Goal: Task Accomplishment & Management: Manage account settings

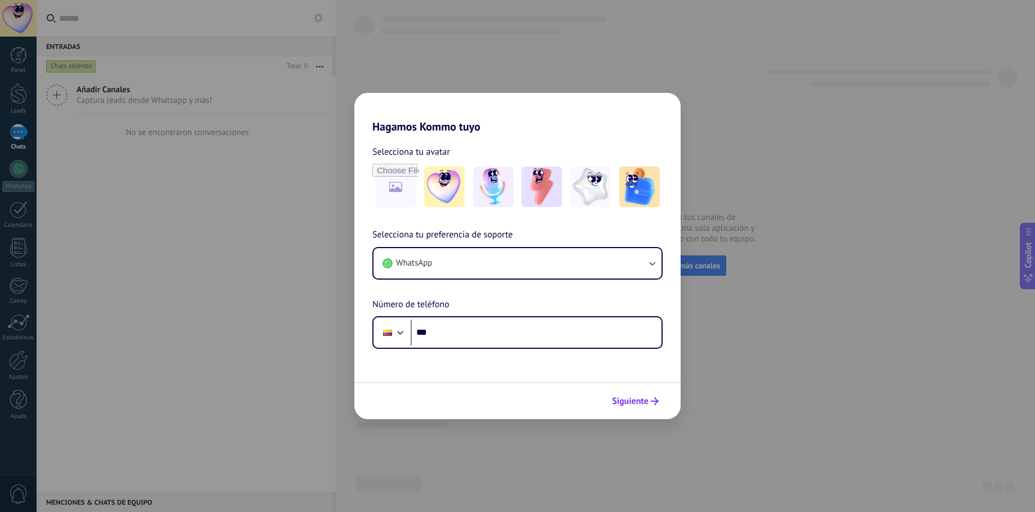
drag, startPoint x: 632, startPoint y: 402, endPoint x: 625, endPoint y: 400, distance: 7.4
click at [632, 402] on span "Siguiente" at bounding box center [630, 401] width 37 height 8
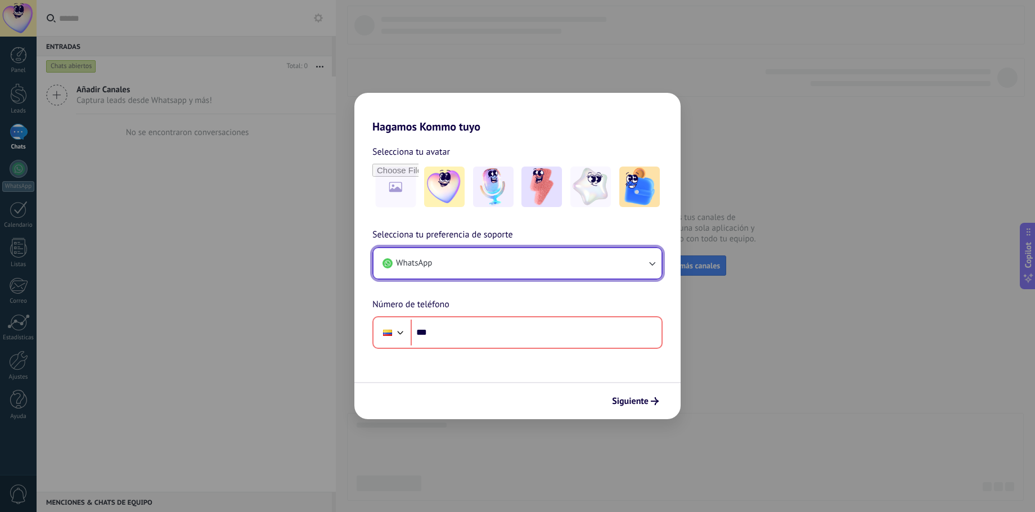
click at [533, 268] on button "WhatsApp" at bounding box center [517, 263] width 288 height 30
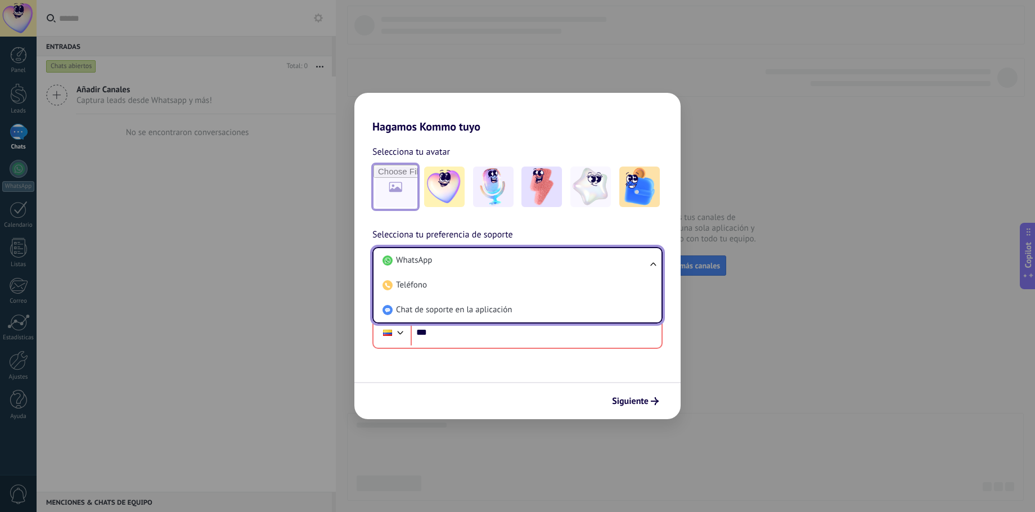
drag, startPoint x: 374, startPoint y: 173, endPoint x: 381, endPoint y: 179, distance: 9.2
click at [381, 179] on input "file" at bounding box center [395, 187] width 44 height 44
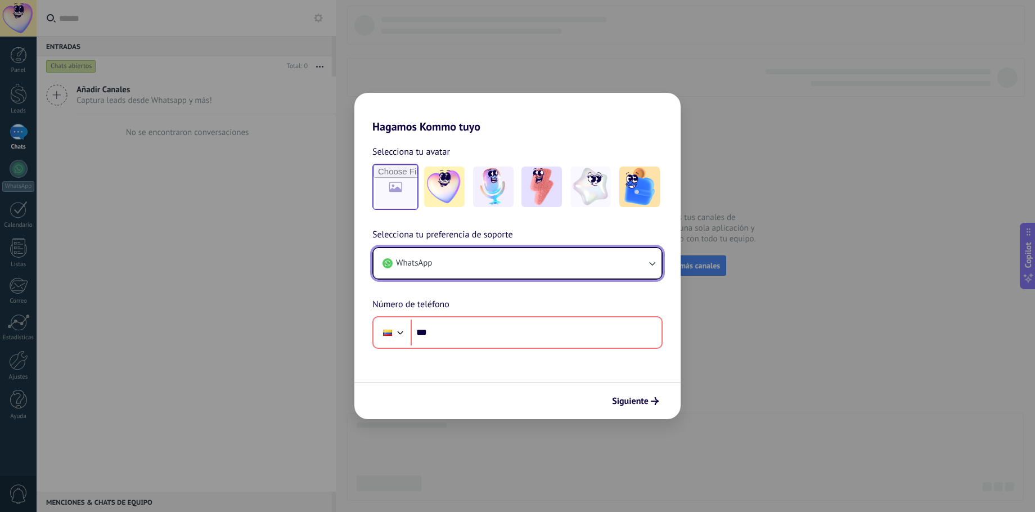
type input "**********"
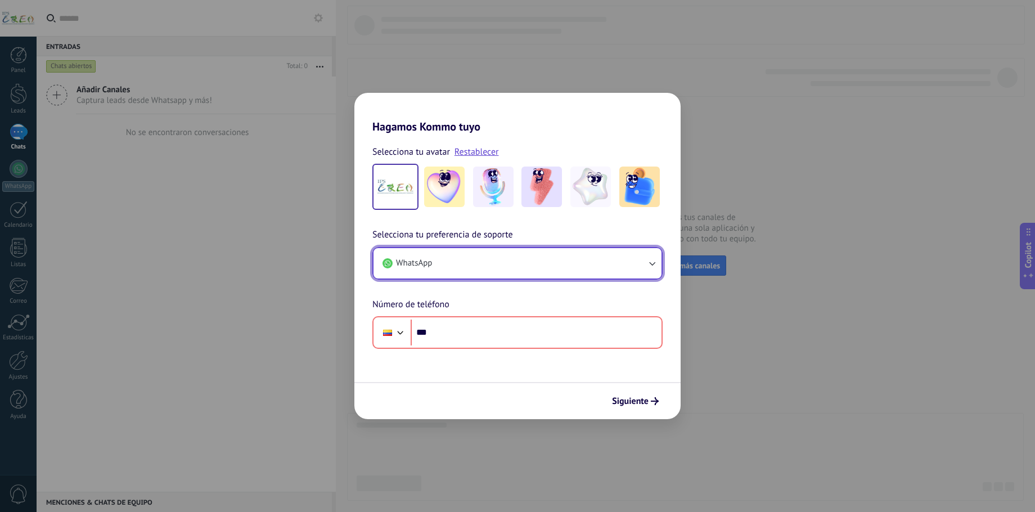
click at [412, 272] on button "WhatsApp" at bounding box center [517, 263] width 288 height 30
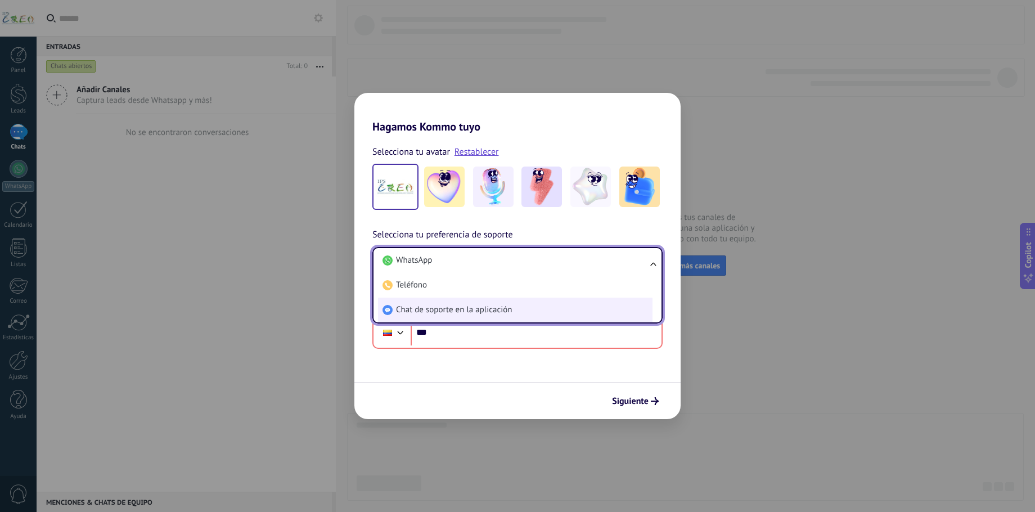
click at [424, 306] on span "Chat de soporte en la aplicación" at bounding box center [454, 309] width 116 height 11
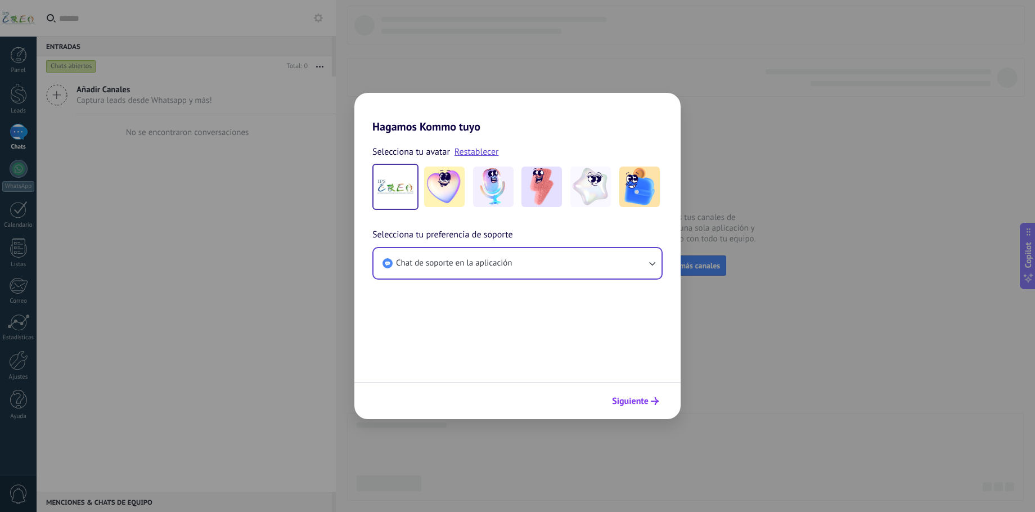
click at [634, 397] on span "Siguiente" at bounding box center [630, 401] width 37 height 8
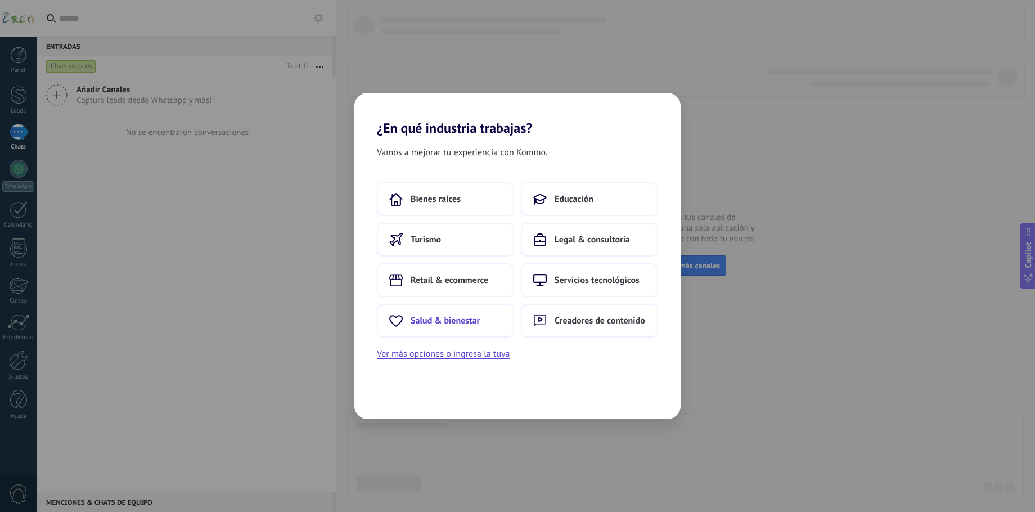
click at [435, 319] on span "Salud & bienestar" at bounding box center [445, 320] width 69 height 11
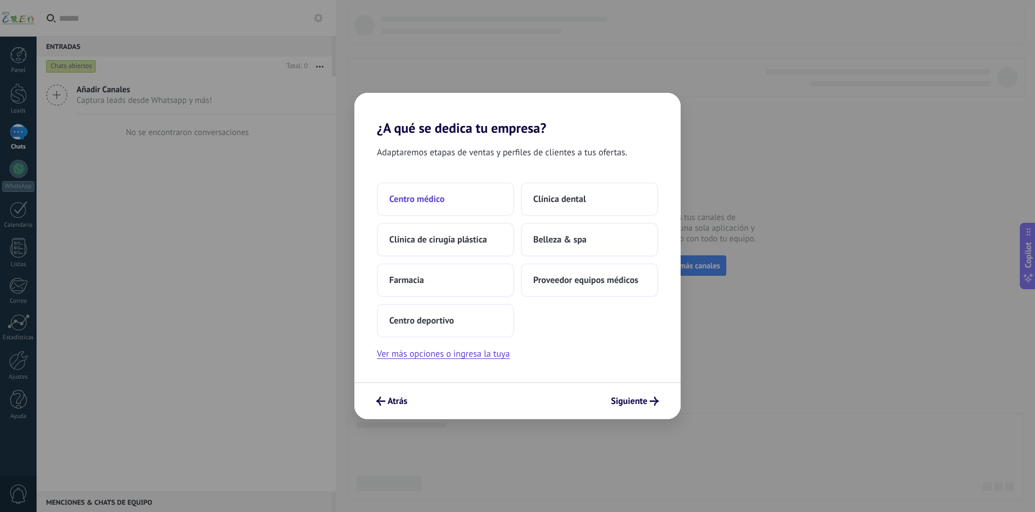
click at [422, 203] on span "Centro médico" at bounding box center [416, 198] width 55 height 11
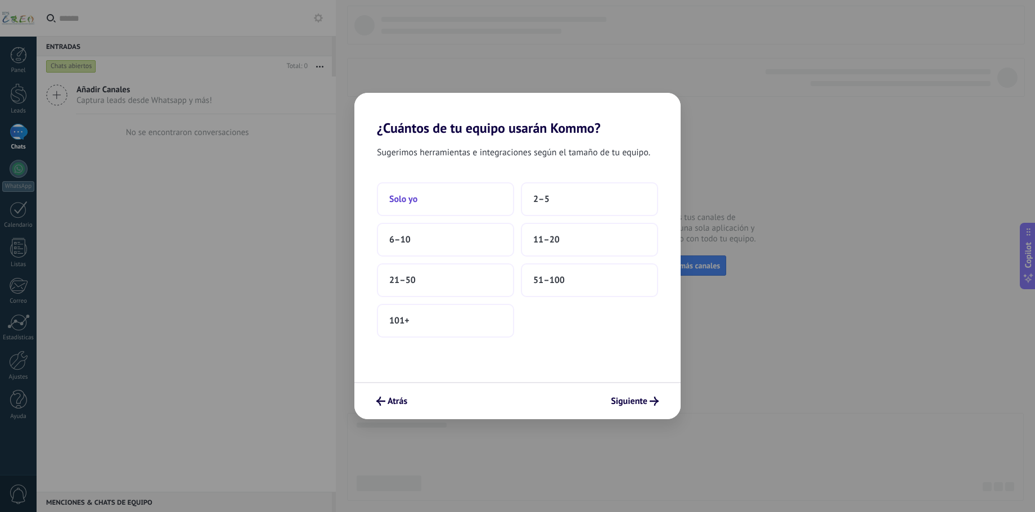
click at [456, 207] on button "Solo yo" at bounding box center [445, 199] width 137 height 34
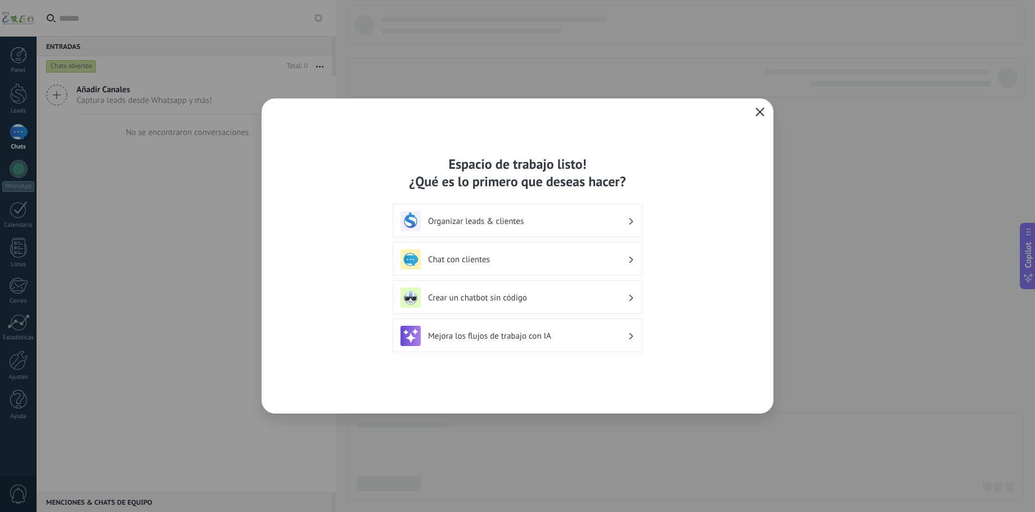
click at [757, 115] on icon "button" at bounding box center [759, 111] width 9 height 9
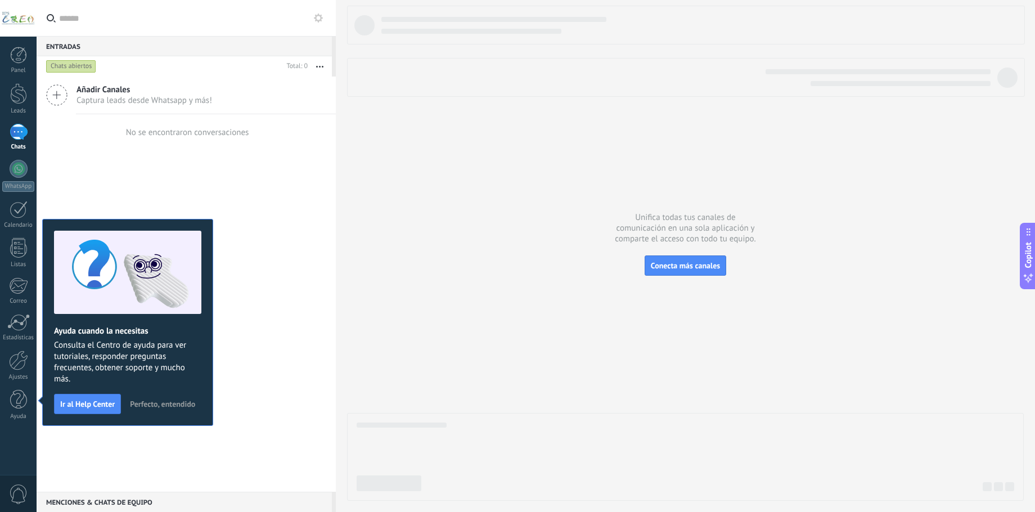
click at [133, 443] on div "Añadir Canales Captura leads desde Whatsapp y más! No se encontraron conversaci…" at bounding box center [186, 283] width 299 height 415
click at [148, 404] on span "Perfecto, entendido" at bounding box center [162, 404] width 65 height 8
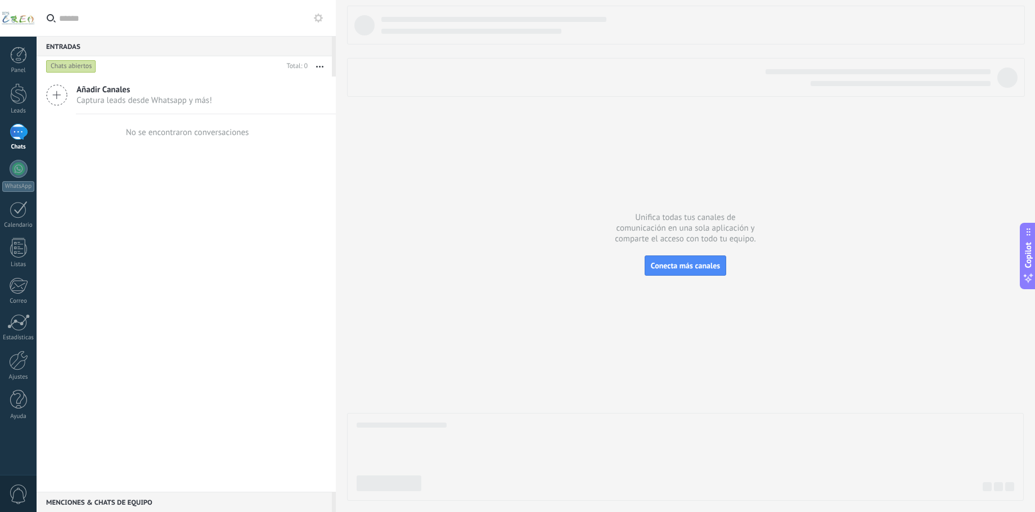
click at [15, 27] on div at bounding box center [18, 18] width 37 height 37
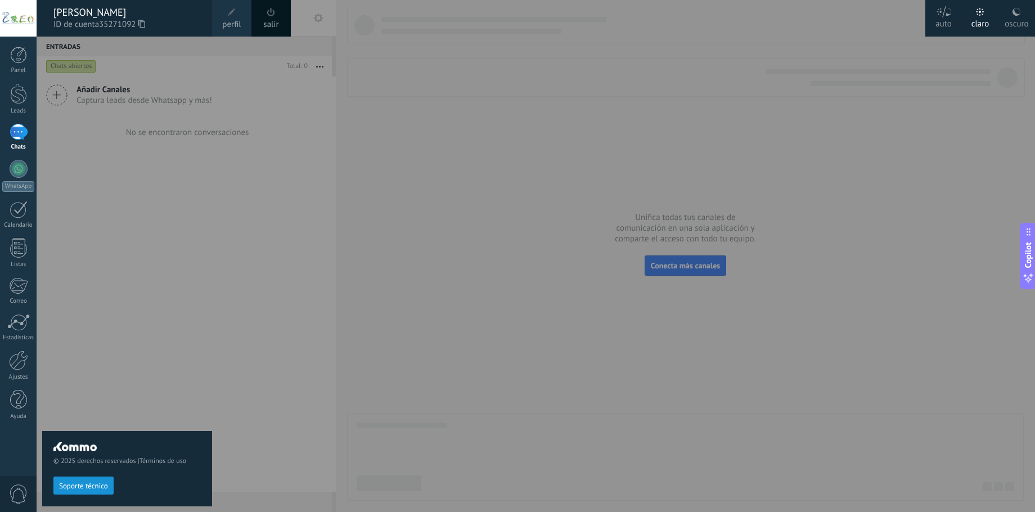
click at [938, 16] on icon at bounding box center [944, 11] width 16 height 11
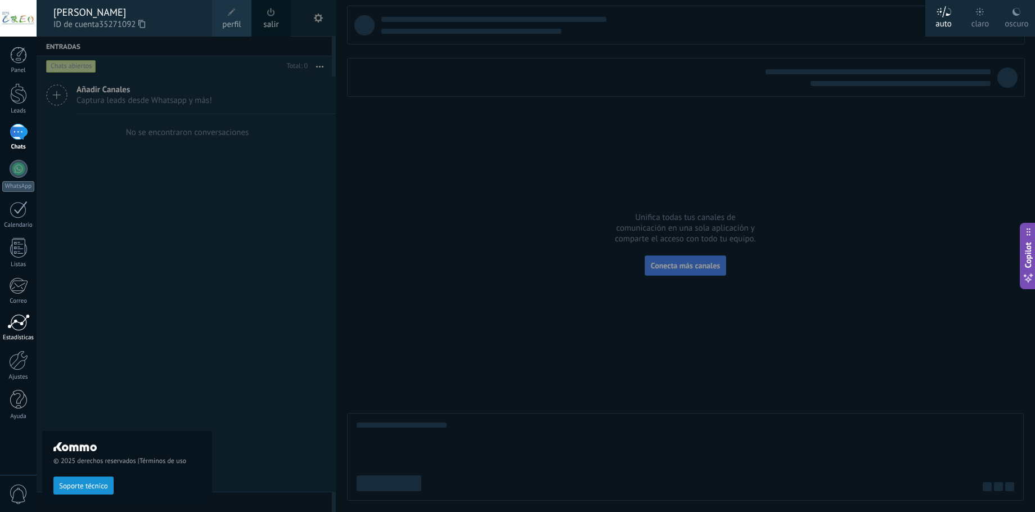
click at [21, 323] on div at bounding box center [18, 322] width 22 height 17
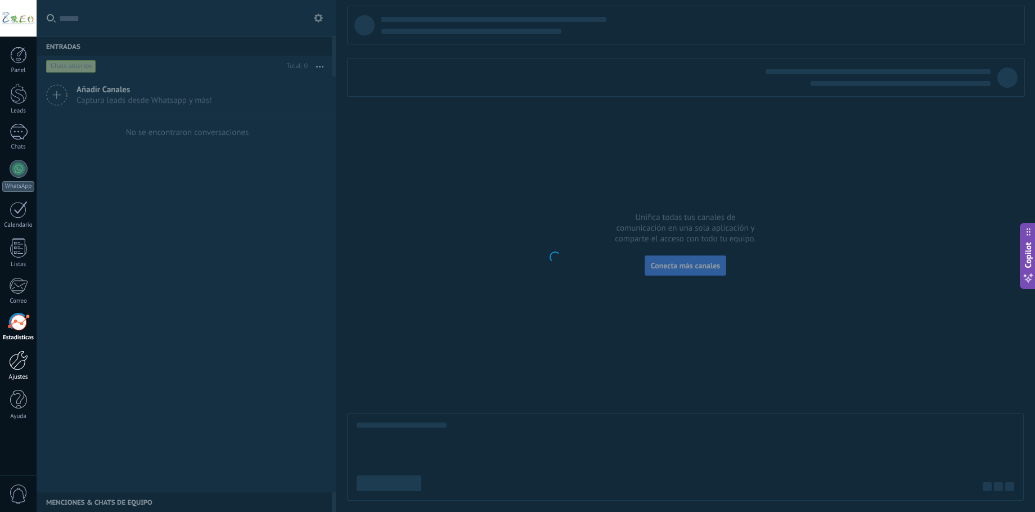
click at [21, 358] on div at bounding box center [18, 360] width 19 height 20
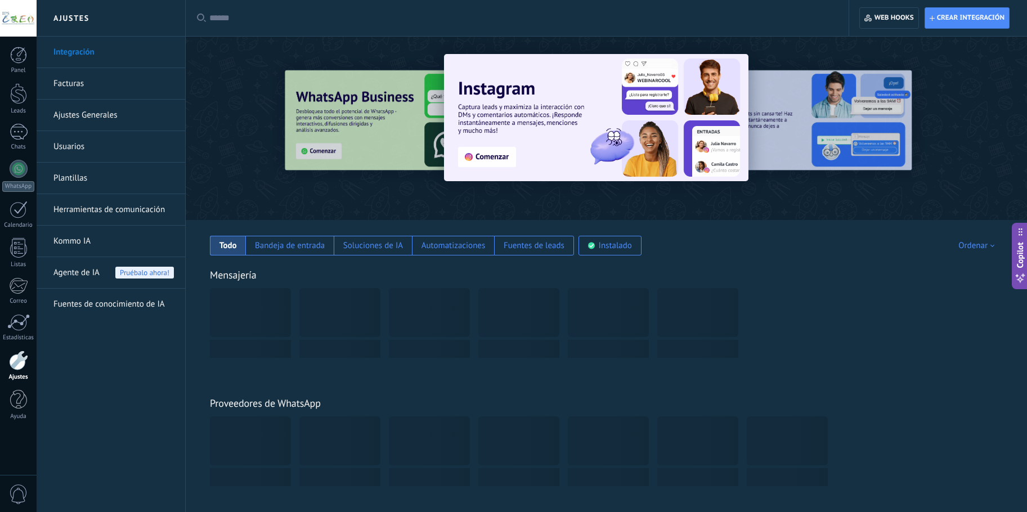
click at [69, 204] on link "Herramientas de comunicación" at bounding box center [113, 209] width 120 height 31
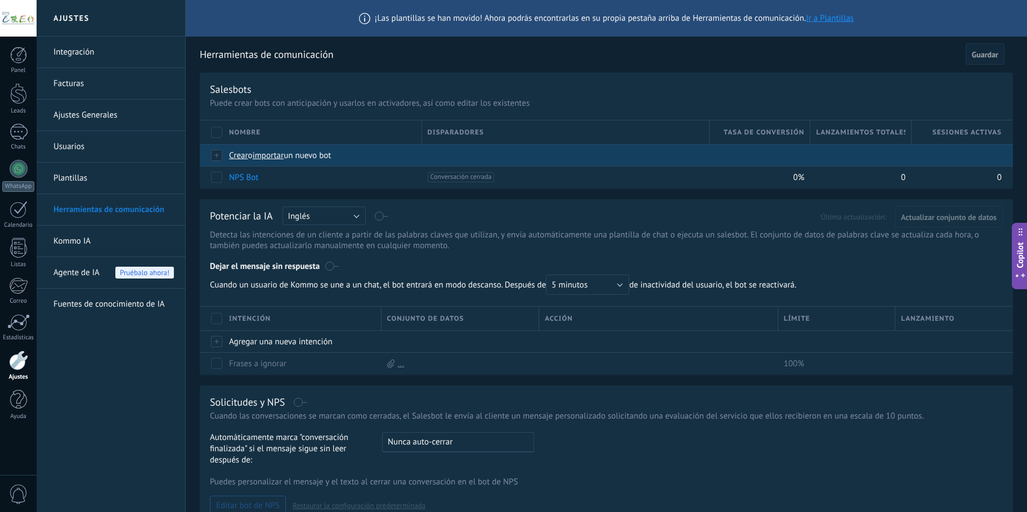
click at [219, 155] on div at bounding box center [217, 155] width 12 height 10
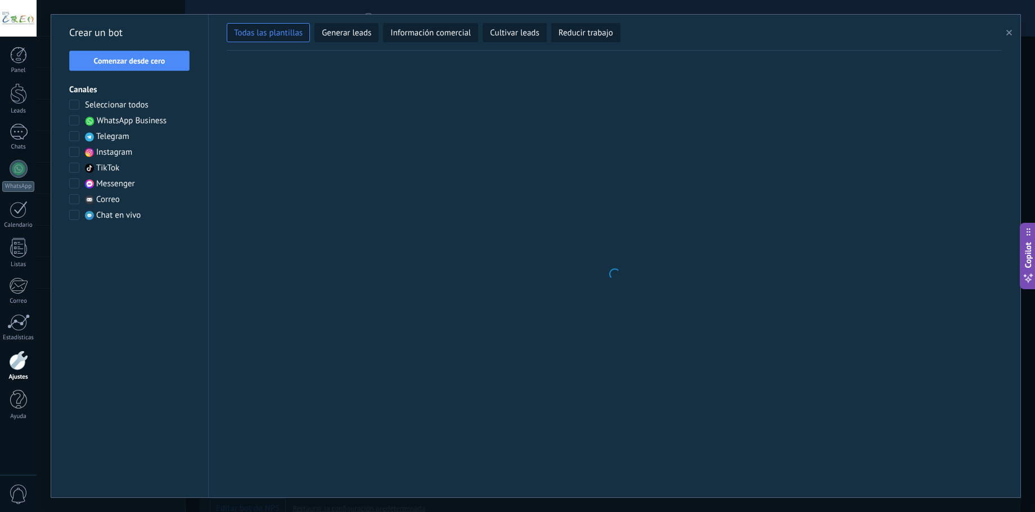
type input "**********"
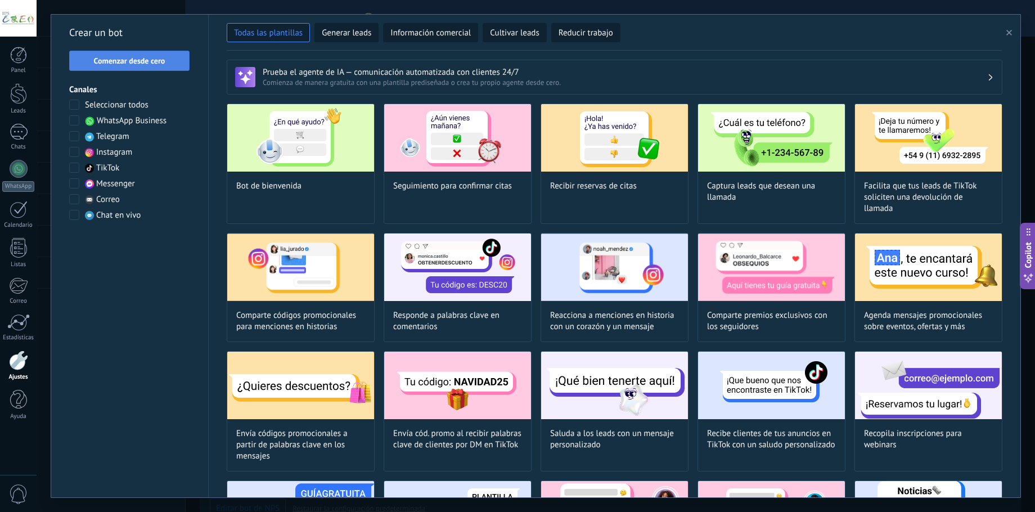
click at [134, 68] on button "Comenzar desde cero" at bounding box center [129, 61] width 120 height 20
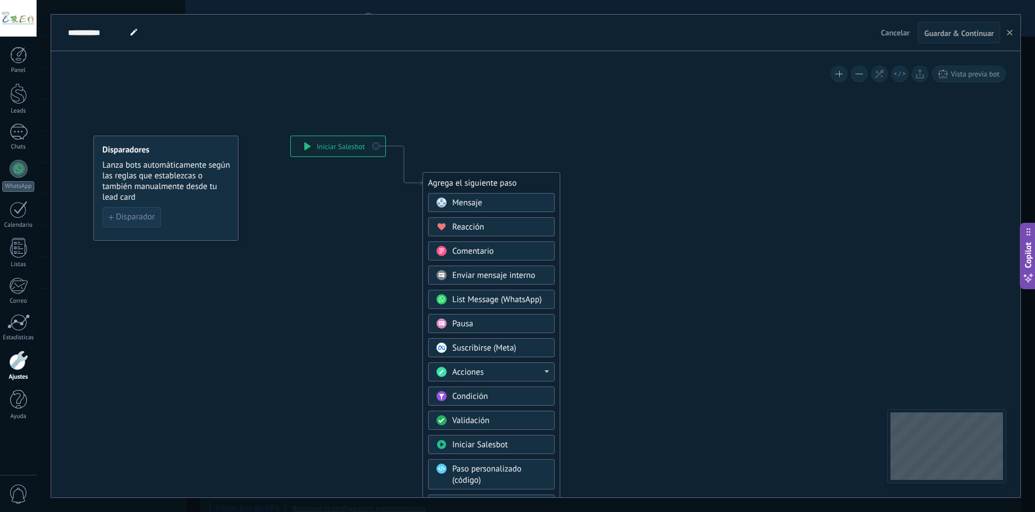
click at [132, 218] on span "Disparador" at bounding box center [135, 217] width 39 height 8
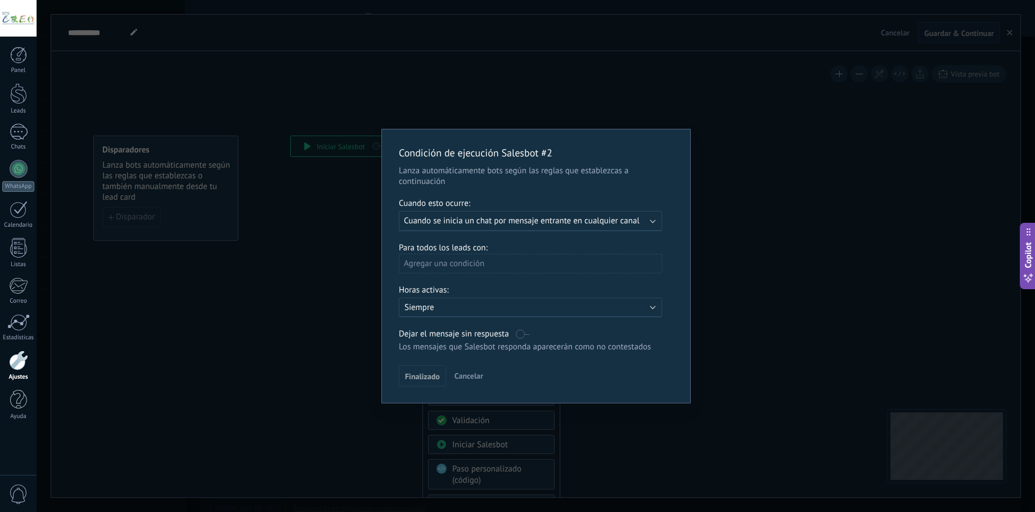
click at [437, 215] on div "Ejecutar: Cuando se inicia un chat por mensaje entrante en cualquier canal" at bounding box center [530, 221] width 263 height 20
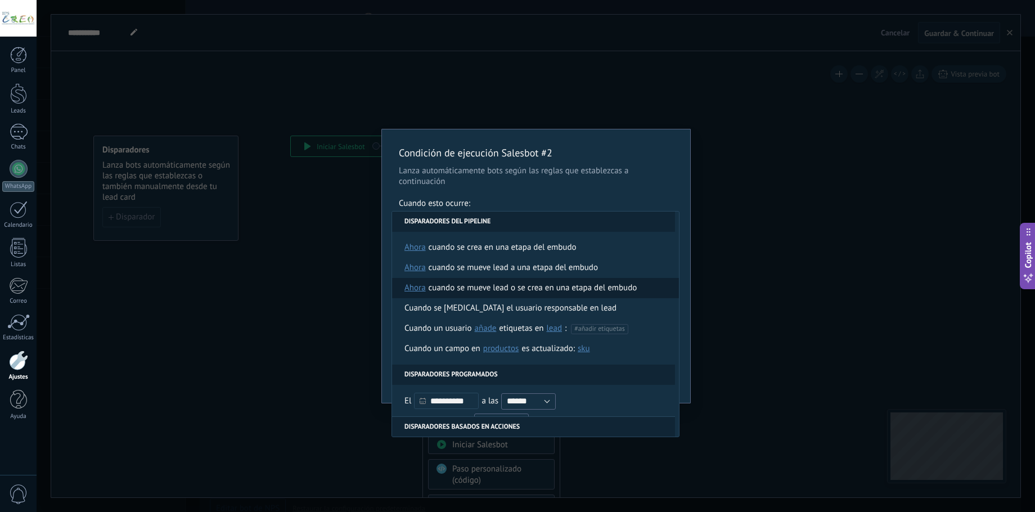
click at [481, 286] on div "Cuando se mueve lead o se crea en una etapa del embudo" at bounding box center [533, 288] width 209 height 20
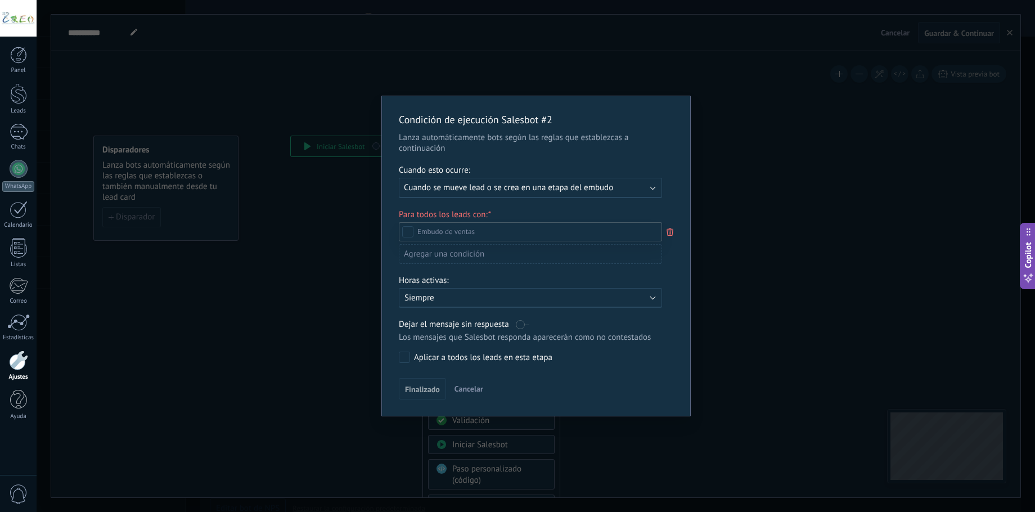
click at [336, 285] on div at bounding box center [536, 256] width 998 height 512
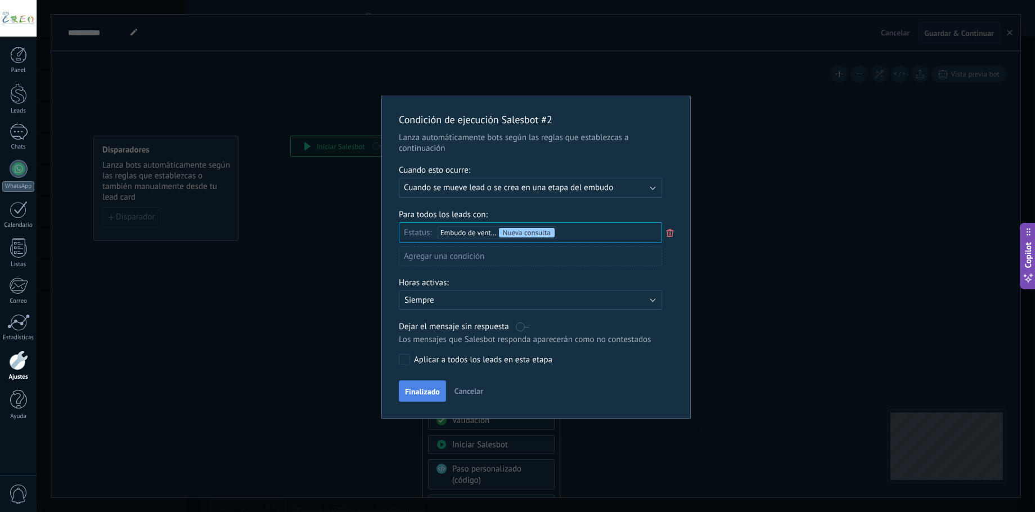
click at [425, 389] on span "Finalizado" at bounding box center [422, 392] width 35 height 8
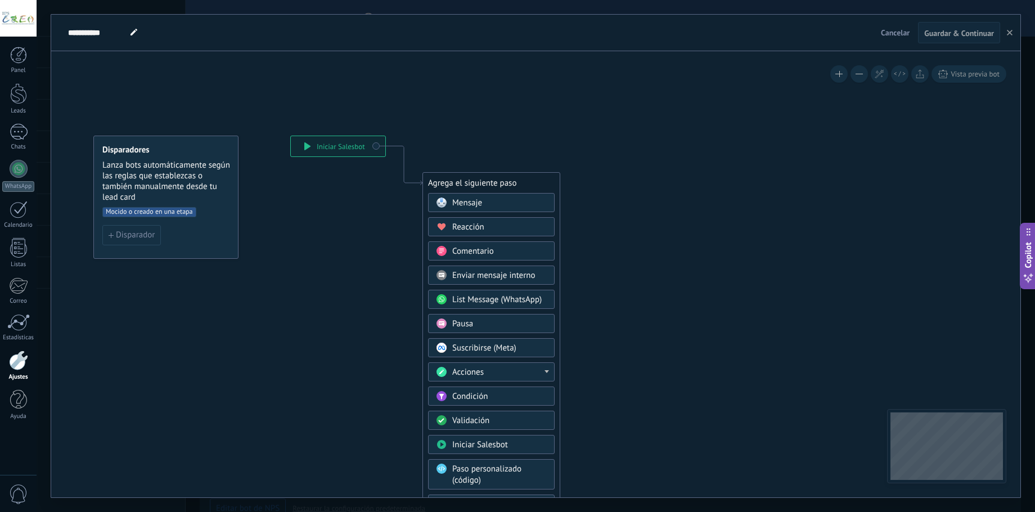
click at [945, 43] on button "Guardar & Continuar" at bounding box center [959, 32] width 82 height 21
click at [946, 37] on span "Guardar & Continuar" at bounding box center [959, 33] width 70 height 8
click at [942, 31] on span "Guardar & Continuar" at bounding box center [959, 33] width 70 height 8
click at [665, 197] on icon at bounding box center [387, 339] width 756 height 970
click at [461, 199] on span "Mensaje" at bounding box center [467, 202] width 30 height 11
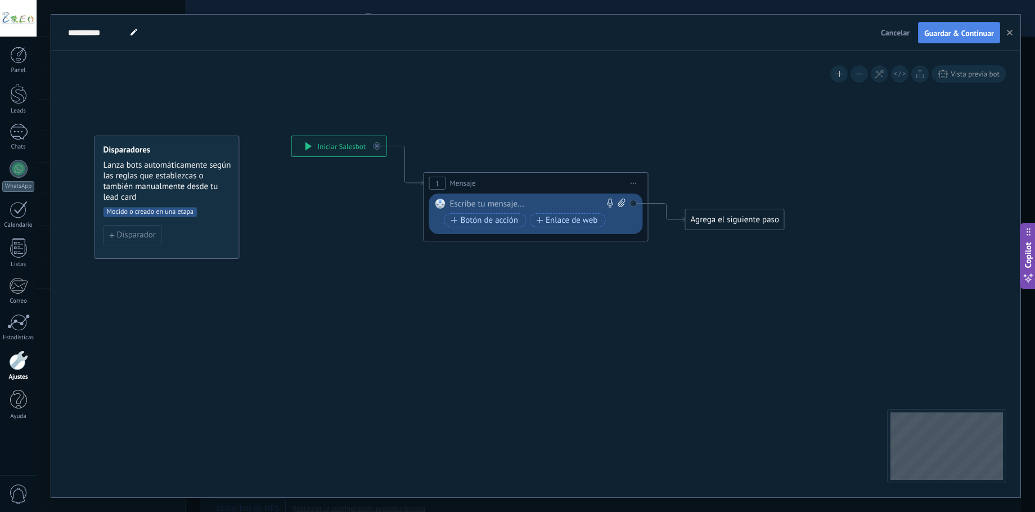
click at [928, 37] on span "Guardar & Continuar" at bounding box center [959, 33] width 70 height 8
click at [22, 100] on div at bounding box center [18, 93] width 17 height 21
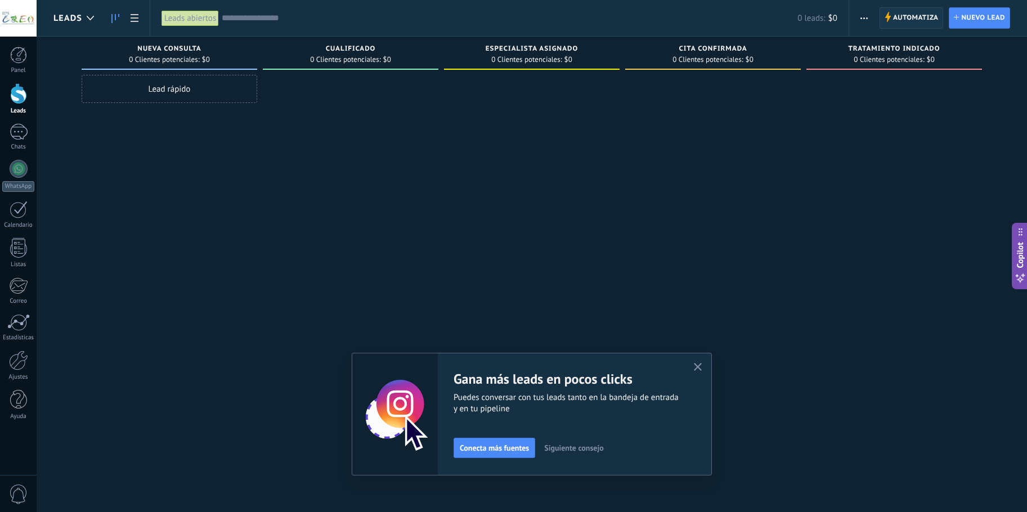
click at [929, 15] on span "Automatiza" at bounding box center [916, 18] width 46 height 20
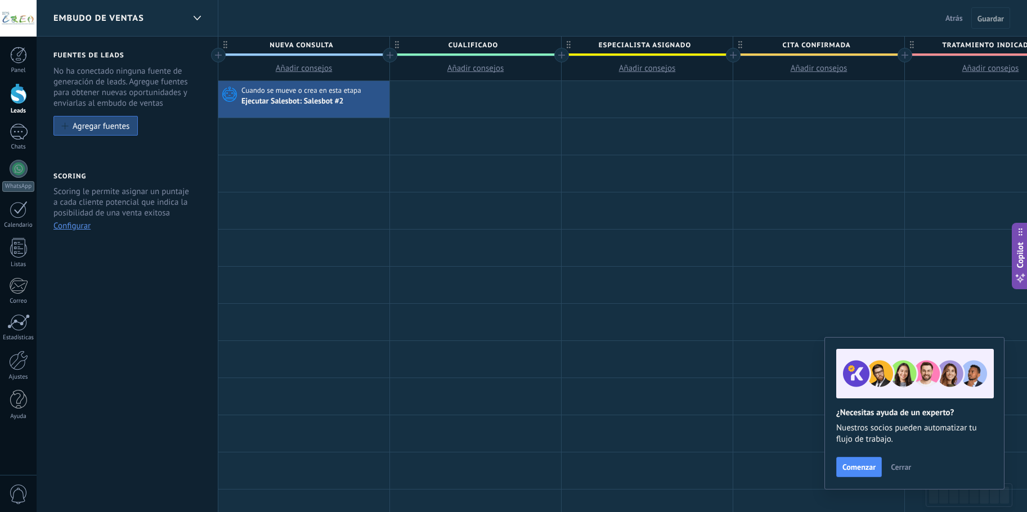
click at [485, 46] on span "Cualificado" at bounding box center [472, 45] width 165 height 17
click at [477, 43] on input "**********" at bounding box center [472, 45] width 149 height 17
type input "**********"
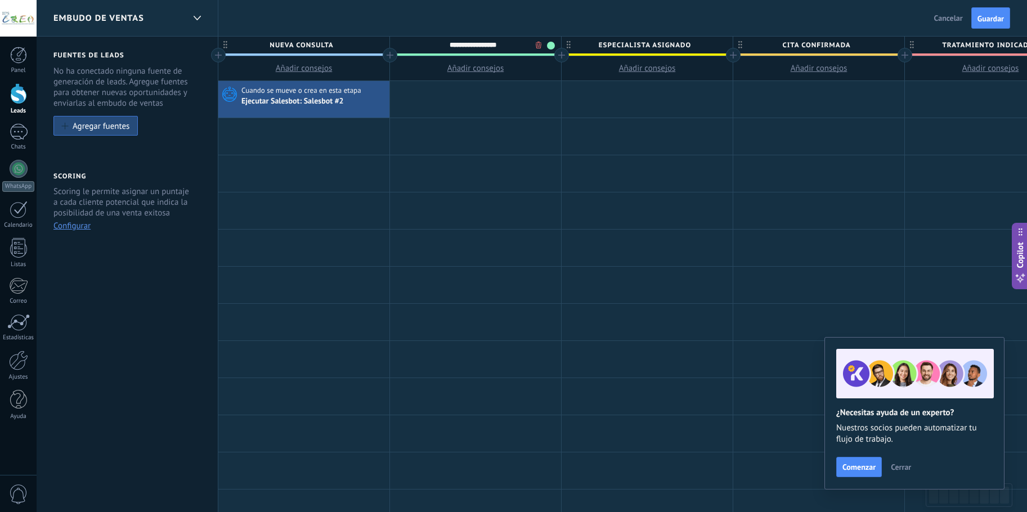
click at [642, 42] on span "Especialista asignado" at bounding box center [643, 45] width 165 height 17
click at [642, 42] on input "**********" at bounding box center [644, 45] width 149 height 17
click at [943, 11] on button "Cancelar" at bounding box center [948, 18] width 38 height 17
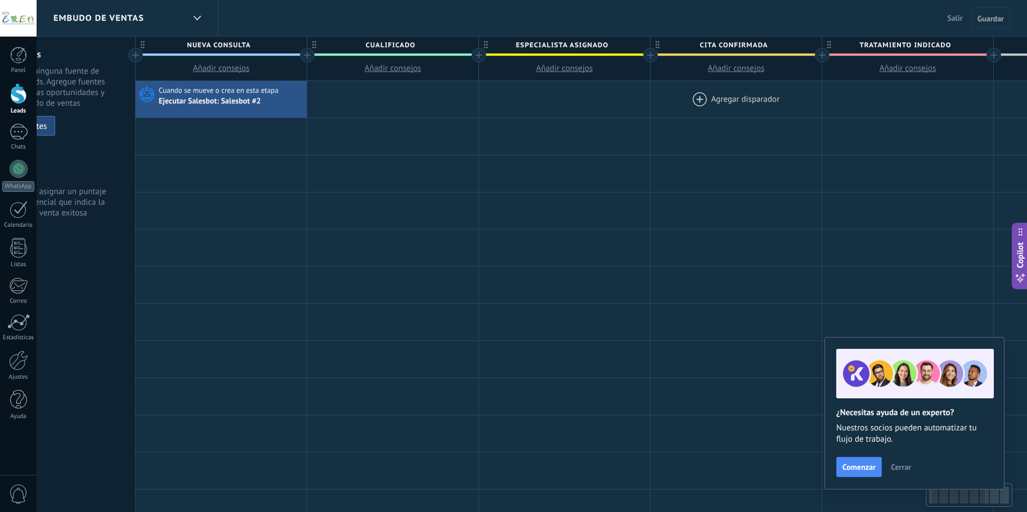
scroll to position [0, 82]
click at [578, 42] on span "Especialista asignado" at bounding box center [561, 45] width 165 height 17
click at [578, 42] on input "**********" at bounding box center [562, 45] width 149 height 17
type input "**********"
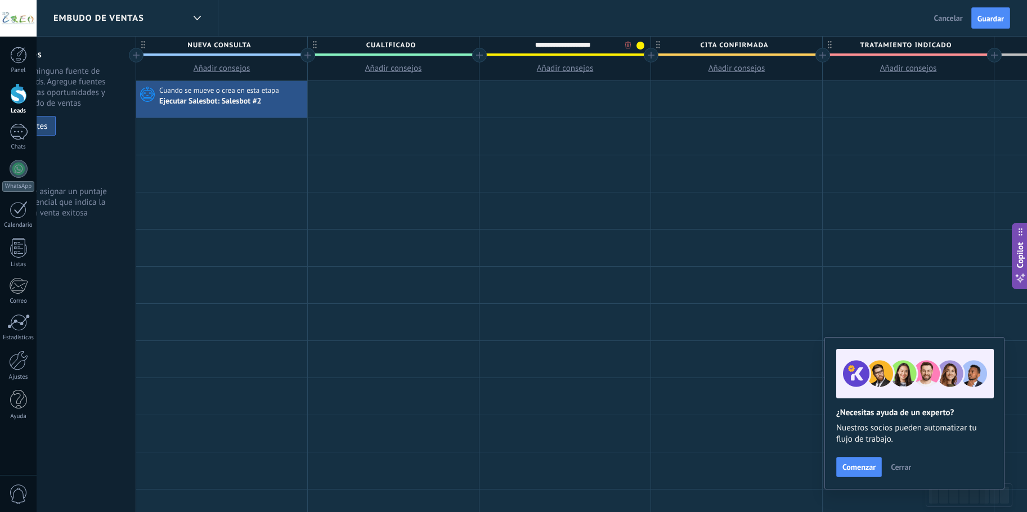
click at [711, 44] on span "Cita confirmada" at bounding box center [733, 45] width 165 height 17
click at [711, 44] on input "**********" at bounding box center [733, 45] width 149 height 17
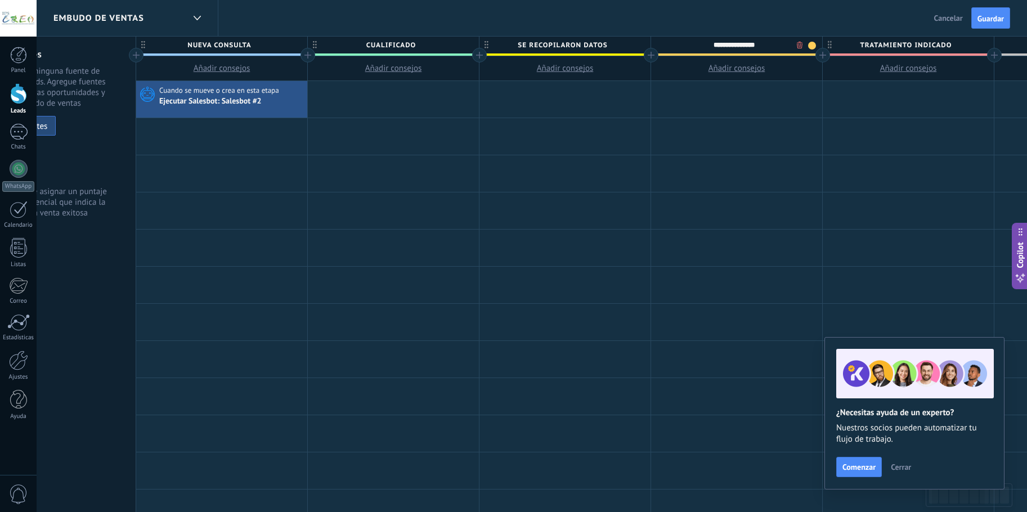
click at [711, 44] on input "**********" at bounding box center [733, 45] width 149 height 17
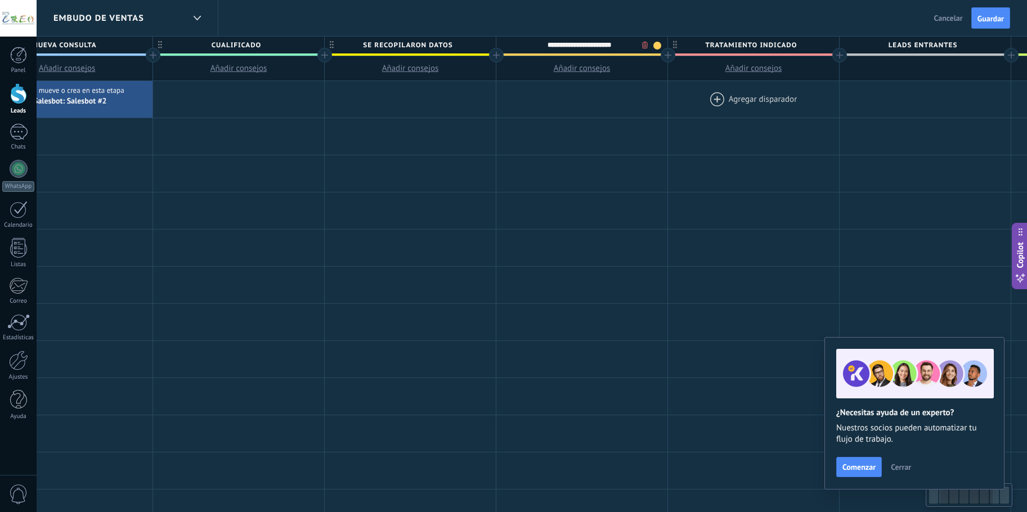
scroll to position [0, 241]
type input "**********"
click at [753, 42] on span "Tratamiento indicado" at bounding box center [745, 45] width 165 height 17
click at [753, 42] on input "**********" at bounding box center [746, 45] width 149 height 17
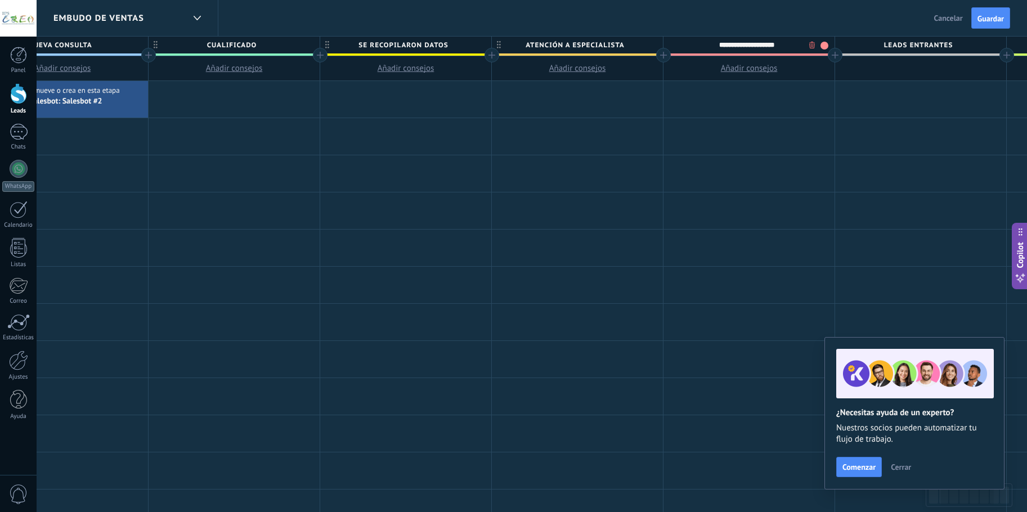
click at [753, 42] on input "**********" at bounding box center [746, 45] width 149 height 17
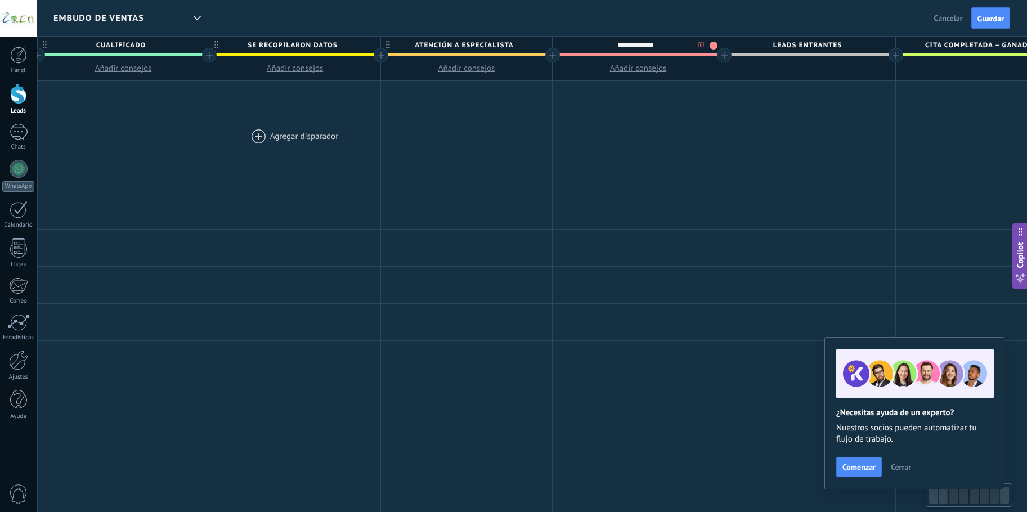
scroll to position [0, 371]
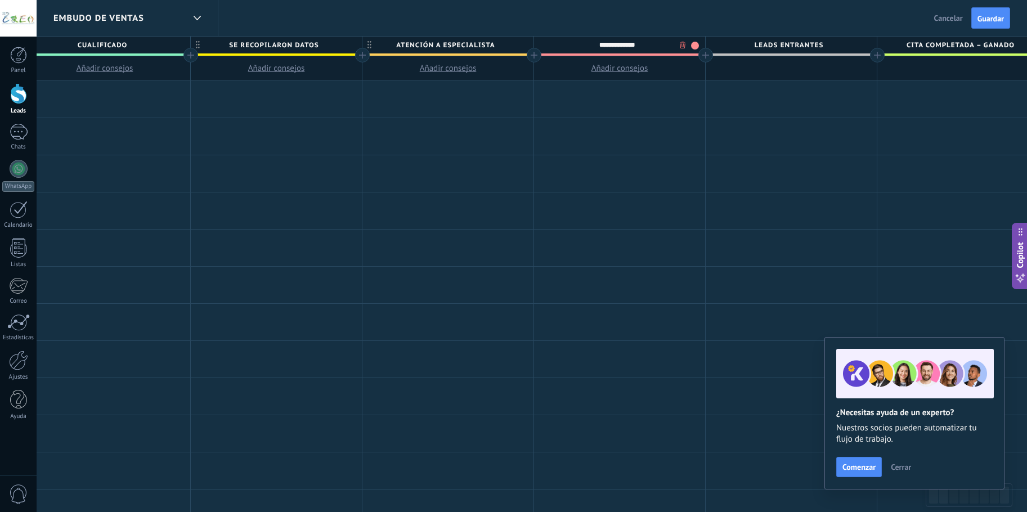
type input "**********"
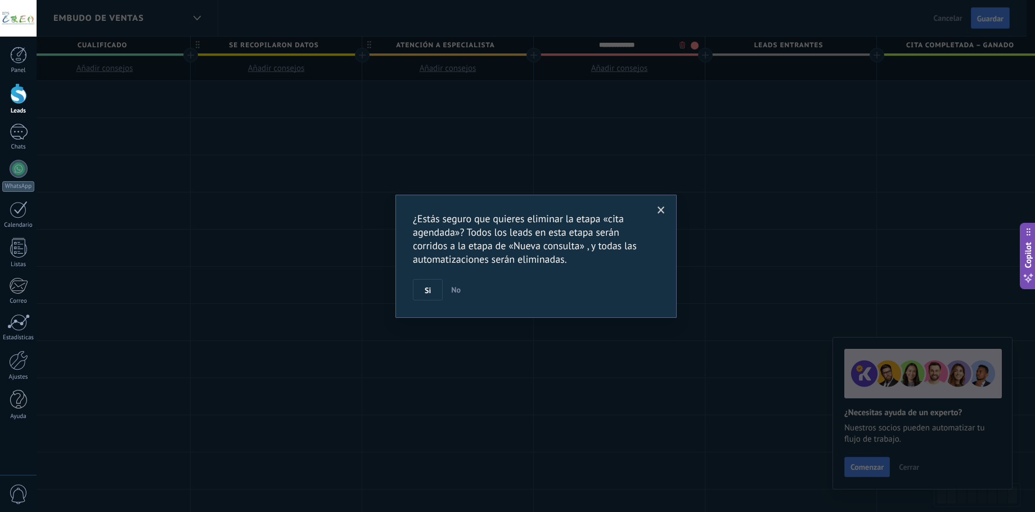
click at [683, 46] on body ".abccls-1,.abccls-2{fill-rule:evenodd}.abccls-2{fill:#fff} .abfcls-1{fill:none}…" at bounding box center [517, 256] width 1035 height 512
click at [659, 210] on span at bounding box center [661, 210] width 7 height 8
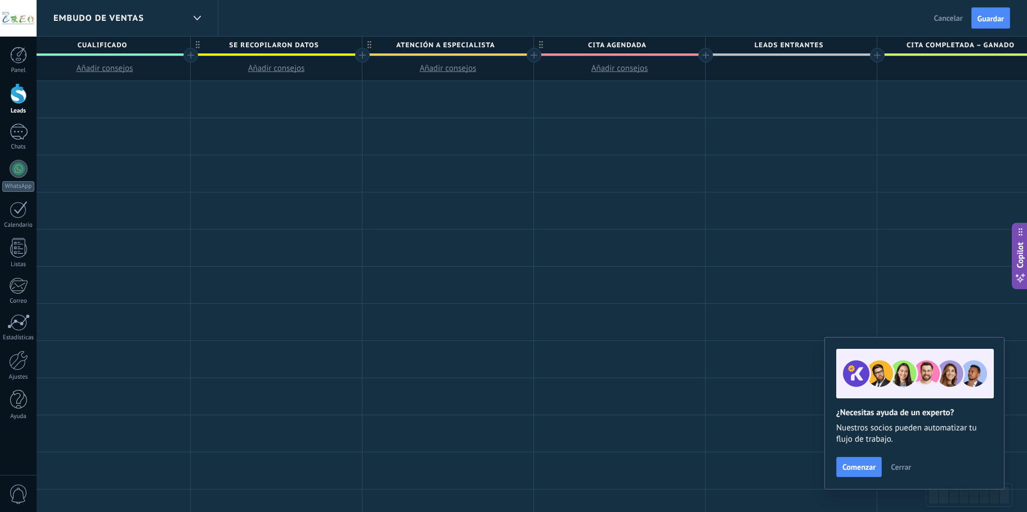
click at [607, 47] on span "cita agendada" at bounding box center [616, 45] width 165 height 17
click at [607, 47] on input "**********" at bounding box center [616, 45] width 149 height 17
type input "**********"
click at [770, 45] on span "Leads Entrantes" at bounding box center [787, 45] width 165 height 17
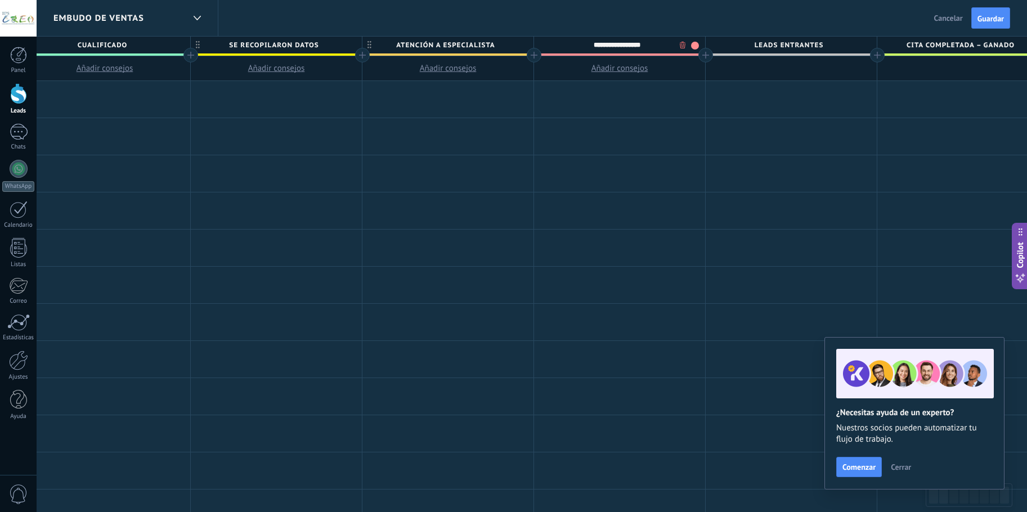
click at [770, 45] on span "Leads Entrantes" at bounding box center [787, 45] width 165 height 17
click at [713, 54] on span at bounding box center [790, 54] width 171 height 2
click at [705, 54] on div at bounding box center [705, 55] width 15 height 15
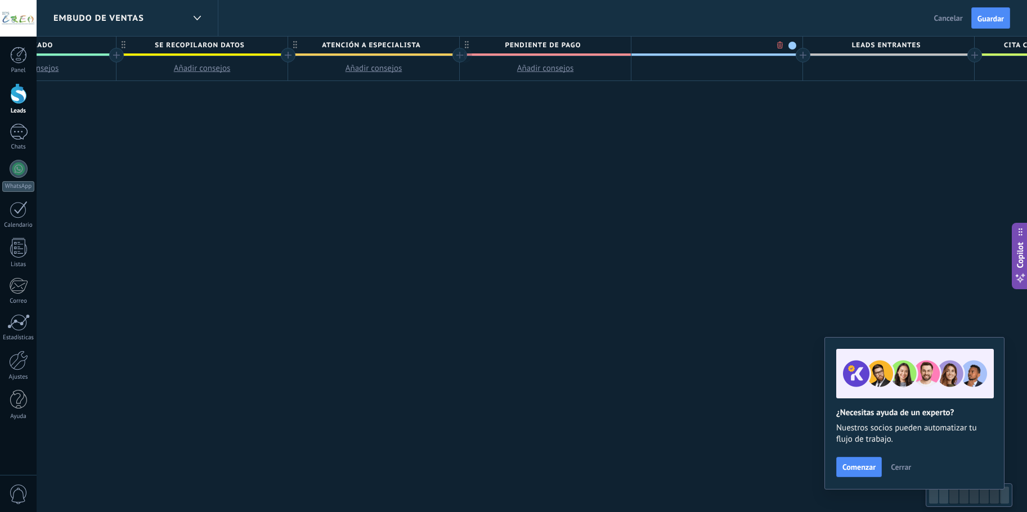
scroll to position [0, 454]
type input "**********"
click at [789, 55] on div at bounding box center [793, 55] width 15 height 15
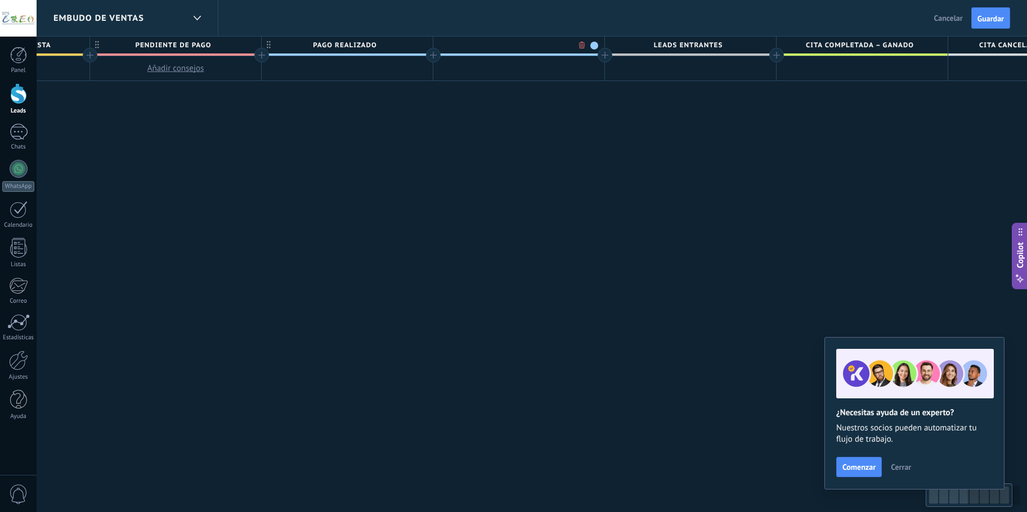
scroll to position [0, 907]
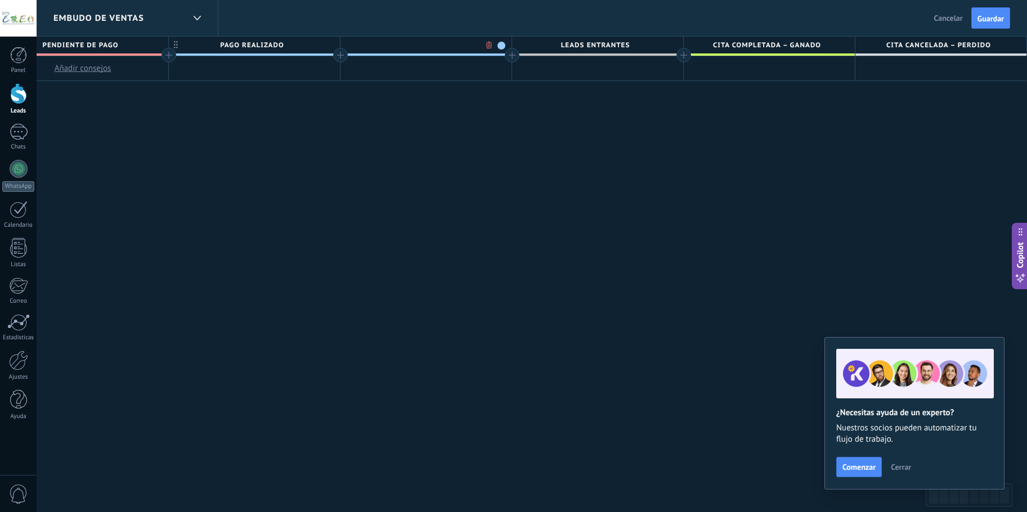
click at [635, 47] on span "Leads Entrantes" at bounding box center [594, 45] width 165 height 17
click at [623, 48] on span "Leads Entrantes" at bounding box center [594, 45] width 165 height 17
click at [619, 46] on span "Leads Entrantes" at bounding box center [594, 45] width 165 height 17
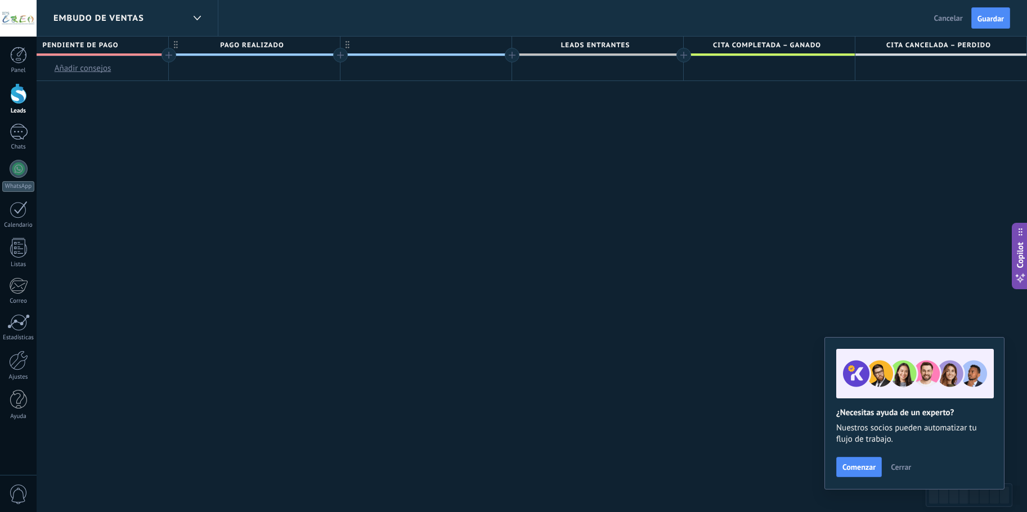
click at [619, 46] on span "Leads Entrantes" at bounding box center [594, 45] width 165 height 17
click at [794, 43] on span "Cita completada – ganado" at bounding box center [765, 45] width 165 height 17
click at [794, 43] on input "**********" at bounding box center [766, 45] width 149 height 17
click at [584, 42] on span "Leads Entrantes" at bounding box center [594, 45] width 165 height 17
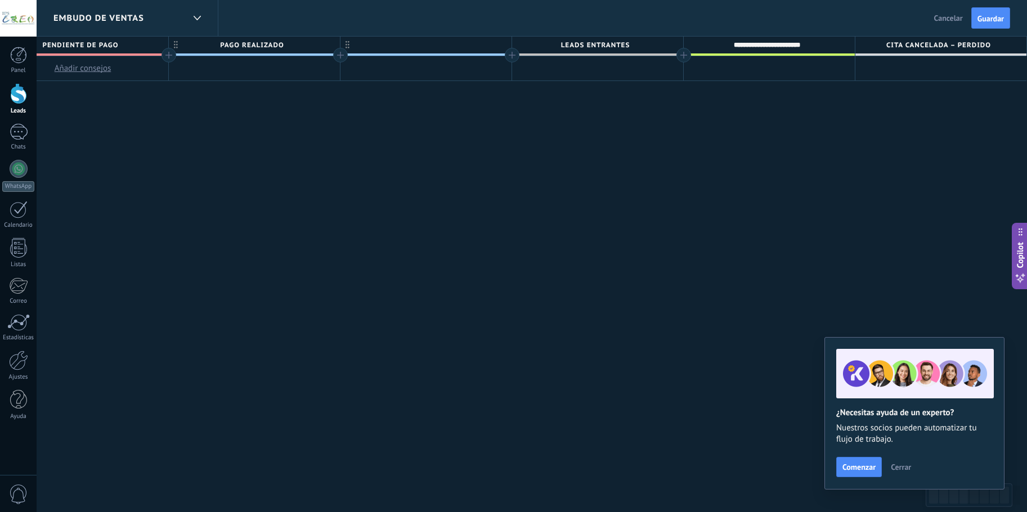
click at [584, 42] on span "Leads Entrantes" at bounding box center [594, 45] width 165 height 17
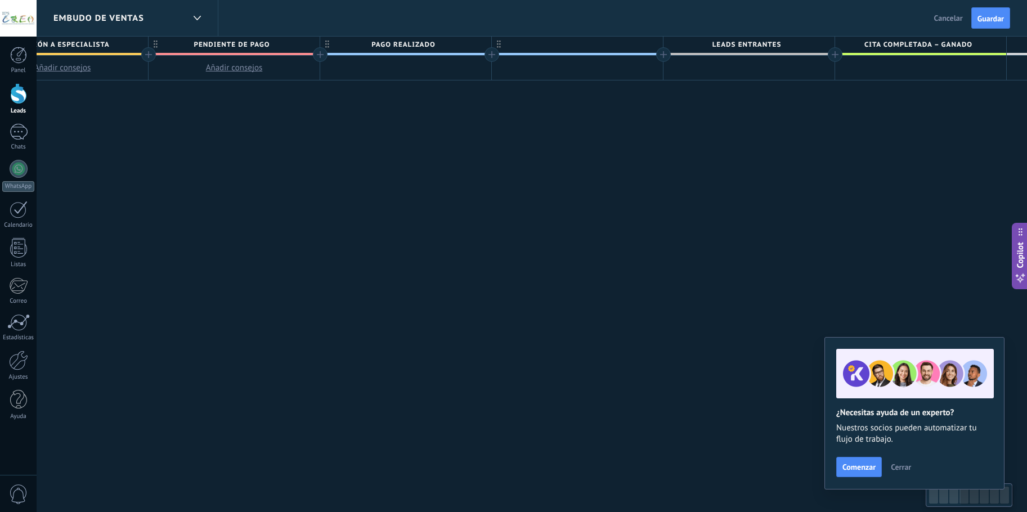
scroll to position [0, 0]
click at [565, 41] on div at bounding box center [577, 45] width 171 height 17
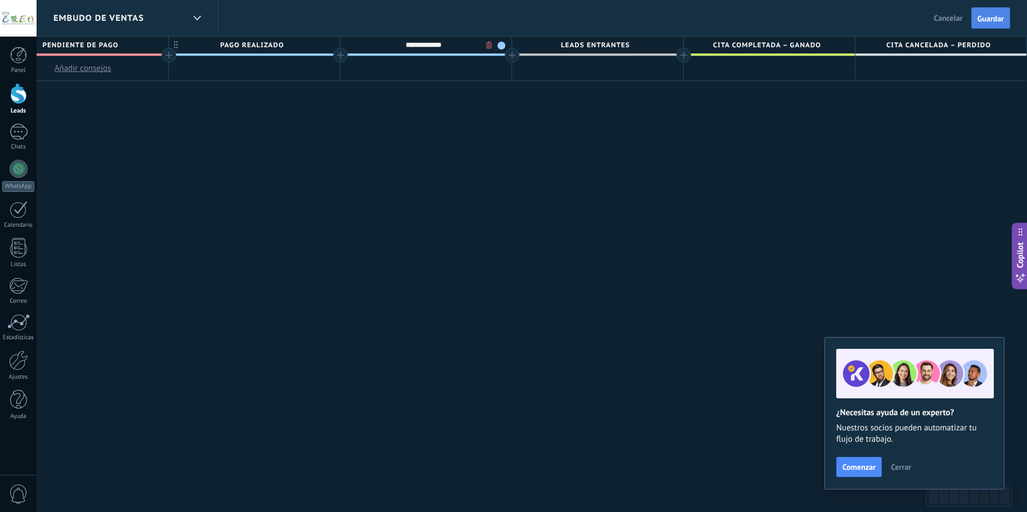
type input "**********"
click at [995, 20] on span "Guardar" at bounding box center [990, 19] width 26 height 8
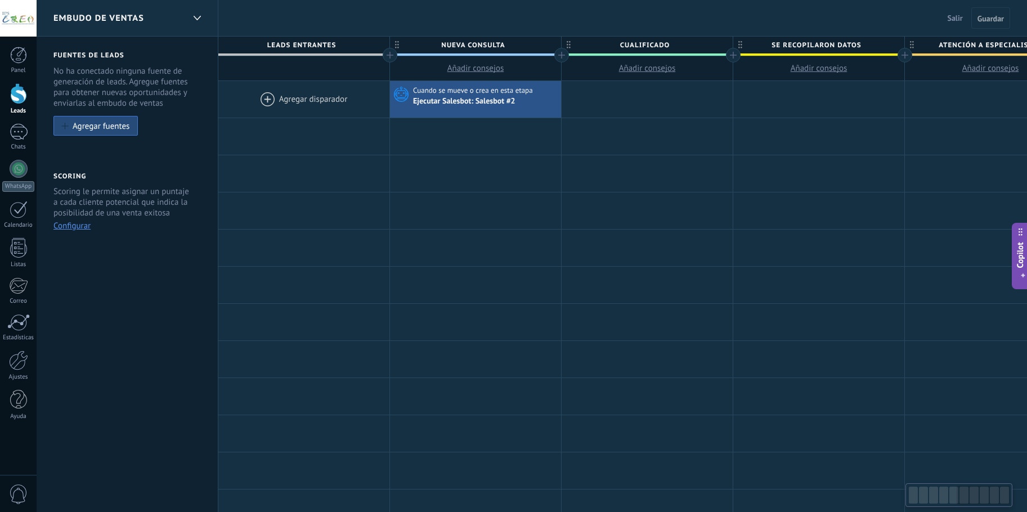
scroll to position [0, 907]
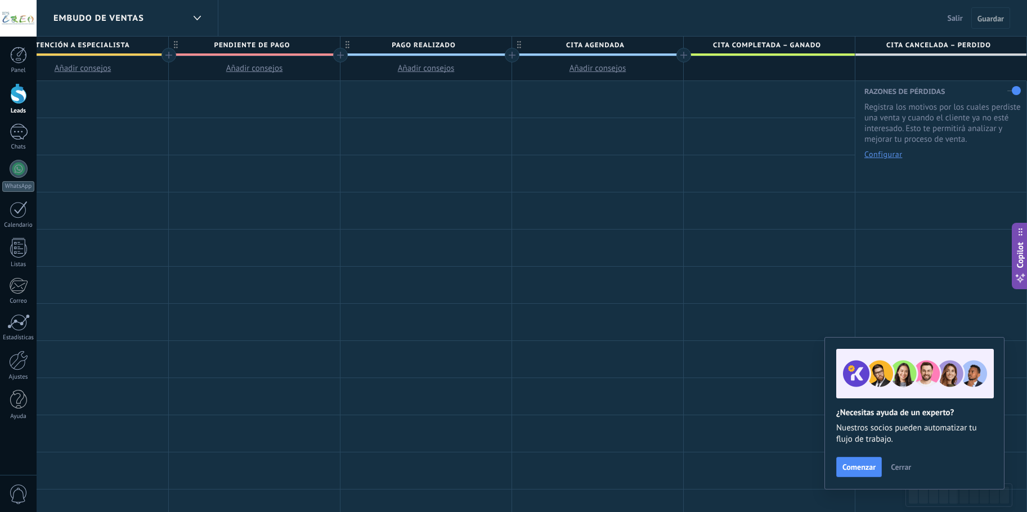
click at [1009, 92] on label at bounding box center [1013, 91] width 13 height 18
click at [988, 17] on span "Guardar" at bounding box center [990, 19] width 26 height 8
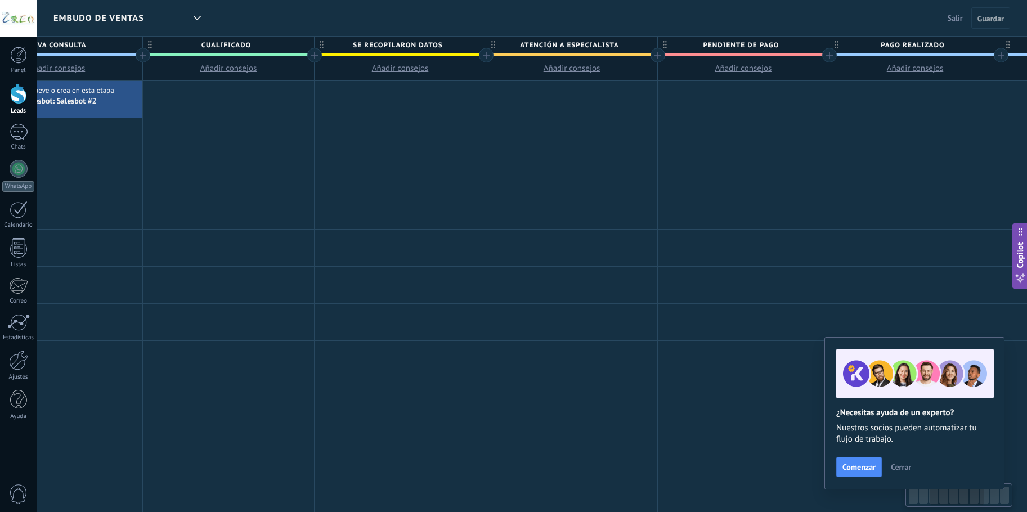
scroll to position [0, 418]
click at [622, 48] on span "Atención a especialista" at bounding box center [569, 45] width 165 height 17
click at [622, 48] on input "**********" at bounding box center [569, 45] width 149 height 17
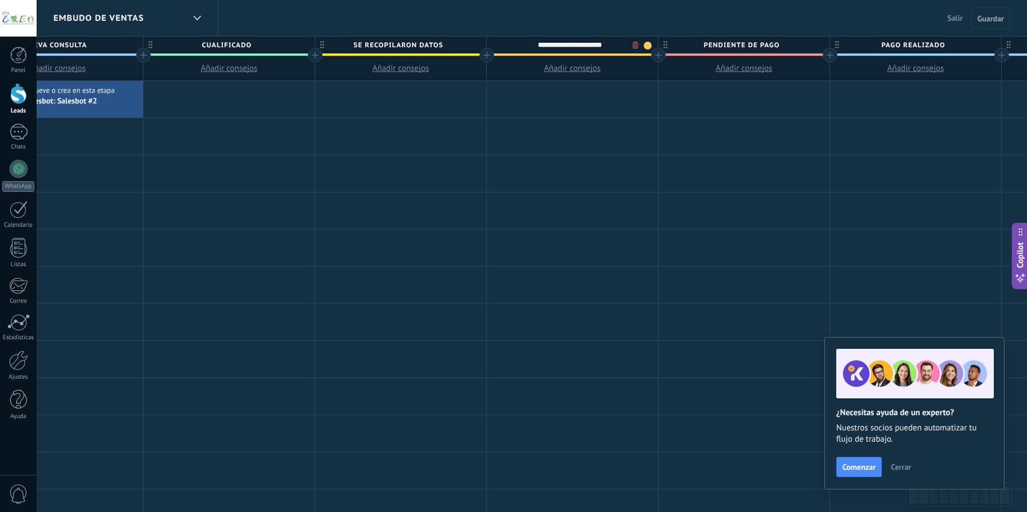
drag, startPoint x: 622, startPoint y: 48, endPoint x: 561, endPoint y: 49, distance: 60.8
click at [561, 49] on input "**********" at bounding box center [569, 45] width 149 height 17
type input "**********"
click at [591, 96] on div at bounding box center [572, 99] width 171 height 37
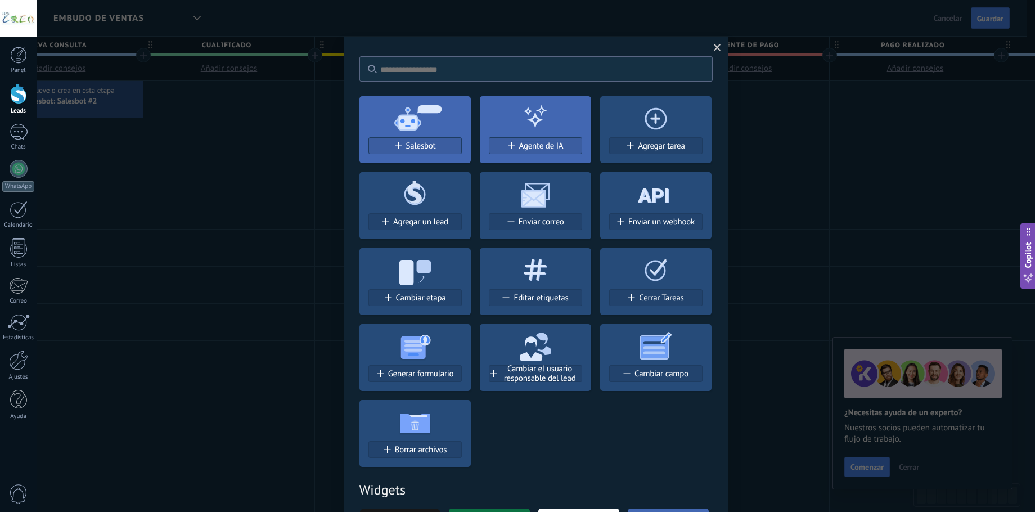
click at [715, 45] on span at bounding box center [717, 48] width 7 height 8
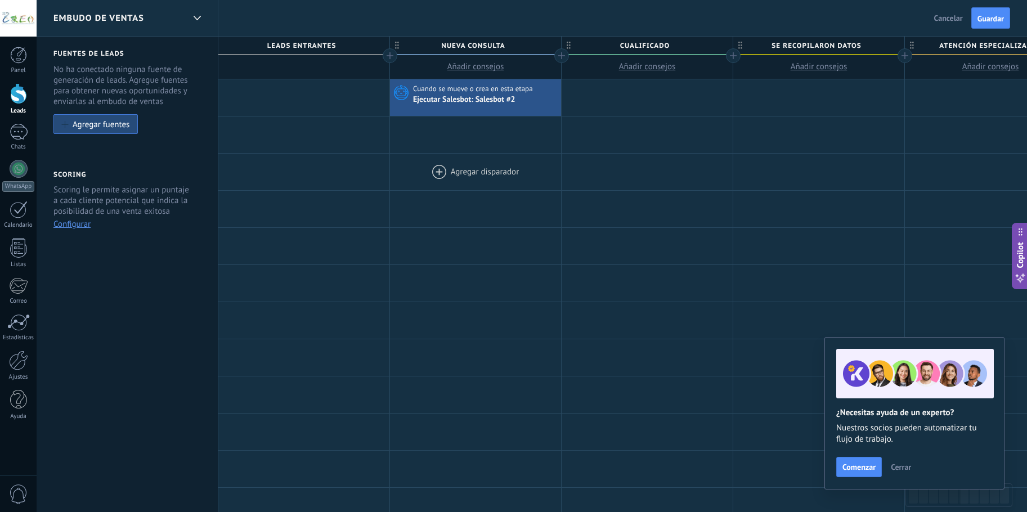
scroll to position [1, 0]
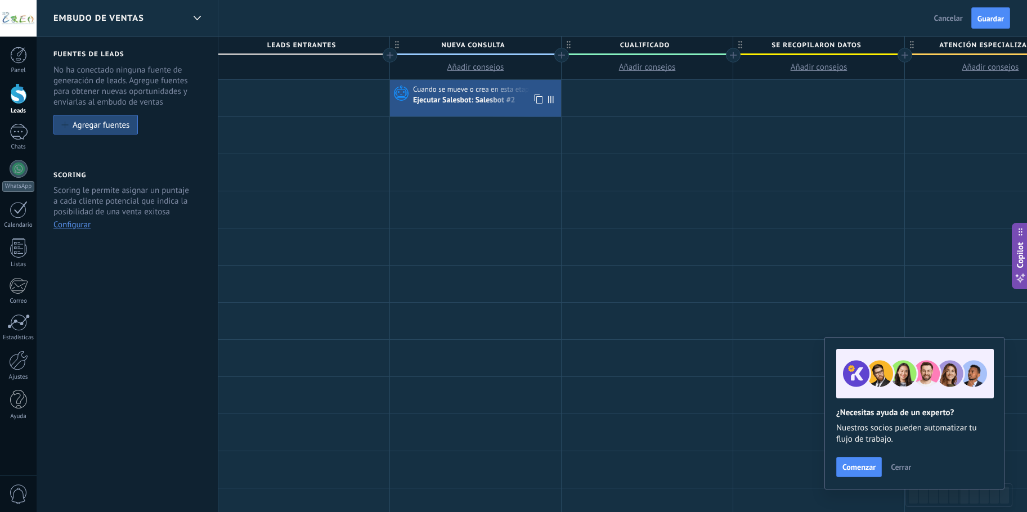
click at [483, 98] on div "Ejecutar Salesbot: Salesbot #2" at bounding box center [465, 101] width 104 height 10
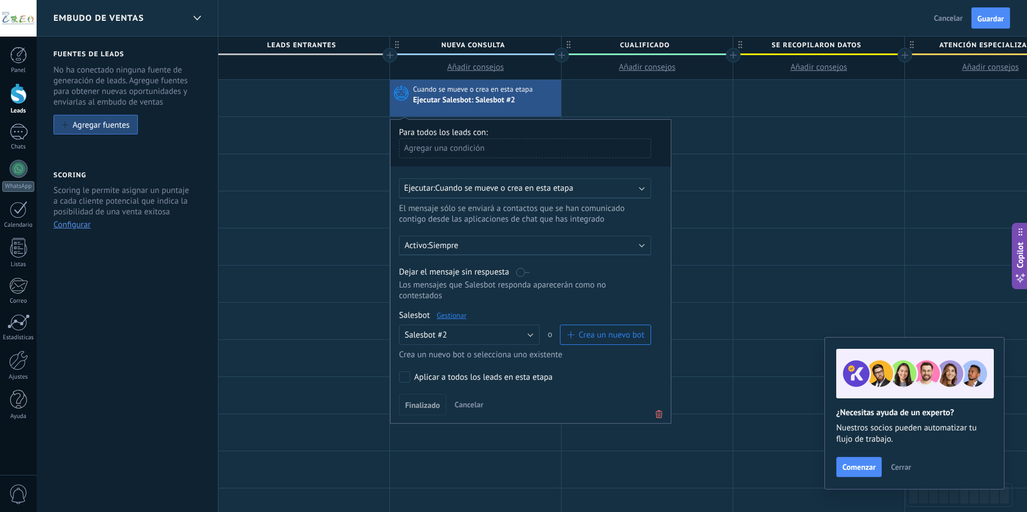
click at [511, 190] on span "Cuando se mueve o crea en esta etapa" at bounding box center [504, 188] width 138 height 11
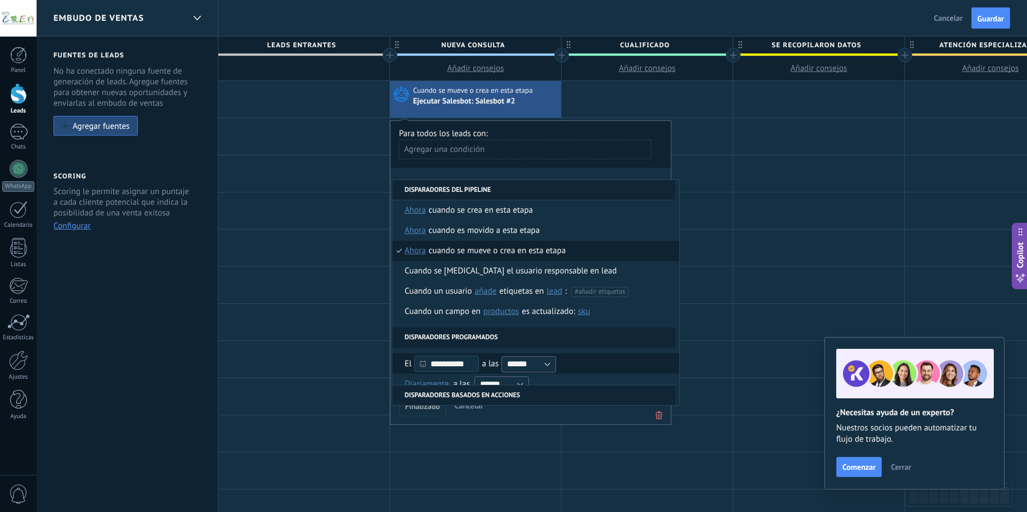
scroll to position [0, 0]
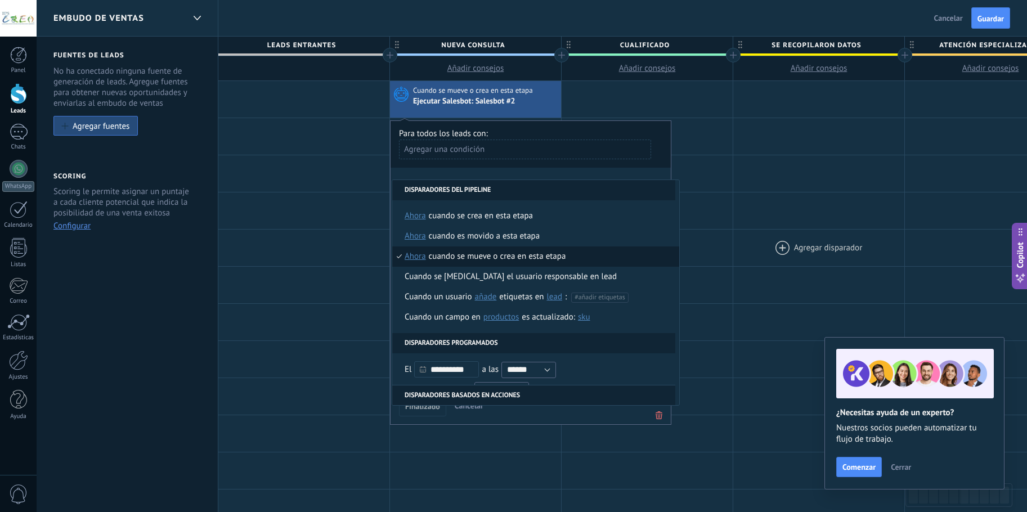
click at [760, 258] on div at bounding box center [818, 247] width 171 height 37
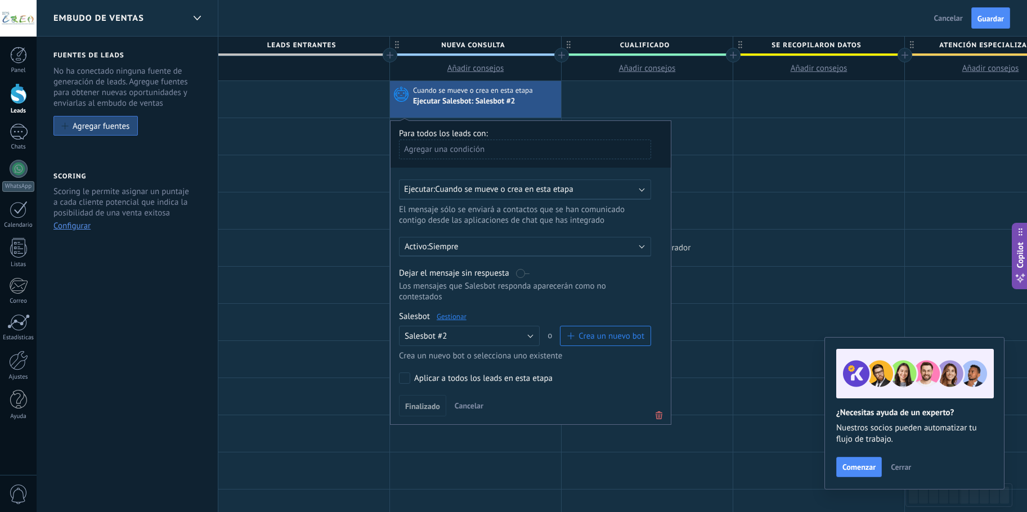
click at [729, 236] on div at bounding box center [646, 247] width 171 height 37
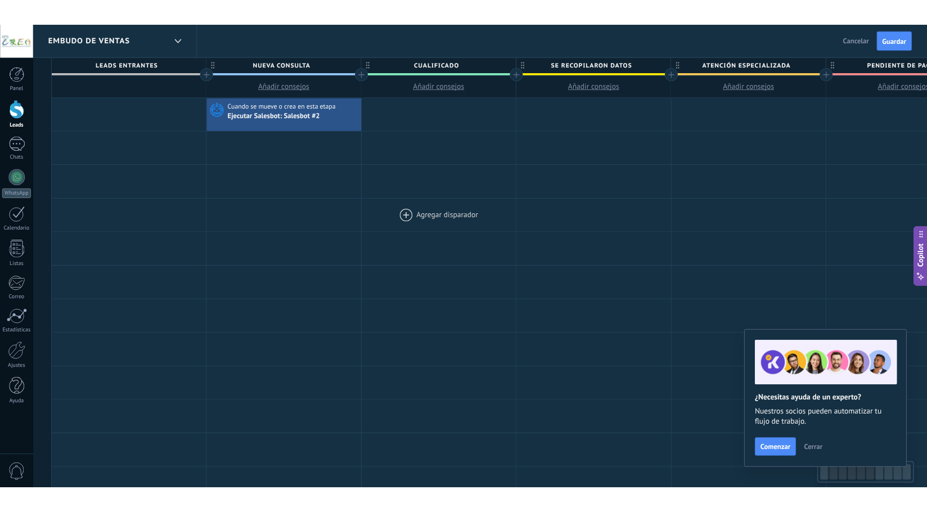
scroll to position [0, 161]
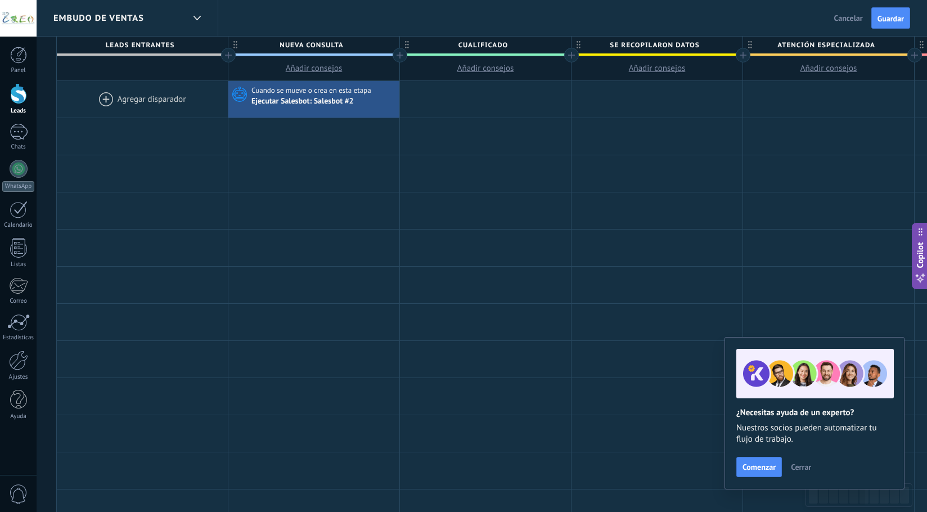
click at [802, 473] on button "Cerrar" at bounding box center [801, 466] width 30 height 17
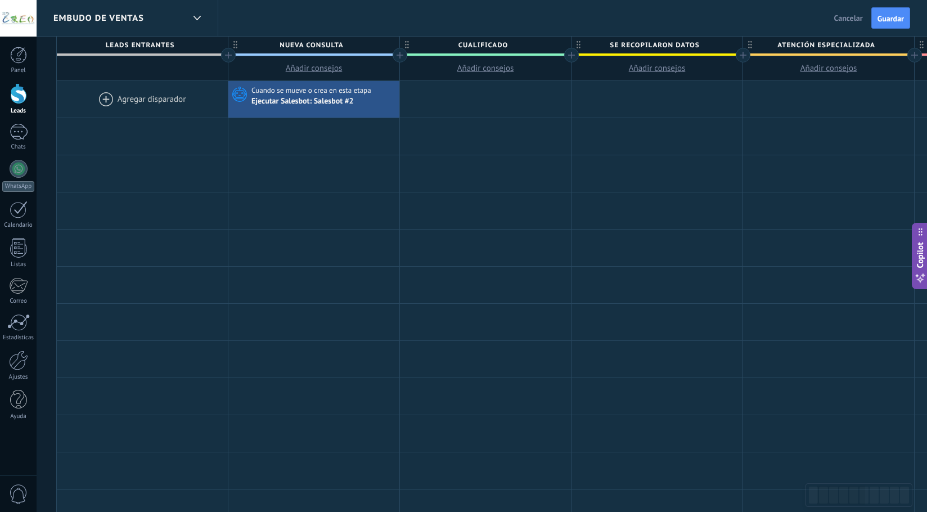
click at [211, 45] on span "Leads Entrantes" at bounding box center [139, 45] width 165 height 17
click at [312, 98] on div "Ejecutar Salesbot: Salesbot #2" at bounding box center [303, 102] width 104 height 10
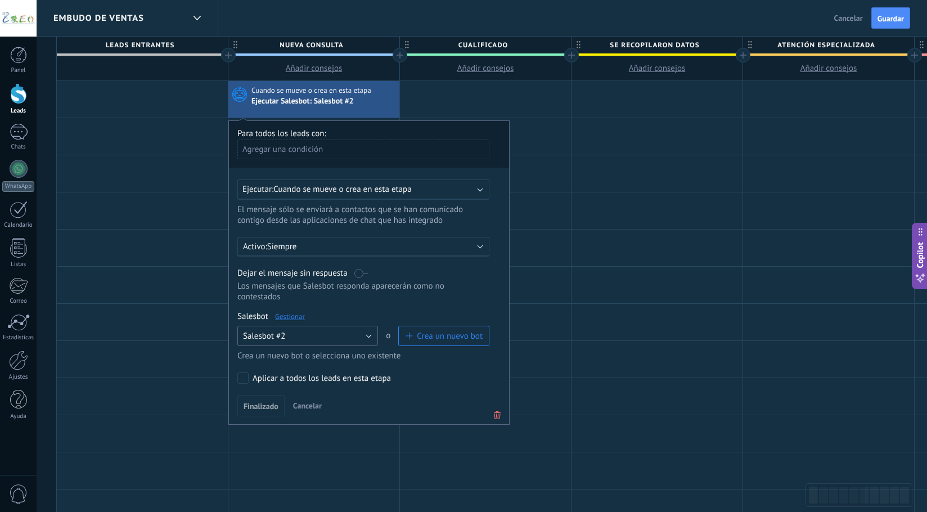
click at [321, 332] on button "Salesbot #2" at bounding box center [307, 336] width 141 height 20
click at [282, 355] on span "Salesbot #2" at bounding box center [302, 355] width 143 height 11
click at [291, 313] on link "Gestionar" at bounding box center [290, 317] width 30 height 10
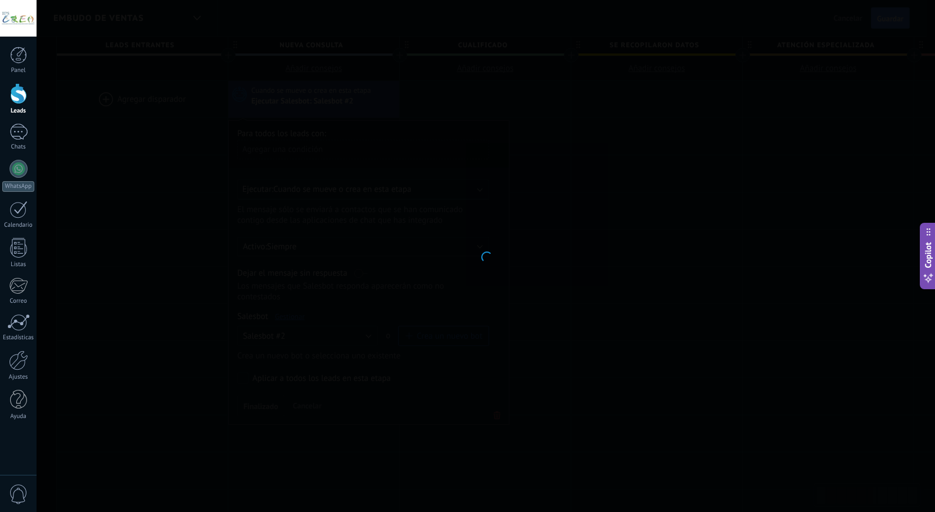
type input "**********"
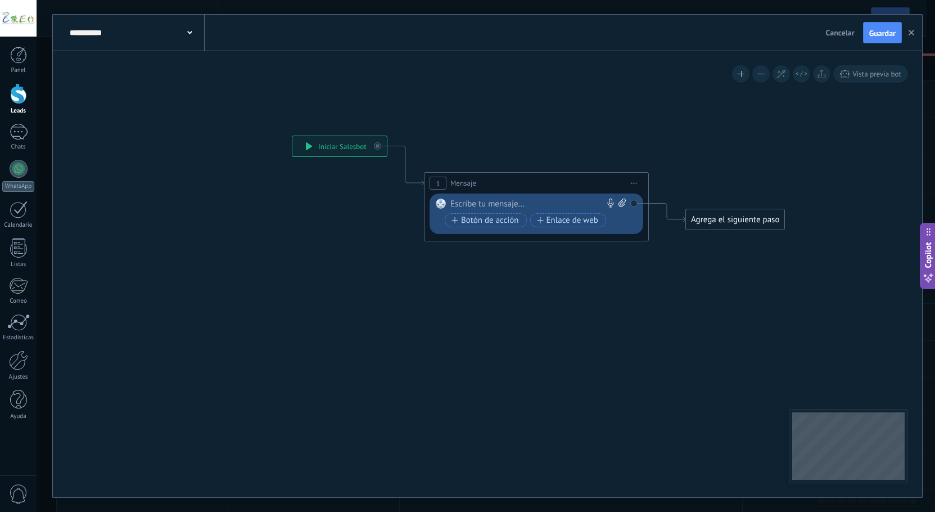
click at [839, 37] on span "Cancelar" at bounding box center [840, 33] width 29 height 10
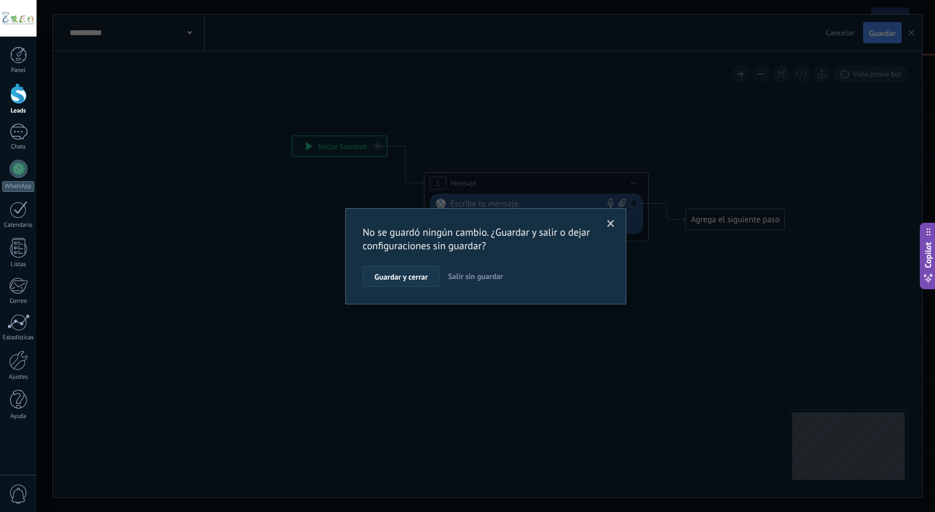
click at [418, 278] on span "Guardar y cerrar" at bounding box center [401, 277] width 53 height 8
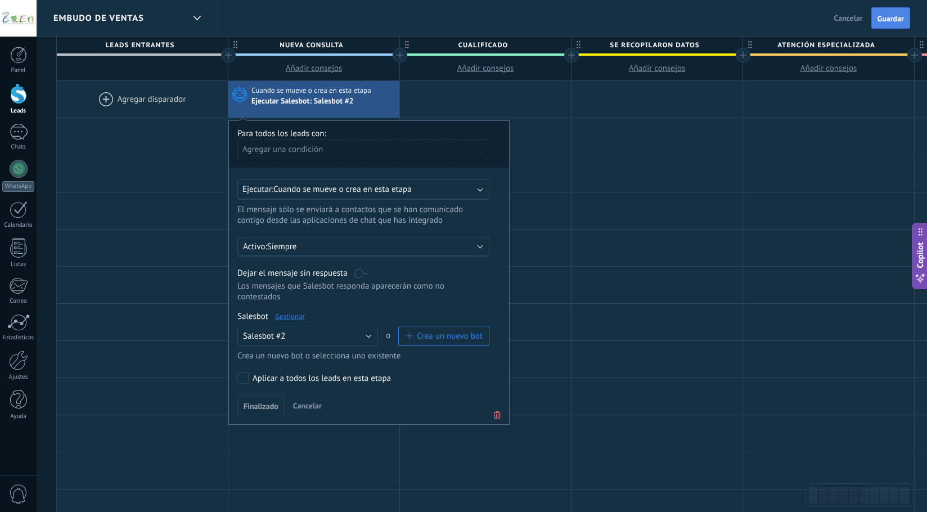
click at [889, 21] on span "Guardar" at bounding box center [890, 19] width 26 height 8
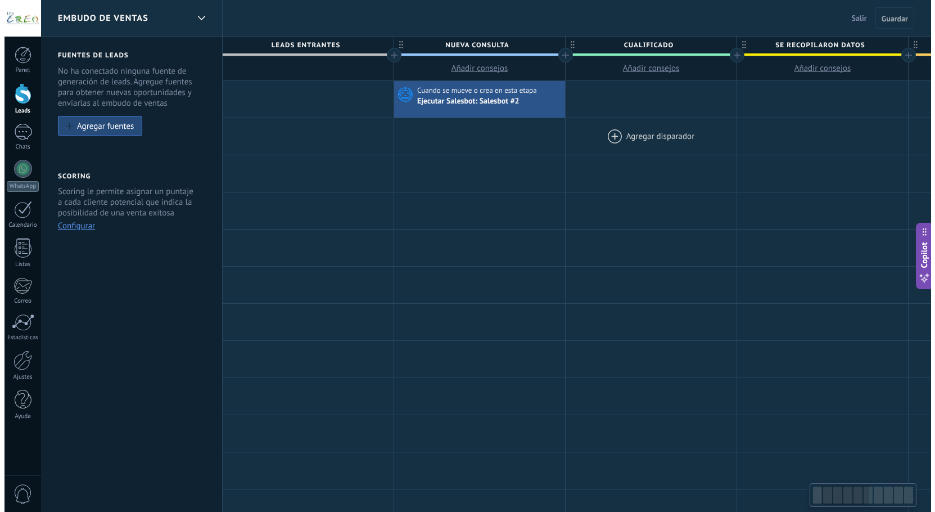
scroll to position [0, 161]
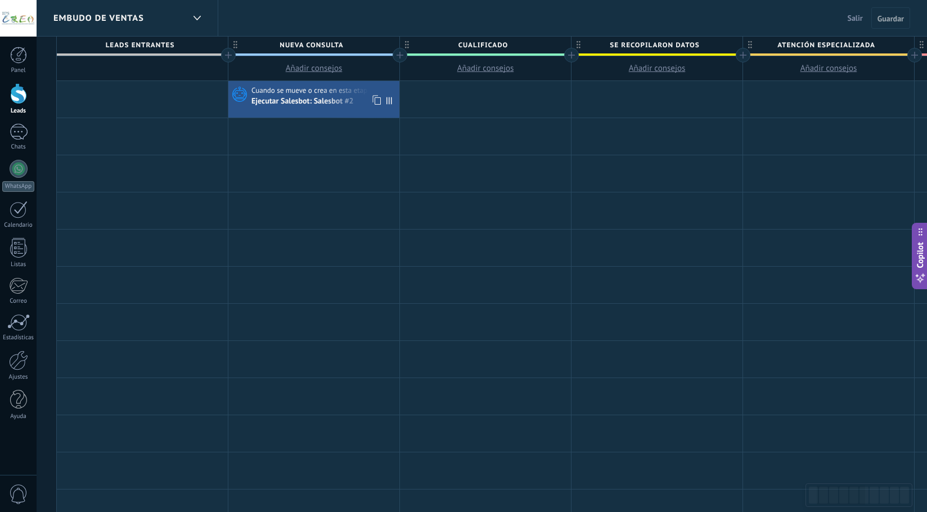
click at [322, 95] on span "Cuando se mueve o crea en esta etapa" at bounding box center [311, 90] width 121 height 10
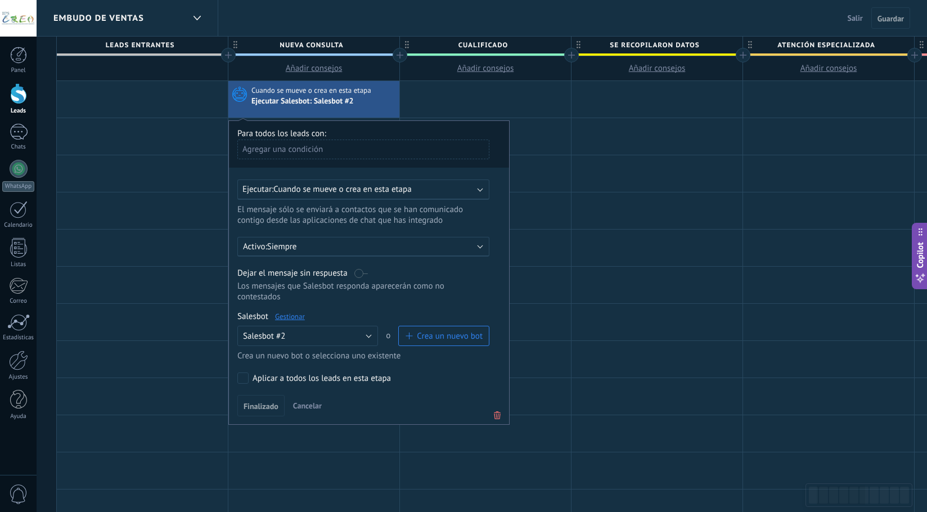
click at [292, 318] on link "Gestionar" at bounding box center [290, 317] width 30 height 10
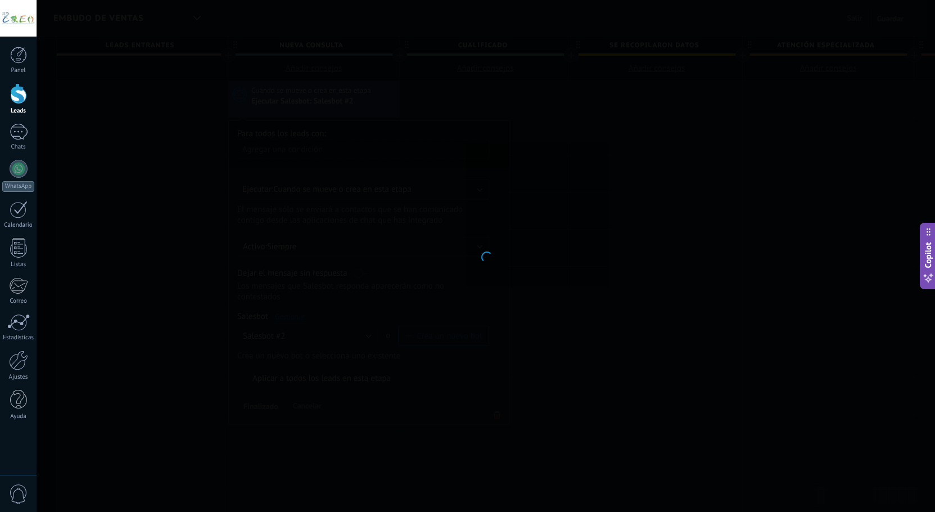
type input "**********"
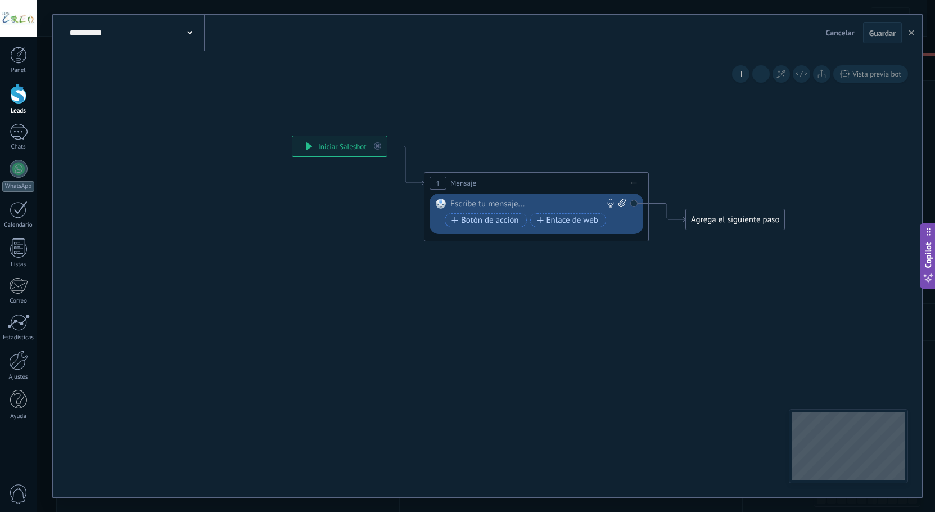
click at [199, 32] on div "**********" at bounding box center [136, 33] width 138 height 36
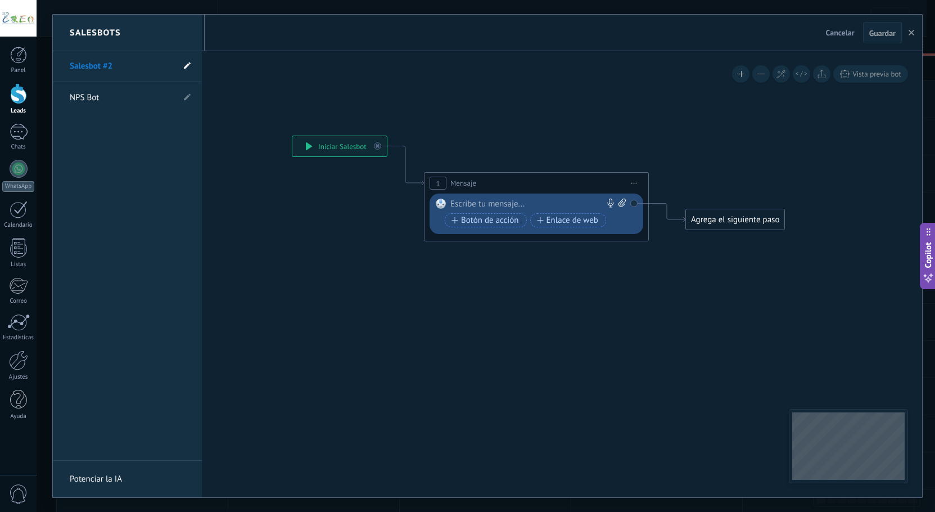
click at [184, 65] on icon at bounding box center [187, 65] width 7 height 7
click at [124, 63] on input "**********" at bounding box center [110, 67] width 80 height 18
drag, startPoint x: 124, startPoint y: 63, endPoint x: 84, endPoint y: 70, distance: 41.2
click at [84, 70] on input "**********" at bounding box center [110, 67] width 80 height 18
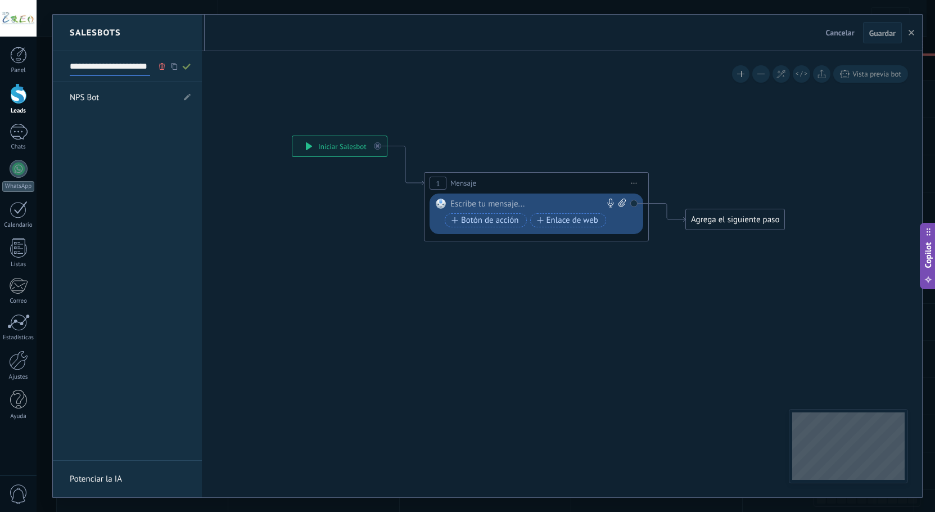
type input "**********"
click at [188, 65] on icon at bounding box center [187, 66] width 12 height 7
type input "**********"
click at [26, 12] on div at bounding box center [18, 18] width 37 height 37
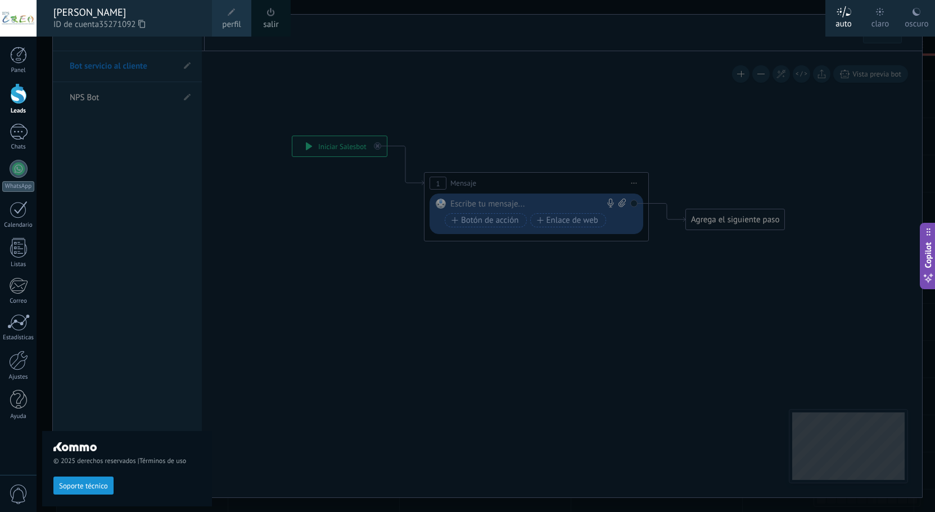
click at [885, 17] on div "claro" at bounding box center [881, 21] width 18 height 29
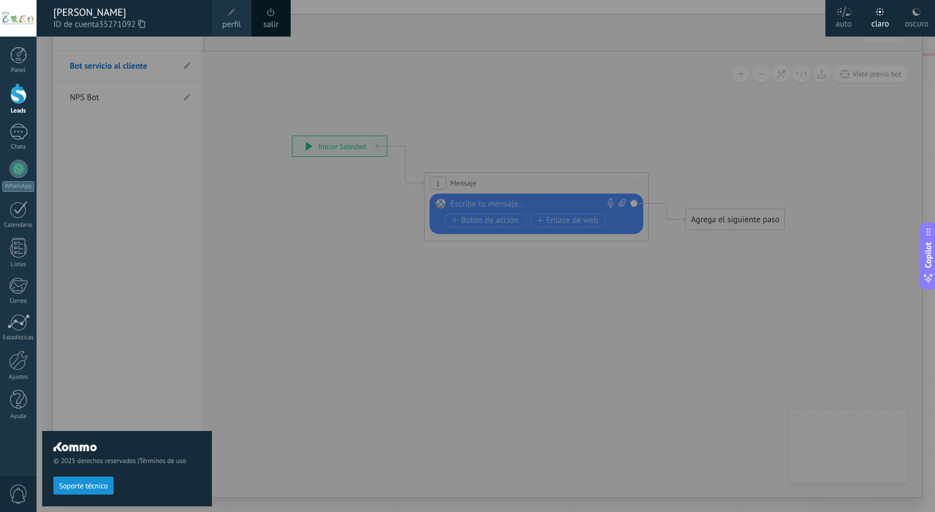
click at [469, 240] on div at bounding box center [504, 256] width 935 height 512
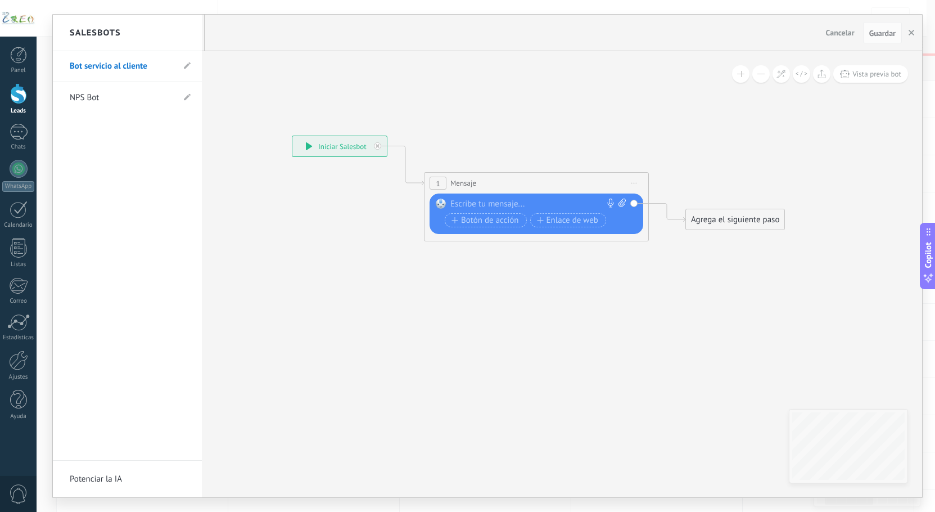
click at [471, 204] on div at bounding box center [488, 256] width 870 height 483
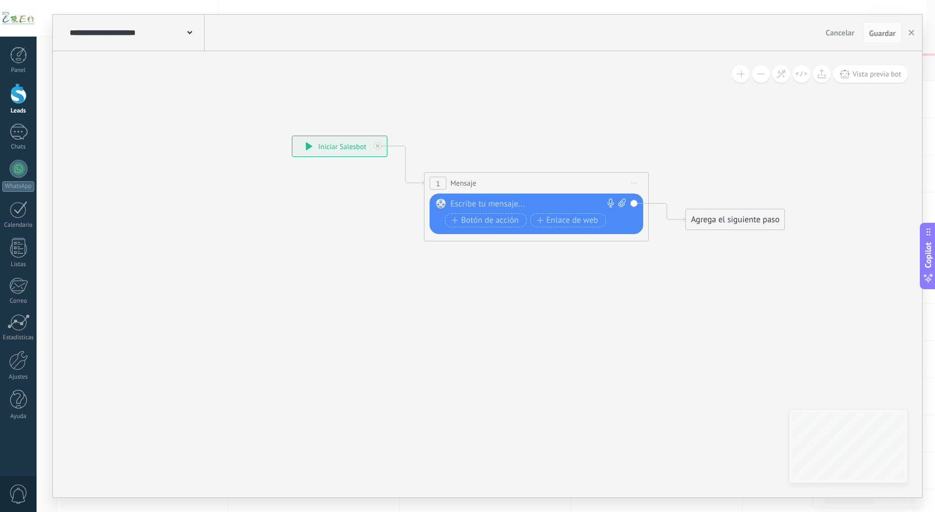
click at [471, 204] on div at bounding box center [534, 204] width 167 height 11
paste div
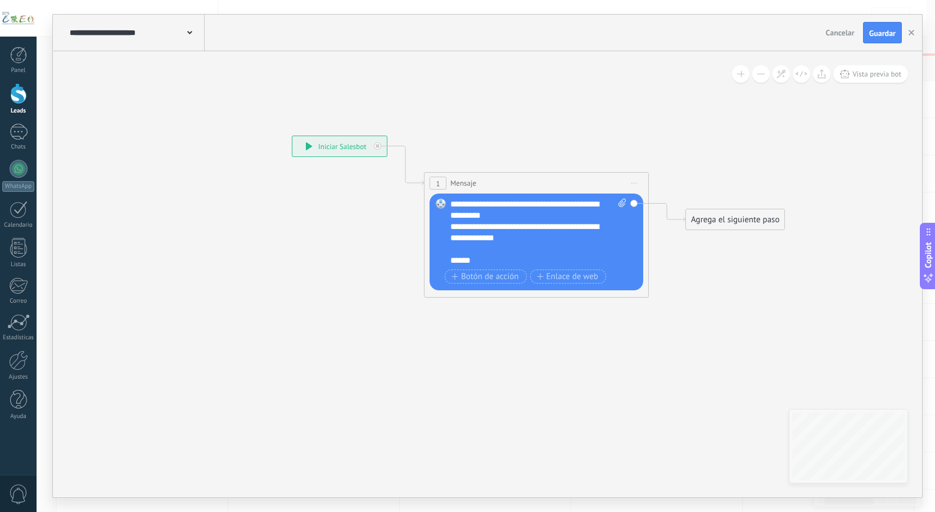
click at [460, 259] on div "**********" at bounding box center [529, 243] width 156 height 45
click at [460, 260] on div "****" at bounding box center [529, 260] width 156 height 11
click at [461, 258] on div "**" at bounding box center [529, 260] width 156 height 11
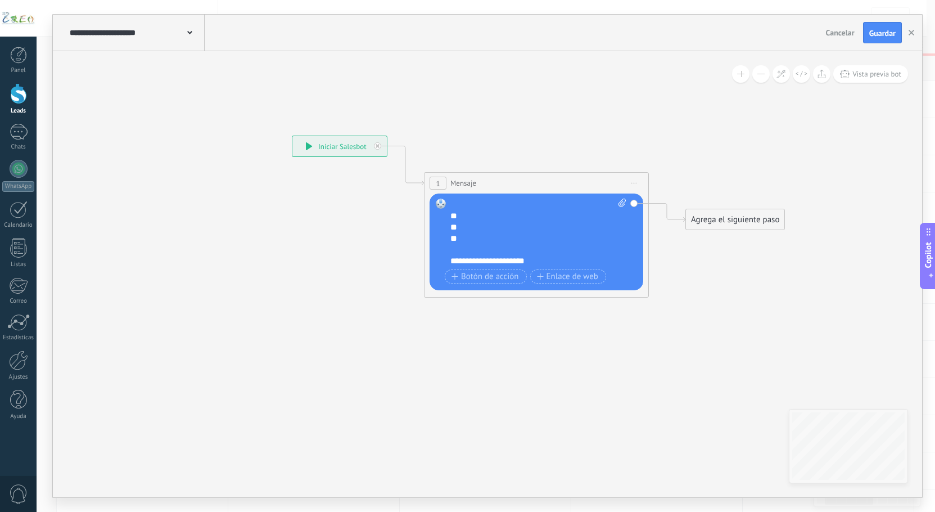
click at [469, 216] on div "**********" at bounding box center [529, 199] width 156 height 45
click at [460, 221] on div "**********" at bounding box center [529, 199] width 156 height 45
click at [459, 226] on div "**" at bounding box center [529, 227] width 156 height 11
click at [466, 227] on div "**" at bounding box center [529, 227] width 156 height 11
click at [468, 235] on div "**" at bounding box center [529, 238] width 156 height 11
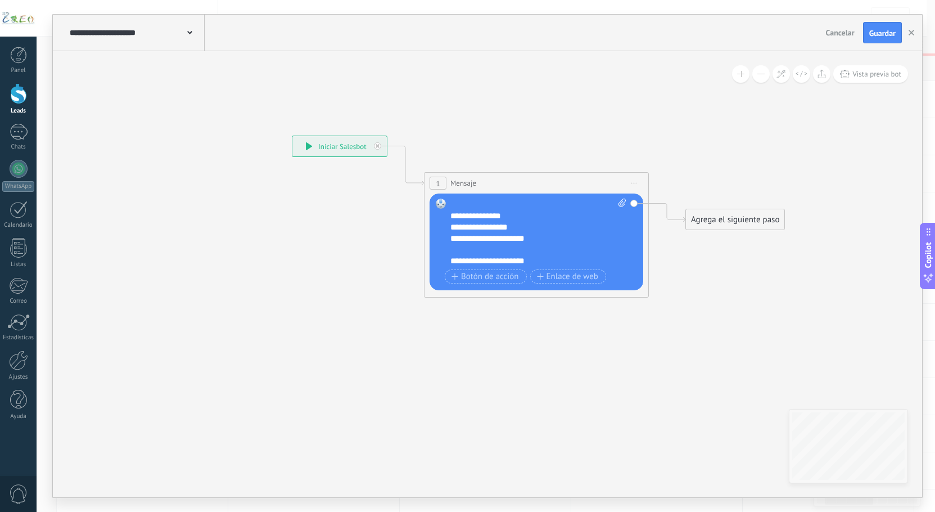
click at [483, 285] on div "Botón de acción Enlace de web" at bounding box center [535, 277] width 181 height 17
click at [485, 280] on span "Botón de acción" at bounding box center [485, 276] width 67 height 9
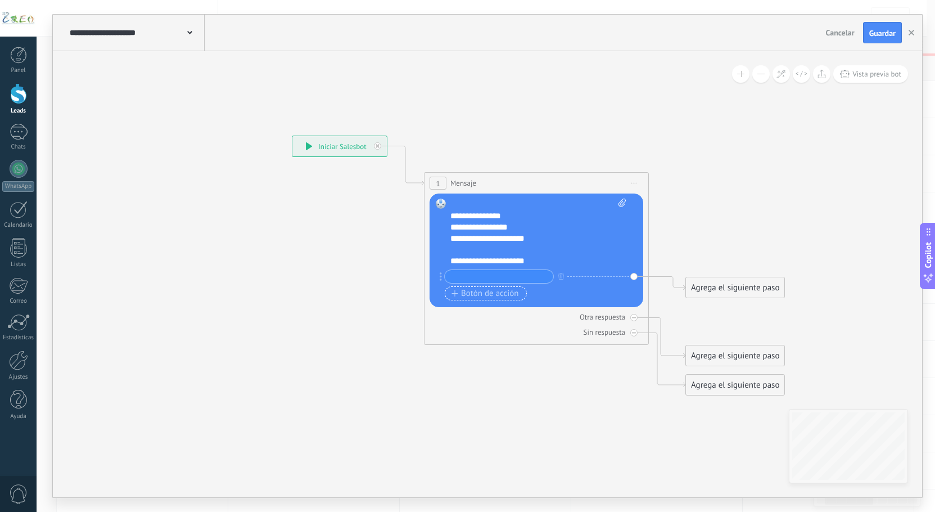
click at [474, 293] on span "Botón de acción" at bounding box center [485, 293] width 67 height 9
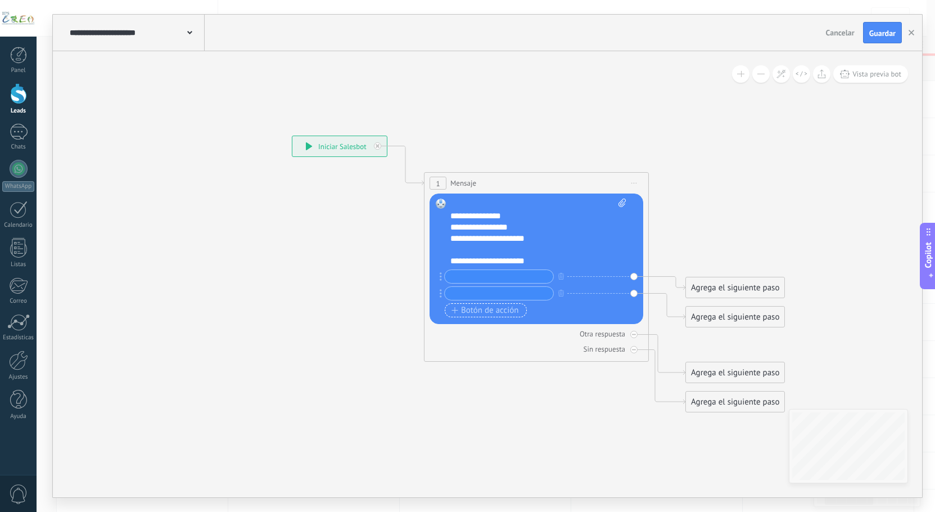
click at [466, 310] on span "Botón de acción" at bounding box center [485, 310] width 67 height 9
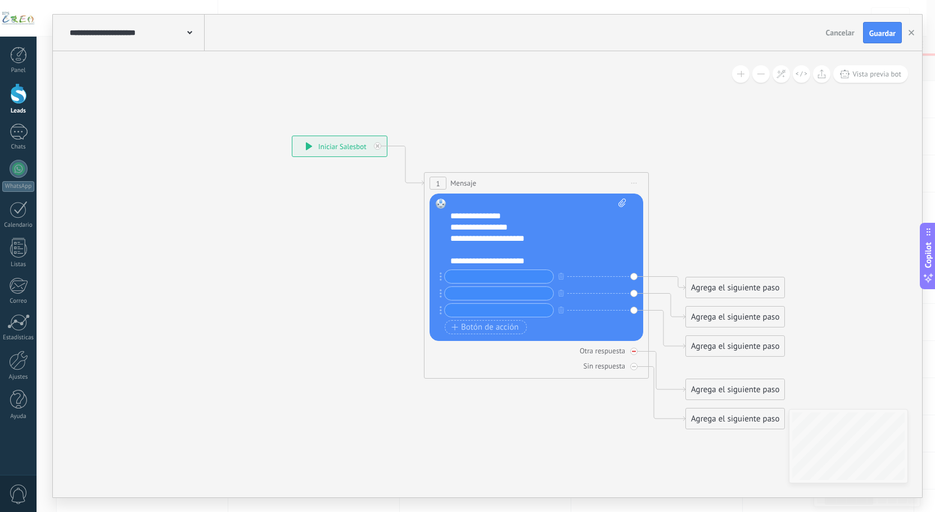
click at [631, 350] on div at bounding box center [634, 351] width 7 height 7
click at [637, 367] on div at bounding box center [634, 366] width 7 height 7
click at [463, 286] on div "+ sinónimo + sinónimo + sinónimo" at bounding box center [535, 294] width 181 height 51
click at [466, 281] on input "text" at bounding box center [499, 276] width 109 height 13
type input "*"
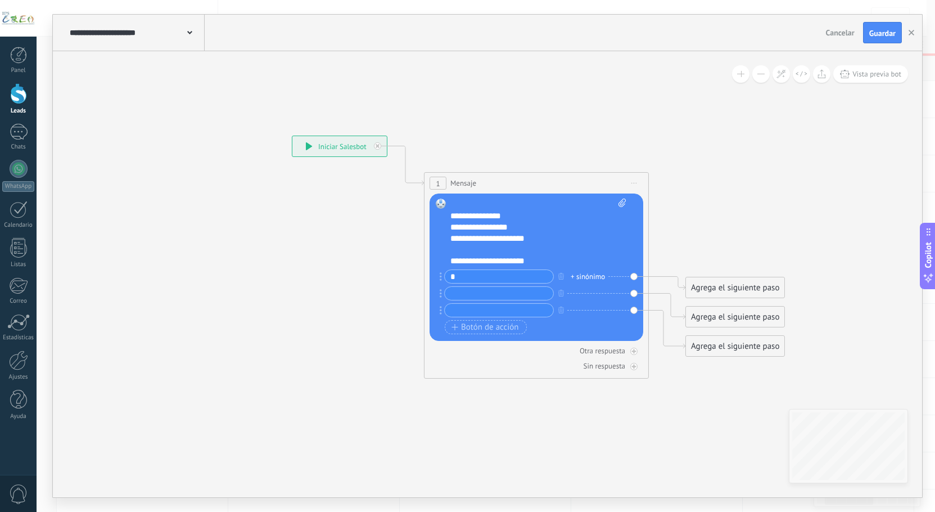
click at [458, 289] on input "text" at bounding box center [499, 293] width 109 height 13
type input "*"
click at [461, 306] on input "text" at bounding box center [499, 310] width 109 height 13
type input "*"
click at [881, 31] on span "Guardar" at bounding box center [883, 33] width 26 height 8
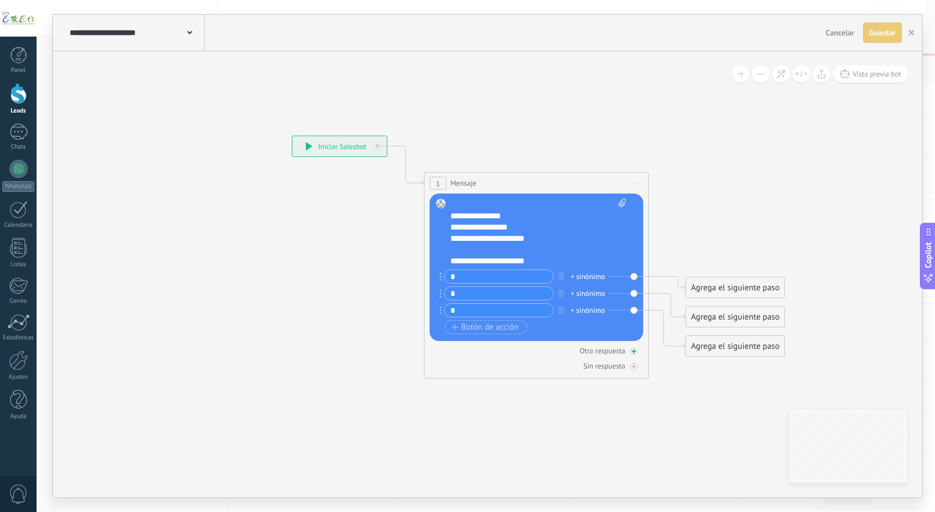
click at [637, 350] on div at bounding box center [634, 351] width 7 height 7
drag, startPoint x: 717, startPoint y: 213, endPoint x: 523, endPoint y: 417, distance: 282.5
click at [523, 417] on div "Agrega el siguiente paso" at bounding box center [541, 424] width 98 height 19
click at [520, 421] on div "Agrega el siguiente paso" at bounding box center [541, 424] width 98 height 19
click at [535, 440] on span "Mensaje" at bounding box center [536, 444] width 30 height 11
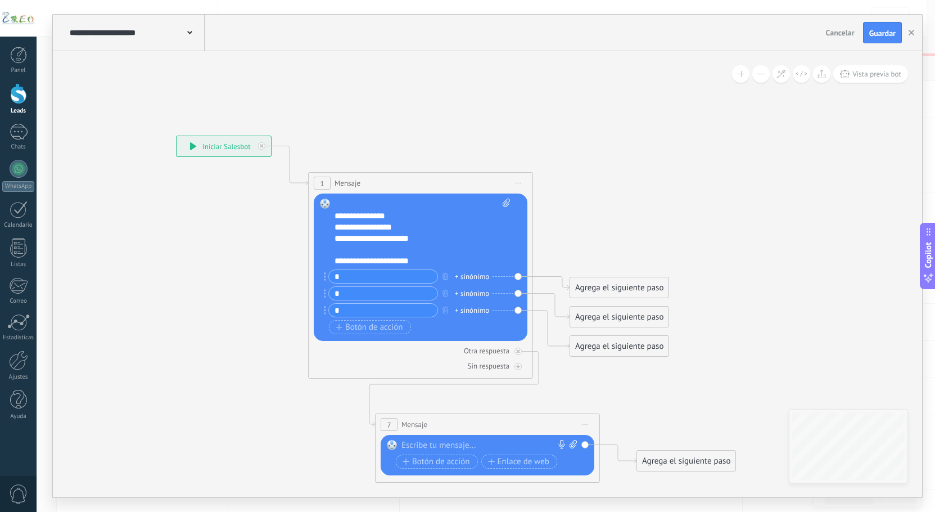
click at [505, 440] on div at bounding box center [485, 445] width 167 height 11
paste div
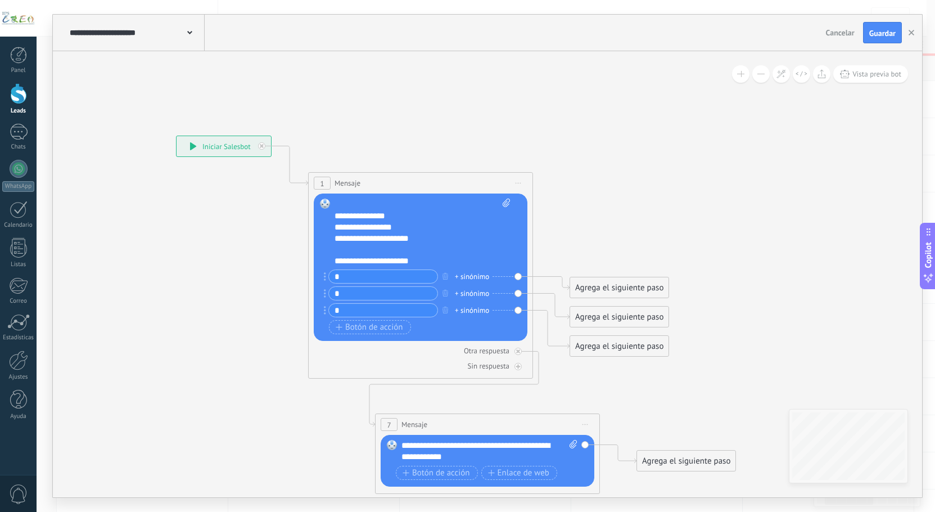
click at [431, 445] on div "**********" at bounding box center [490, 451] width 176 height 22
click at [438, 445] on div "**********" at bounding box center [490, 451] width 176 height 22
drag, startPoint x: 438, startPoint y: 445, endPoint x: 448, endPoint y: 443, distance: 9.8
click at [448, 442] on div "**********" at bounding box center [490, 451] width 176 height 22
drag, startPoint x: 646, startPoint y: 460, endPoint x: 313, endPoint y: 285, distance: 375.9
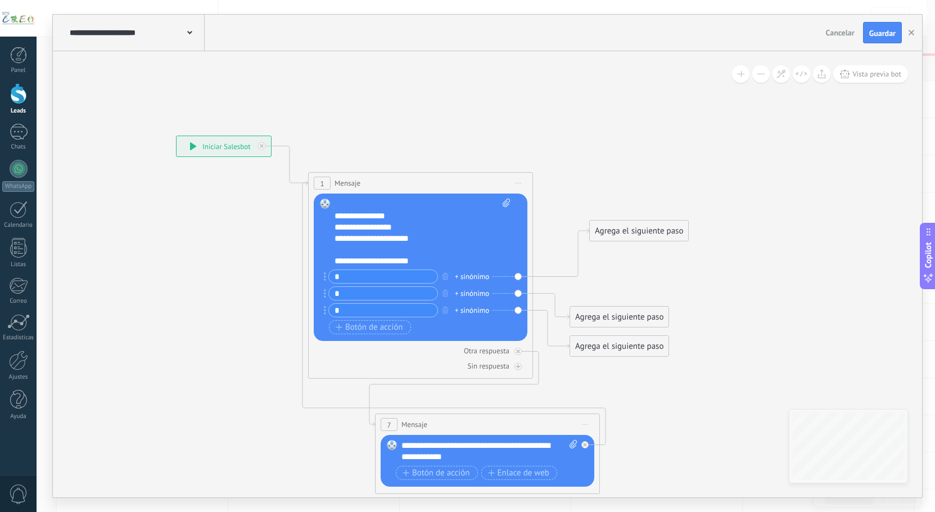
drag, startPoint x: 607, startPoint y: 291, endPoint x: 628, endPoint y: 230, distance: 64.9
click at [628, 230] on div "Agrega el siguiente paso" at bounding box center [639, 231] width 98 height 19
drag, startPoint x: 604, startPoint y: 314, endPoint x: 632, endPoint y: 283, distance: 41.4
click at [632, 283] on div "Agrega el siguiente paso" at bounding box center [647, 286] width 98 height 19
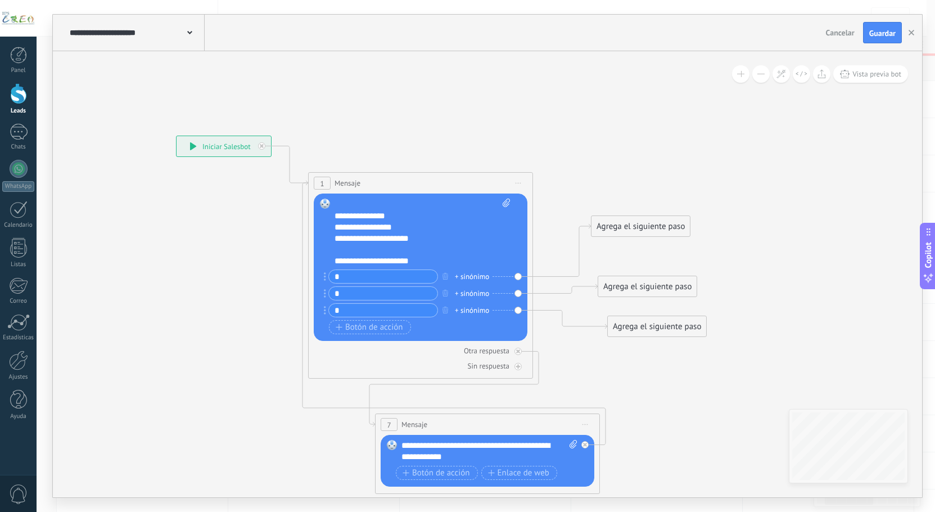
drag, startPoint x: 600, startPoint y: 350, endPoint x: 638, endPoint y: 331, distance: 42.5
click at [638, 331] on div "Agrega el siguiente paso" at bounding box center [657, 326] width 98 height 19
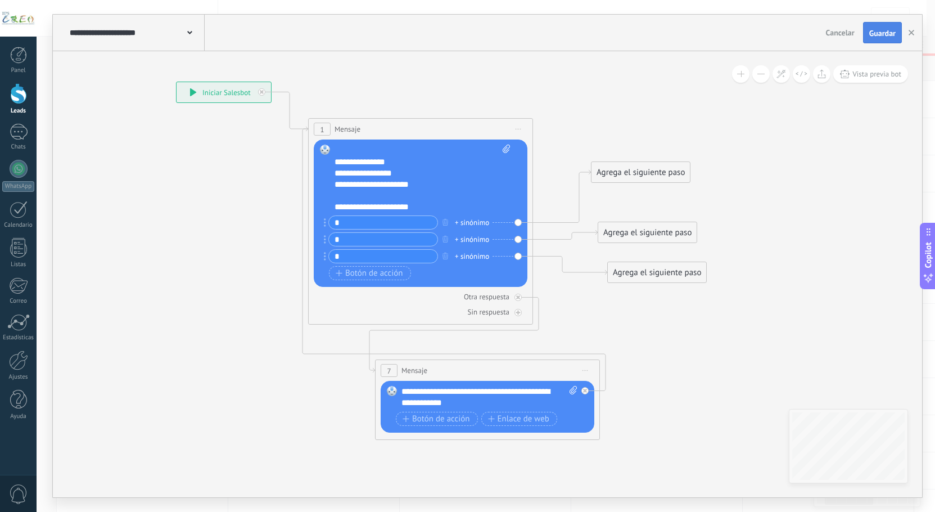
click at [881, 35] on span "Guardar" at bounding box center [883, 33] width 26 height 8
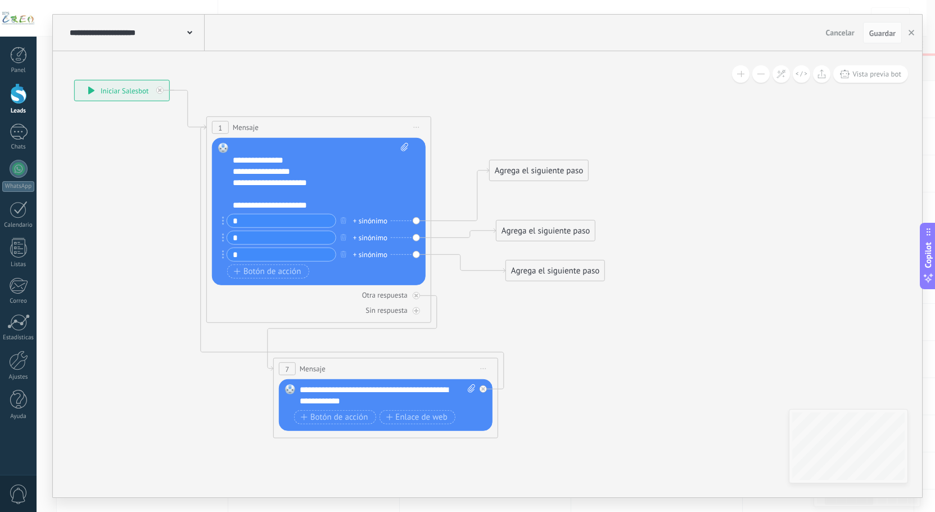
click at [571, 173] on div "Agrega el siguiente paso" at bounding box center [539, 170] width 98 height 19
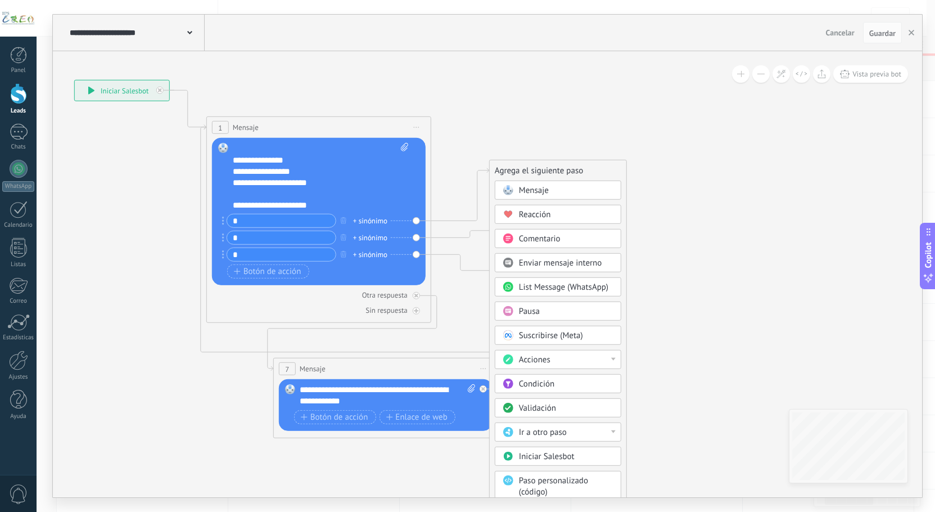
click at [551, 189] on div "Mensaje" at bounding box center [566, 190] width 94 height 11
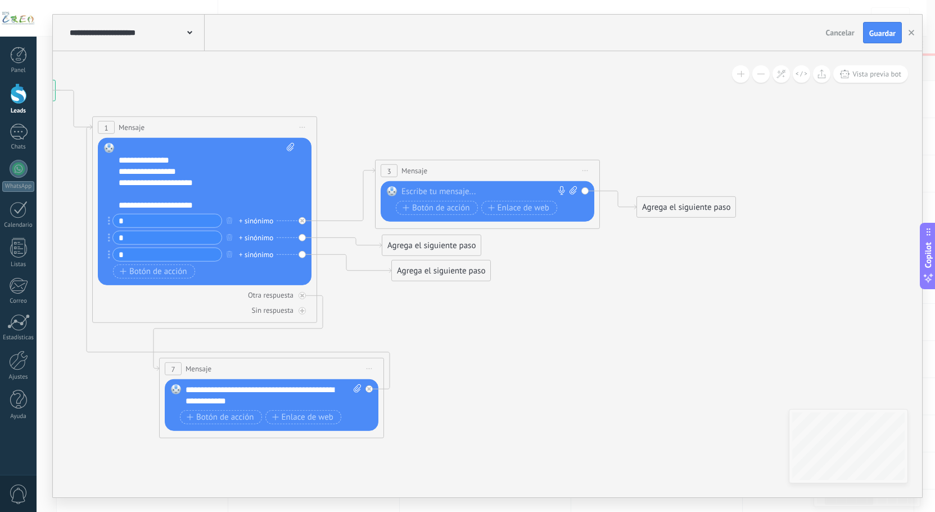
click at [511, 175] on div "3 Mensaje ******* (a): Todos los contactos - canales seleccionados Todos los co…" at bounding box center [488, 170] width 224 height 21
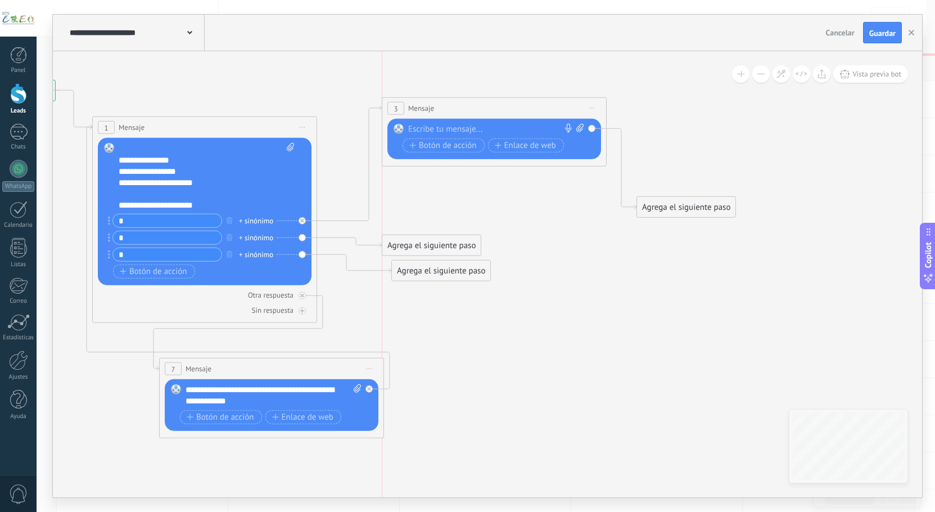
drag, startPoint x: 501, startPoint y: 173, endPoint x: 505, endPoint y: 89, distance: 84.5
click at [505, 98] on div "3 Mensaje ******* (a): Todos los contactos - canales seleccionados Todos los co…" at bounding box center [494, 108] width 224 height 21
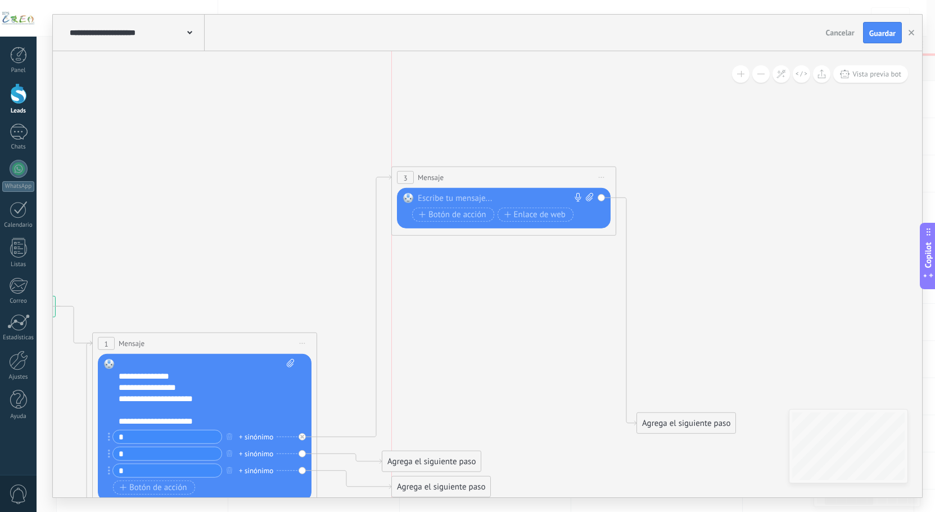
drag, startPoint x: 453, startPoint y: 306, endPoint x: 473, endPoint y: 178, distance: 129.7
click at [463, 168] on div "3 Mensaje ******* (a): Todos los contactos - canales seleccionados Todos los co…" at bounding box center [504, 177] width 224 height 21
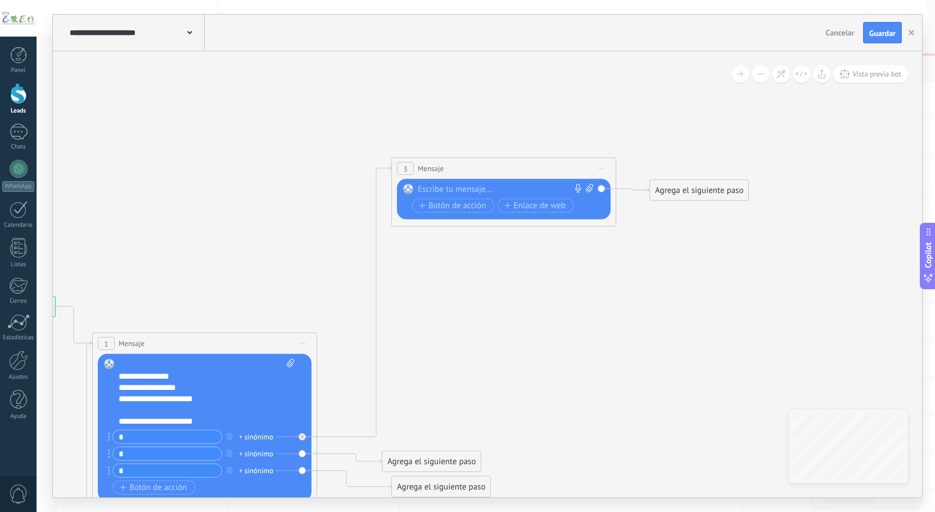
drag, startPoint x: 657, startPoint y: 416, endPoint x: 670, endPoint y: 183, distance: 232.7
click at [670, 183] on div "Agrega el siguiente paso" at bounding box center [699, 190] width 98 height 19
click at [423, 191] on div at bounding box center [501, 189] width 167 height 11
paste div
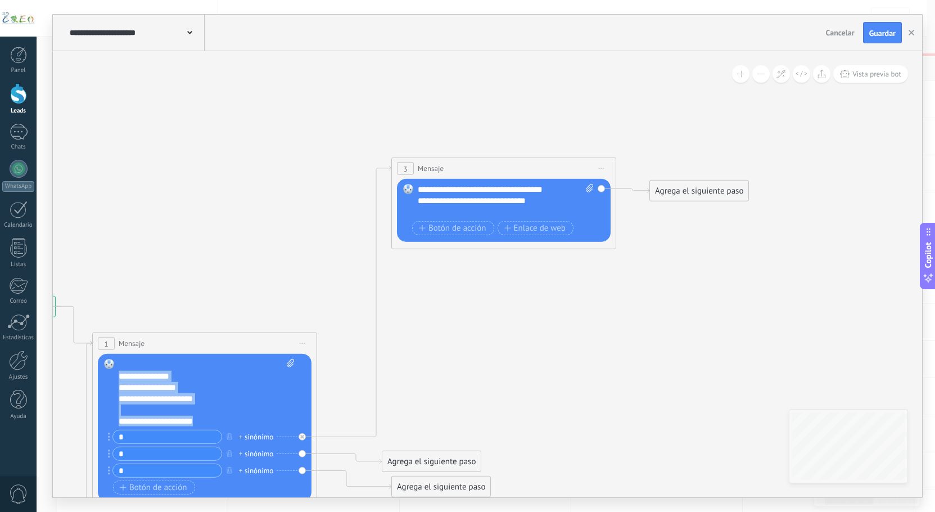
scroll to position [45, 0]
drag, startPoint x: 119, startPoint y: 375, endPoint x: 205, endPoint y: 422, distance: 98.7
click at [205, 422] on div "**********" at bounding box center [207, 392] width 176 height 67
copy div "**********"
click at [451, 208] on div "**********" at bounding box center [496, 206] width 156 height 22
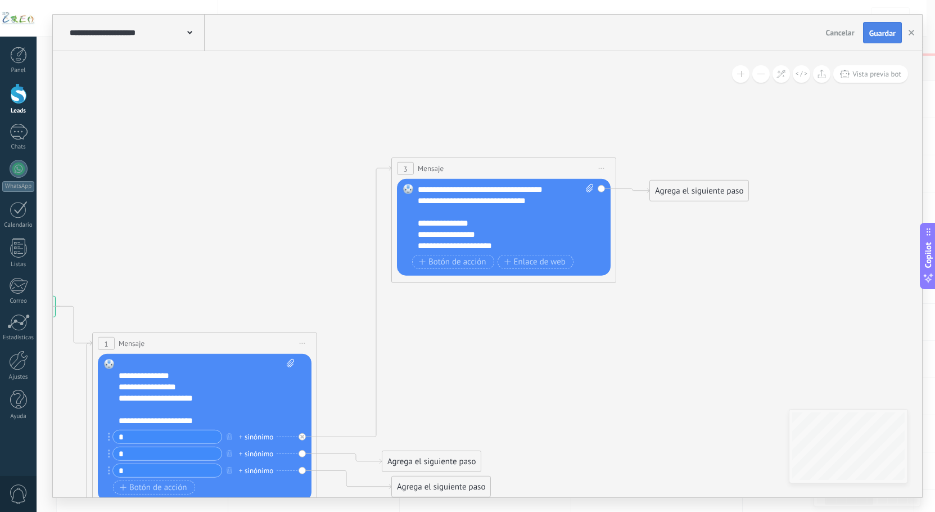
click at [869, 39] on button "Guardar" at bounding box center [882, 32] width 39 height 21
drag, startPoint x: 493, startPoint y: 245, endPoint x: 420, endPoint y: 237, distance: 73.6
click at [420, 237] on div "**********" at bounding box center [496, 234] width 156 height 11
drag, startPoint x: 429, startPoint y: 214, endPoint x: 477, endPoint y: 211, distance: 47.9
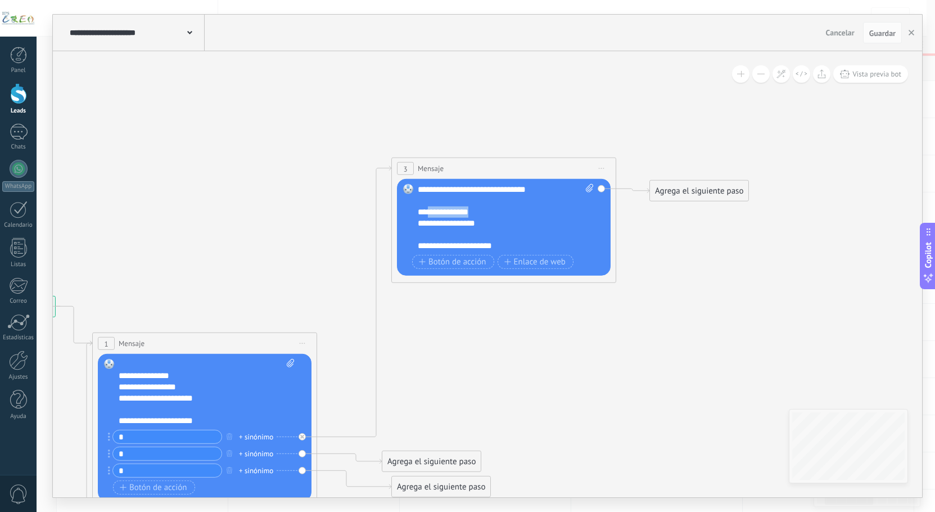
click at [477, 211] on div "**********" at bounding box center [496, 201] width 156 height 34
drag, startPoint x: 429, startPoint y: 225, endPoint x: 478, endPoint y: 226, distance: 48.9
click at [478, 226] on div "**********" at bounding box center [496, 223] width 156 height 11
click at [457, 260] on span "Botón de acción" at bounding box center [452, 261] width 67 height 9
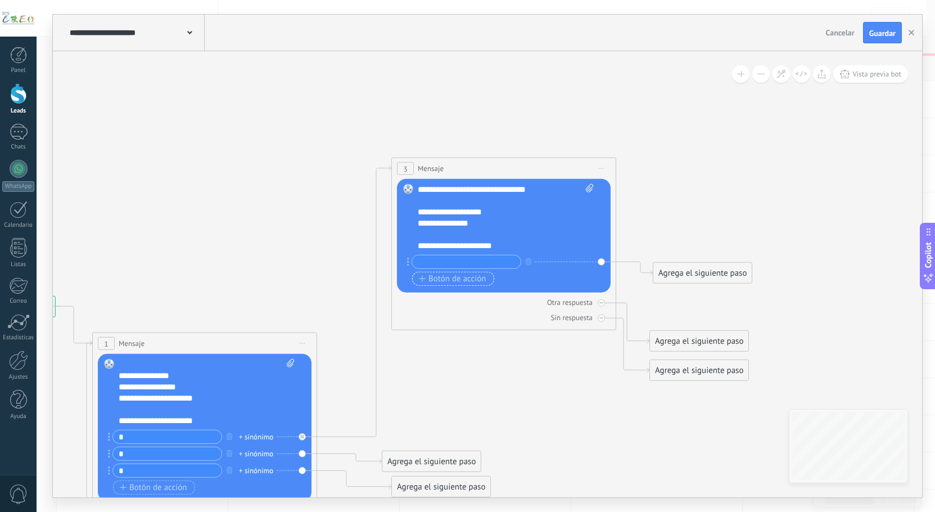
click at [445, 276] on span "Botón de acción" at bounding box center [452, 278] width 67 height 9
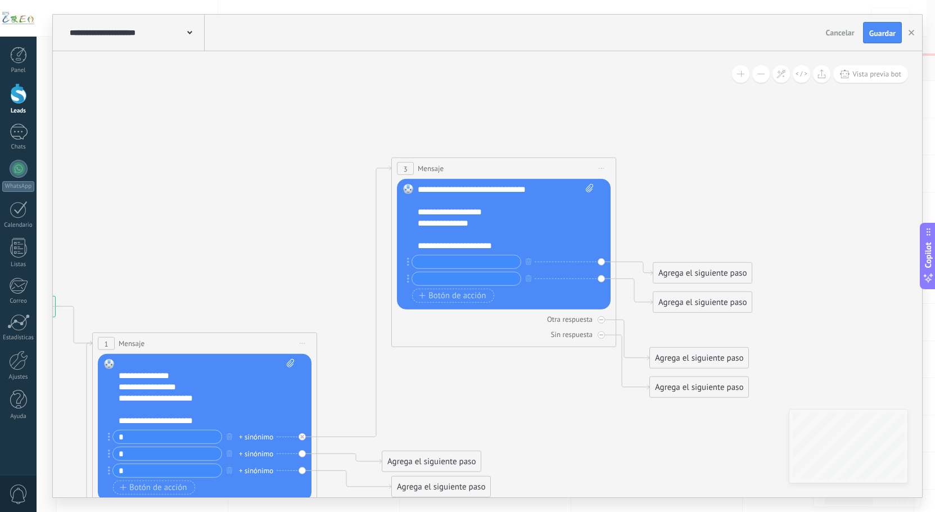
click at [437, 263] on input "text" at bounding box center [466, 261] width 109 height 13
type input "*"
click at [458, 278] on input "text" at bounding box center [466, 278] width 109 height 13
type input "*"
click at [604, 335] on div at bounding box center [601, 334] width 7 height 7
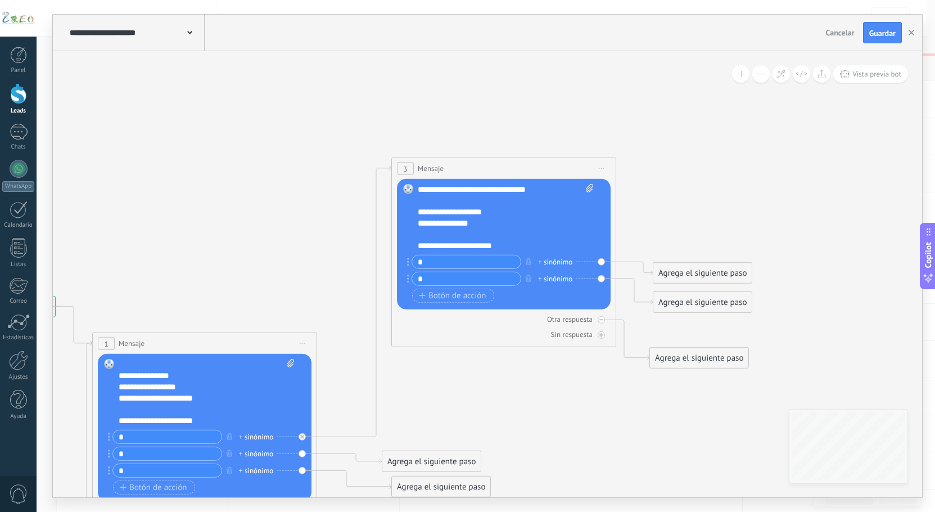
click at [661, 361] on div "Agrega el siguiente paso" at bounding box center [699, 358] width 98 height 19
click at [666, 370] on div "Mensaje" at bounding box center [718, 377] width 127 height 19
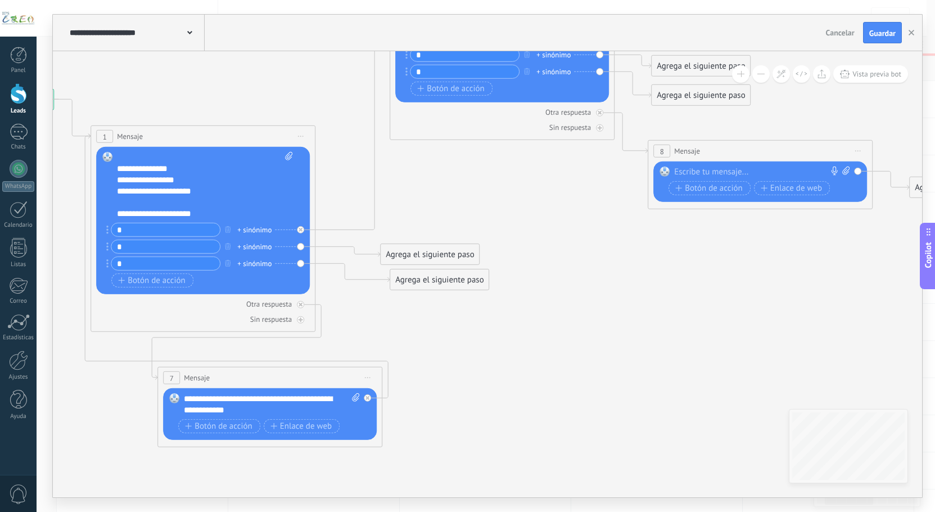
click at [240, 416] on div "**********" at bounding box center [271, 414] width 175 height 43
click at [242, 409] on div "**********" at bounding box center [272, 404] width 176 height 22
click at [242, 408] on div "**********" at bounding box center [272, 404] width 176 height 22
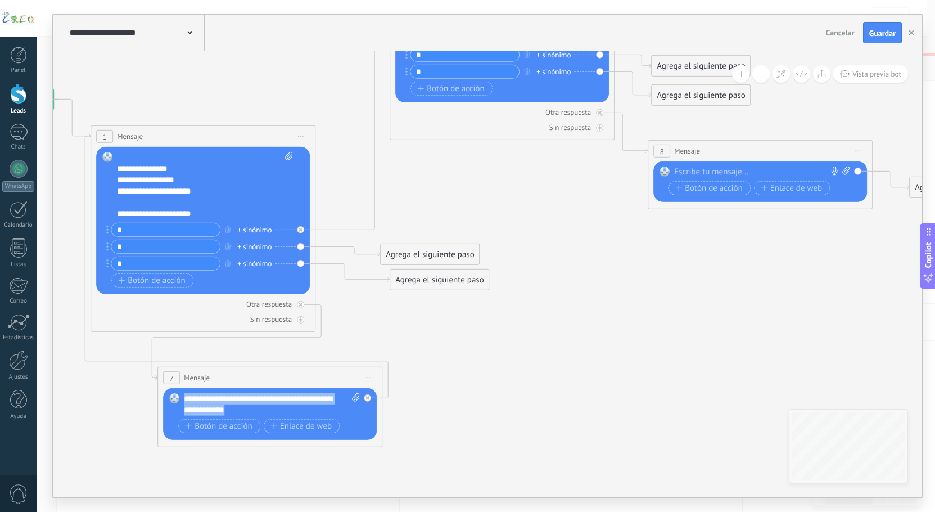
copy div "**********"
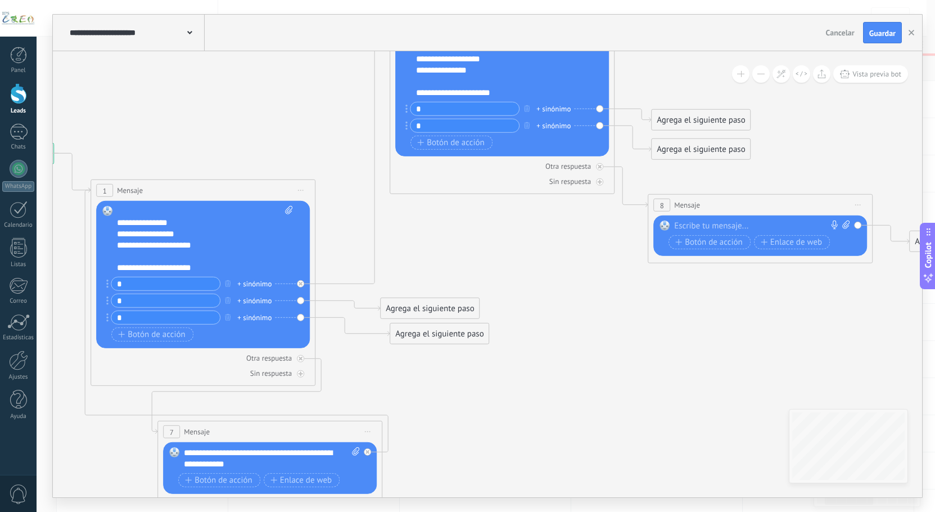
click at [700, 222] on div at bounding box center [757, 225] width 167 height 11
paste div
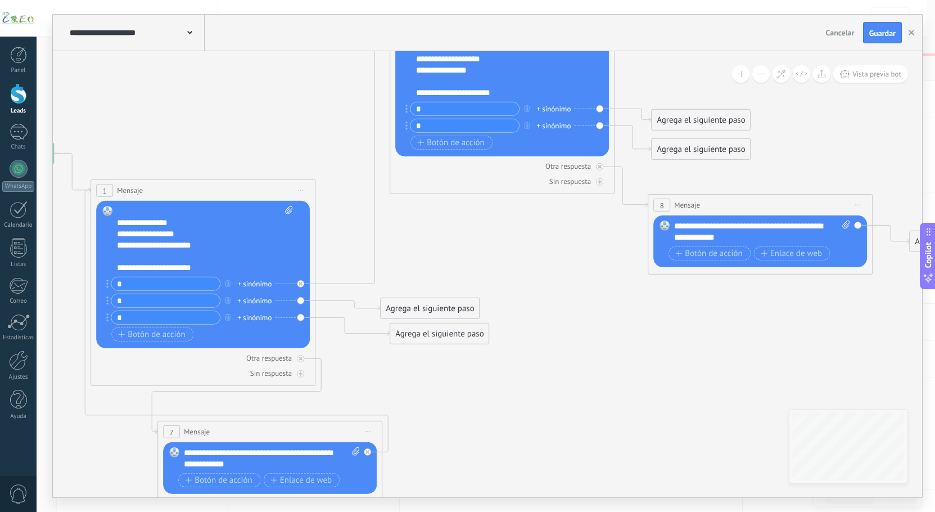
click at [693, 312] on icon at bounding box center [464, 252] width 1575 height 1059
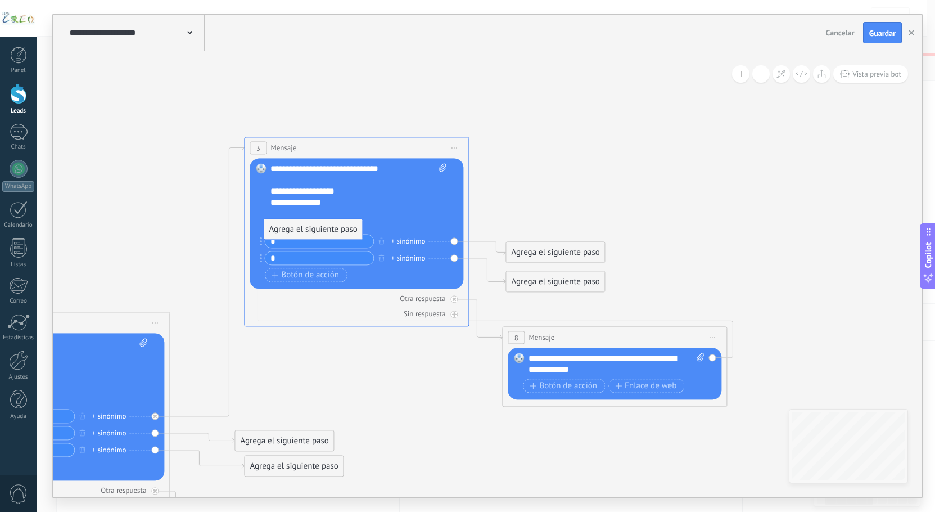
drag, startPoint x: 782, startPoint y: 370, endPoint x: 281, endPoint y: 225, distance: 521.0
drag, startPoint x: 550, startPoint y: 371, endPoint x: 317, endPoint y: 86, distance: 367.7
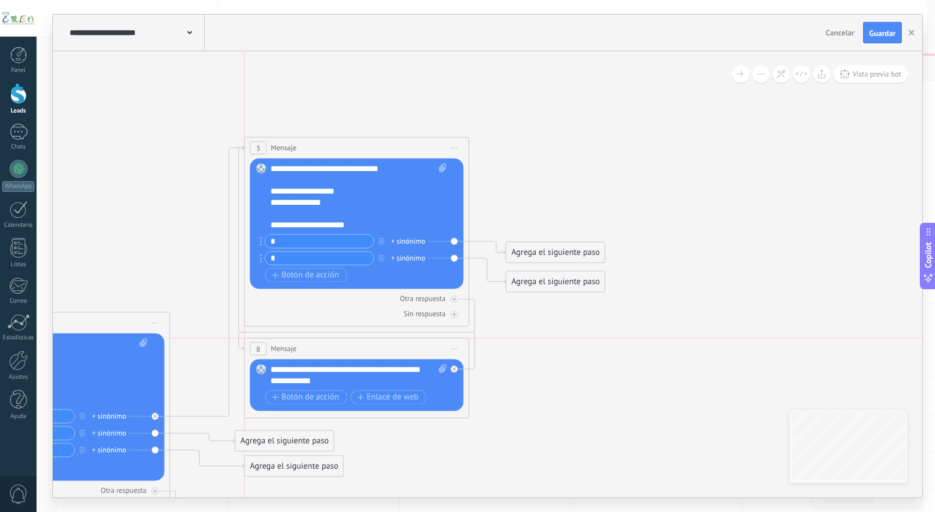
drag, startPoint x: 596, startPoint y: 328, endPoint x: 337, endPoint y: 344, distance: 259.2
click at [337, 344] on div "8 Mensaje ******* (a): Todos los contactos - canales seleccionados Todos los co…" at bounding box center [357, 348] width 224 height 21
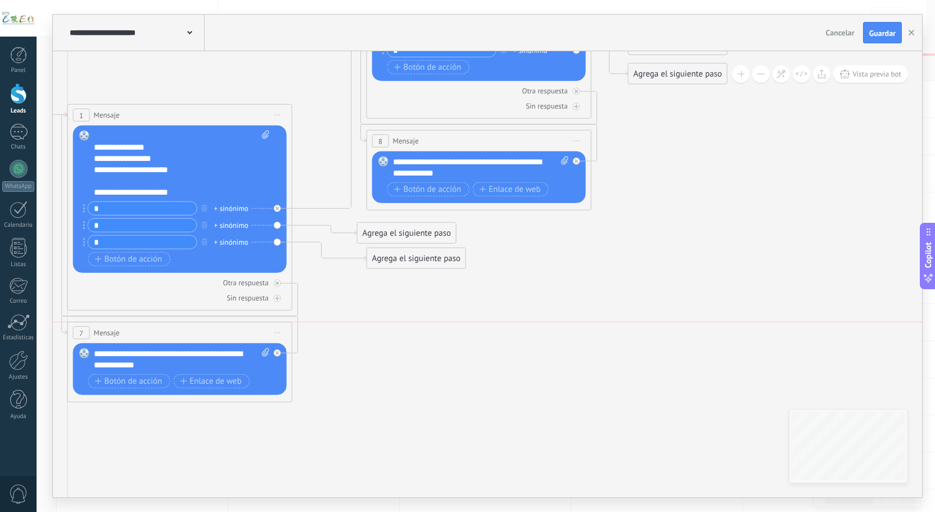
drag, startPoint x: 280, startPoint y: 350, endPoint x: 214, endPoint y: 322, distance: 72.1
click at [214, 322] on div "7 Mensaje ******* (a): Todos los contactos - canales seleccionados Todos los co…" at bounding box center [180, 332] width 224 height 21
drag, startPoint x: 403, startPoint y: 262, endPoint x: 434, endPoint y: 360, distance: 102.5
click at [434, 293] on div "Agrega el siguiente paso" at bounding box center [427, 283] width 98 height 19
drag, startPoint x: 401, startPoint y: 241, endPoint x: 444, endPoint y: 328, distance: 97.1
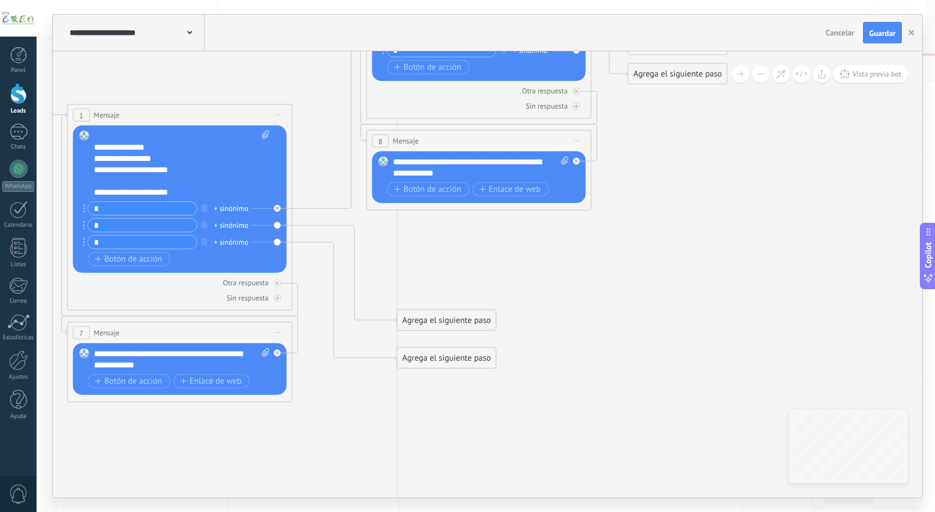
click at [444, 328] on div "Agrega el siguiente paso" at bounding box center [447, 320] width 98 height 19
click at [494, 279] on icon at bounding box center [312, 166] width 1317 height 1036
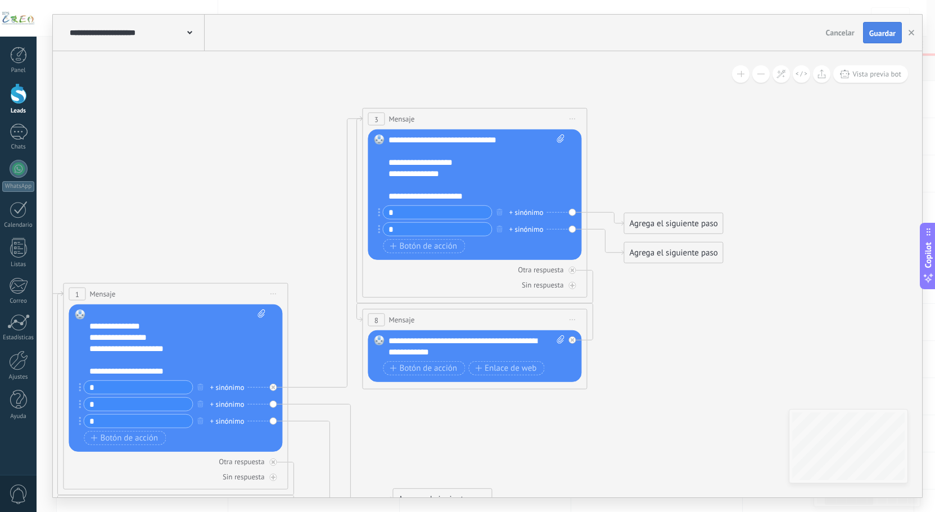
click at [875, 37] on span "Guardar" at bounding box center [883, 33] width 26 height 8
drag, startPoint x: 647, startPoint y: 229, endPoint x: 732, endPoint y: 142, distance: 121.7
click at [732, 142] on div "Agrega el siguiente paso" at bounding box center [762, 139] width 98 height 19
click at [732, 142] on div "Agrega el siguiente paso" at bounding box center [758, 136] width 98 height 19
click at [759, 132] on div "Agrega el siguiente paso" at bounding box center [758, 136] width 98 height 19
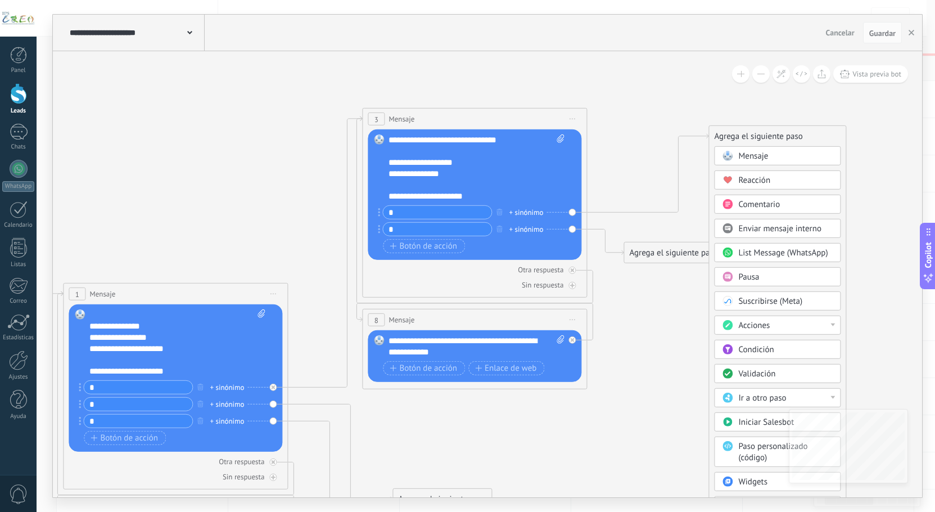
click at [762, 159] on span "Mensaje" at bounding box center [754, 156] width 30 height 11
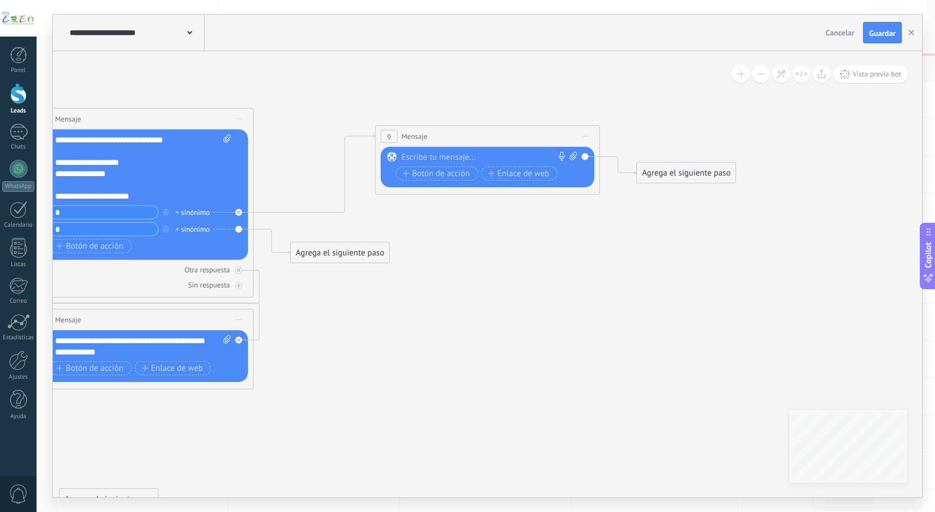
click at [407, 153] on div at bounding box center [485, 157] width 167 height 11
click at [419, 161] on div "**********" at bounding box center [490, 157] width 176 height 11
click at [427, 154] on div "**********" at bounding box center [490, 157] width 176 height 11
click at [517, 154] on div "**********" at bounding box center [490, 157] width 176 height 11
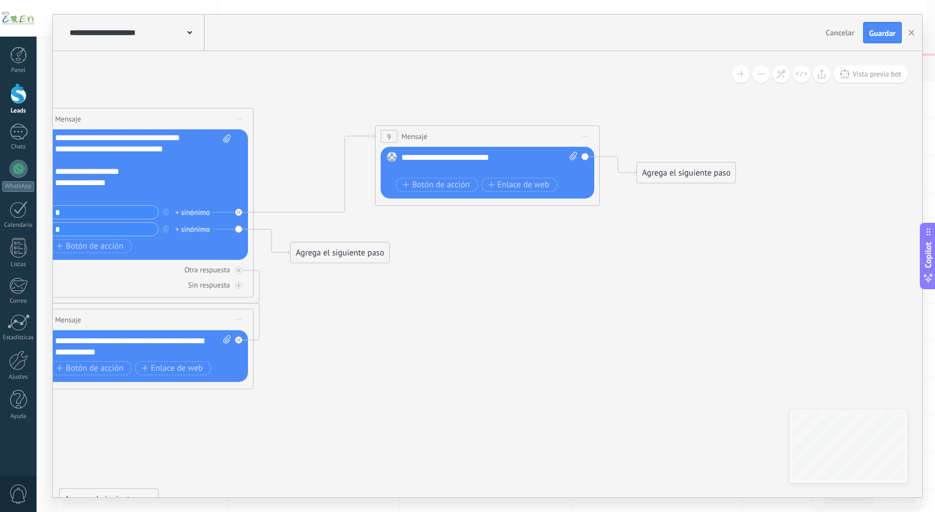
scroll to position [2, 0]
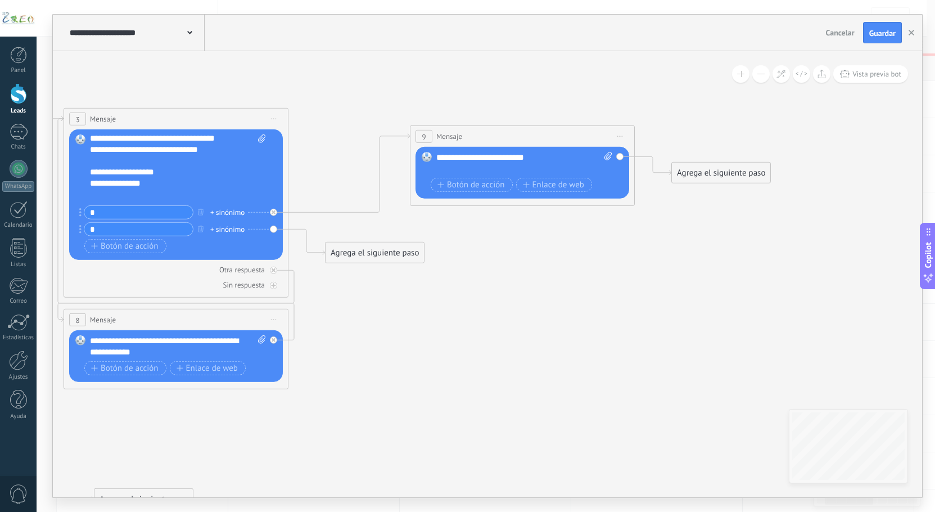
click at [102, 186] on div "**********" at bounding box center [168, 183] width 156 height 11
drag, startPoint x: 90, startPoint y: 175, endPoint x: 187, endPoint y: 197, distance: 99.1
click at [187, 197] on div "**********" at bounding box center [178, 167] width 176 height 67
copy div "**********"
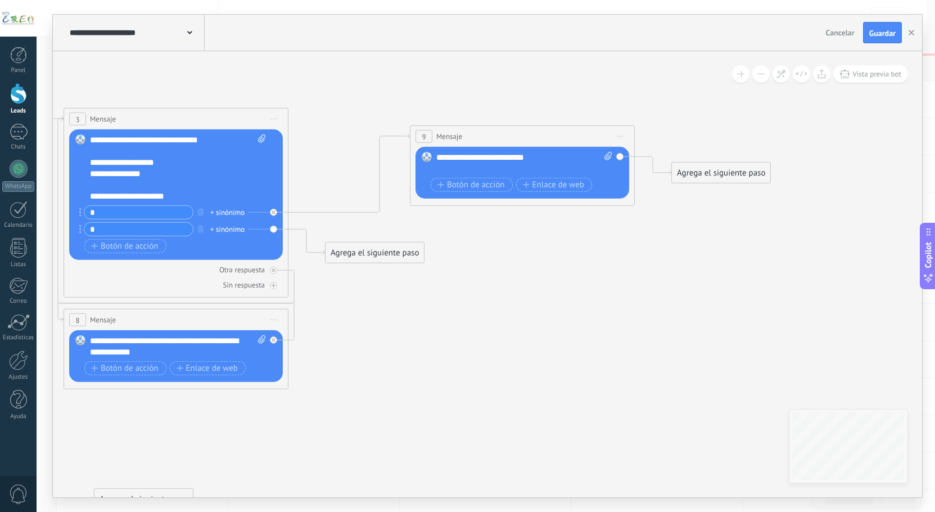
click at [458, 170] on div "**********" at bounding box center [524, 163] width 176 height 22
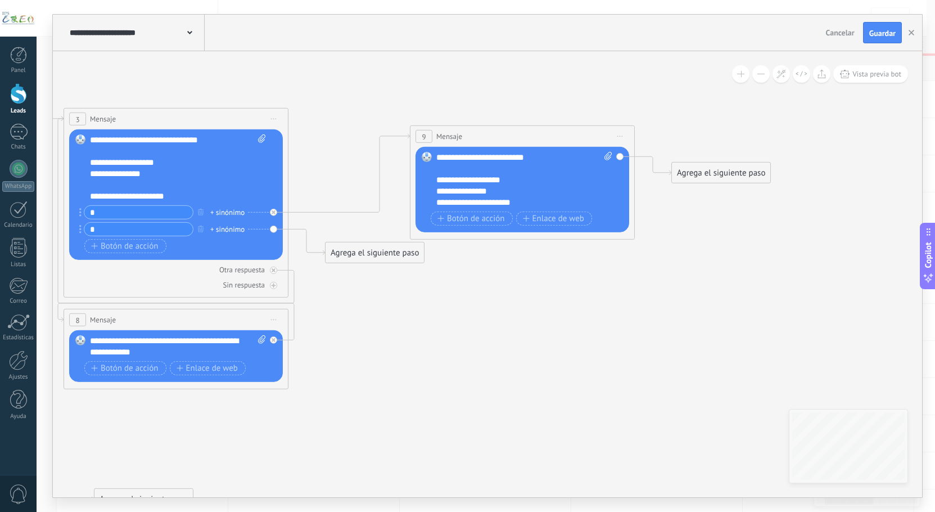
click at [513, 190] on div "**********" at bounding box center [514, 191] width 156 height 11
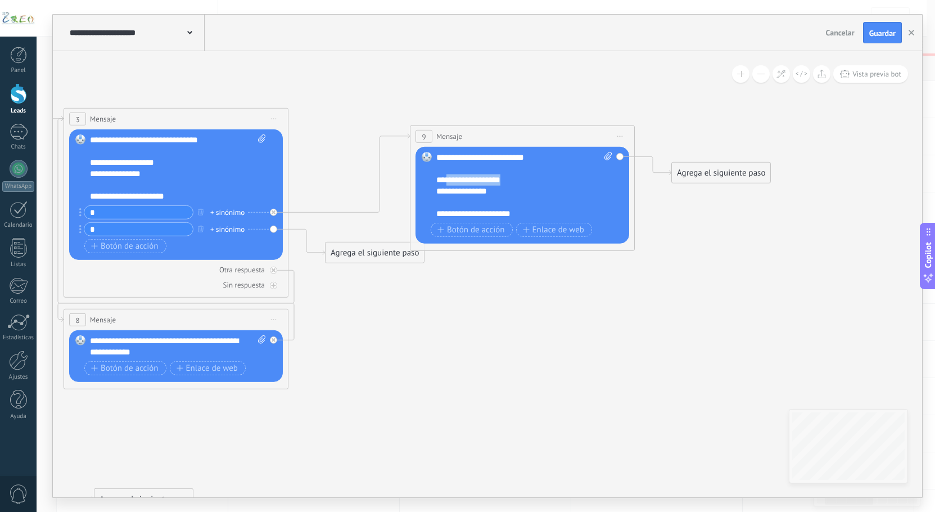
drag, startPoint x: 452, startPoint y: 181, endPoint x: 509, endPoint y: 182, distance: 56.8
click at [509, 182] on div "**********" at bounding box center [524, 185] width 176 height 67
drag, startPoint x: 447, startPoint y: 193, endPoint x: 491, endPoint y: 193, distance: 44.4
click at [491, 193] on div "**********" at bounding box center [514, 197] width 156 height 22
click at [465, 201] on div "**********" at bounding box center [514, 197] width 156 height 22
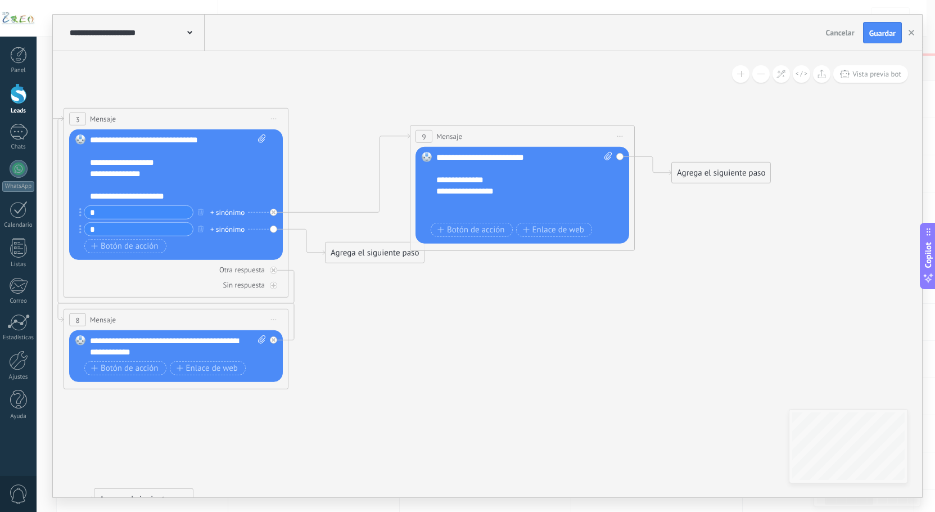
scroll to position [22, 0]
click at [438, 193] on div "**********" at bounding box center [514, 185] width 156 height 45
drag, startPoint x: 446, startPoint y: 193, endPoint x: 591, endPoint y: 198, distance: 144.6
click at [591, 198] on div "**********" at bounding box center [514, 185] width 156 height 45
drag, startPoint x: 535, startPoint y: 202, endPoint x: 436, endPoint y: 191, distance: 99.1
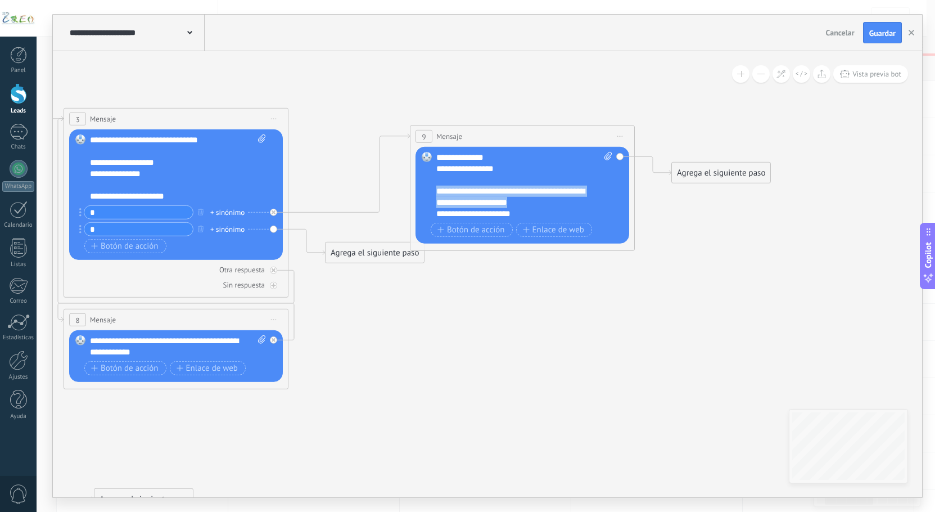
click at [436, 191] on div "**********" at bounding box center [514, 185] width 156 height 45
click at [867, 32] on button "Guardar" at bounding box center [882, 32] width 39 height 21
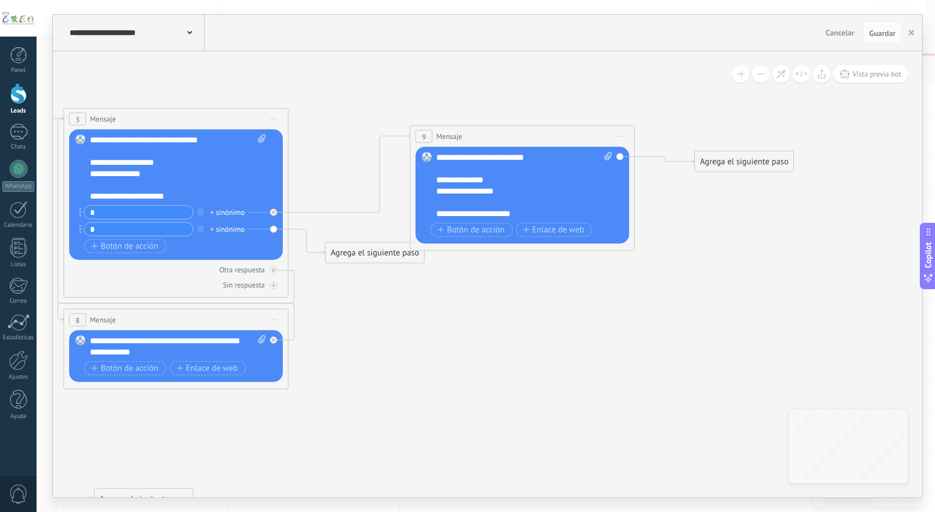
drag, startPoint x: 694, startPoint y: 173, endPoint x: 717, endPoint y: 162, distance: 25.7
click at [717, 162] on div "Agrega el siguiente paso" at bounding box center [744, 161] width 98 height 19
click at [742, 158] on div "Agrega el siguiente paso" at bounding box center [744, 161] width 98 height 19
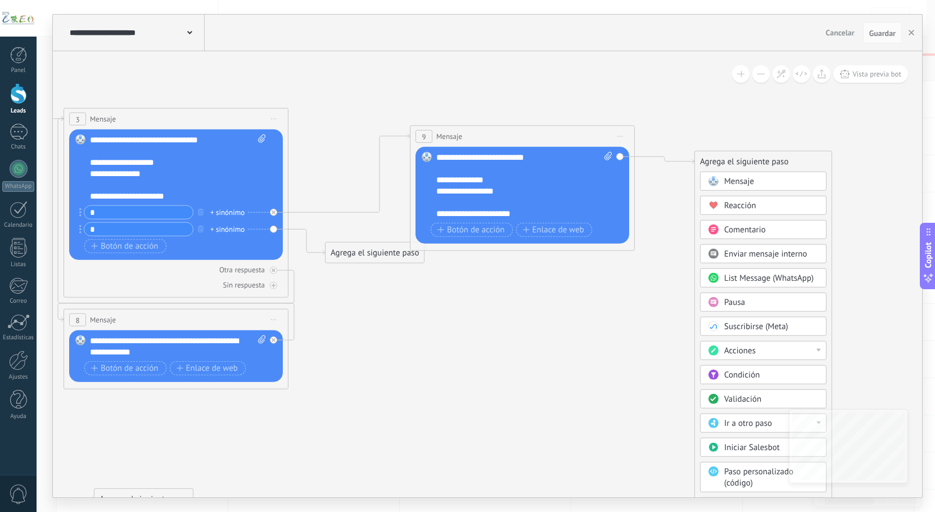
click at [745, 349] on span "Acciones" at bounding box center [739, 350] width 31 height 11
click at [758, 402] on div "Cambiar etapa del lead" at bounding box center [763, 408] width 125 height 19
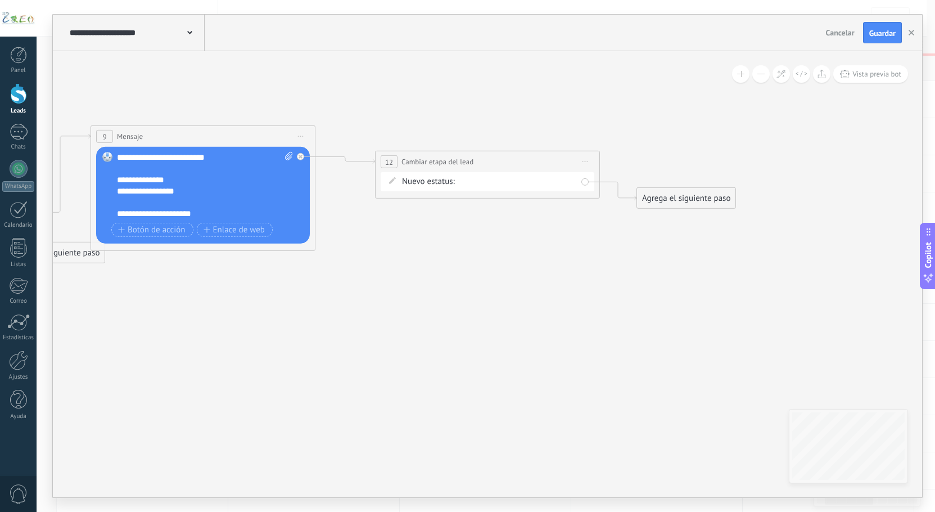
click at [0, 0] on div "Nueva consulta Cualificado se recopilaron datos Atención especializada pendient…" at bounding box center [0, 0] width 0 height 0
click at [0, 0] on label "Cualificado" at bounding box center [0, 0] width 0 height 0
click at [578, 232] on icon at bounding box center [5, 345] width 1948 height 1036
drag, startPoint x: 662, startPoint y: 197, endPoint x: 671, endPoint y: 172, distance: 27.4
click at [671, 172] on div "Agrega el siguiente paso" at bounding box center [695, 172] width 98 height 19
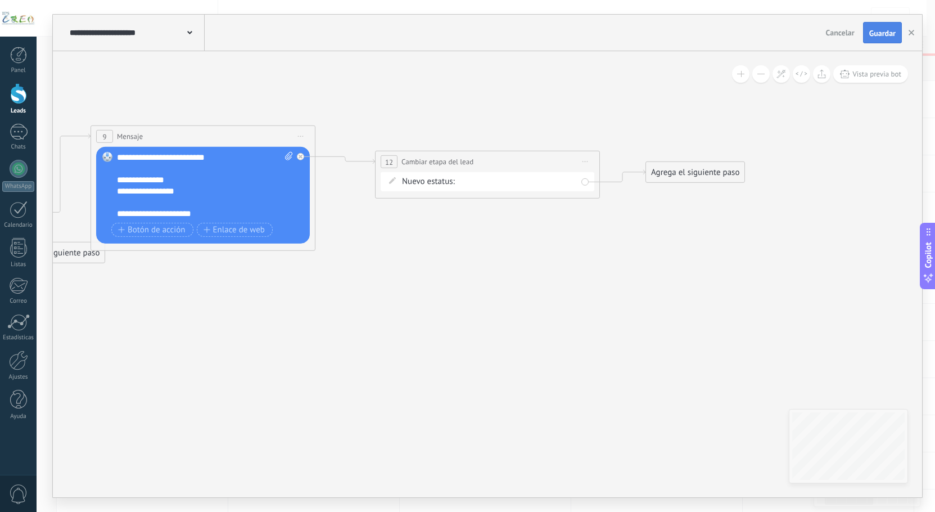
click at [885, 35] on span "Guardar" at bounding box center [883, 33] width 26 height 8
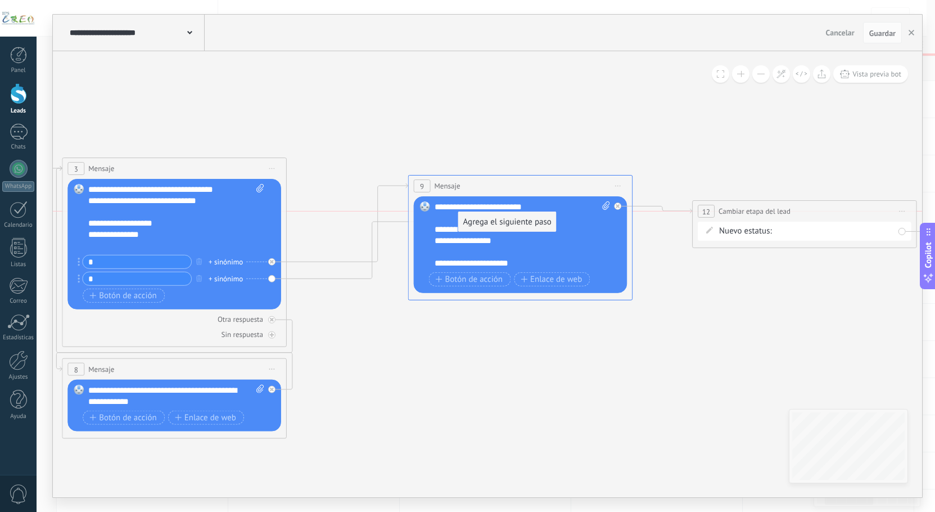
drag, startPoint x: 354, startPoint y: 305, endPoint x: 489, endPoint y: 228, distance: 154.9
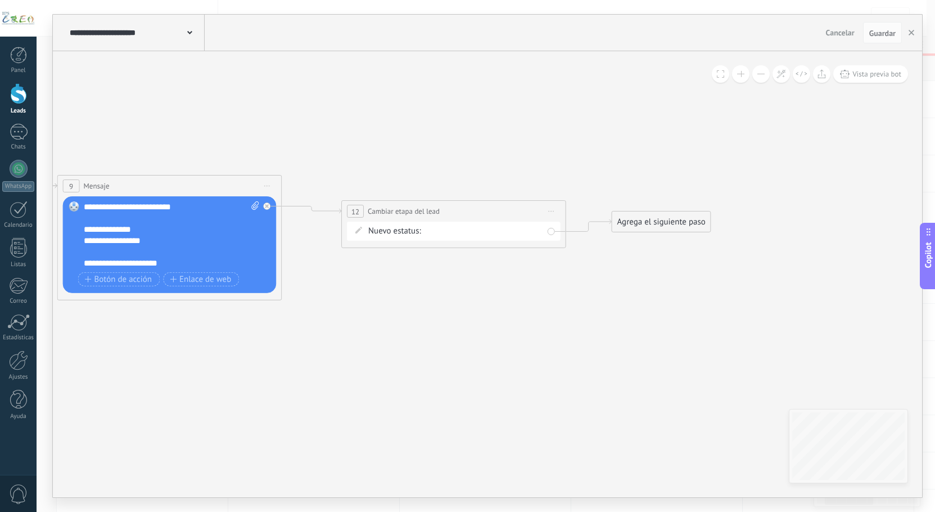
click at [618, 228] on div "Agrega el siguiente paso" at bounding box center [662, 222] width 98 height 19
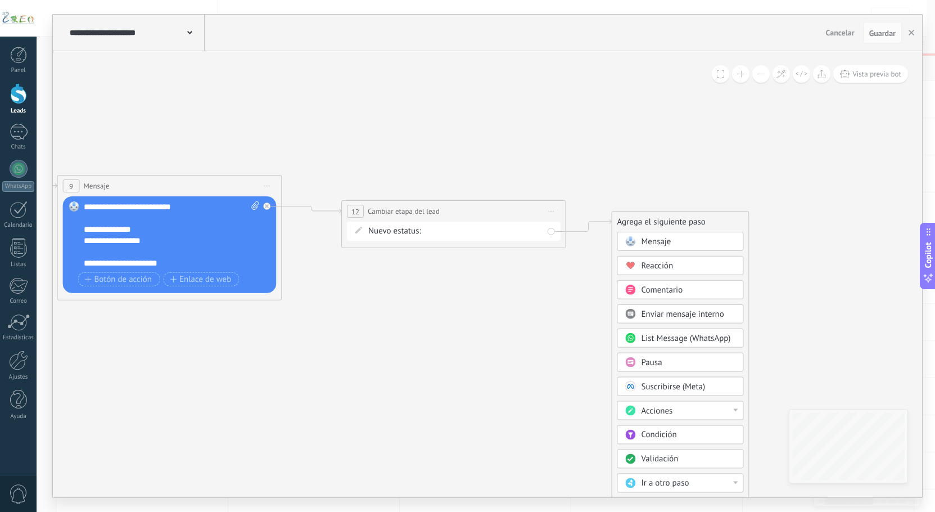
click at [637, 240] on span at bounding box center [631, 241] width 22 height 9
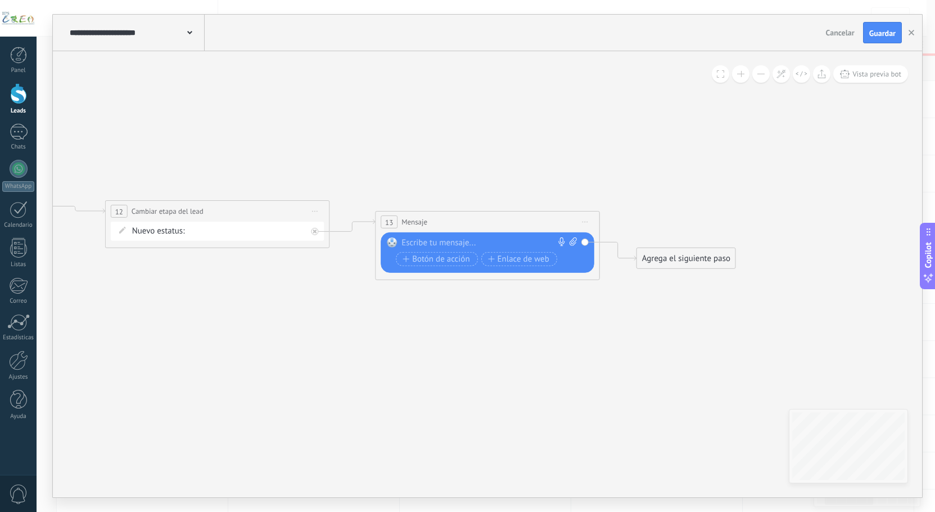
click at [512, 244] on div at bounding box center [485, 242] width 167 height 11
paste div
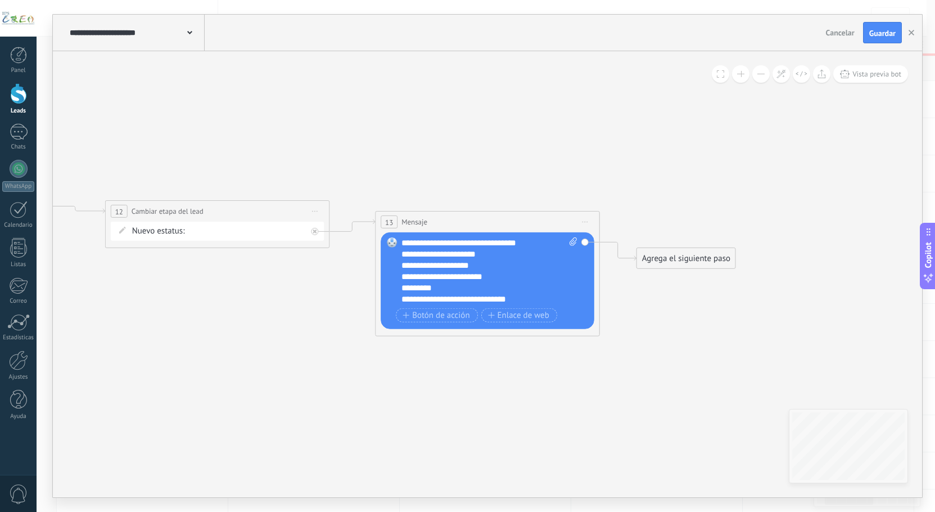
click at [536, 240] on div "**********" at bounding box center [490, 270] width 176 height 67
click at [446, 289] on div "*********" at bounding box center [480, 287] width 156 height 11
drag, startPoint x: 440, startPoint y: 243, endPoint x: 523, endPoint y: 242, distance: 82.7
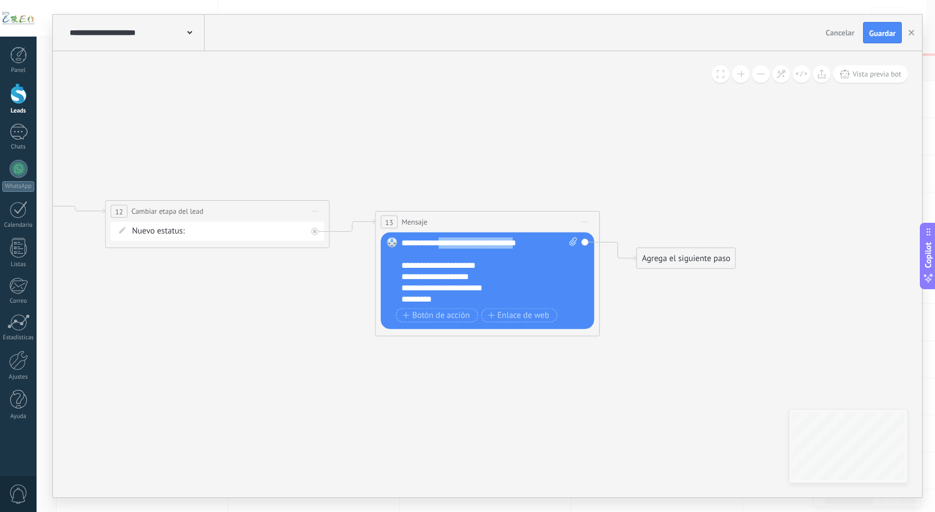
click at [523, 242] on div "**********" at bounding box center [490, 270] width 176 height 67
click at [440, 247] on div "**********" at bounding box center [490, 270] width 176 height 67
click at [460, 248] on div "**********" at bounding box center [490, 270] width 176 height 67
click at [441, 244] on div "**********" at bounding box center [490, 270] width 176 height 67
click at [457, 258] on div "**********" at bounding box center [490, 270] width 176 height 67
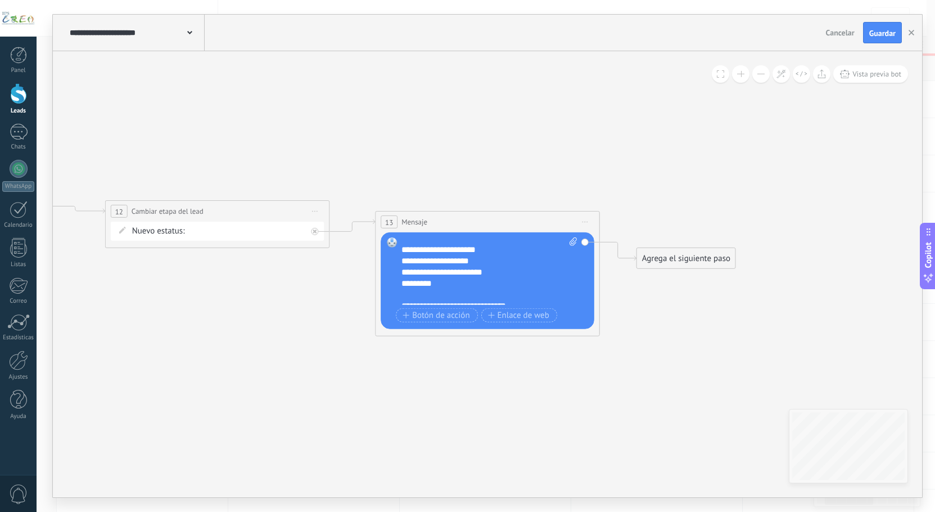
scroll to position [22, 0]
click at [881, 33] on span "Guardar" at bounding box center [883, 33] width 26 height 8
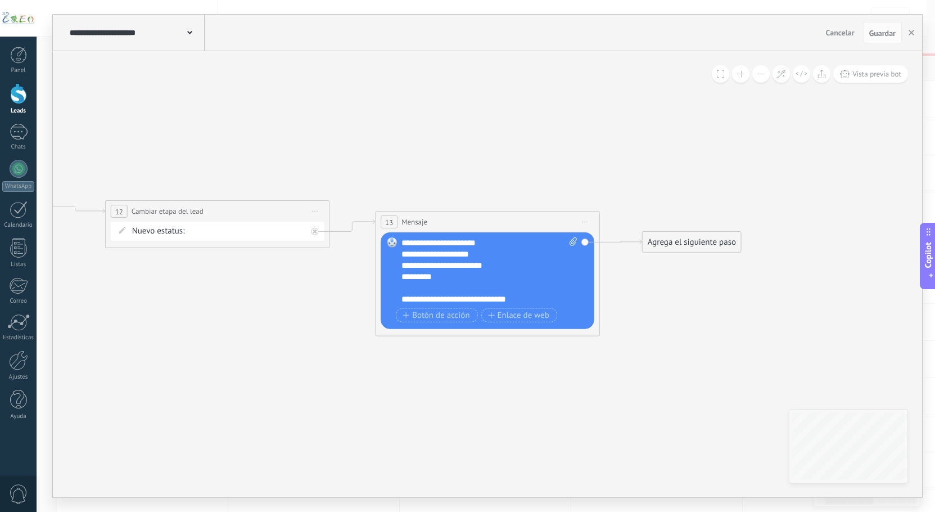
drag, startPoint x: 688, startPoint y: 258, endPoint x: 694, endPoint y: 242, distance: 16.7
click at [694, 242] on div "Agrega el siguiente paso" at bounding box center [692, 242] width 98 height 19
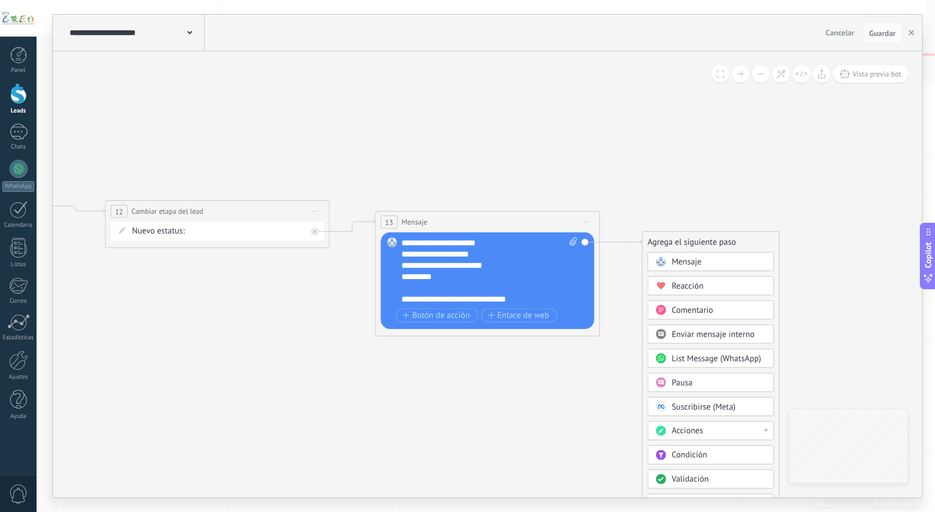
click at [696, 381] on div "Pausa" at bounding box center [719, 382] width 94 height 11
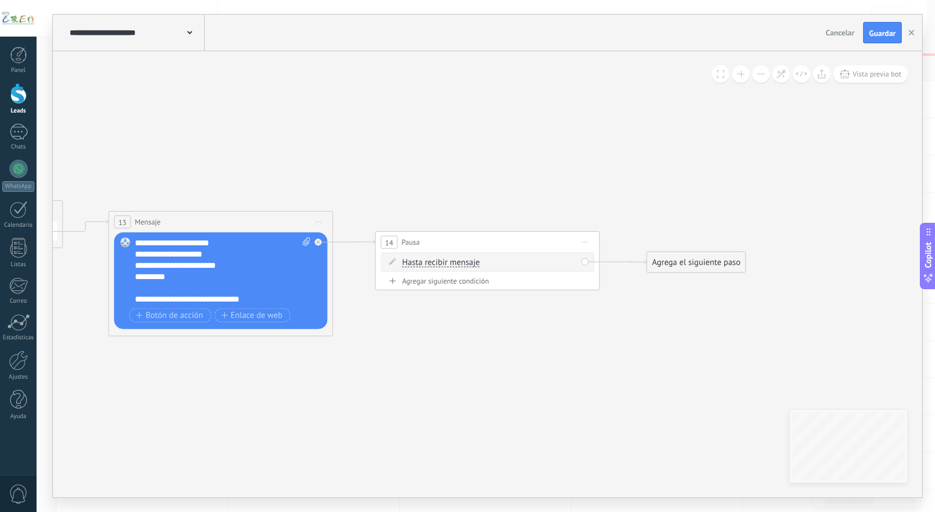
drag, startPoint x: 664, startPoint y: 273, endPoint x: 674, endPoint y: 263, distance: 14.3
click at [674, 263] on div "Agrega el siguiente paso" at bounding box center [696, 262] width 98 height 19
click at [688, 456] on span "Acciones" at bounding box center [692, 450] width 31 height 11
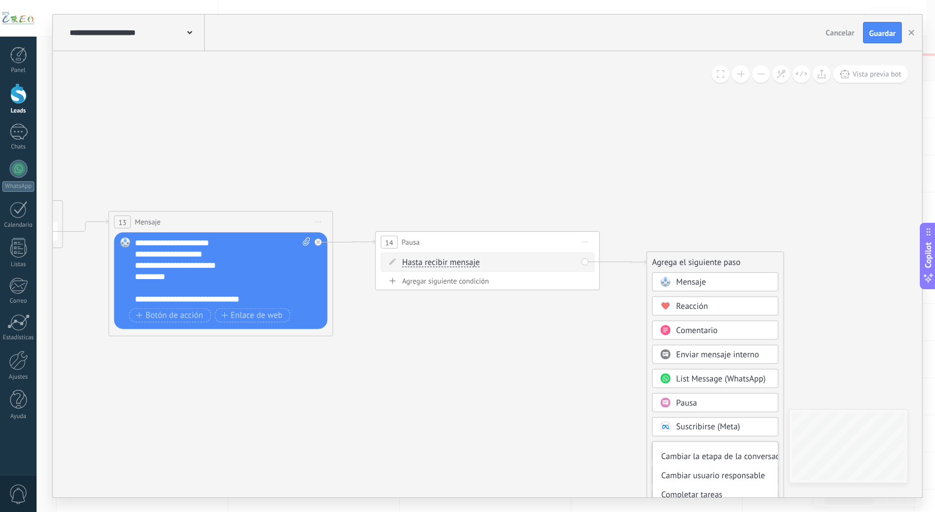
scroll to position [56, 0]
click at [719, 451] on div "Cambiar etapa del lead" at bounding box center [715, 452] width 125 height 19
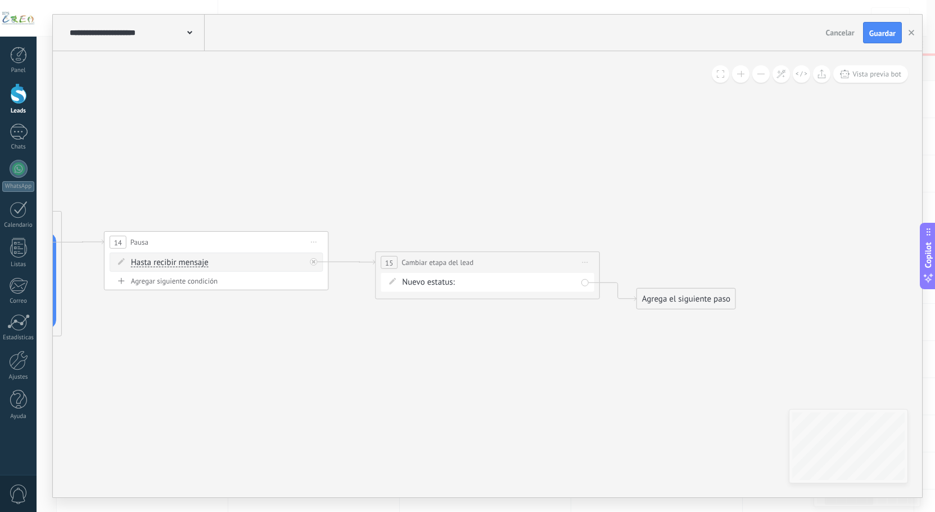
click at [0, 0] on div "Nueva consulta Cualificado se recopilaron datos Atención especializada pendient…" at bounding box center [0, 0] width 0 height 0
click at [0, 0] on label "se recopilaron datos" at bounding box center [0, 0] width 0 height 0
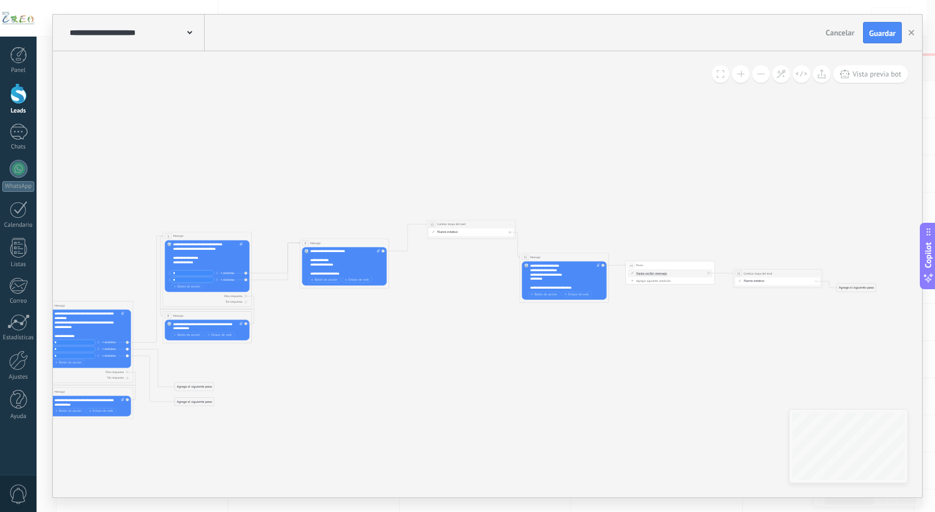
drag, startPoint x: 459, startPoint y: 248, endPoint x: 467, endPoint y: 227, distance: 23.0
click at [467, 227] on div "**********" at bounding box center [471, 224] width 89 height 8
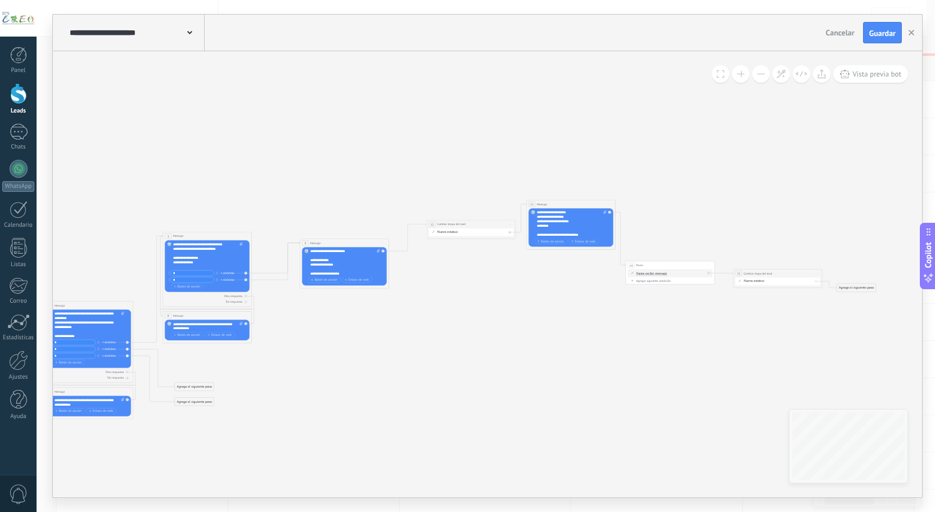
drag, startPoint x: 557, startPoint y: 255, endPoint x: 564, endPoint y: 202, distance: 53.3
click at [564, 202] on div "13 Mensaje ******* (a): Todos los contactos - canales seleccionados Todos los c…" at bounding box center [571, 204] width 89 height 8
drag, startPoint x: 662, startPoint y: 264, endPoint x: 669, endPoint y: 208, distance: 56.1
click at [669, 208] on div "14 Pausa ***** Iniciar vista previa aquí Cambiar nombre Duplicar Borrar" at bounding box center [677, 209] width 89 height 8
drag, startPoint x: 783, startPoint y: 273, endPoint x: 783, endPoint y: 214, distance: 58.5
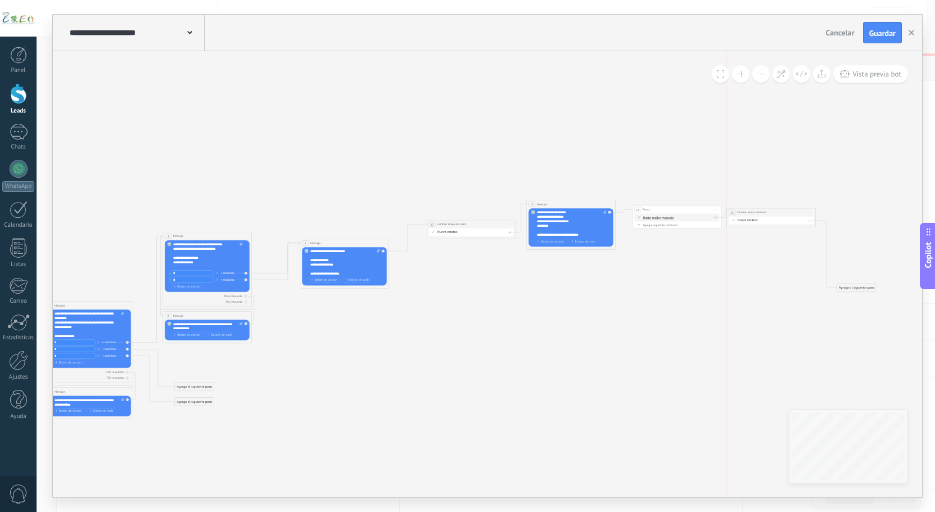
click at [777, 212] on div "**********" at bounding box center [771, 212] width 89 height 8
drag, startPoint x: 863, startPoint y: 289, endPoint x: 854, endPoint y: 220, distance: 68.7
click at [854, 220] on div "Agrega el siguiente paso" at bounding box center [847, 220] width 39 height 7
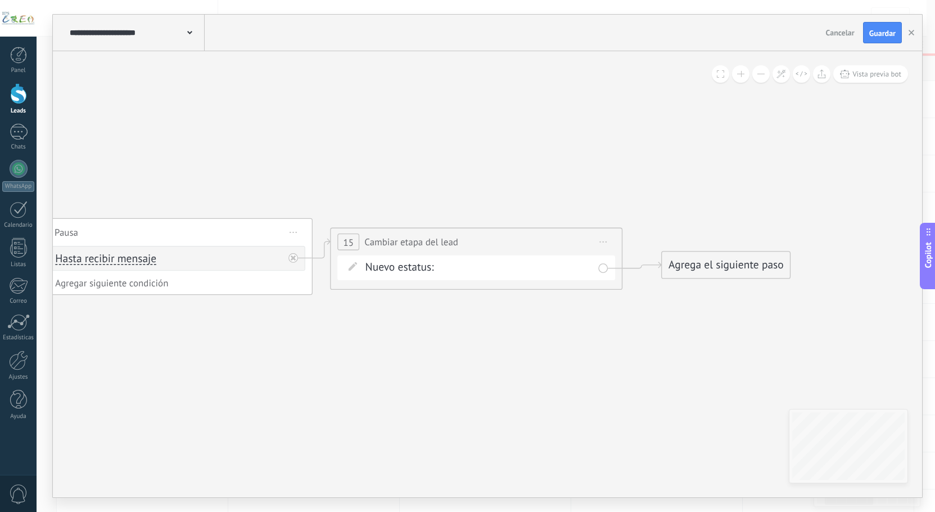
click at [768, 271] on div "Agrega el siguiente paso" at bounding box center [726, 265] width 128 height 24
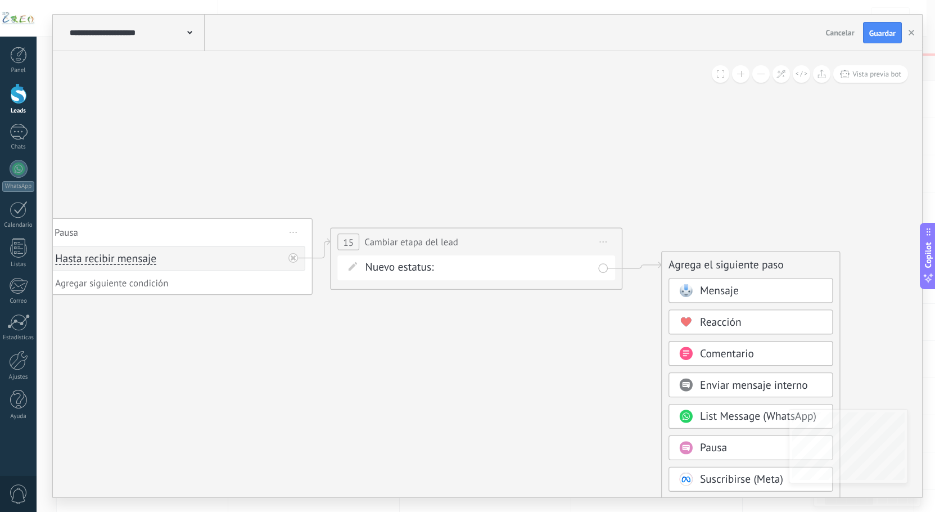
click at [731, 293] on span "Mensaje" at bounding box center [719, 291] width 39 height 14
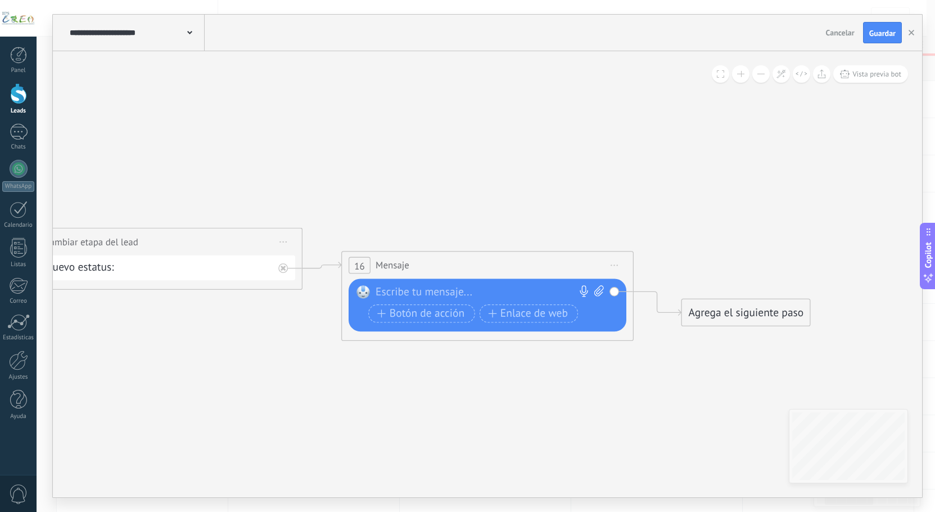
click at [412, 291] on div at bounding box center [484, 292] width 217 height 15
paste div
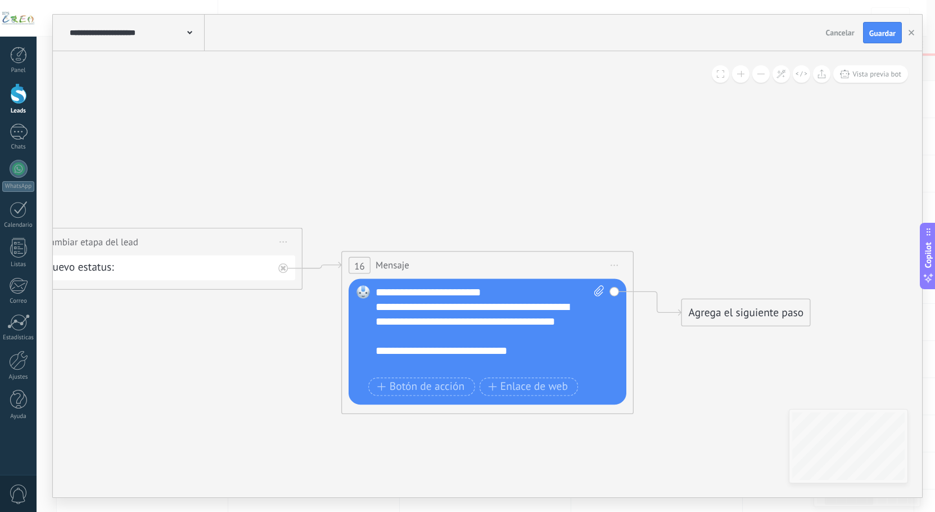
click at [449, 337] on div "**********" at bounding box center [477, 322] width 203 height 44
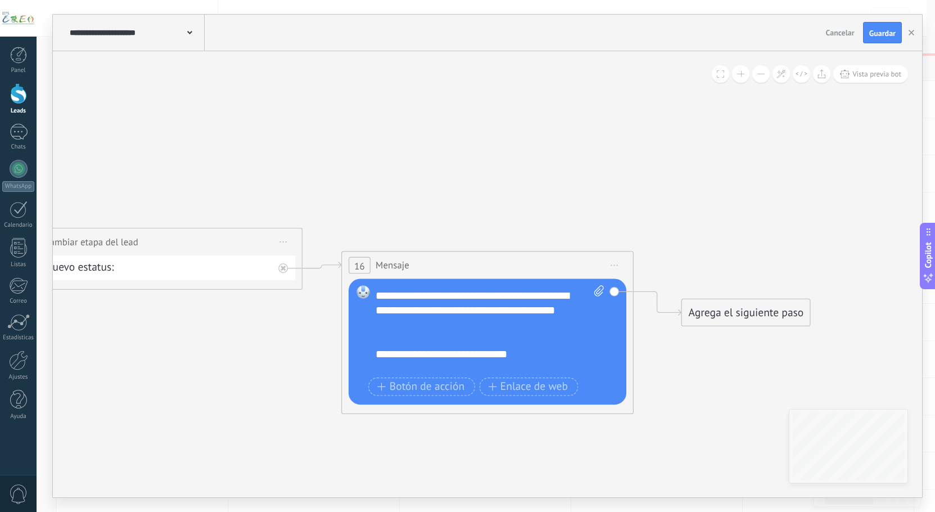
scroll to position [11, 0]
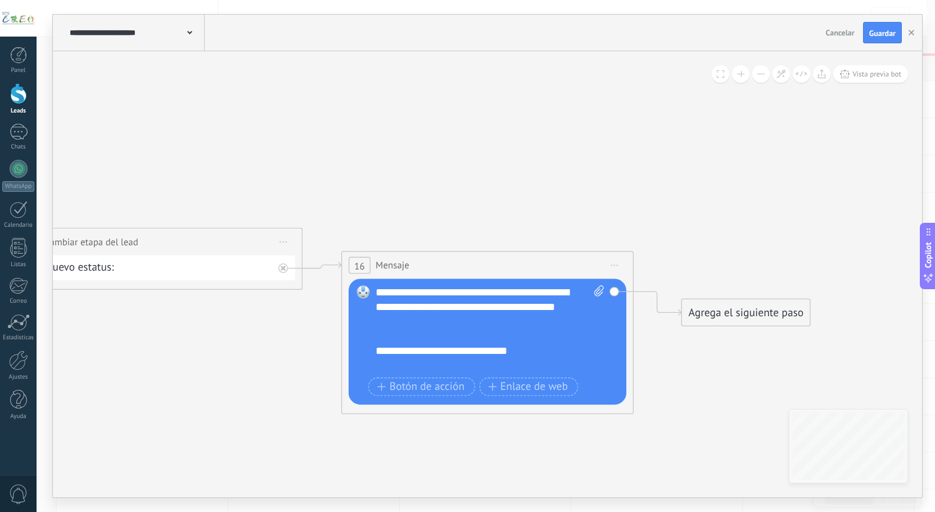
click at [412, 370] on div "**********" at bounding box center [477, 358] width 203 height 29
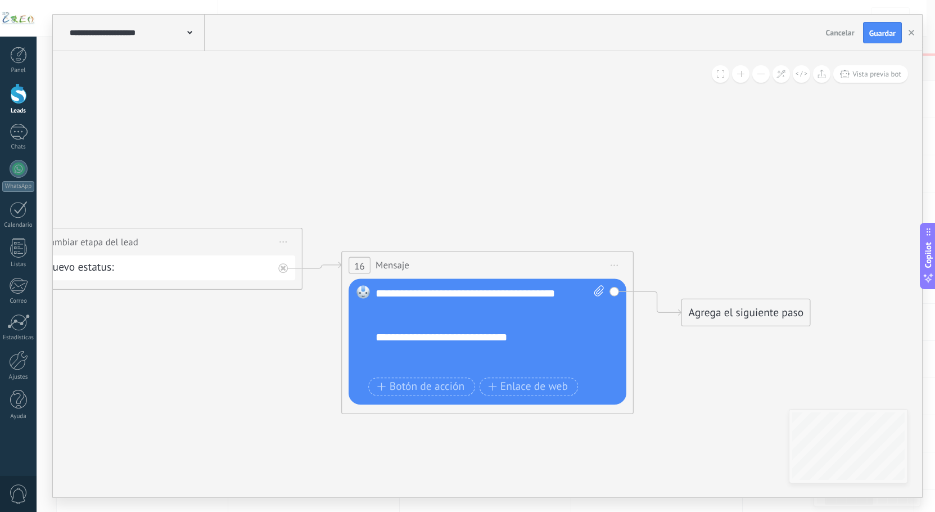
click at [379, 358] on div "**********" at bounding box center [477, 352] width 203 height 44
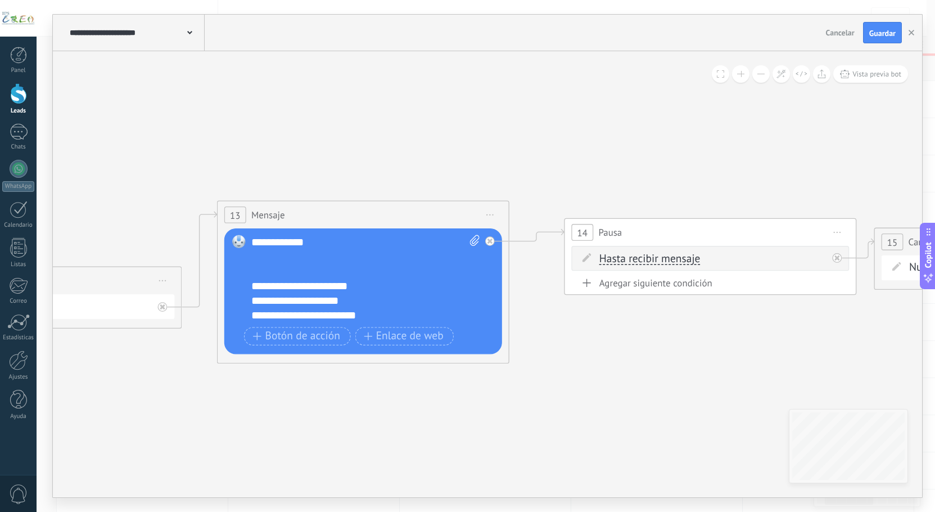
scroll to position [34, 0]
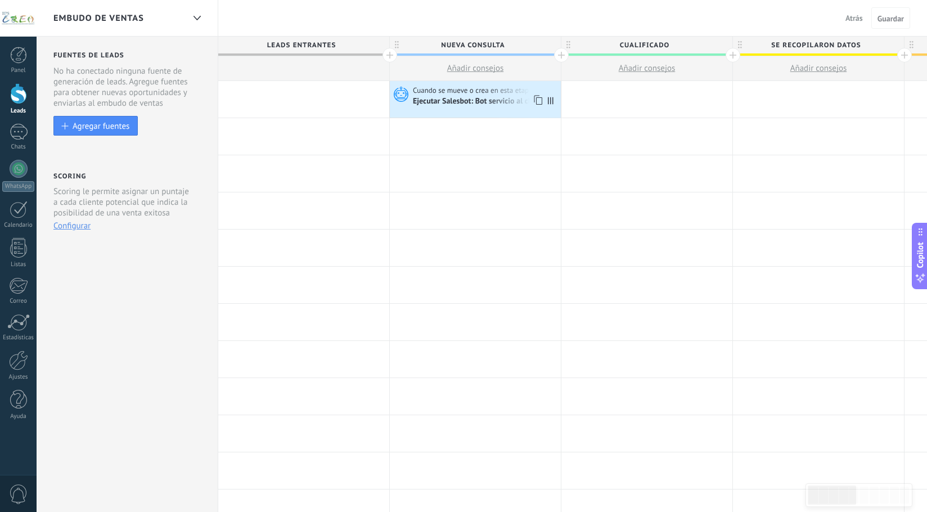
click at [462, 101] on div "Ejecutar Salesbot: Bot servicio al cliente" at bounding box center [481, 102] width 136 height 10
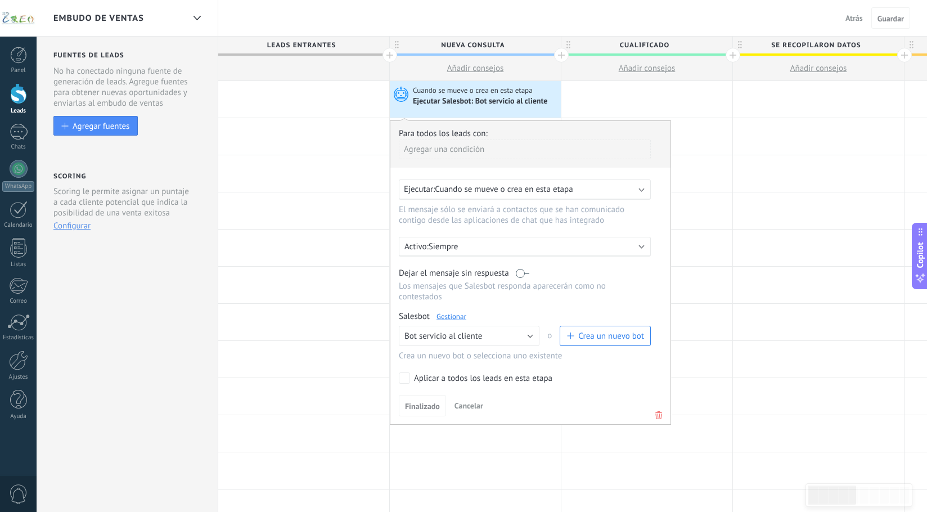
click at [449, 316] on link "Gestionar" at bounding box center [451, 317] width 30 height 10
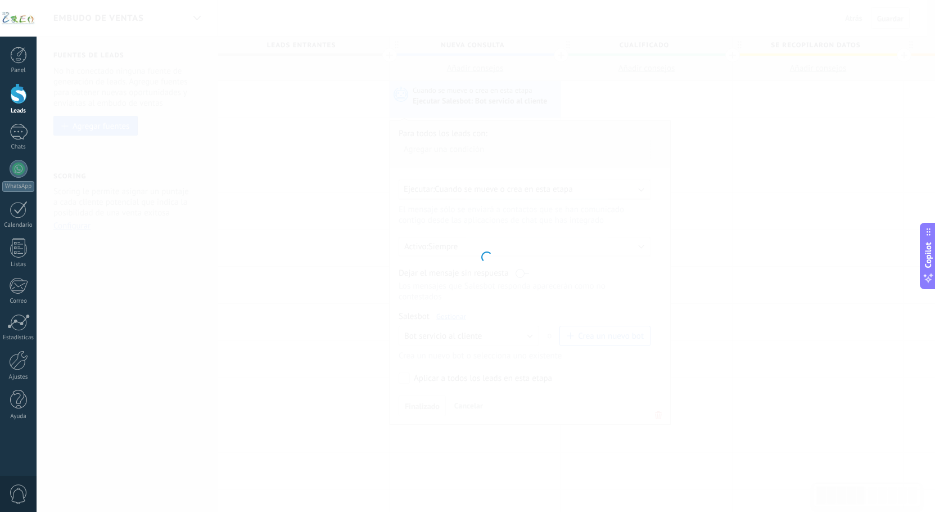
type input "**********"
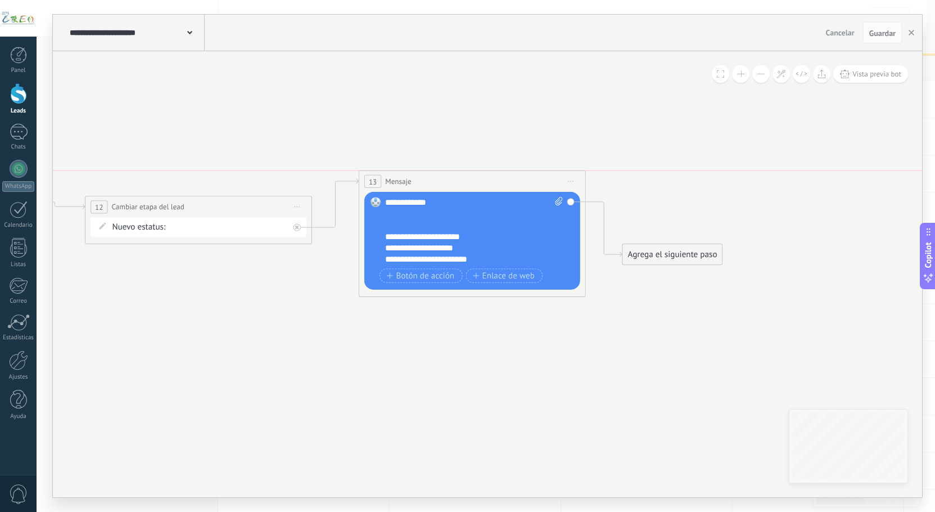
drag, startPoint x: 455, startPoint y: 219, endPoint x: 457, endPoint y: 164, distance: 54.6
click at [457, 171] on div "13 Mensaje ******* (a): Todos los contactos - canales seleccionados Todos los c…" at bounding box center [472, 181] width 226 height 21
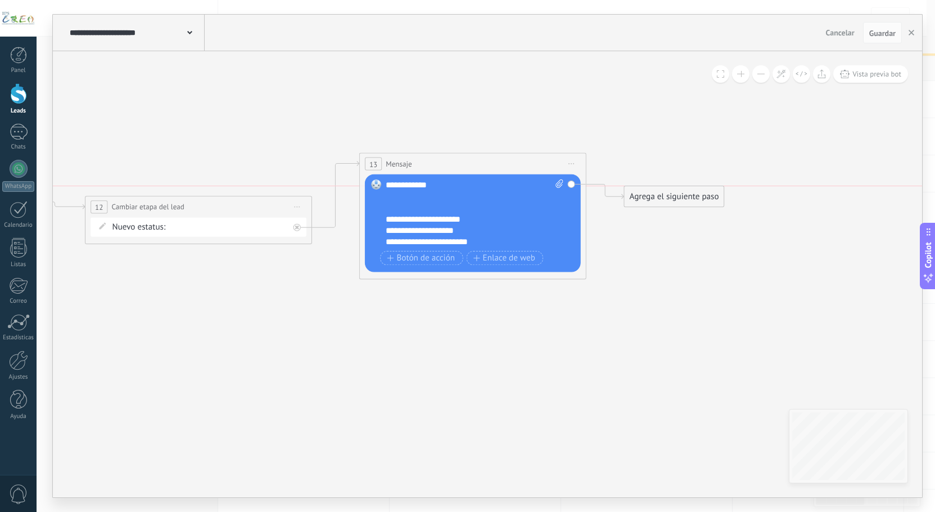
drag, startPoint x: 649, startPoint y: 256, endPoint x: 654, endPoint y: 185, distance: 71.6
click at [654, 187] on div "Agrega el siguiente paso" at bounding box center [674, 196] width 100 height 19
click at [654, 185] on div "Agrega el siguiente paso" at bounding box center [677, 181] width 100 height 19
click at [656, 177] on div "Agrega el siguiente paso" at bounding box center [677, 181] width 100 height 19
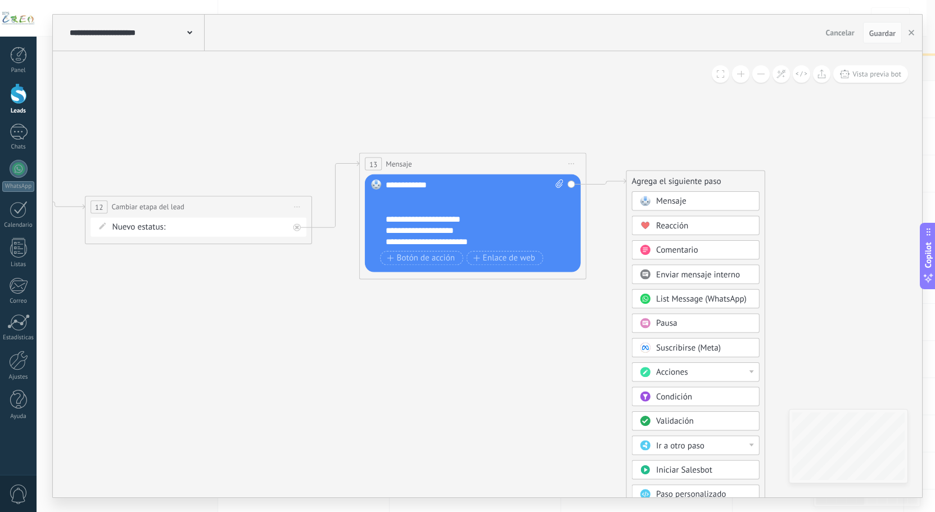
click at [673, 320] on span "Pausa" at bounding box center [666, 323] width 21 height 11
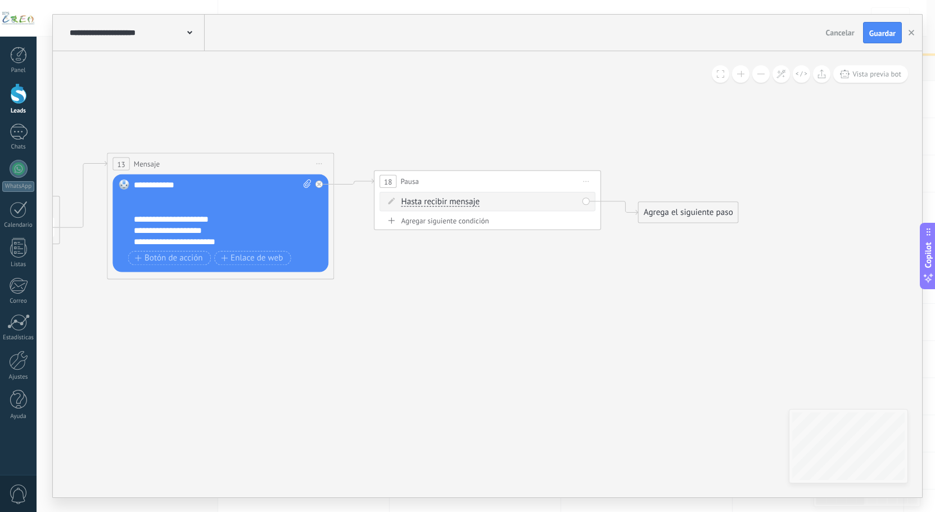
click at [674, 220] on div "Agrega el siguiente paso" at bounding box center [689, 212] width 100 height 19
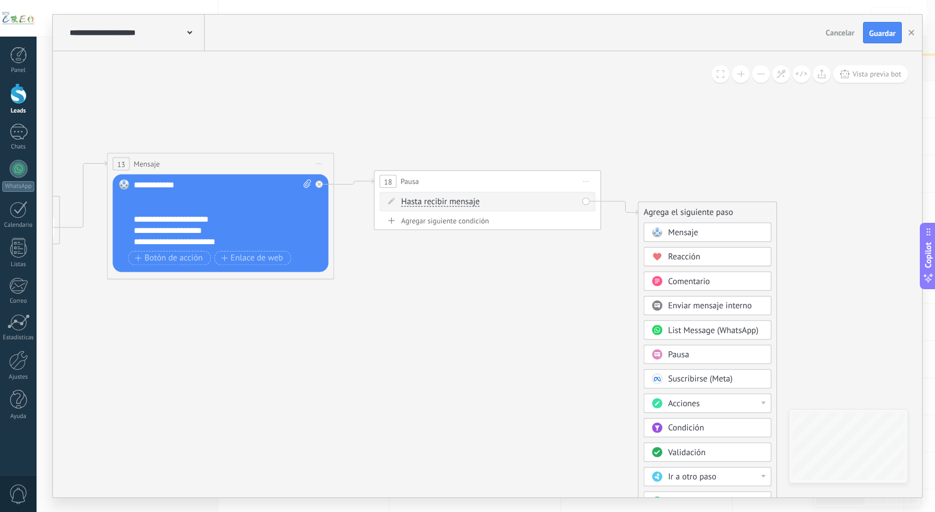
click at [678, 409] on div "Acciones" at bounding box center [708, 403] width 128 height 19
click at [692, 467] on div "Cambiar etapa del lead" at bounding box center [708, 461] width 127 height 19
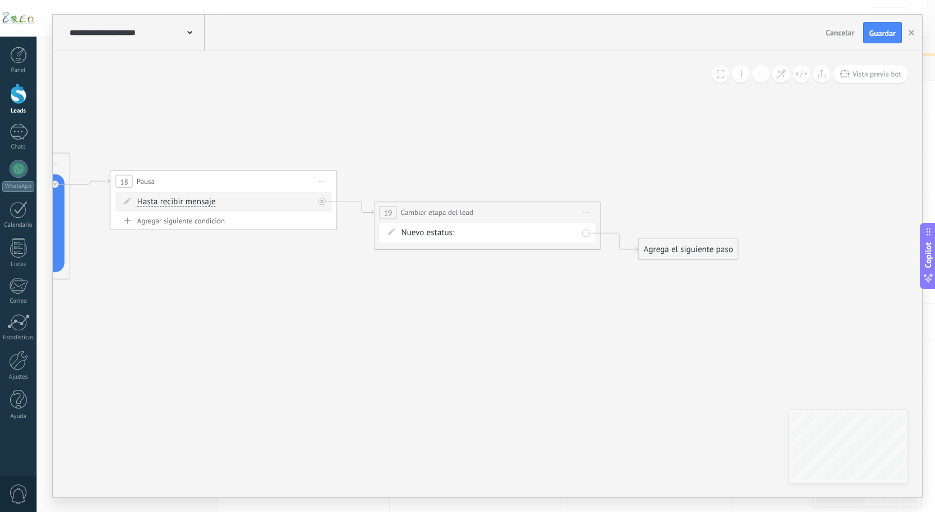
click at [0, 0] on div "Nueva consulta Cualificado se recopilaron datos Atención especializada pendient…" at bounding box center [0, 0] width 0 height 0
click at [0, 0] on label "se recopilaron datos" at bounding box center [0, 0] width 0 height 0
drag, startPoint x: 667, startPoint y: 245, endPoint x: 689, endPoint y: 165, distance: 82.3
click at [689, 166] on div "Agrega el siguiente paso" at bounding box center [710, 175] width 100 height 19
drag, startPoint x: 507, startPoint y: 211, endPoint x: 529, endPoint y: 130, distance: 83.8
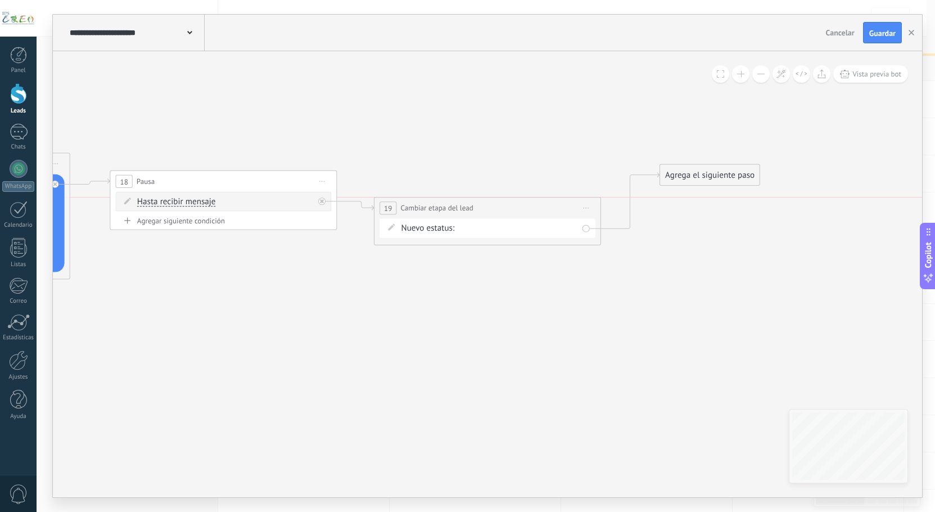
click at [510, 197] on div "**********" at bounding box center [488, 207] width 226 height 21
click at [892, 24] on button "Guardar" at bounding box center [882, 32] width 39 height 21
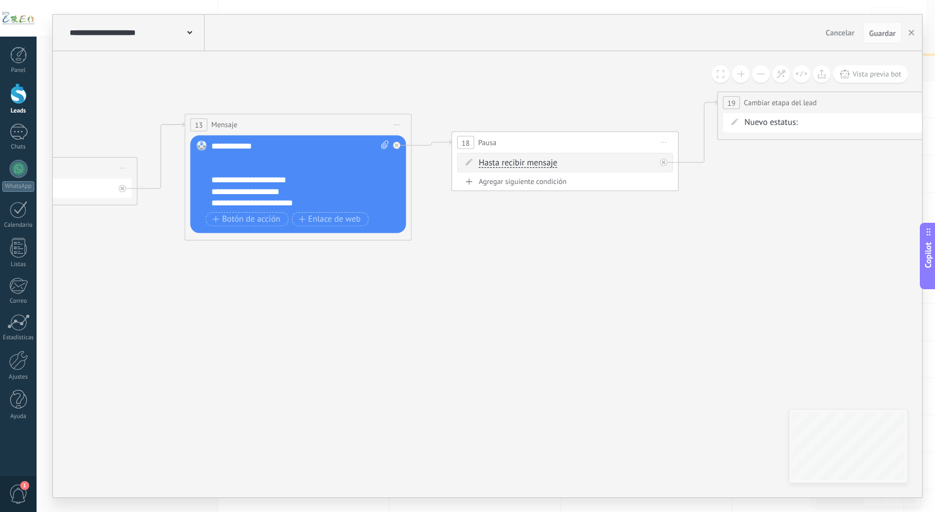
drag, startPoint x: 512, startPoint y: 267, endPoint x: 532, endPoint y: 282, distance: 24.4
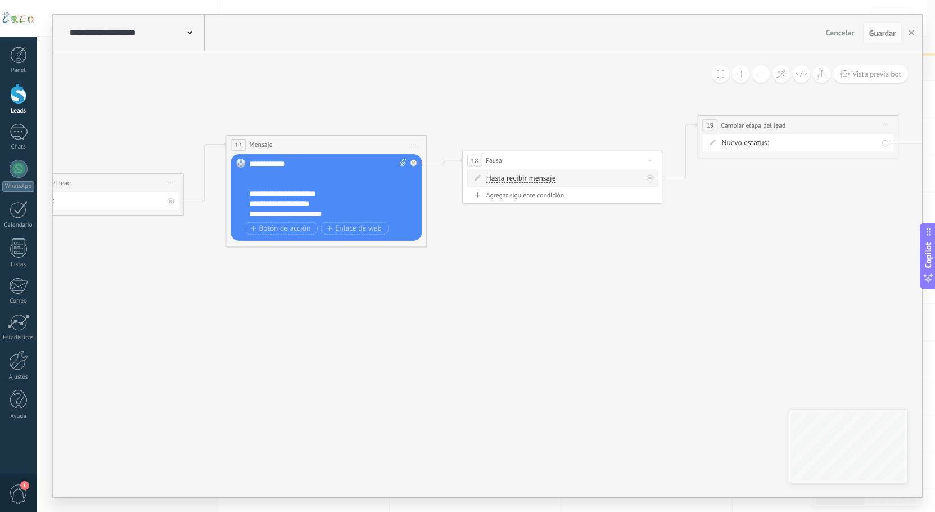
click at [310, 183] on div "**********" at bounding box center [327, 189] width 157 height 60
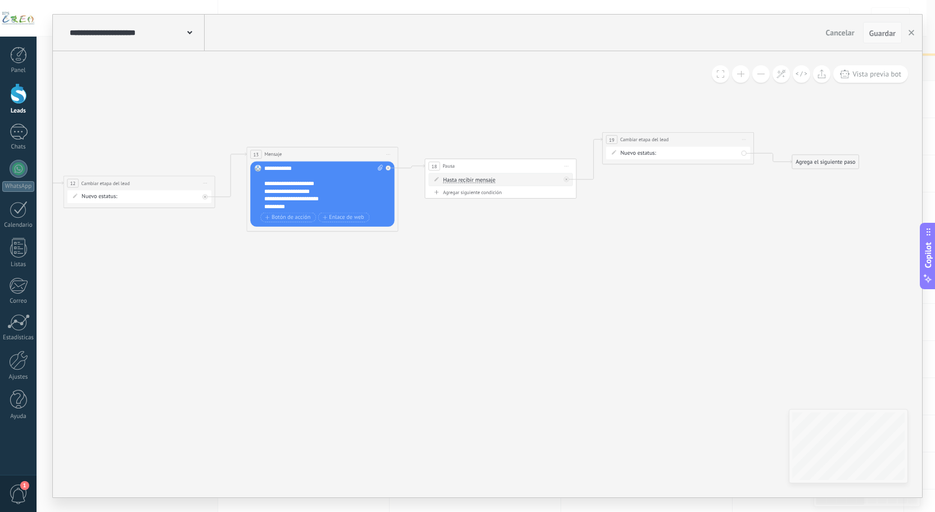
click at [884, 33] on span "Guardar" at bounding box center [883, 33] width 26 height 8
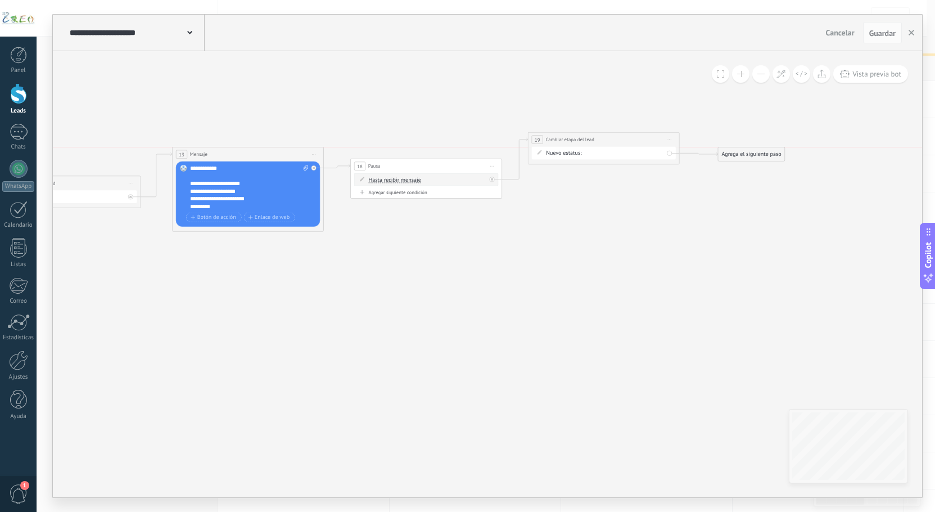
drag, startPoint x: 759, startPoint y: 163, endPoint x: 759, endPoint y: 154, distance: 8.5
click at [759, 154] on div "Agrega el siguiente paso" at bounding box center [751, 154] width 66 height 12
click at [739, 150] on div "Agrega el siguiente paso" at bounding box center [751, 154] width 66 height 12
click at [737, 161] on div "Mensaje" at bounding box center [764, 167] width 85 height 13
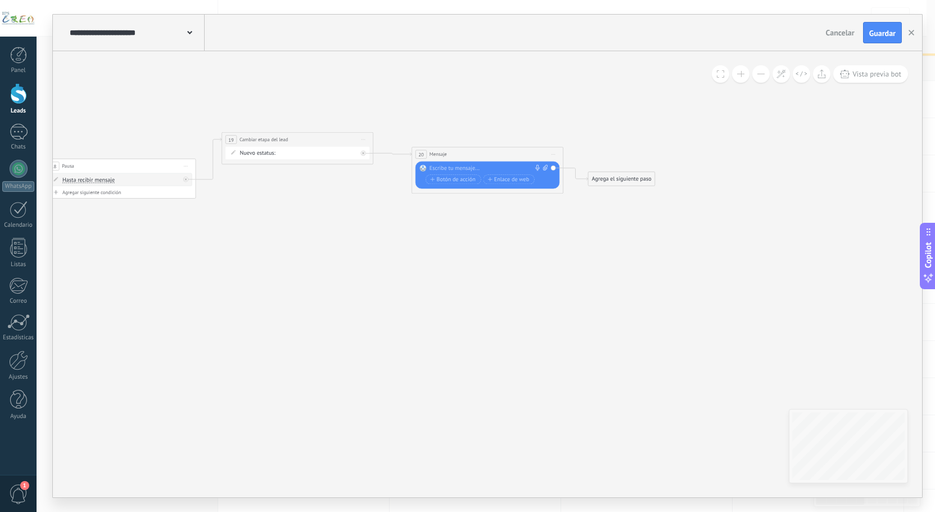
click at [516, 166] on div at bounding box center [486, 168] width 112 height 7
paste div
click at [445, 174] on div "**********" at bounding box center [483, 175] width 106 height 7
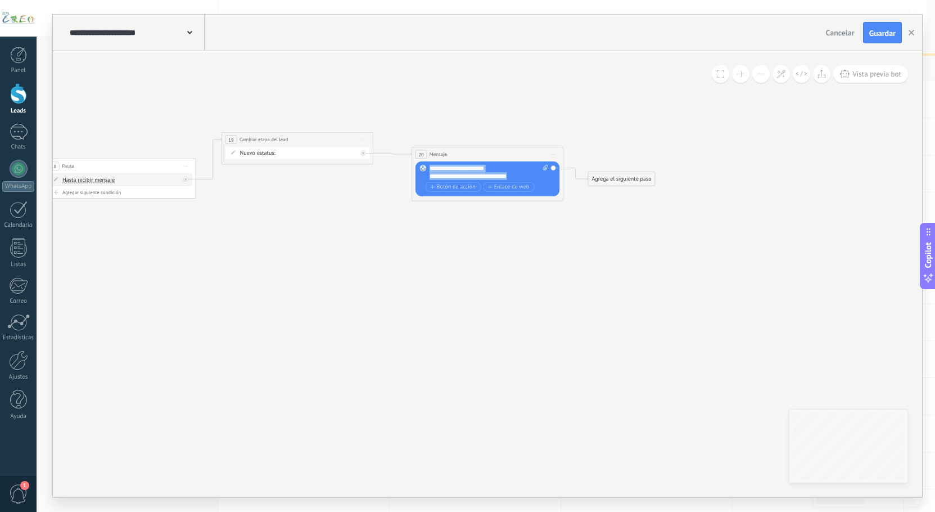
drag, startPoint x: 431, startPoint y: 170, endPoint x: 557, endPoint y: 184, distance: 126.8
click at [557, 184] on div "Reemplazar Quitar Convertir a mensaje de voz Arrastre la imagen aquí para adjun…" at bounding box center [488, 178] width 144 height 35
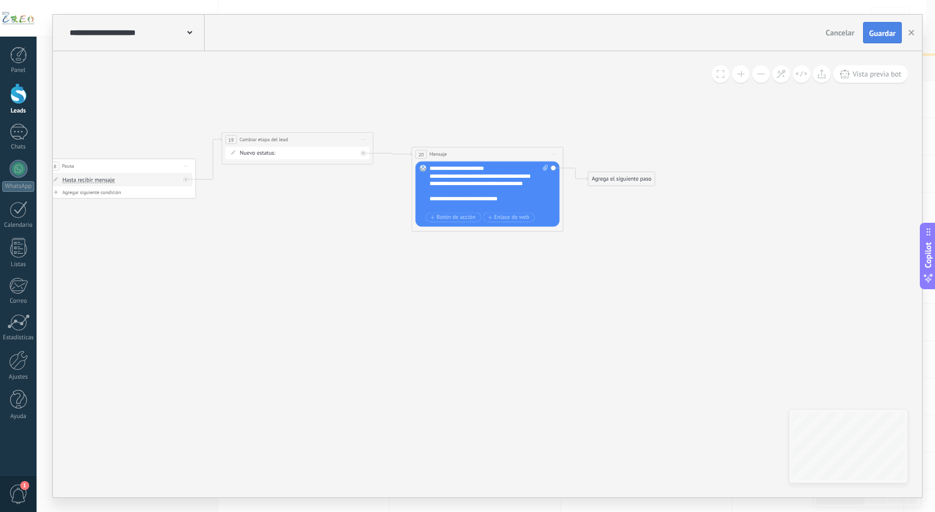
click at [879, 34] on span "Guardar" at bounding box center [883, 33] width 26 height 8
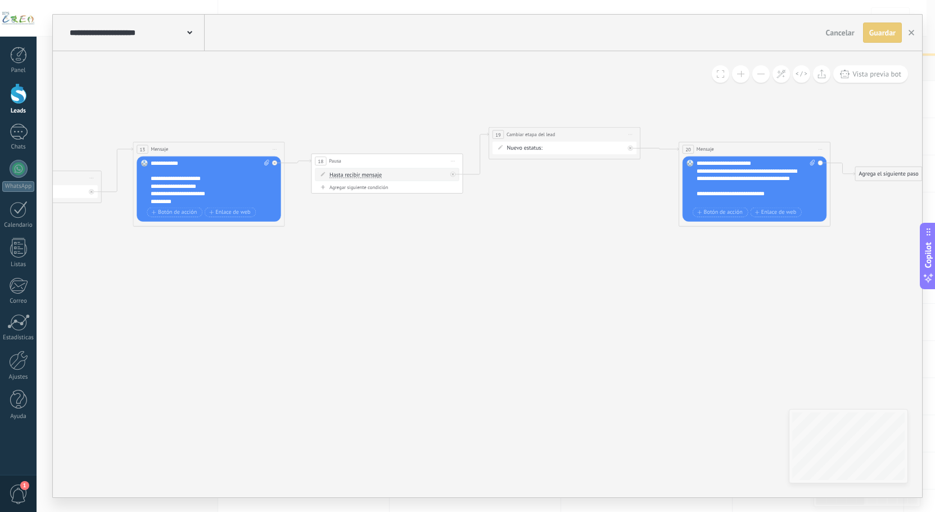
drag, startPoint x: 404, startPoint y: 322, endPoint x: 371, endPoint y: 305, distance: 36.5
click at [669, 315] on icon at bounding box center [64, 267] width 2043 height 659
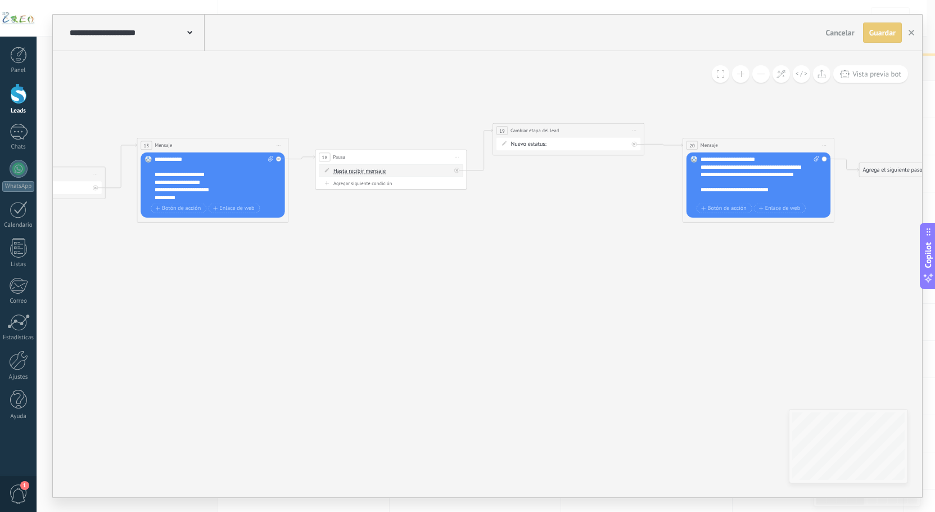
drag, startPoint x: 383, startPoint y: 299, endPoint x: 299, endPoint y: 298, distance: 83.8
click at [688, 237] on icon at bounding box center [68, 263] width 2043 height 659
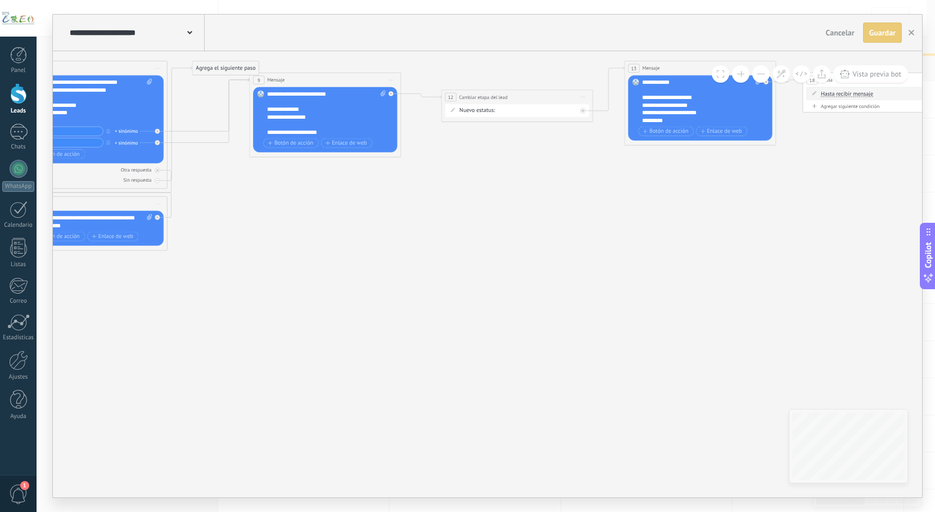
drag, startPoint x: 346, startPoint y: 280, endPoint x: 488, endPoint y: 275, distance: 141.8
click at [491, 275] on icon at bounding box center [556, 186] width 2043 height 659
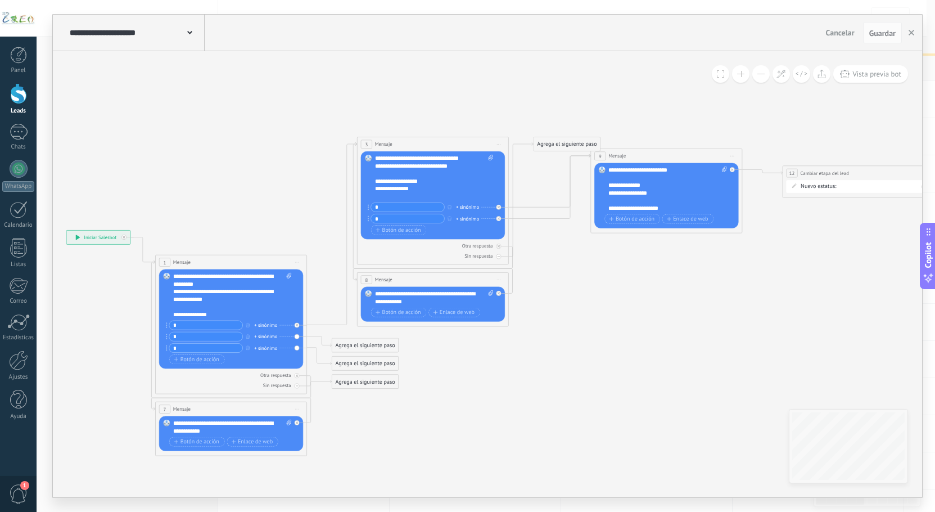
drag, startPoint x: 281, startPoint y: 244, endPoint x: 562, endPoint y: 302, distance: 287.7
click at [573, 317] on icon at bounding box center [897, 262] width 2043 height 659
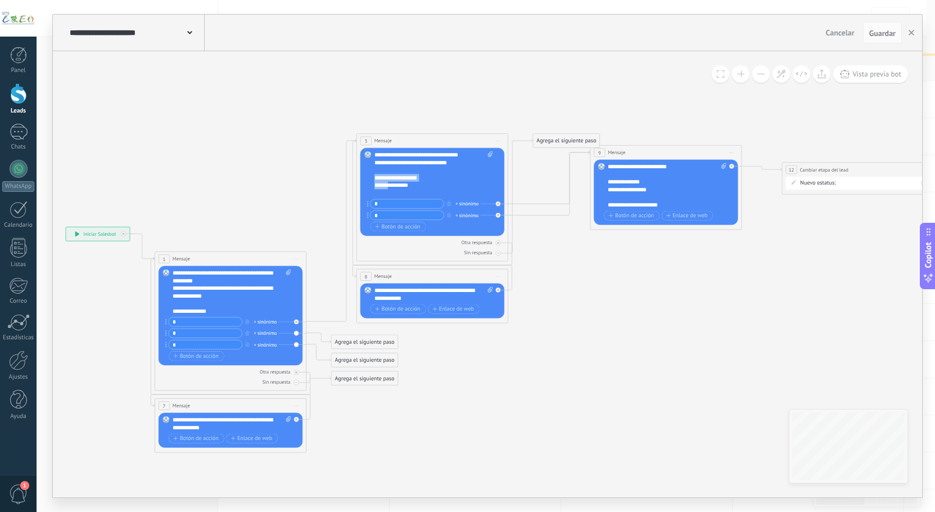
scroll to position [11, 0]
drag, startPoint x: 375, startPoint y: 177, endPoint x: 430, endPoint y: 190, distance: 56.6
click at [430, 190] on div "**********" at bounding box center [434, 174] width 119 height 46
copy div "**********"
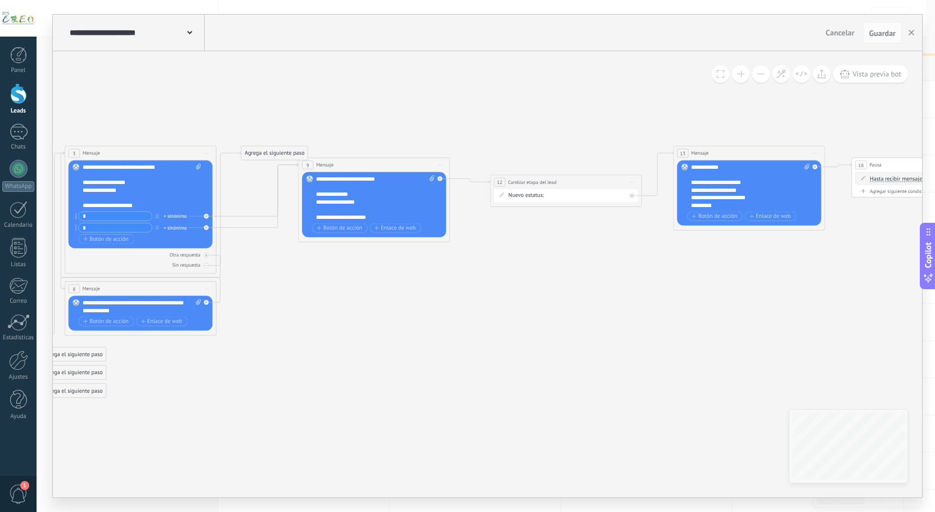
drag, startPoint x: 845, startPoint y: 264, endPoint x: 640, endPoint y: 269, distance: 204.8
click at [546, 274] on icon at bounding box center [605, 271] width 2043 height 659
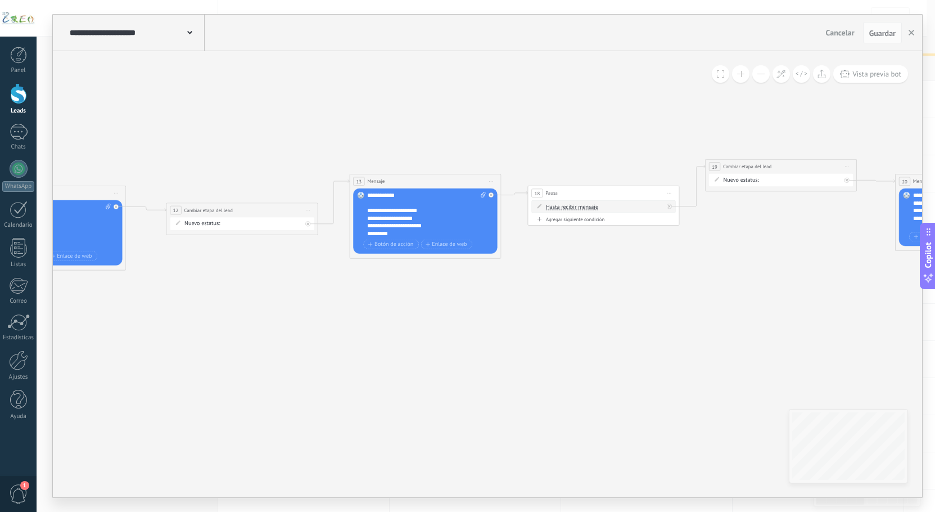
drag, startPoint x: 754, startPoint y: 263, endPoint x: 436, endPoint y: 294, distance: 319.2
click at [436, 294] on icon at bounding box center [281, 299] width 2043 height 659
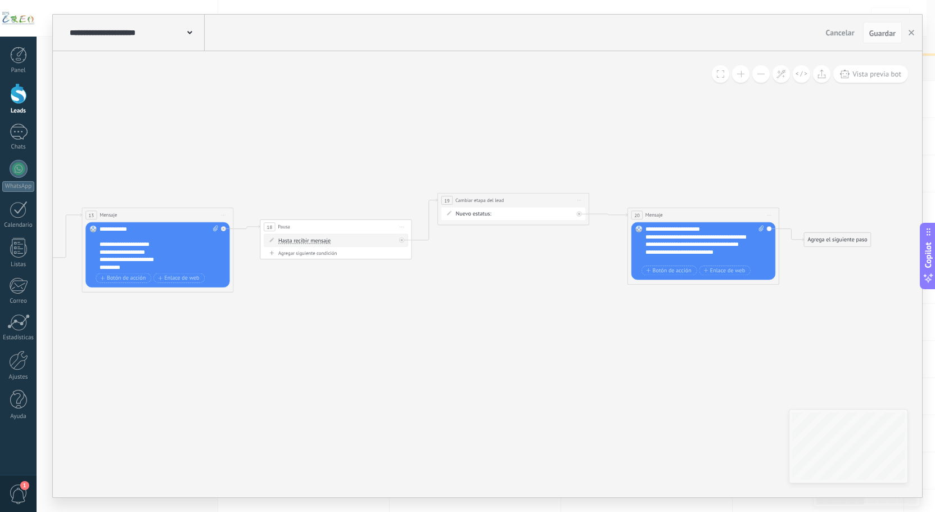
drag, startPoint x: 690, startPoint y: 294, endPoint x: 683, endPoint y: 295, distance: 6.8
click at [417, 307] on icon at bounding box center [13, 332] width 2043 height 659
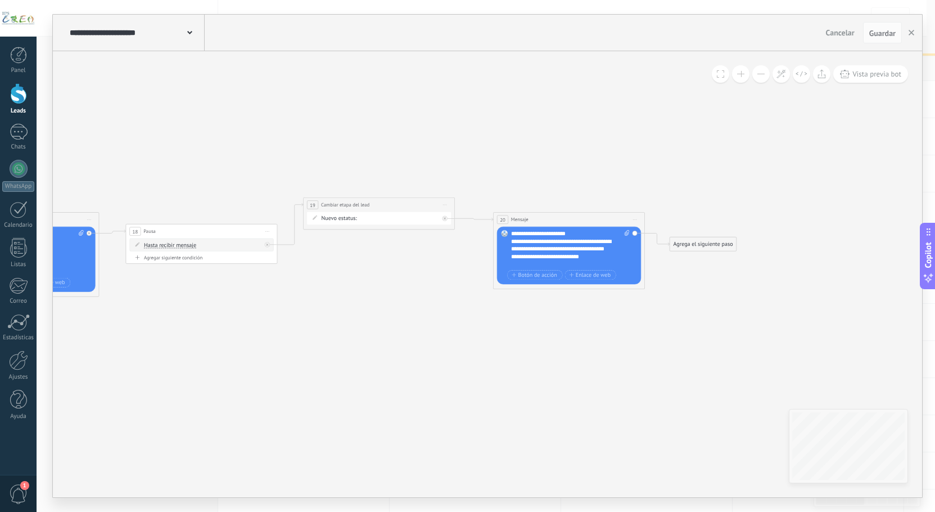
drag, startPoint x: 680, startPoint y: 298, endPoint x: 623, endPoint y: 294, distance: 57.5
click at [598, 268] on div "**********" at bounding box center [568, 255] width 118 height 52
click at [598, 265] on div "**********" at bounding box center [568, 248] width 119 height 38
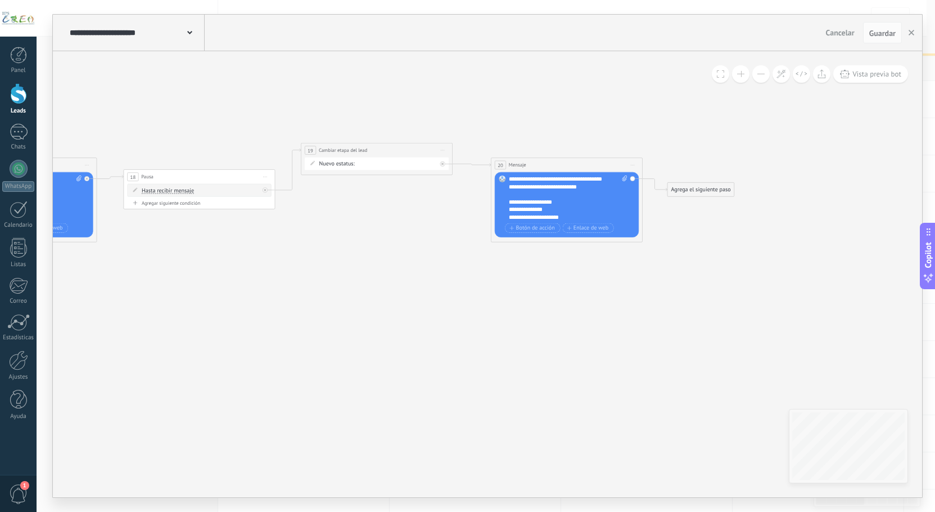
scroll to position [34, 0]
click at [546, 213] on div "**********" at bounding box center [562, 209] width 106 height 7
drag, startPoint x: 517, startPoint y: 202, endPoint x: 560, endPoint y: 205, distance: 42.8
click at [560, 198] on div "**********" at bounding box center [562, 194] width 106 height 7
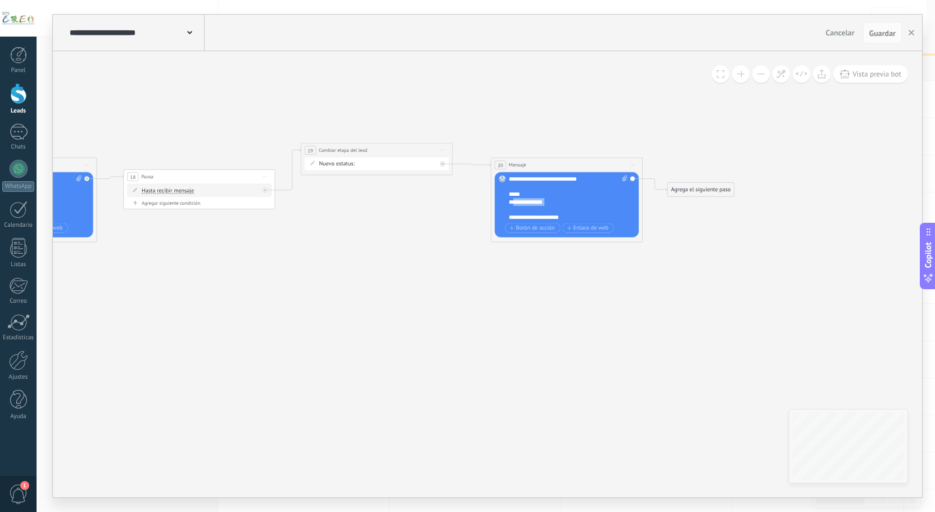
drag, startPoint x: 515, startPoint y: 208, endPoint x: 544, endPoint y: 212, distance: 29.6
click at [544, 212] on div "**********" at bounding box center [562, 205] width 106 height 15
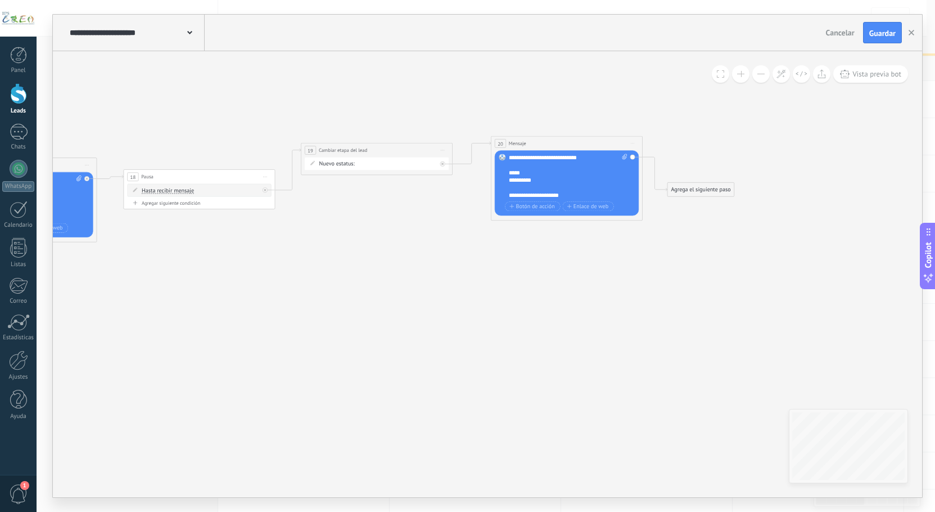
drag, startPoint x: 565, startPoint y: 168, endPoint x: 574, endPoint y: 146, distance: 23.7
click at [565, 145] on div "20 Mensaje ******* (a): Todos los contactos - canales seleccionados Todos los c…" at bounding box center [567, 143] width 151 height 14
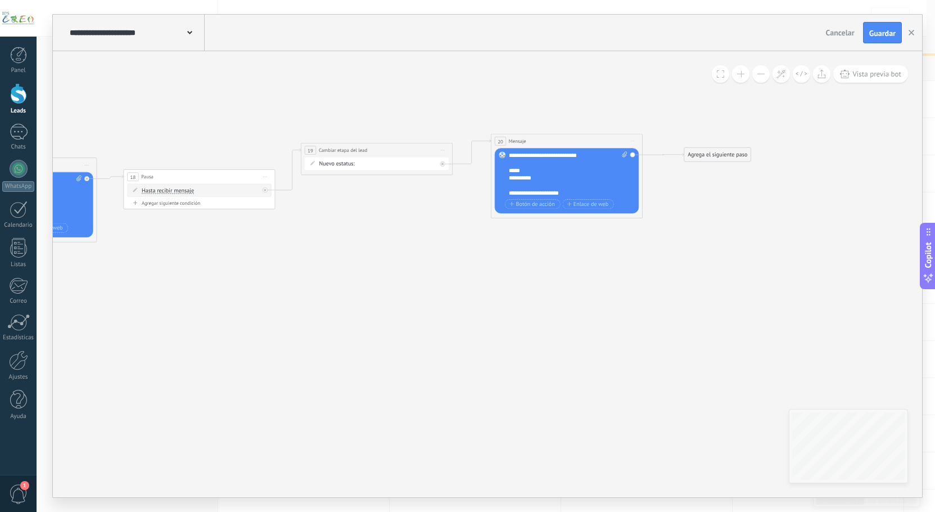
drag, startPoint x: 685, startPoint y: 184, endPoint x: 700, endPoint y: 150, distance: 38.0
click at [700, 150] on div "Agrega el siguiente paso" at bounding box center [718, 154] width 66 height 12
click at [541, 181] on div "**********" at bounding box center [568, 174] width 119 height 46
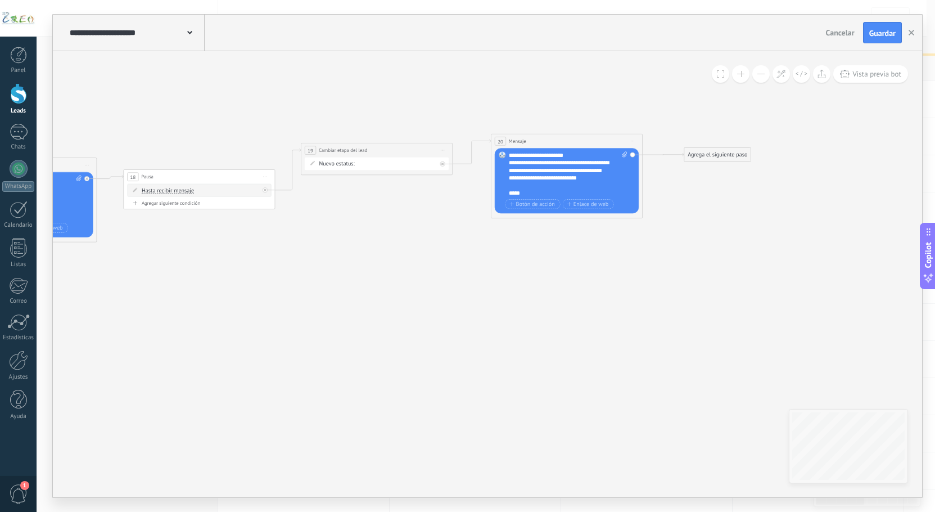
scroll to position [45, 0]
click at [870, 39] on button "Guardar" at bounding box center [882, 32] width 39 height 21
click at [531, 203] on span "Botón de acción" at bounding box center [533, 204] width 46 height 6
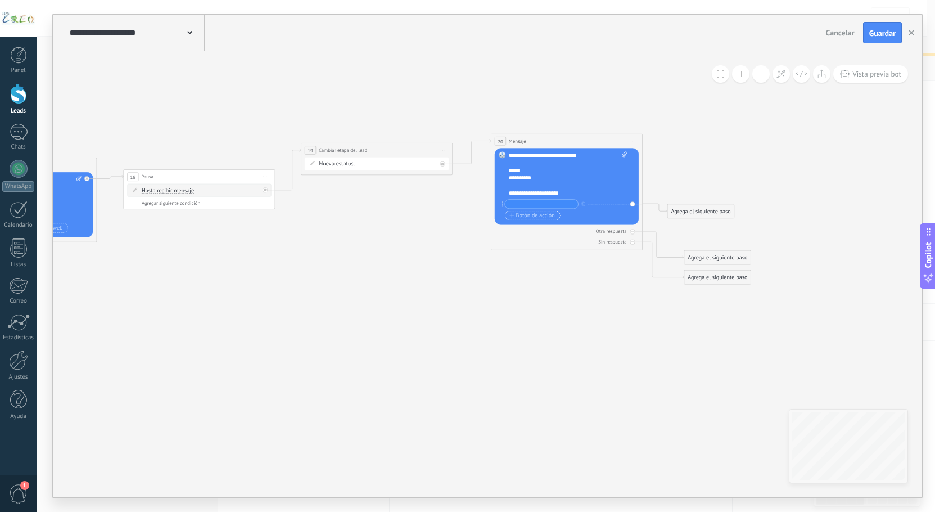
click at [525, 215] on span "Botón de acción" at bounding box center [533, 216] width 46 height 6
click at [519, 205] on input "text" at bounding box center [541, 204] width 73 height 9
type input "*"
click at [540, 218] on input "text" at bounding box center [541, 215] width 73 height 9
type input "*"
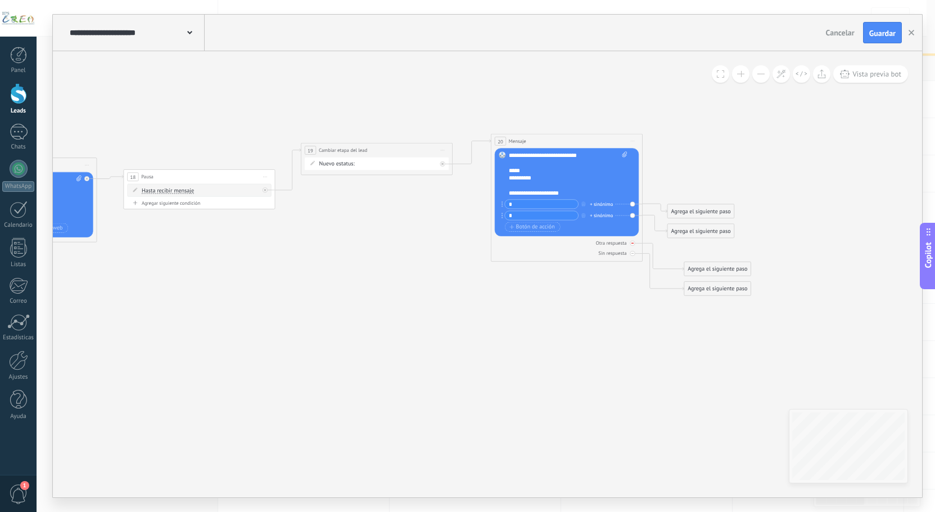
click at [632, 242] on icon at bounding box center [633, 243] width 3 height 3
click at [632, 252] on icon at bounding box center [633, 253] width 3 height 3
drag, startPoint x: 675, startPoint y: 303, endPoint x: 676, endPoint y: 309, distance: 6.8
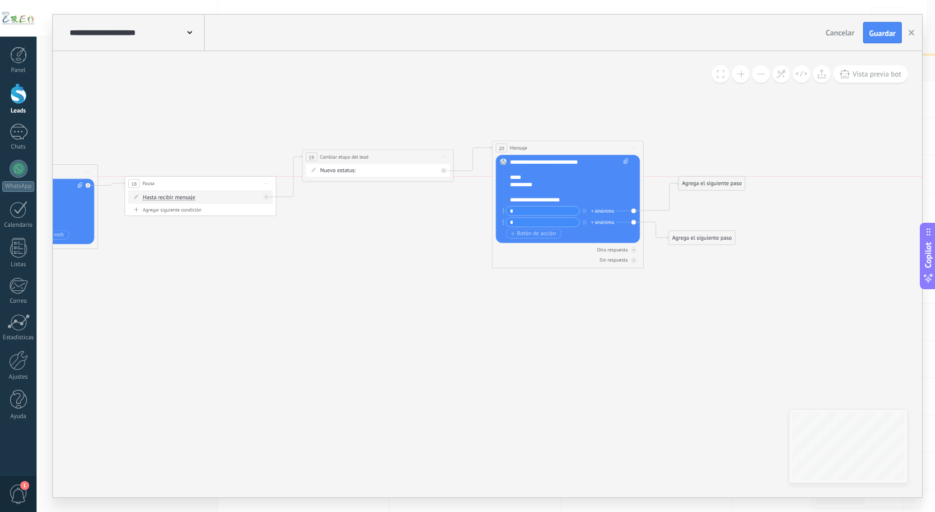
drag, startPoint x: 706, startPoint y: 218, endPoint x: 721, endPoint y: 168, distance: 51.6
click at [721, 177] on div "Agrega el siguiente paso" at bounding box center [712, 183] width 66 height 12
drag, startPoint x: 702, startPoint y: 234, endPoint x: 720, endPoint y: 188, distance: 49.0
click at [720, 188] on div "Agrega el siguiente paso" at bounding box center [716, 193] width 66 height 12
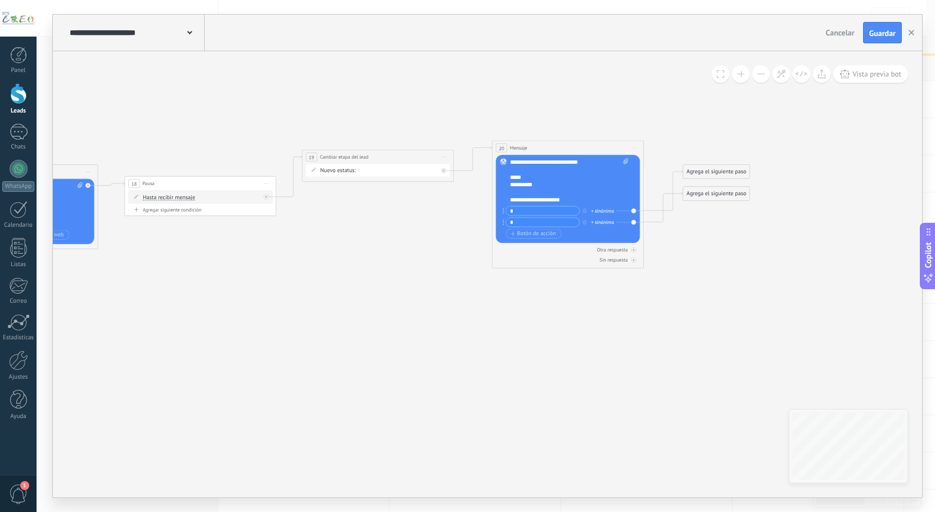
click at [733, 197] on div "Agrega el siguiente paso" at bounding box center [716, 193] width 66 height 12
click at [710, 448] on div "Mensaje Mensaje Mensaje Reacción Comentario Enviar mensaje interno" at bounding box center [729, 332] width 85 height 264
click at [708, 463] on div "Mensaje Mensaje Mensaje Reacción Comentario Enviar mensaje interno" at bounding box center [729, 332] width 85 height 264
click at [720, 459] on span "Parar Salesbot" at bounding box center [720, 456] width 35 height 7
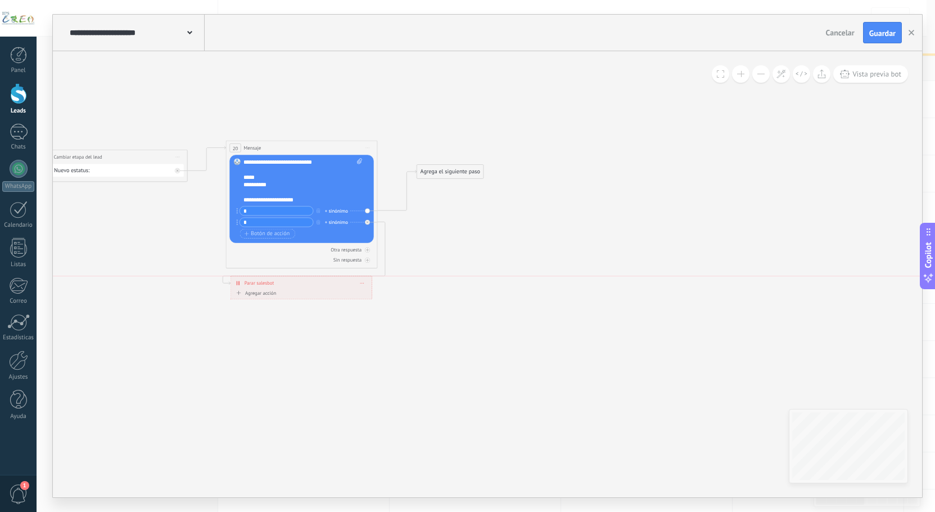
drag, startPoint x: 453, startPoint y: 198, endPoint x: 267, endPoint y: 290, distance: 207.5
click at [267, 290] on div "**********" at bounding box center [302, 287] width 142 height 23
drag, startPoint x: 438, startPoint y: 169, endPoint x: 444, endPoint y: 159, distance: 11.6
click at [444, 159] on div "Agrega el siguiente paso" at bounding box center [455, 162] width 66 height 12
click at [452, 162] on div "Agrega el siguiente paso" at bounding box center [455, 161] width 66 height 12
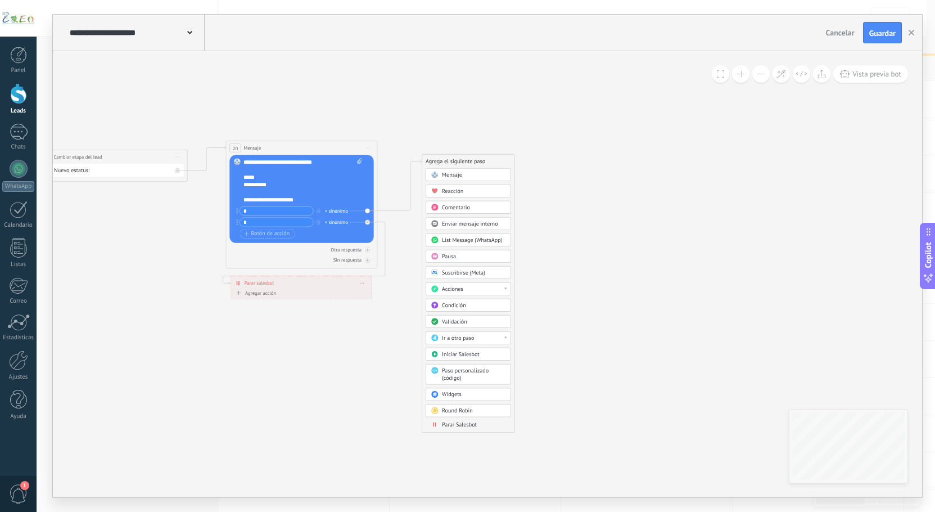
click at [444, 174] on span "Mensaje" at bounding box center [452, 174] width 20 height 7
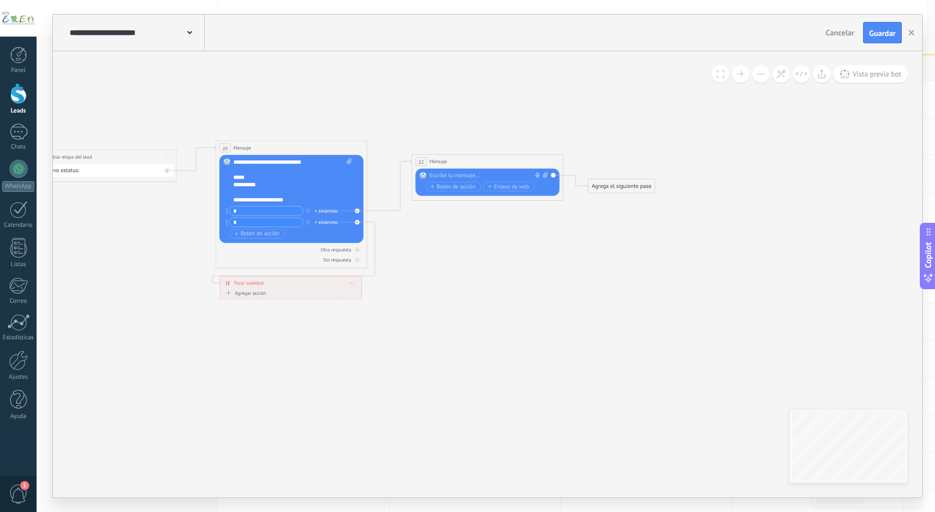
click at [444, 174] on div at bounding box center [486, 175] width 112 height 7
paste div
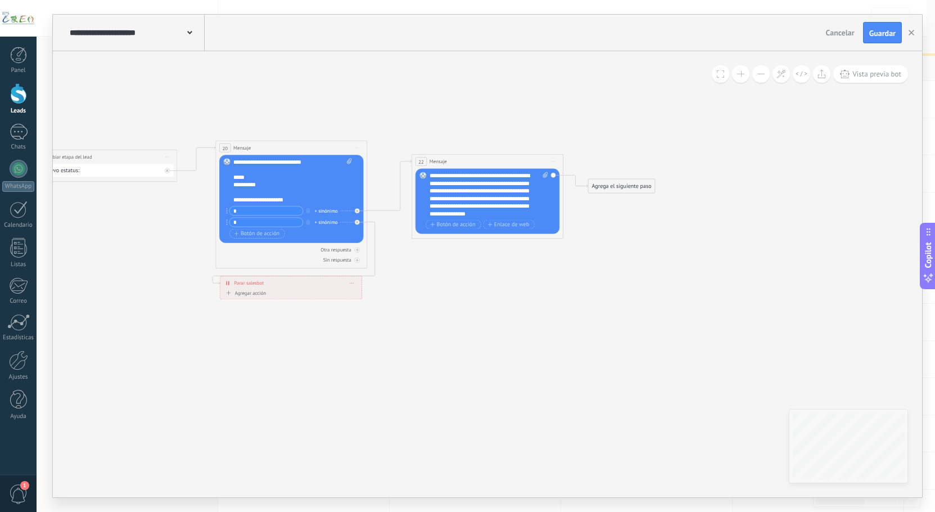
click at [435, 186] on div "**********" at bounding box center [489, 195] width 119 height 46
click at [618, 184] on div "Agrega el siguiente paso" at bounding box center [621, 186] width 66 height 12
click at [614, 318] on div "Acciones" at bounding box center [634, 313] width 85 height 13
click at [619, 349] on div "Cambiar etapa del lead" at bounding box center [634, 352] width 84 height 13
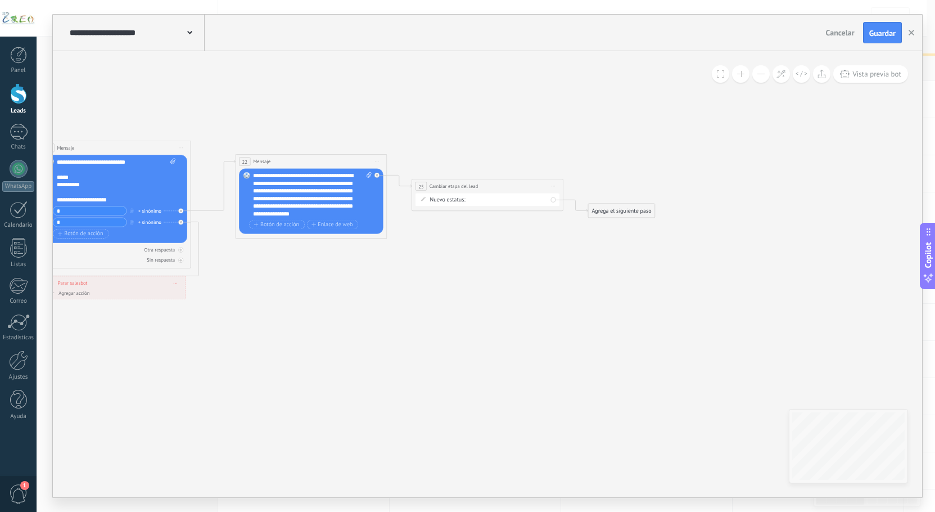
click at [0, 0] on div "Nueva consulta Cualificado se recopilaron datos Atención especializada pendient…" at bounding box center [0, 0] width 0 height 0
click at [0, 0] on label "Atención especializada" at bounding box center [0, 0] width 0 height 0
click at [865, 29] on button "Guardar" at bounding box center [882, 32] width 39 height 21
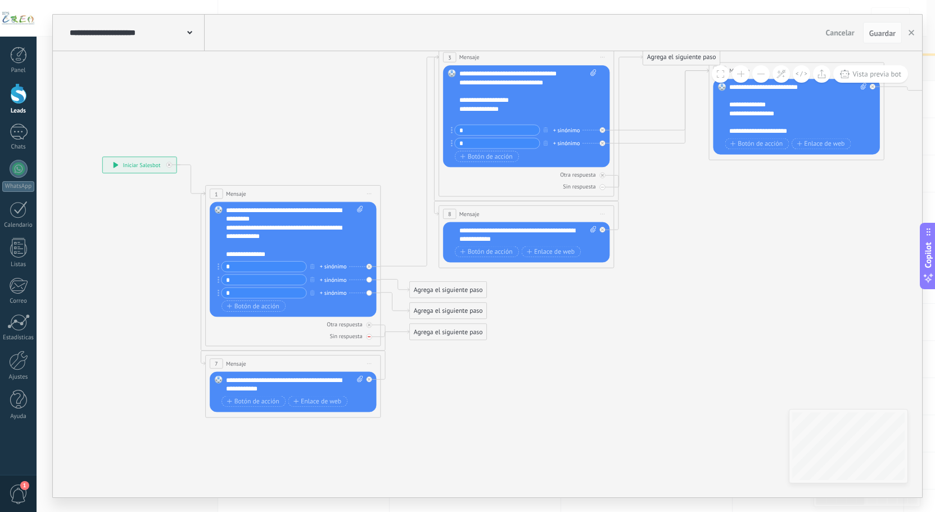
click at [370, 339] on div at bounding box center [369, 337] width 6 height 6
drag, startPoint x: 456, startPoint y: 291, endPoint x: 507, endPoint y: 302, distance: 52.8
click at [507, 302] on div "Agrega el siguiente paso" at bounding box center [499, 300] width 77 height 15
drag, startPoint x: 448, startPoint y: 314, endPoint x: 479, endPoint y: 317, distance: 30.6
click at [463, 403] on div "Agrega el siguiente paso" at bounding box center [461, 402] width 77 height 15
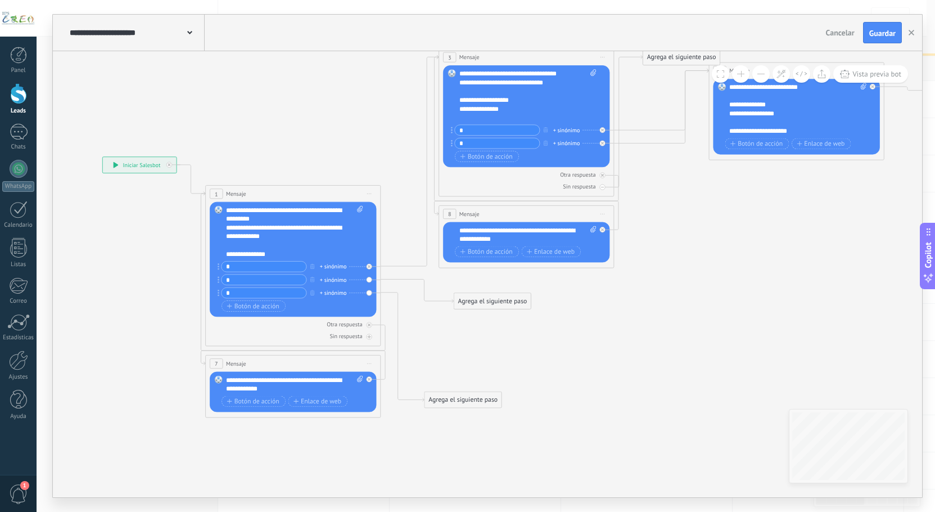
click at [478, 298] on div "Agrega el siguiente paso" at bounding box center [492, 301] width 77 height 15
drag, startPoint x: 503, startPoint y: 295, endPoint x: 503, endPoint y: 309, distance: 14.1
click at [503, 309] on div "Agrega el siguiente paso" at bounding box center [492, 314] width 77 height 15
drag, startPoint x: 458, startPoint y: 399, endPoint x: 435, endPoint y: 456, distance: 61.0
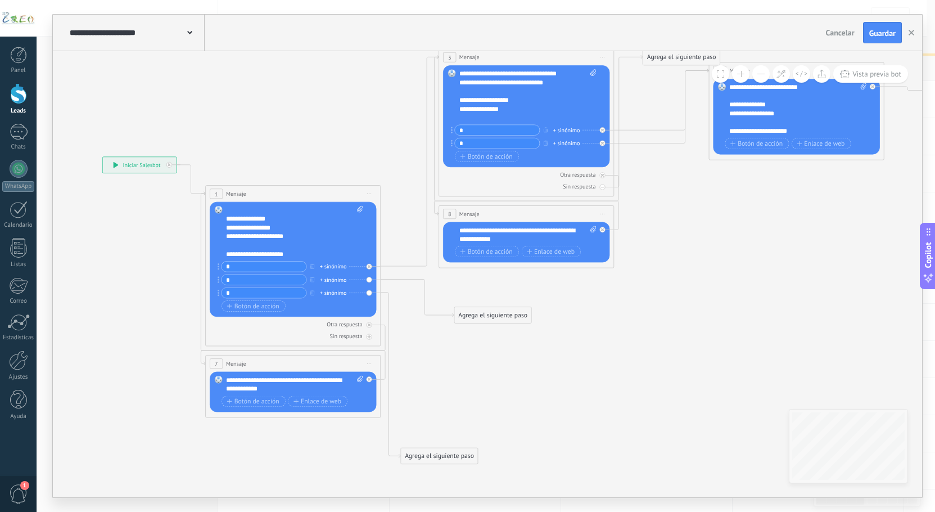
click at [435, 456] on div "Agrega el siguiente paso" at bounding box center [439, 456] width 77 height 15
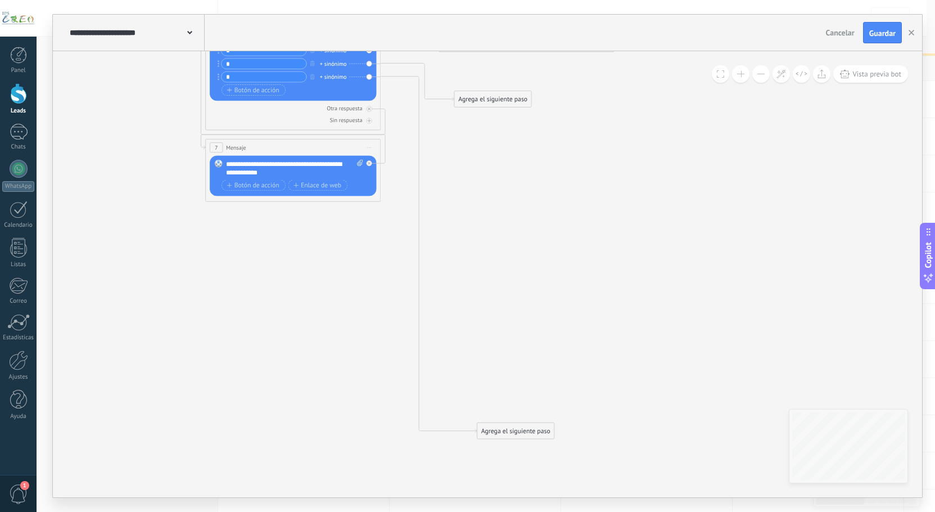
drag, startPoint x: 428, startPoint y: 245, endPoint x: 505, endPoint y: 426, distance: 196.1
click at [504, 433] on div "Agrega el siguiente paso" at bounding box center [516, 431] width 77 height 15
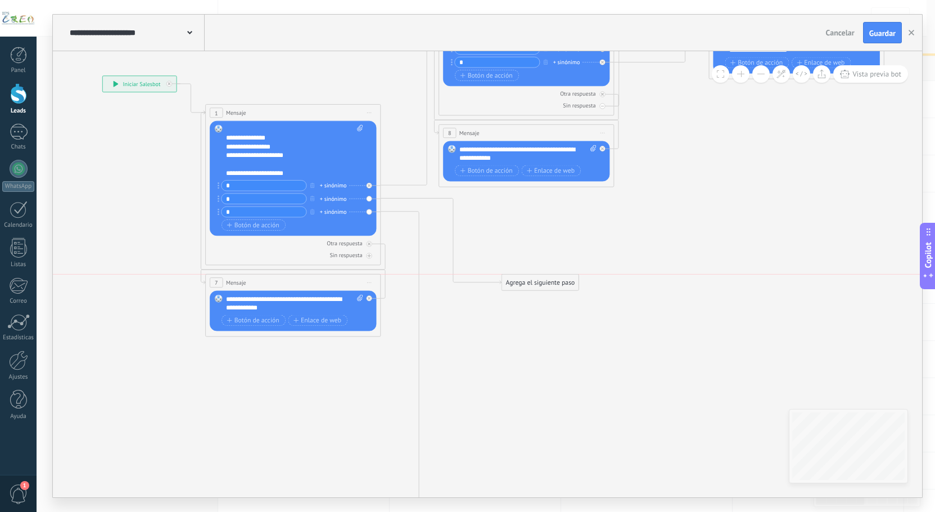
drag, startPoint x: 482, startPoint y: 238, endPoint x: 529, endPoint y: 283, distance: 65.6
click at [529, 283] on div "Agrega el siguiente paso" at bounding box center [540, 282] width 77 height 15
click at [523, 282] on div "Agrega el siguiente paso" at bounding box center [540, 282] width 77 height 15
click at [530, 296] on span "Mensaje" at bounding box center [536, 298] width 23 height 8
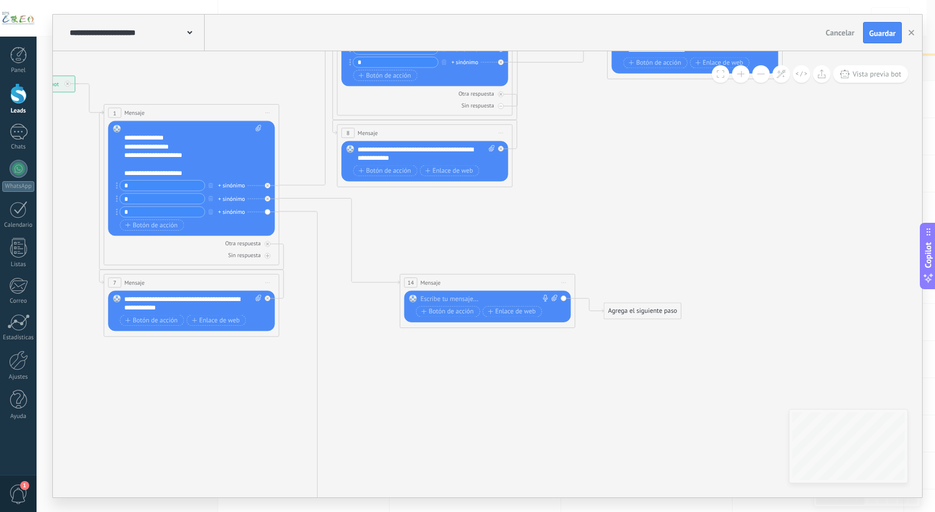
click at [493, 295] on div at bounding box center [486, 299] width 130 height 9
paste div
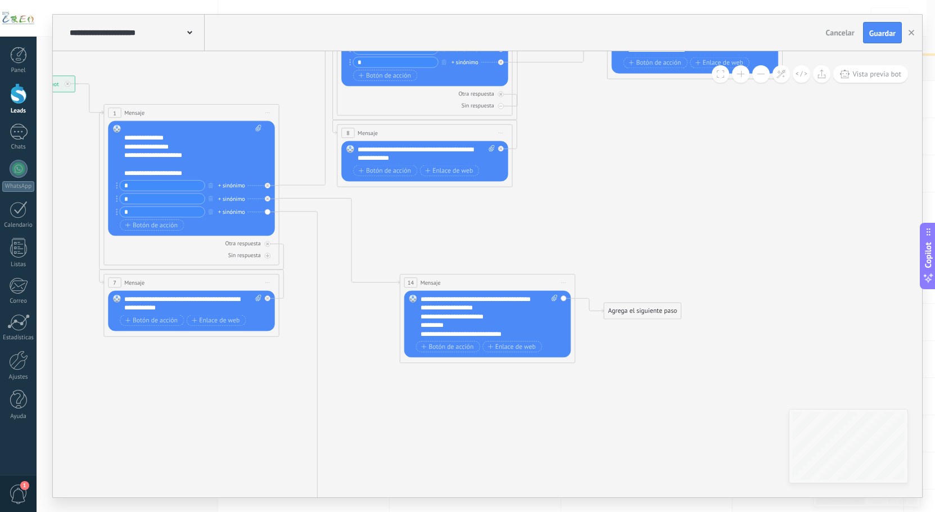
click at [639, 309] on div "Agrega el siguiente paso" at bounding box center [642, 311] width 77 height 15
click at [640, 418] on span "Pausa" at bounding box center [635, 420] width 16 height 8
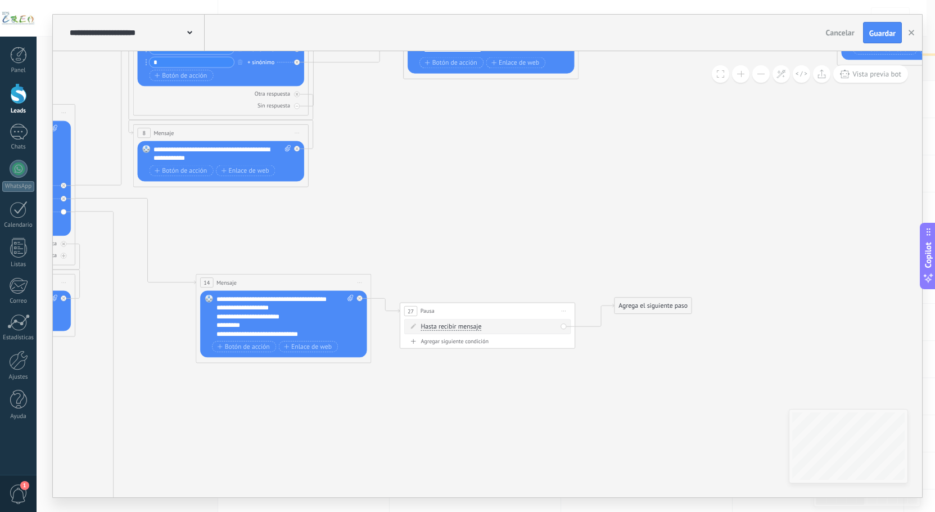
drag, startPoint x: 628, startPoint y: 334, endPoint x: 638, endPoint y: 305, distance: 31.1
click at [638, 305] on div "Agrega el siguiente paso" at bounding box center [653, 306] width 77 height 15
click at [654, 323] on span "Mensaje" at bounding box center [649, 321] width 23 height 8
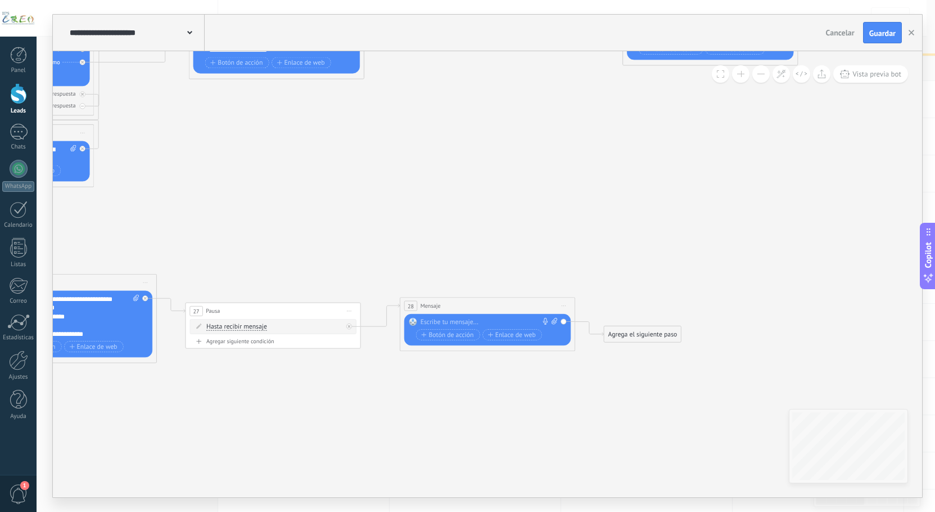
click at [500, 322] on div at bounding box center [486, 322] width 130 height 9
paste div
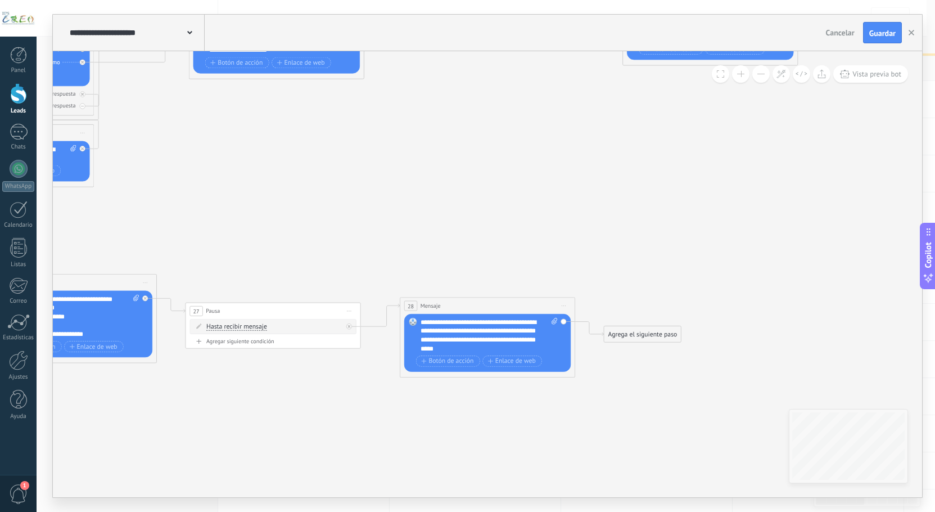
click at [658, 337] on div "Agrega el siguiente paso" at bounding box center [642, 334] width 77 height 15
click at [637, 483] on span "Acciones" at bounding box center [639, 482] width 25 height 8
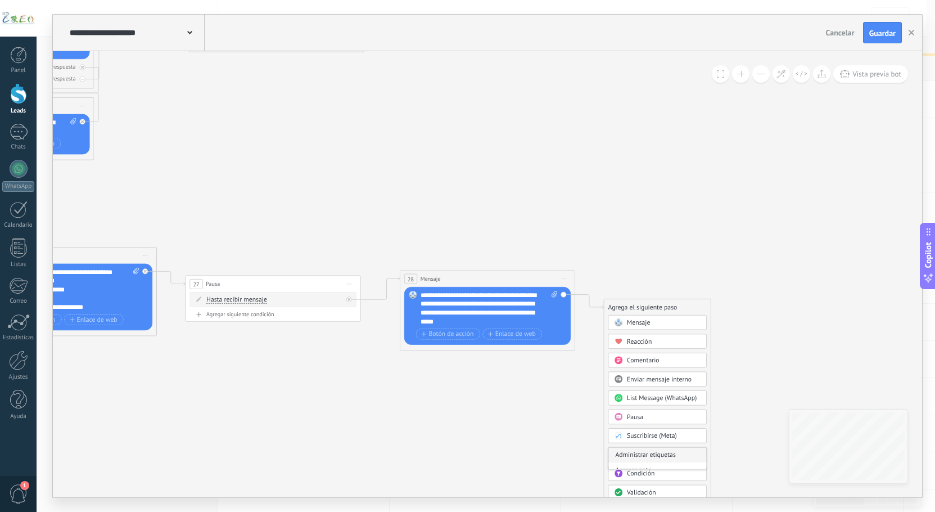
scroll to position [56, 0]
click at [647, 456] on div "Cambiar etapa del lead" at bounding box center [658, 455] width 98 height 15
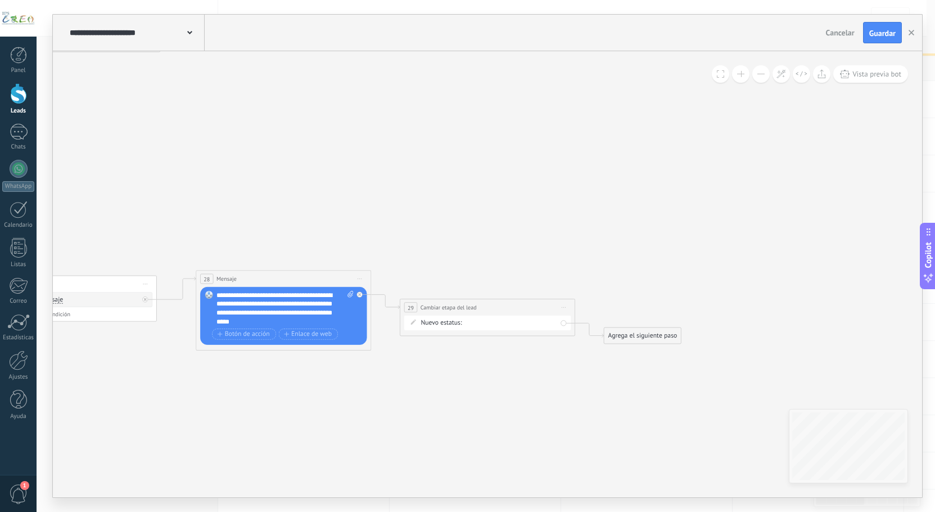
click at [0, 0] on div "Nueva consulta Cualificado se recopilaron datos Atención especializada pendient…" at bounding box center [0, 0] width 0 height 0
click at [0, 0] on label "Atención especializada" at bounding box center [0, 0] width 0 height 0
click at [640, 336] on div "Agrega el siguiente paso" at bounding box center [642, 335] width 77 height 15
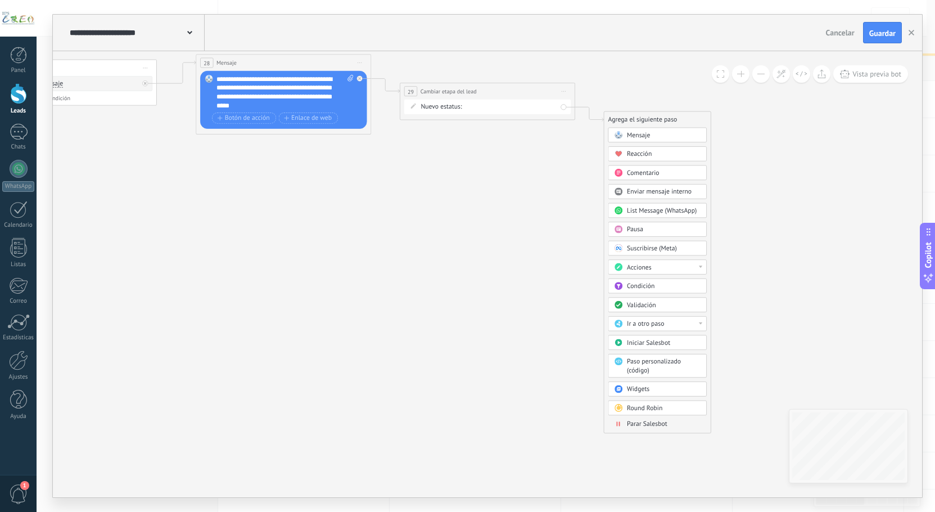
click at [636, 424] on span "Parar Salesbot" at bounding box center [647, 424] width 40 height 8
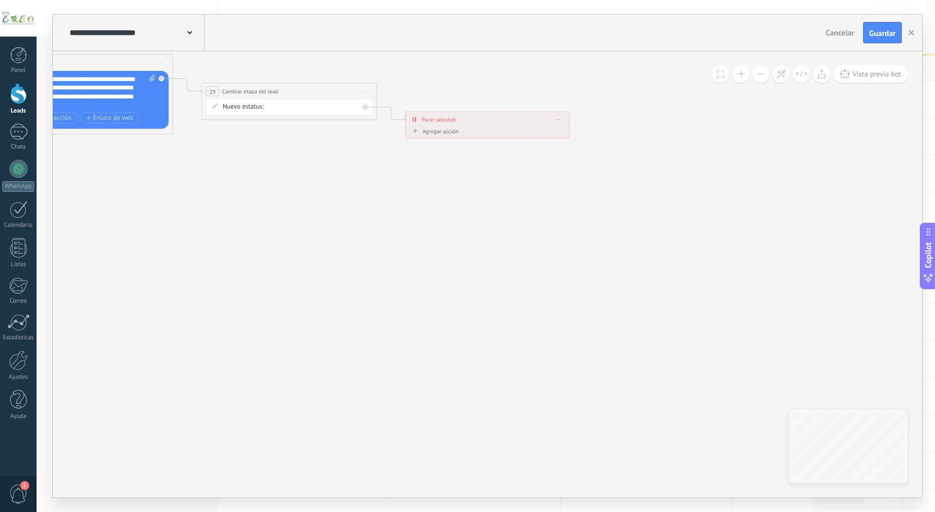
click at [612, 321] on icon at bounding box center [357, 12] width 2793 height 1070
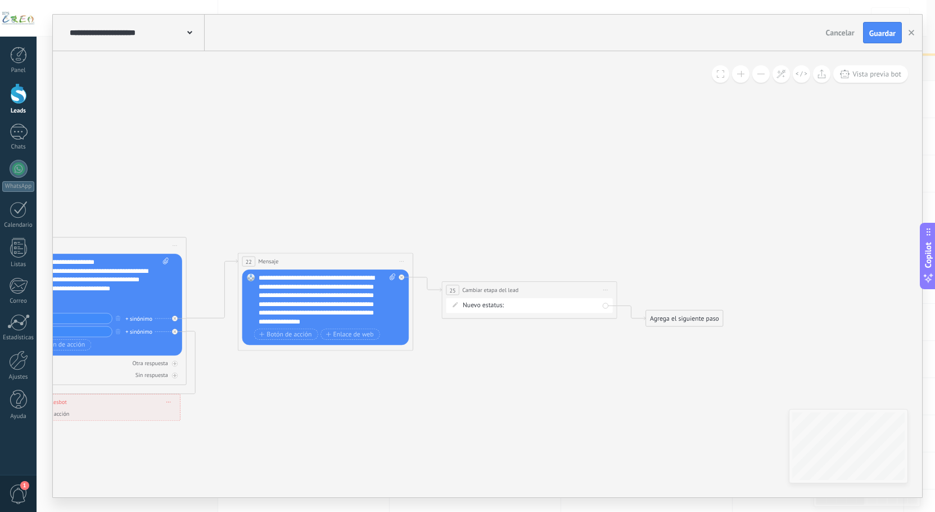
click at [676, 315] on div "Agrega el siguiente paso" at bounding box center [684, 318] width 77 height 15
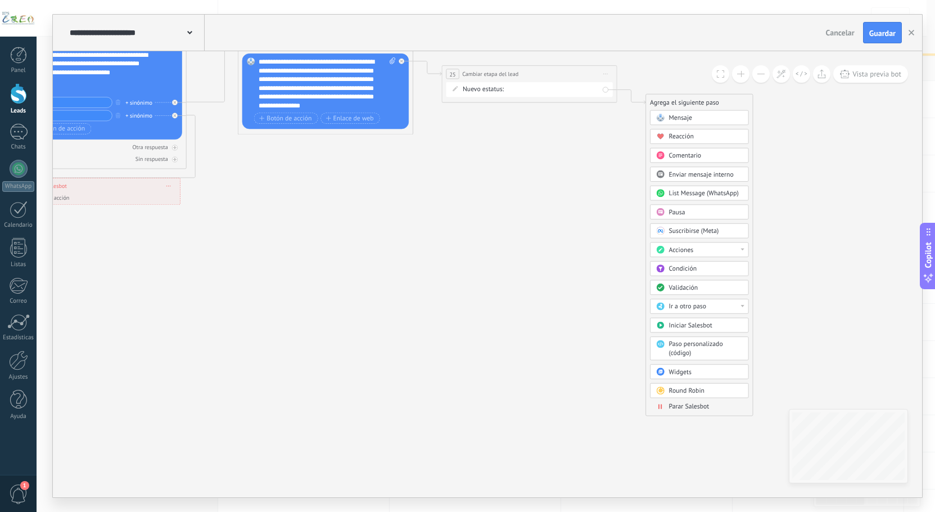
click at [688, 410] on span "Parar Salesbot" at bounding box center [689, 406] width 40 height 8
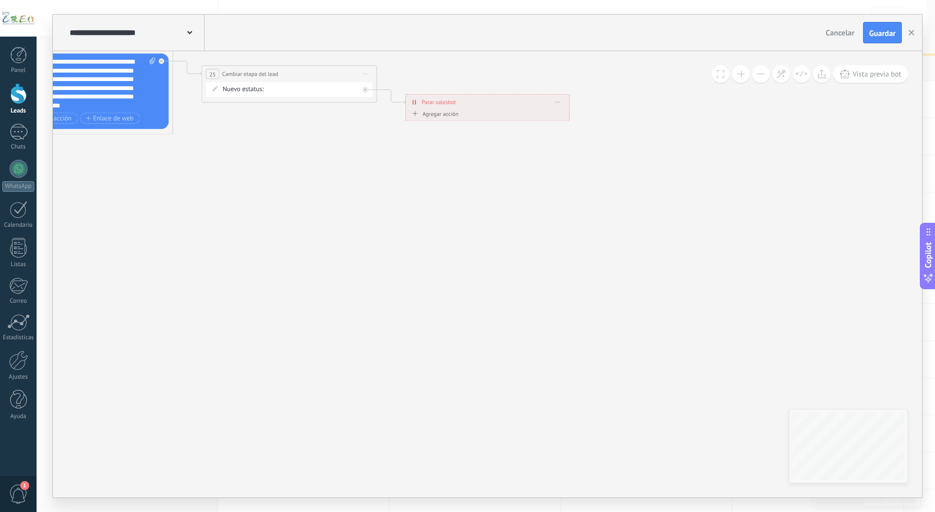
click at [874, 34] on span "Guardar" at bounding box center [883, 33] width 26 height 8
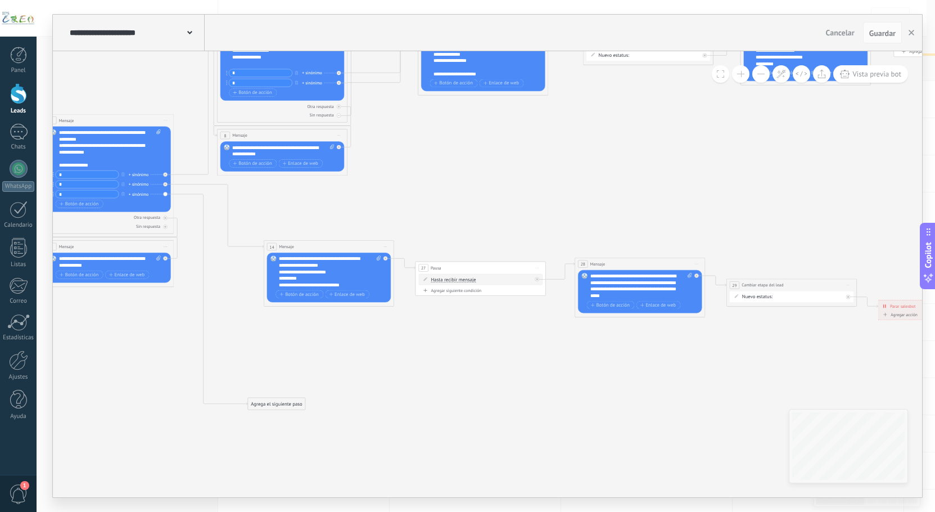
drag, startPoint x: 282, startPoint y: 454, endPoint x: 285, endPoint y: 403, distance: 51.3
click at [285, 403] on div "Agrega el siguiente paso" at bounding box center [276, 403] width 57 height 11
click at [284, 403] on div "Agrega el siguiente paso" at bounding box center [276, 403] width 57 height 11
click at [280, 409] on div "Mensaje" at bounding box center [287, 414] width 73 height 11
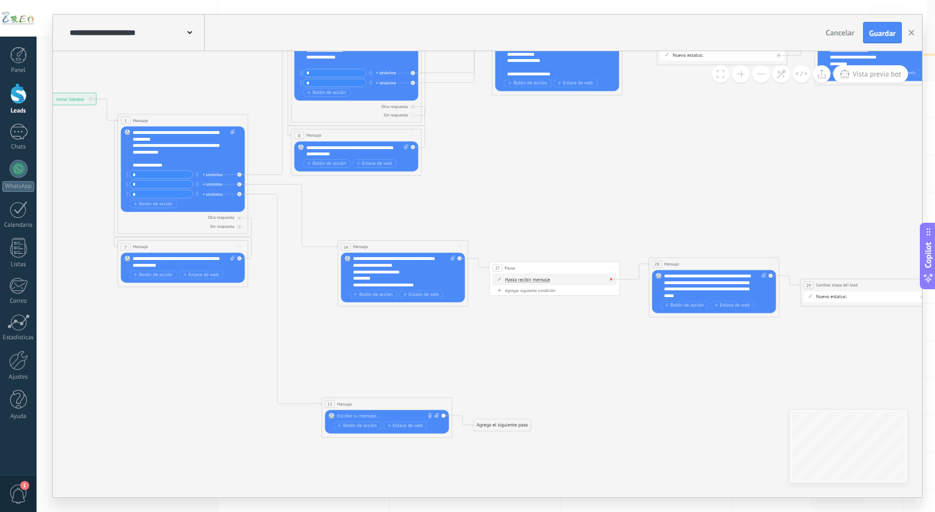
click at [611, 281] on div at bounding box center [611, 279] width 4 height 4
drag, startPoint x: 652, startPoint y: 325, endPoint x: 536, endPoint y: 337, distance: 116.5
click at [530, 337] on div "Agrega el siguiente paso" at bounding box center [545, 339] width 57 height 11
click at [541, 338] on div "Agrega el siguiente paso" at bounding box center [545, 339] width 57 height 11
click at [552, 341] on div "Agrega el siguiente paso" at bounding box center [545, 339] width 57 height 11
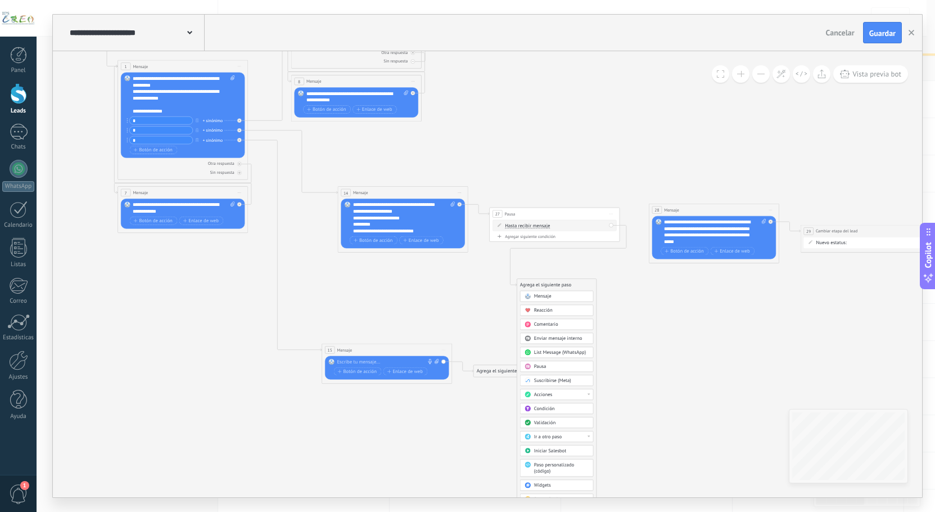
click at [544, 398] on div "Acciones" at bounding box center [557, 394] width 74 height 11
click at [543, 424] on div "Cambiar etapa del lead" at bounding box center [556, 427] width 73 height 11
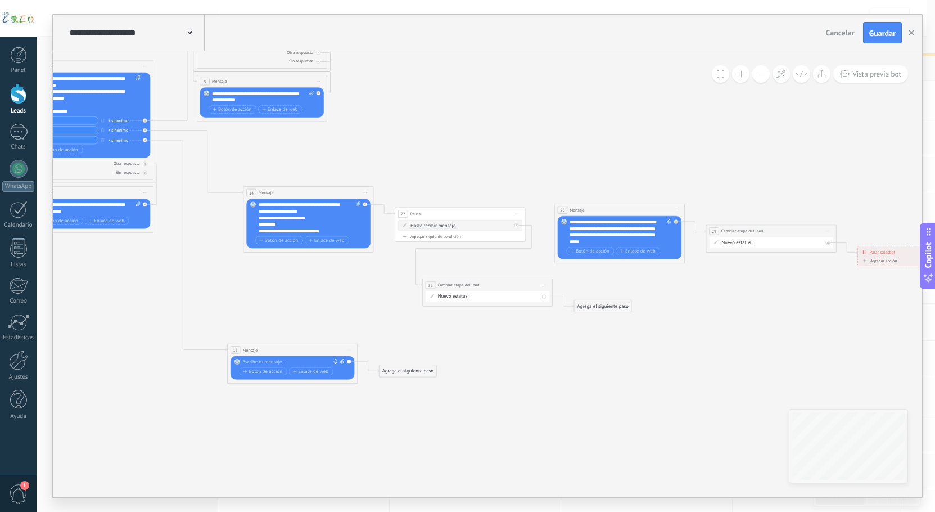
click at [0, 0] on div "Nueva consulta Cualificado se recopilaron datos Atención especializada pendient…" at bounding box center [0, 0] width 0 height 0
click at [0, 0] on label "se recopilaron datos" at bounding box center [0, 0] width 0 height 0
drag, startPoint x: 600, startPoint y: 307, endPoint x: 601, endPoint y: 239, distance: 67.5
click at [605, 318] on icon at bounding box center [865, 161] width 2164 height 772
drag, startPoint x: 583, startPoint y: 253, endPoint x: 672, endPoint y: 258, distance: 88.5
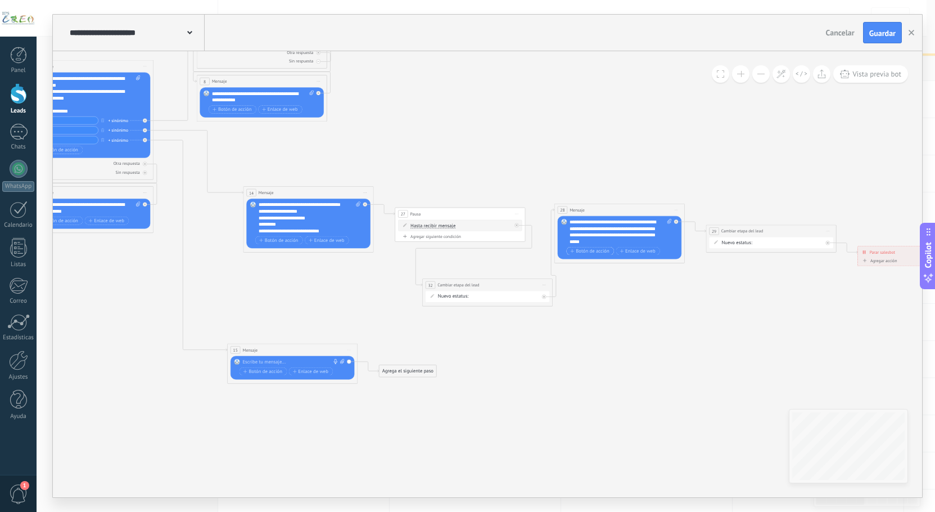
click at [672, 258] on div "Reemplazar Quitar Convertir a mensaje de voz Arrastre la imagen aquí para adjun…" at bounding box center [620, 237] width 124 height 43
drag, startPoint x: 623, startPoint y: 215, endPoint x: 643, endPoint y: 240, distance: 32.0
click at [646, 250] on div "Reemplazar Quitar Convertir a mensaje de voz Arrastre la imagen aquí para adjun…" at bounding box center [620, 237] width 124 height 43
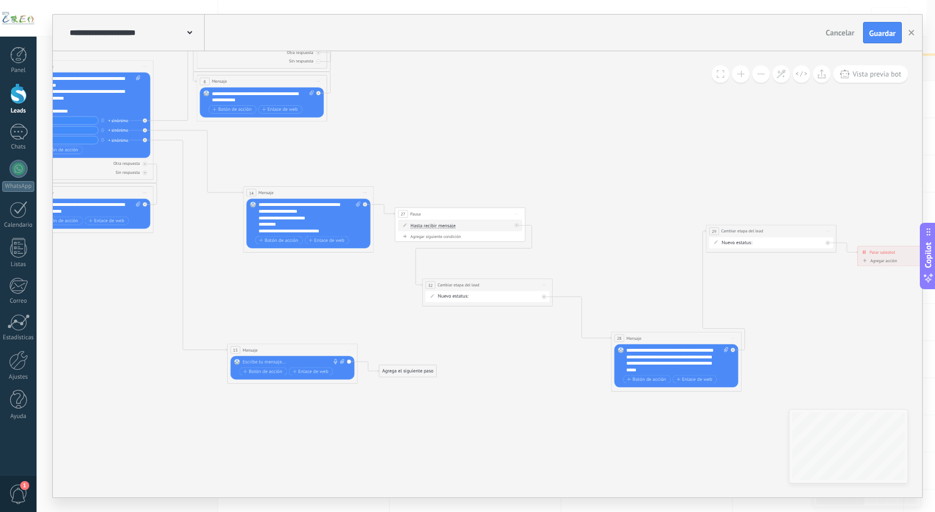
drag, startPoint x: 624, startPoint y: 210, endPoint x: 528, endPoint y: 290, distance: 125.0
click at [672, 332] on div "28 Mensaje ******* (a): Todos los contactos - canales seleccionados Todos los c…" at bounding box center [676, 338] width 130 height 12
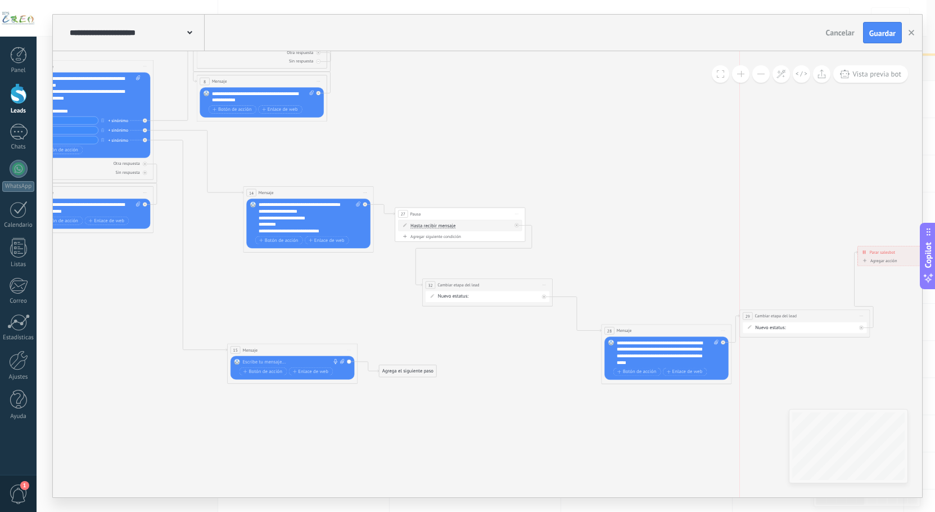
drag, startPoint x: 771, startPoint y: 225, endPoint x: 829, endPoint y: 294, distance: 89.8
drag, startPoint x: 880, startPoint y: 254, endPoint x: 751, endPoint y: 374, distance: 175.9
click at [818, 384] on span "Parar salesbot" at bounding box center [829, 383] width 25 height 6
drag, startPoint x: 482, startPoint y: 283, endPoint x: 633, endPoint y: 219, distance: 164.3
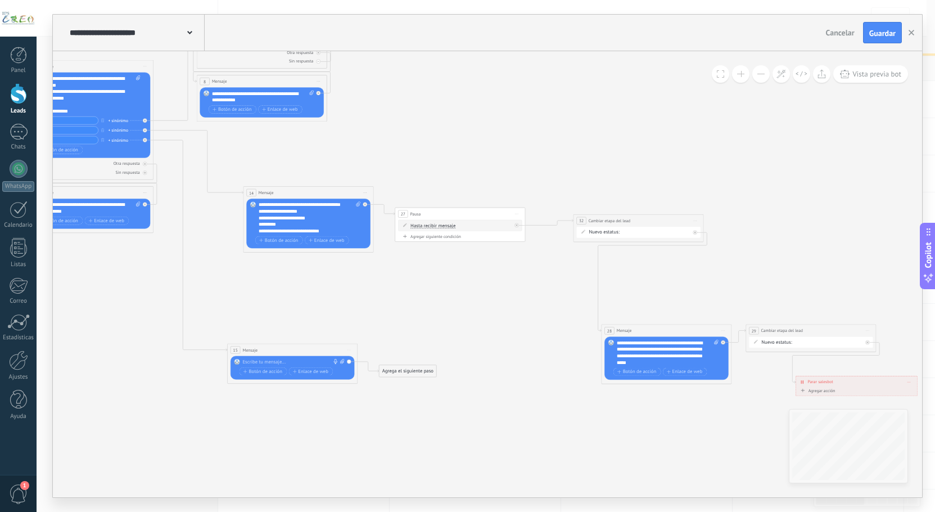
click at [633, 219] on div "**********" at bounding box center [639, 221] width 130 height 12
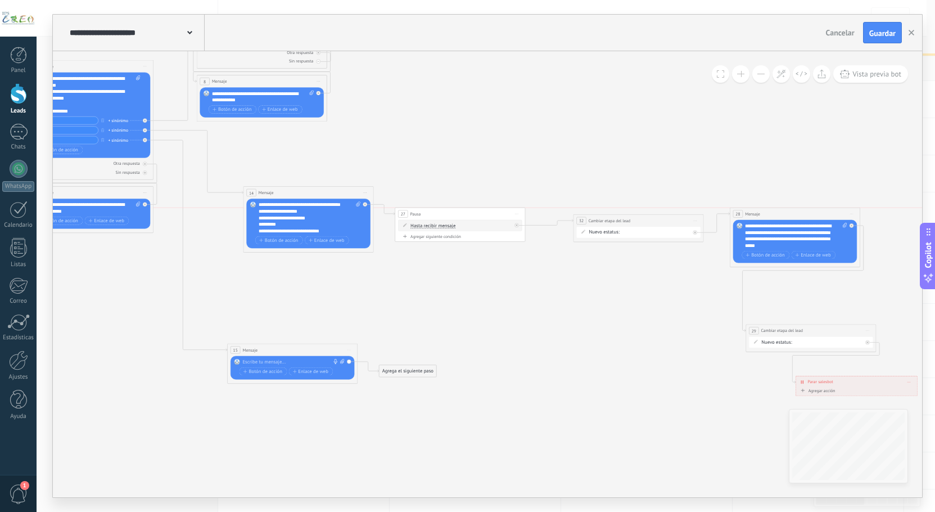
drag, startPoint x: 641, startPoint y: 328, endPoint x: 770, endPoint y: 211, distance: 174.0
click at [770, 211] on div "28 Mensaje ******* (a): Todos los contactos - canales seleccionados Todos los c…" at bounding box center [796, 214] width 130 height 12
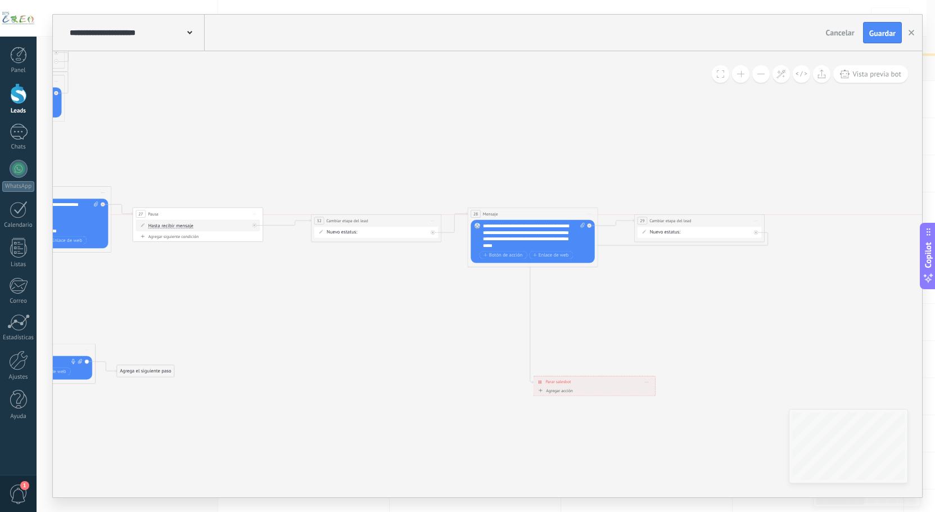
drag, startPoint x: 560, startPoint y: 325, endPoint x: 710, endPoint y: 217, distance: 185.8
click at [710, 217] on div "**********" at bounding box center [700, 221] width 130 height 12
drag, startPoint x: 572, startPoint y: 384, endPoint x: 830, endPoint y: 227, distance: 301.8
click at [830, 227] on div "**********" at bounding box center [852, 224] width 121 height 11
click at [461, 386] on icon at bounding box center [603, 161] width 2164 height 772
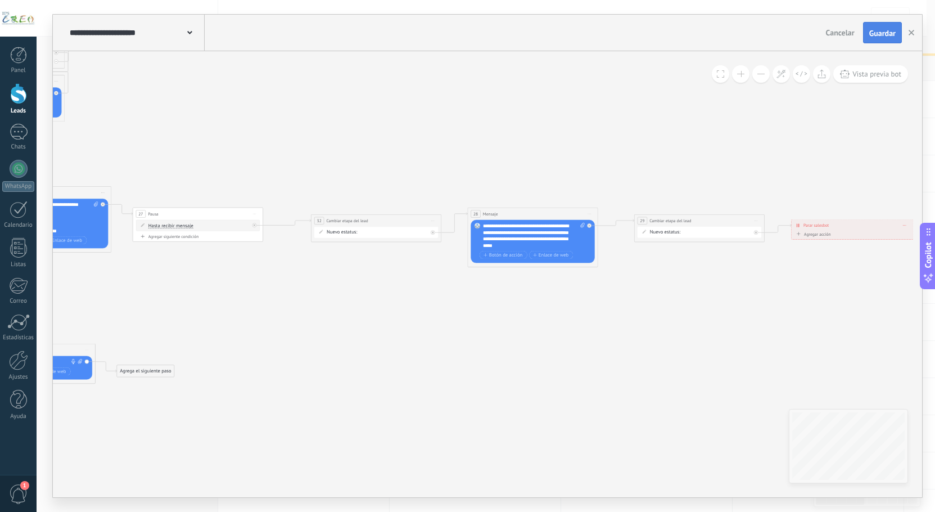
click at [884, 36] on span "Guardar" at bounding box center [883, 33] width 26 height 8
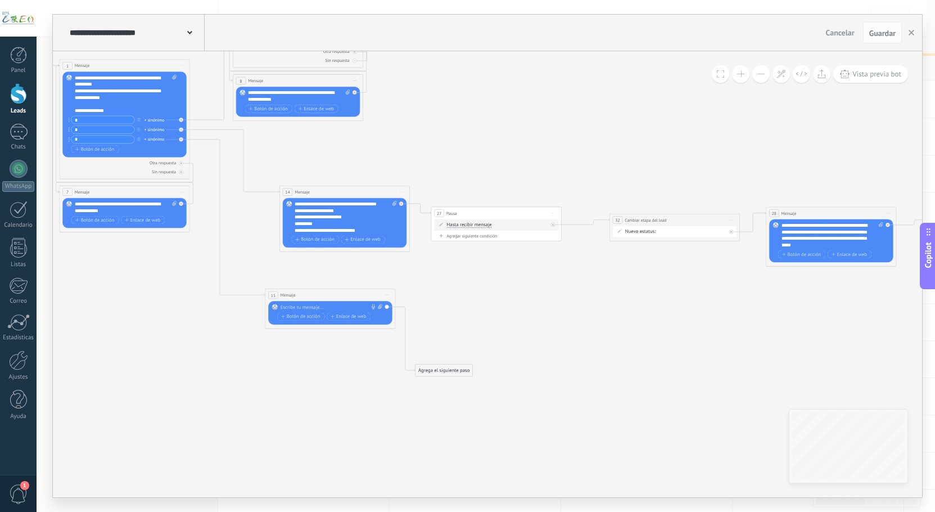
drag, startPoint x: 303, startPoint y: 350, endPoint x: 304, endPoint y: 296, distance: 54.0
click at [304, 296] on div "15 Mensaje ******* (a): Todos los contactos - canales seleccionados Todos los c…" at bounding box center [330, 295] width 130 height 12
click at [304, 301] on div "Reemplazar Quitar Convertir a mensaje de voz Arrastre la imagen aquí para adjun…" at bounding box center [330, 313] width 124 height 24
click at [302, 305] on div at bounding box center [329, 307] width 97 height 7
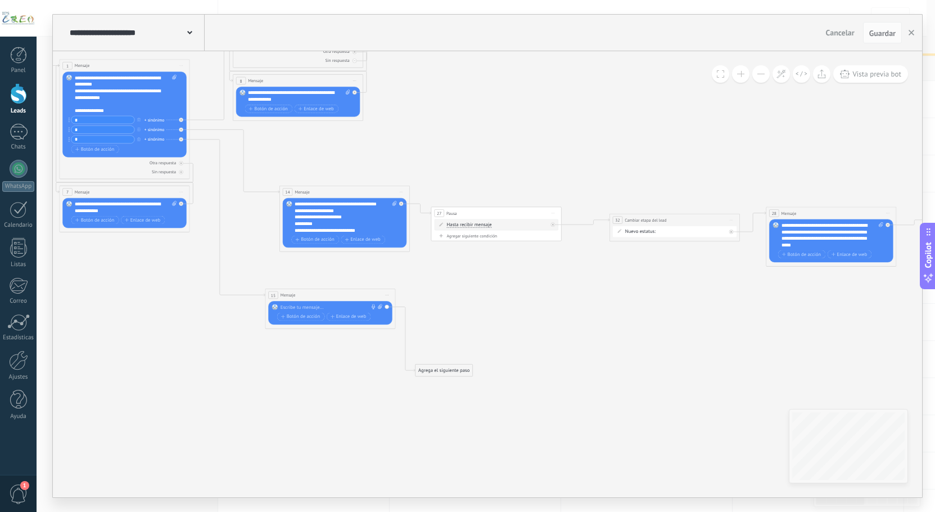
click at [302, 305] on div at bounding box center [329, 307] width 97 height 7
paste div
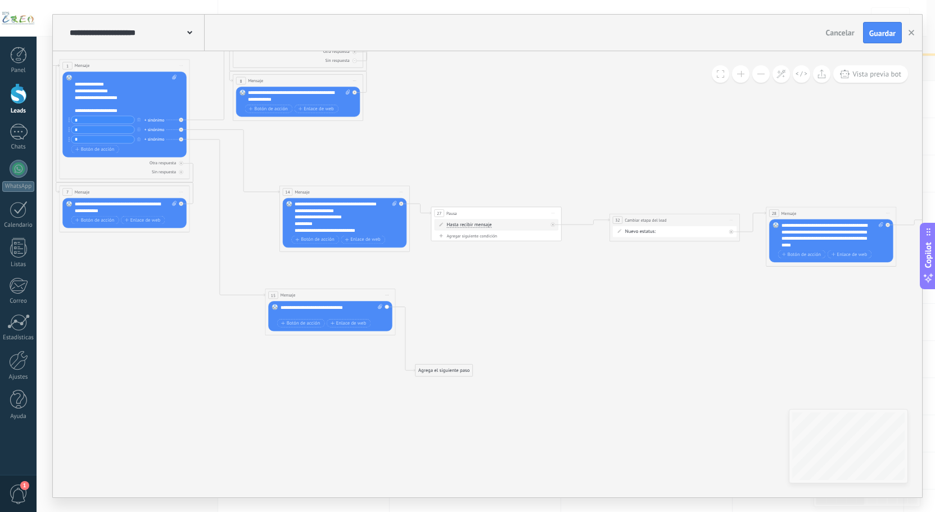
drag, startPoint x: 73, startPoint y: 84, endPoint x: 94, endPoint y: 105, distance: 29.8
click at [94, 105] on div "Reemplazar Quitar Convertir a mensaje de voz Arrastre la imagen aquí para adjun…" at bounding box center [124, 113] width 124 height 85
drag, startPoint x: 124, startPoint y: 110, endPoint x: 75, endPoint y: 87, distance: 53.9
click at [75, 87] on div "**********" at bounding box center [126, 94] width 102 height 39
copy div "**********"
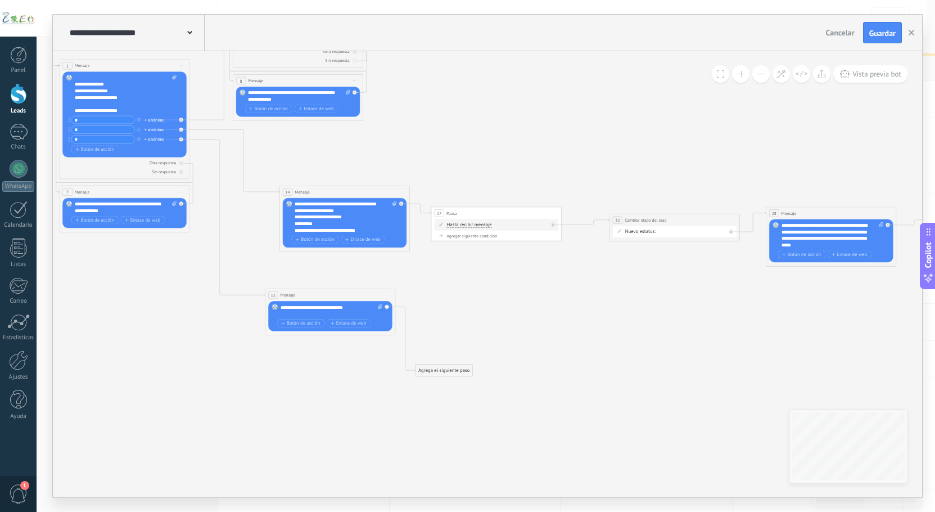
click at [312, 305] on div "**********" at bounding box center [332, 310] width 102 height 13
click at [305, 312] on div "**********" at bounding box center [332, 310] width 102 height 13
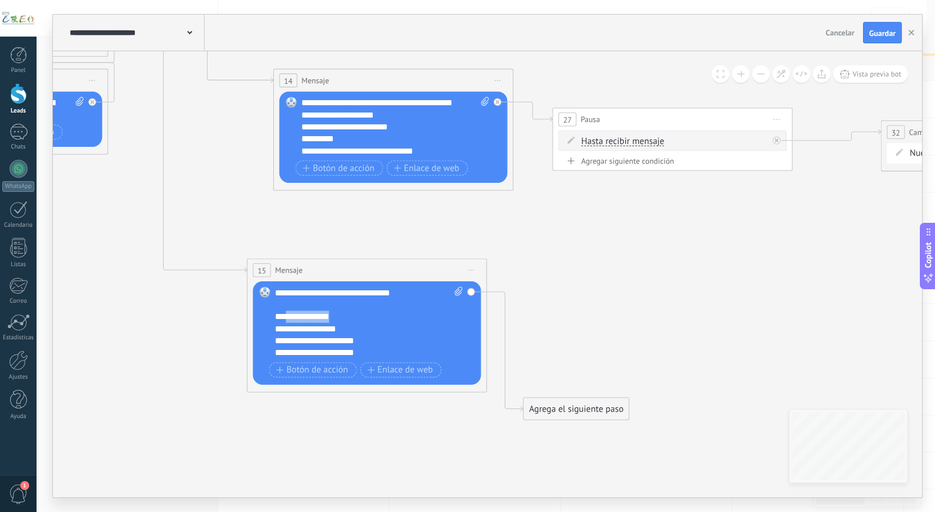
drag, startPoint x: 289, startPoint y: 315, endPoint x: 343, endPoint y: 317, distance: 54.6
click at [343, 317] on div "**********" at bounding box center [369, 323] width 188 height 72
drag, startPoint x: 287, startPoint y: 330, endPoint x: 350, endPoint y: 331, distance: 63.0
click at [350, 331] on div "**********" at bounding box center [358, 329] width 167 height 12
drag, startPoint x: 286, startPoint y: 342, endPoint x: 365, endPoint y: 346, distance: 78.8
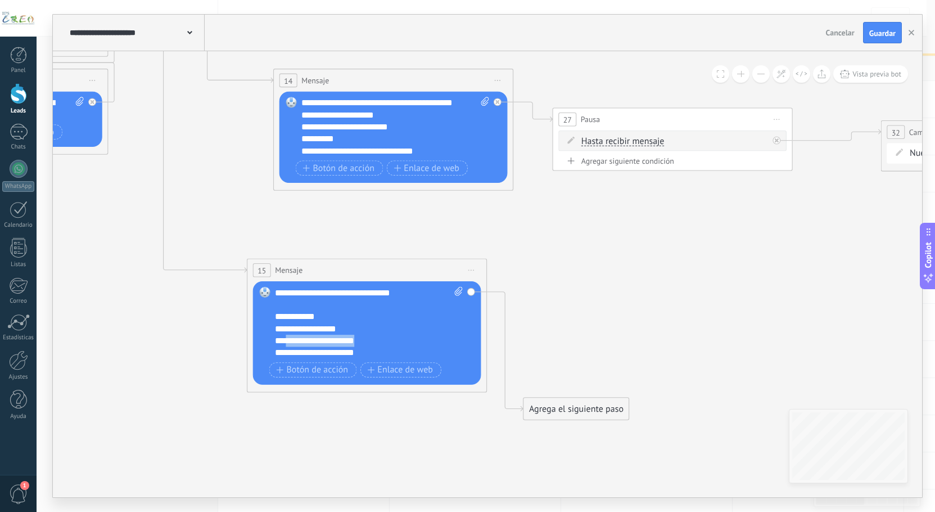
click at [365, 346] on div "**********" at bounding box center [358, 341] width 167 height 12
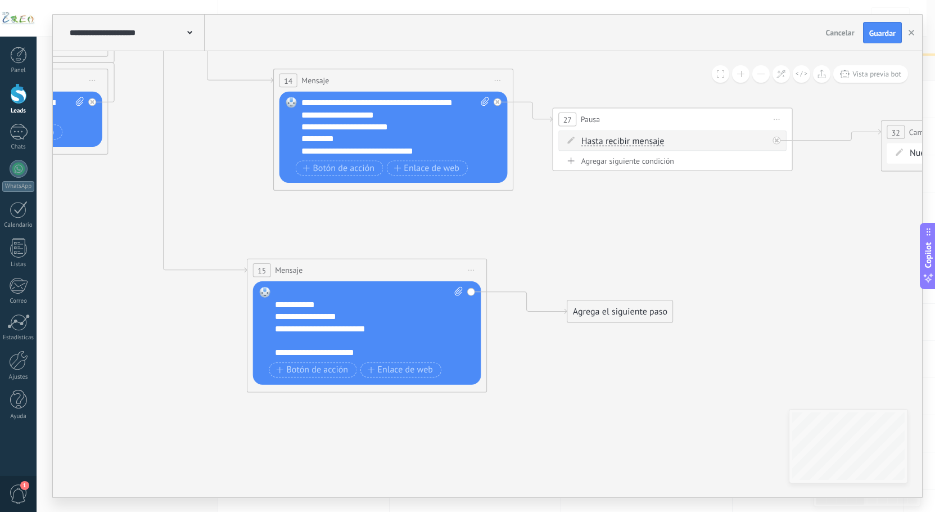
drag, startPoint x: 589, startPoint y: 406, endPoint x: 633, endPoint y: 309, distance: 106.5
click at [633, 309] on div "Agrega el siguiente paso" at bounding box center [620, 311] width 105 height 20
click at [324, 373] on span "Botón de acción" at bounding box center [312, 370] width 72 height 10
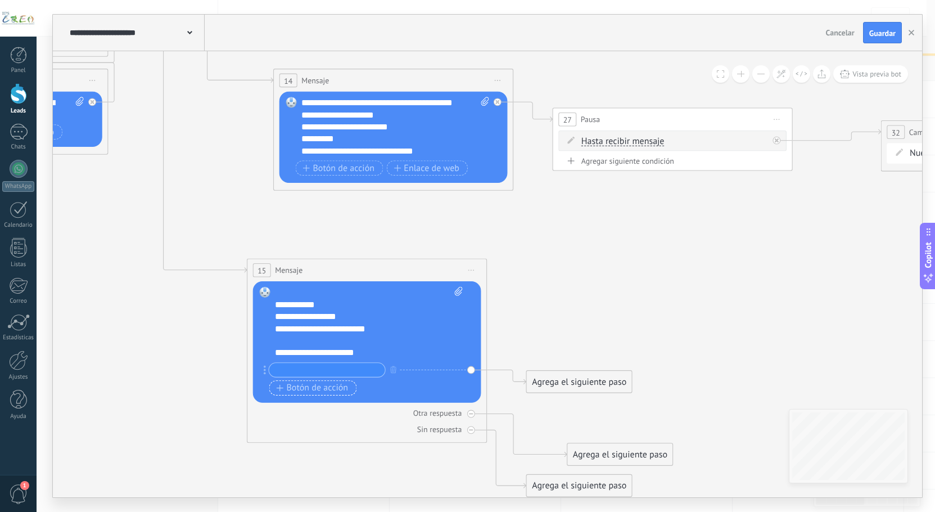
click at [298, 383] on span "Botón de acción" at bounding box center [312, 388] width 72 height 10
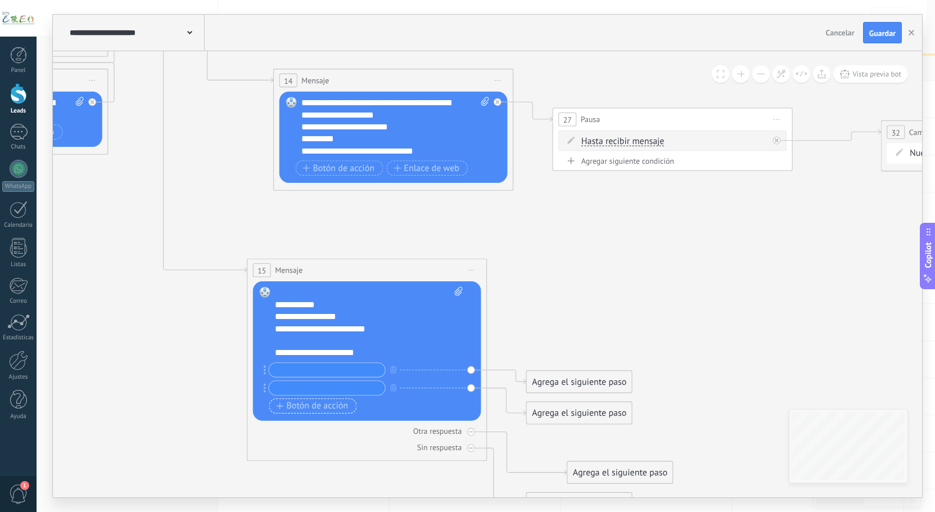
click at [283, 405] on icon "button" at bounding box center [279, 406] width 7 height 7
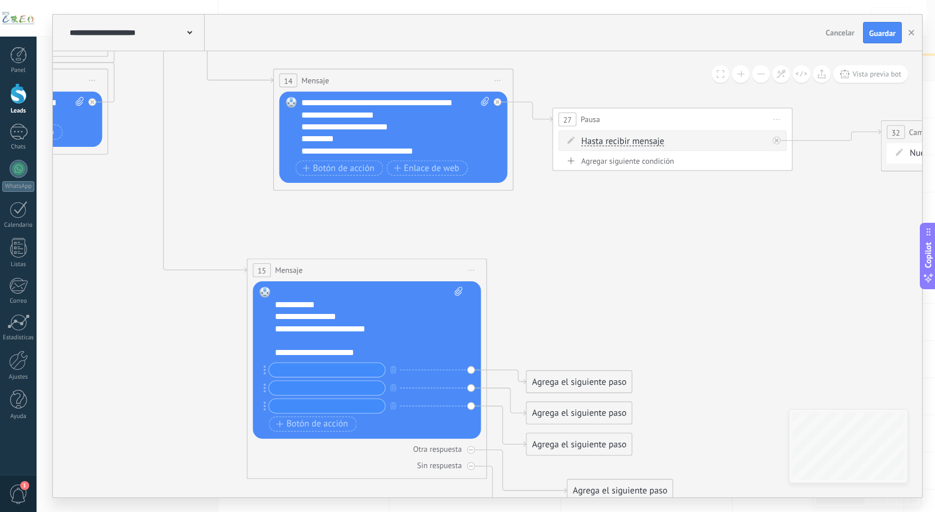
click at [287, 376] on input "text" at bounding box center [327, 370] width 116 height 14
type input "*"
click at [280, 387] on input "text" at bounding box center [327, 388] width 116 height 14
type input "*"
click at [275, 405] on input "text" at bounding box center [327, 406] width 116 height 14
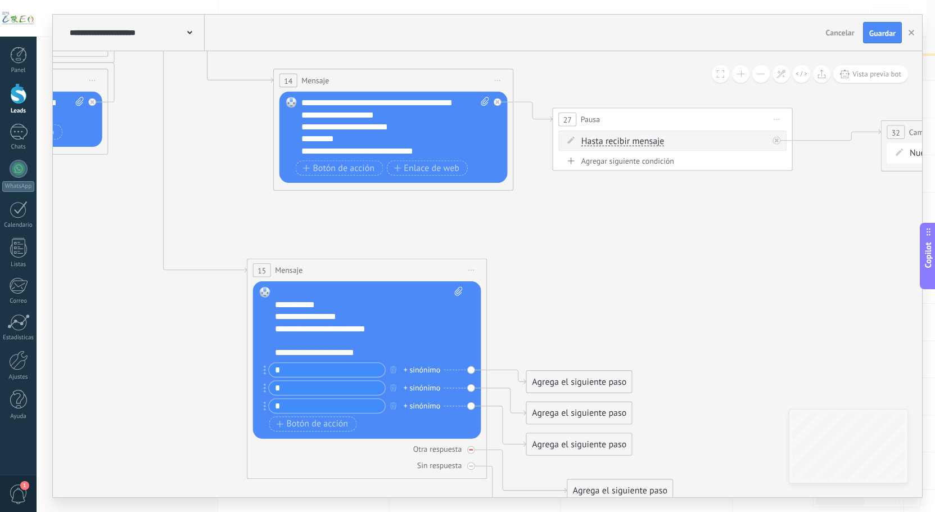
type input "*"
click at [469, 451] on div at bounding box center [471, 450] width 8 height 8
click at [467, 463] on div "Sin respuesta" at bounding box center [367, 465] width 228 height 11
click at [550, 449] on div "Agrega el siguiente paso" at bounding box center [579, 444] width 105 height 20
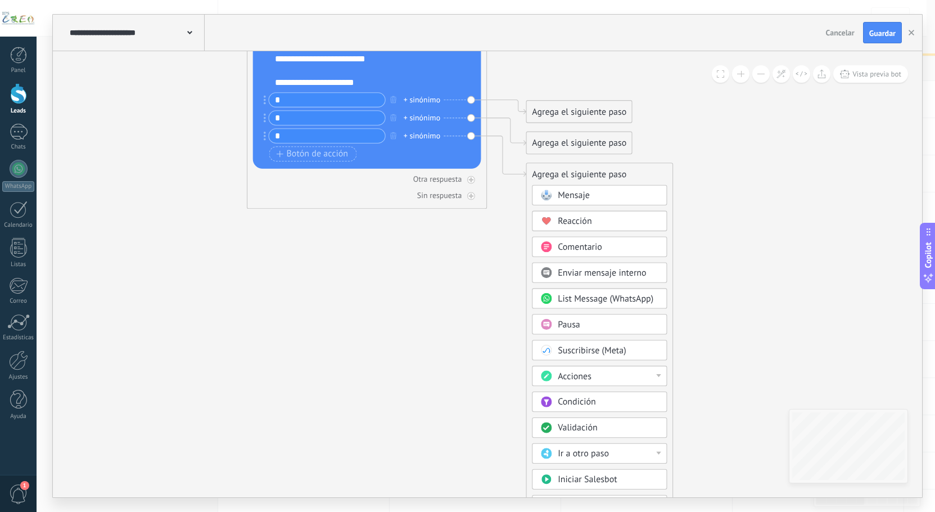
click at [569, 453] on span "Ir a otro paso" at bounding box center [583, 453] width 51 height 11
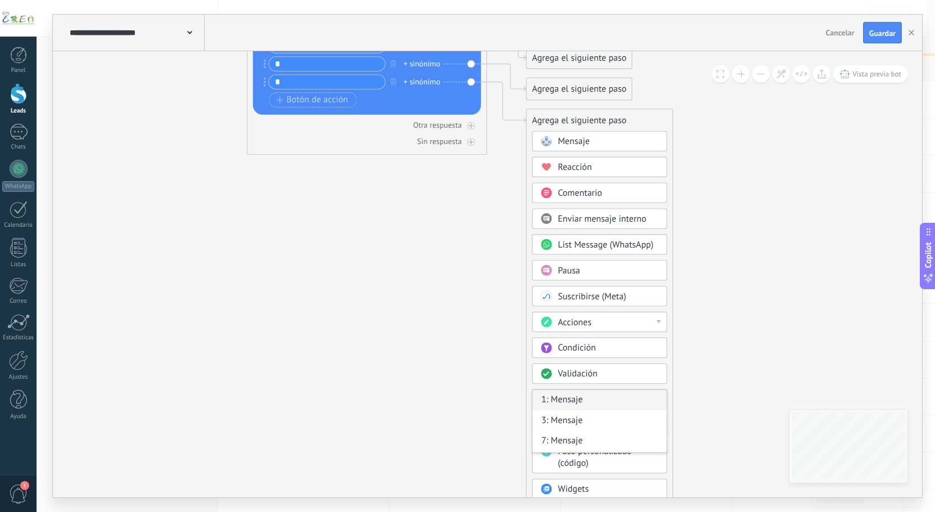
click at [567, 400] on div "1: Mensaje" at bounding box center [600, 400] width 134 height 20
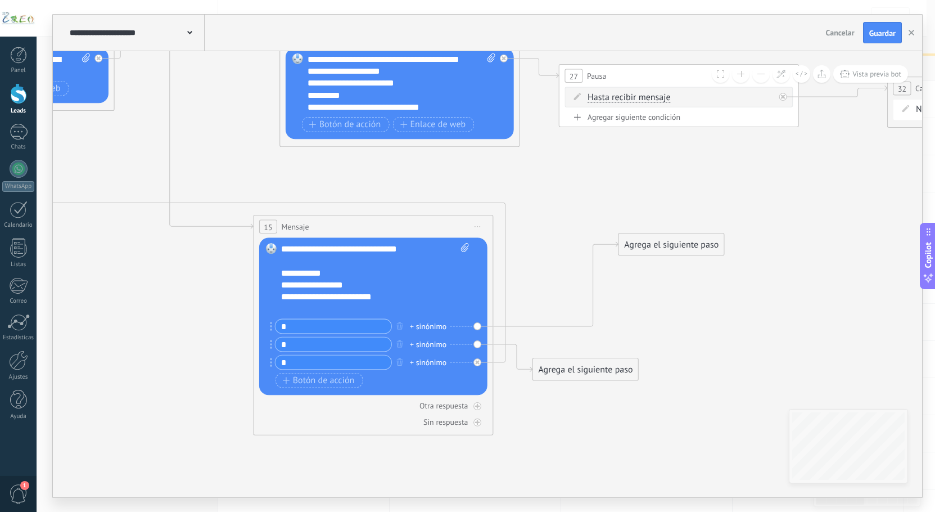
drag, startPoint x: 552, startPoint y: 339, endPoint x: 638, endPoint y: 246, distance: 127.0
click at [638, 246] on div "Agrega el siguiente paso" at bounding box center [671, 245] width 105 height 20
drag, startPoint x: 568, startPoint y: 372, endPoint x: 616, endPoint y: 398, distance: 55.4
click at [616, 398] on div "Agrega el siguiente paso" at bounding box center [633, 396] width 105 height 20
click at [649, 249] on div "Agrega el siguiente paso" at bounding box center [671, 245] width 105 height 20
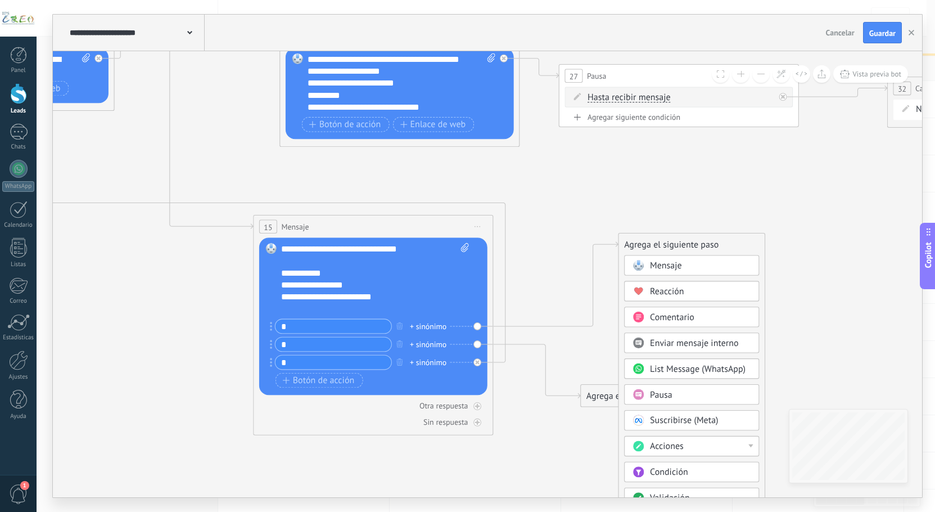
click at [648, 260] on div "Mensaje" at bounding box center [691, 265] width 135 height 20
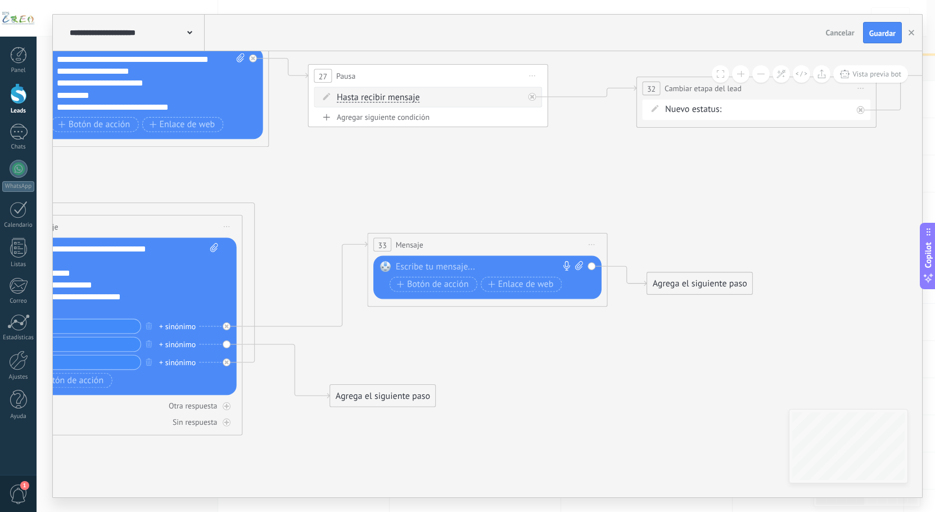
click at [525, 265] on div at bounding box center [485, 267] width 178 height 12
paste div
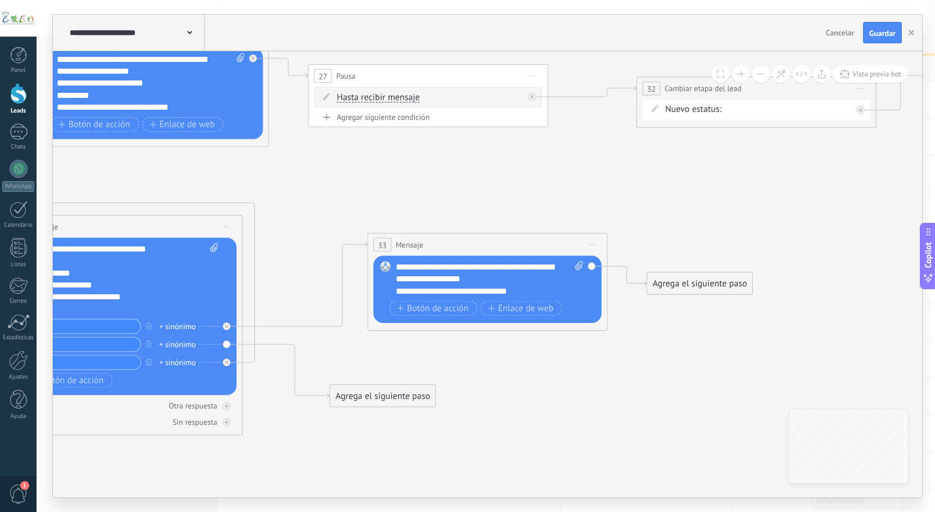
drag, startPoint x: 719, startPoint y: 285, endPoint x: 748, endPoint y: 253, distance: 43.4
click at [748, 253] on div "Agrega el siguiente paso" at bounding box center [728, 245] width 105 height 20
click at [739, 251] on div "Agrega el siguiente paso" at bounding box center [728, 245] width 105 height 20
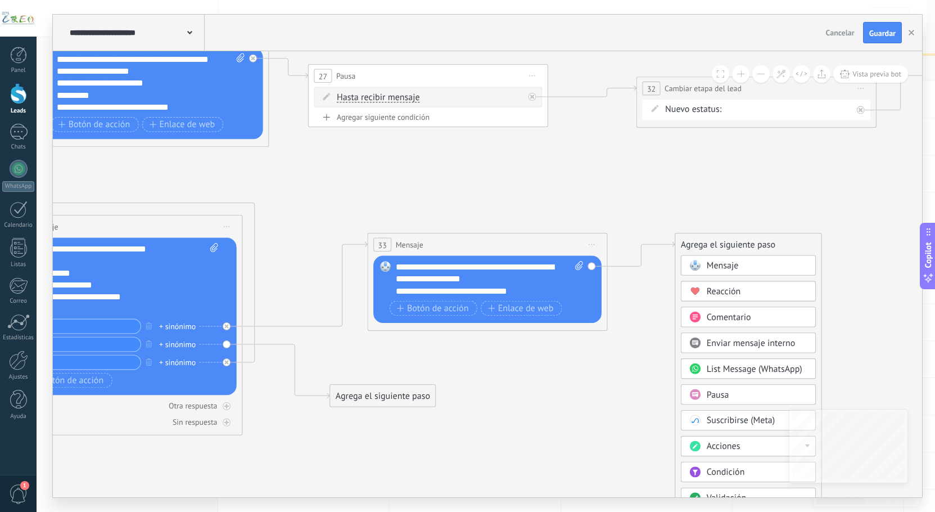
click at [724, 403] on div "Pausa" at bounding box center [748, 394] width 135 height 20
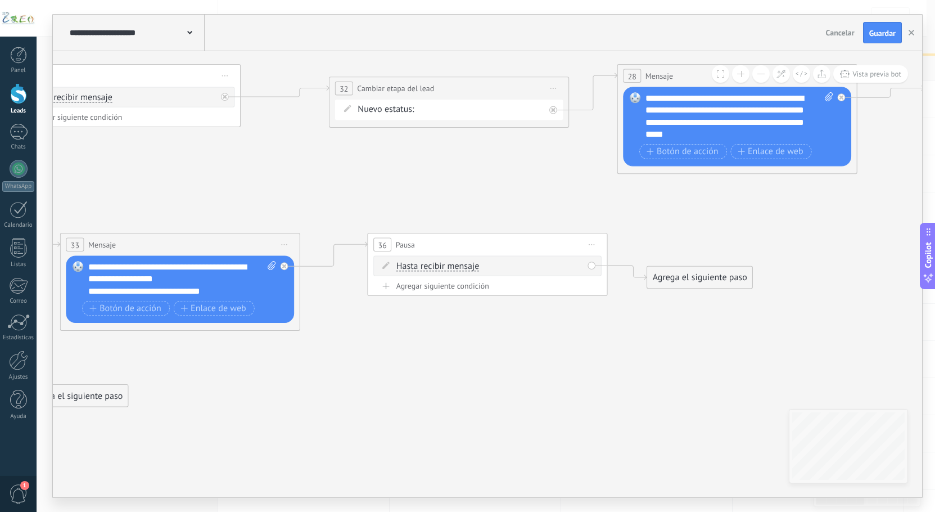
click at [422, 265] on span "Hasta recibir mensaje" at bounding box center [438, 267] width 83 height 10
click at [422, 265] on button "Hasta recibir mensaje" at bounding box center [465, 266] width 150 height 21
click at [410, 286] on span "Temporizador" at bounding box center [455, 288] width 145 height 12
click at [489, 266] on input "*" at bounding box center [486, 267] width 6 height 10
type input "*"
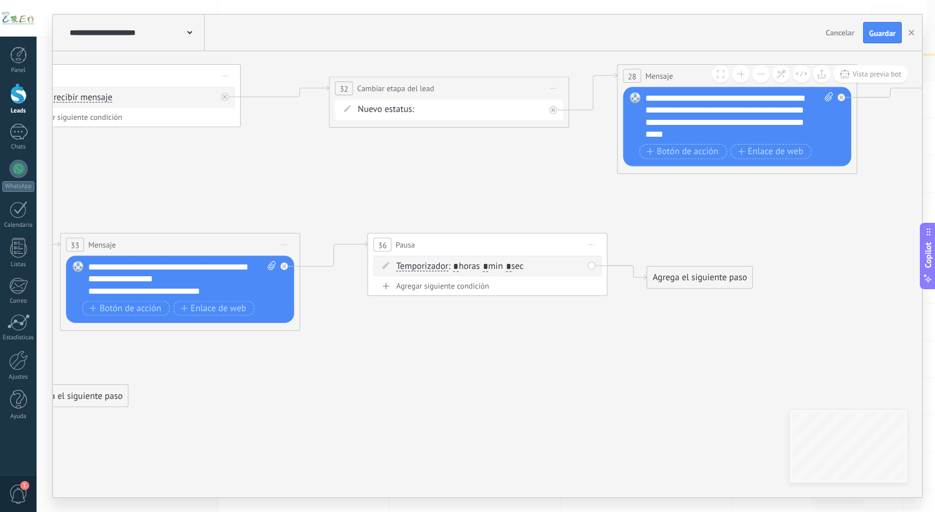
click at [541, 327] on icon at bounding box center [866, 2] width 3983 height 1468
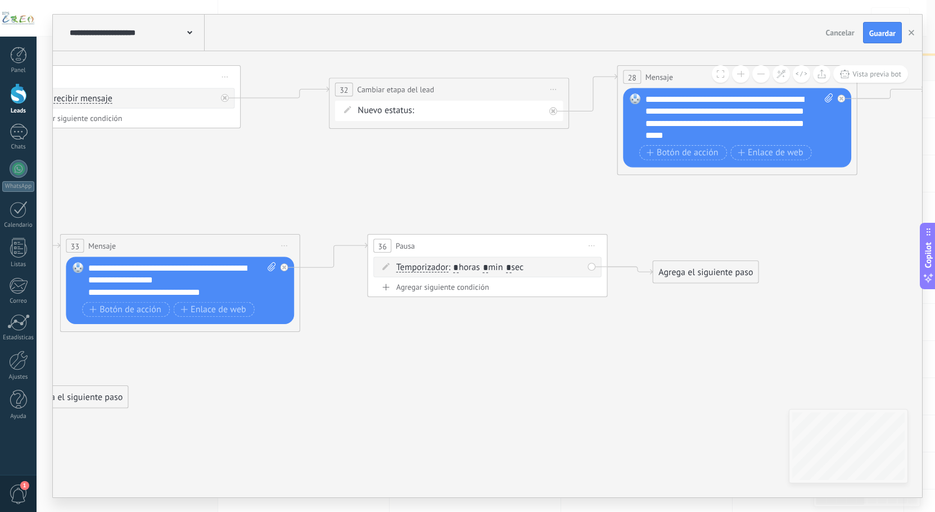
drag, startPoint x: 672, startPoint y: 282, endPoint x: 678, endPoint y: 276, distance: 8.7
click at [678, 276] on div "Agrega el siguiente paso" at bounding box center [706, 272] width 105 height 20
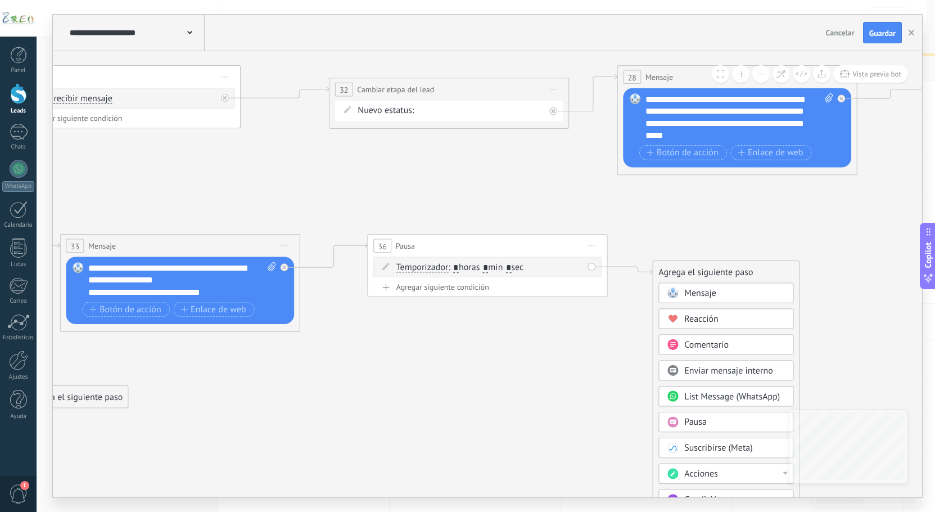
click at [691, 296] on span "Mensaje" at bounding box center [701, 292] width 32 height 11
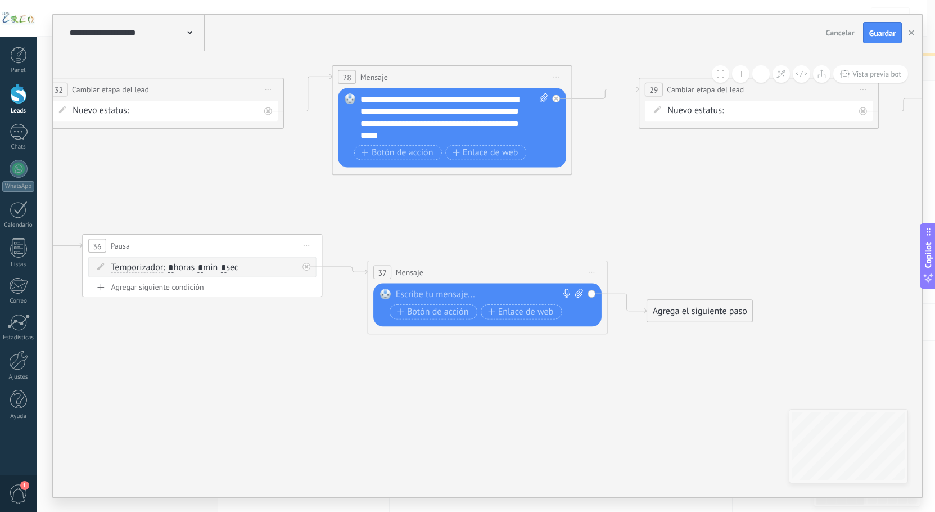
click at [436, 292] on div at bounding box center [485, 295] width 178 height 12
paste div
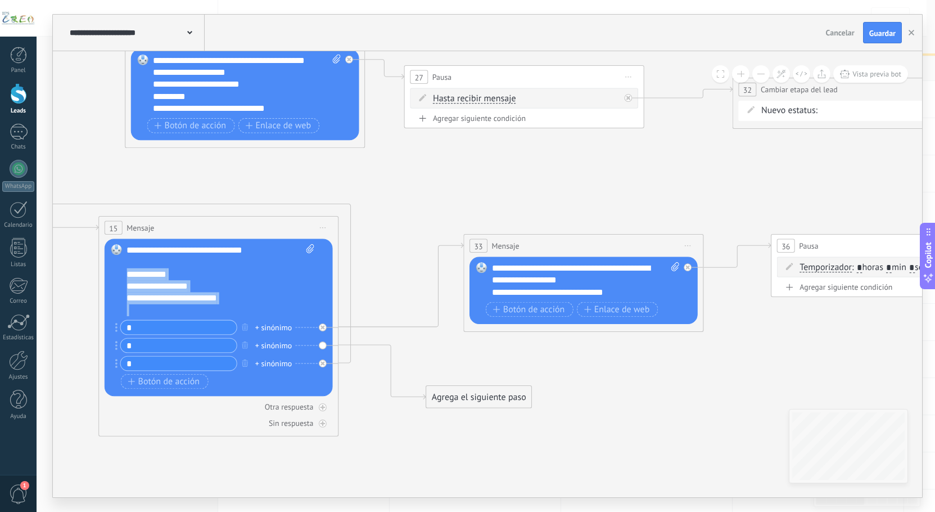
scroll to position [11, 0]
drag, startPoint x: 128, startPoint y: 275, endPoint x: 220, endPoint y: 314, distance: 100.3
click at [220, 314] on div "**********" at bounding box center [221, 280] width 188 height 72
copy div "**********"
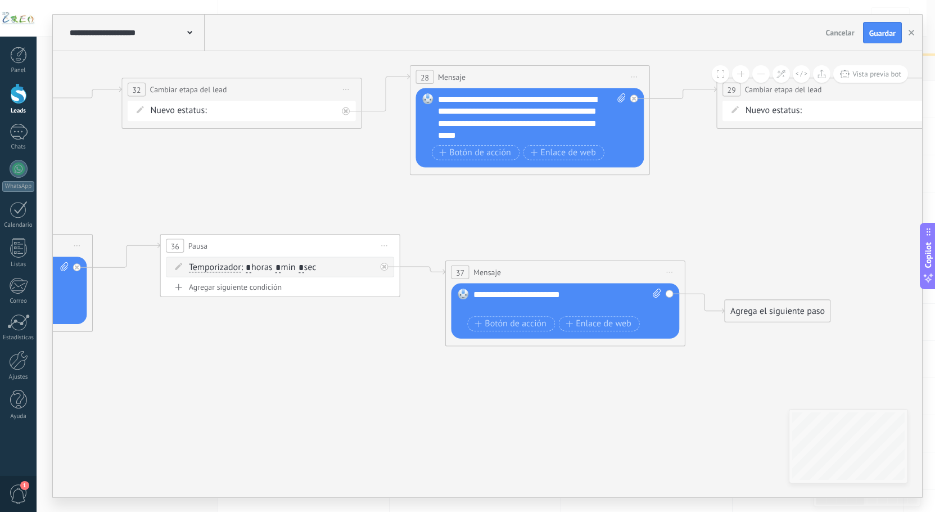
click at [568, 303] on div "**********" at bounding box center [568, 301] width 188 height 24
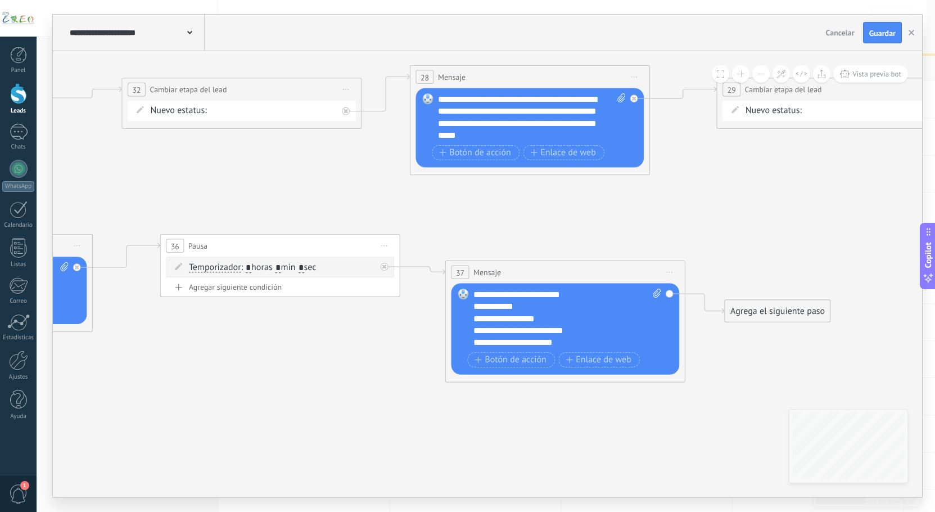
click at [571, 292] on div "**********" at bounding box center [568, 319] width 188 height 60
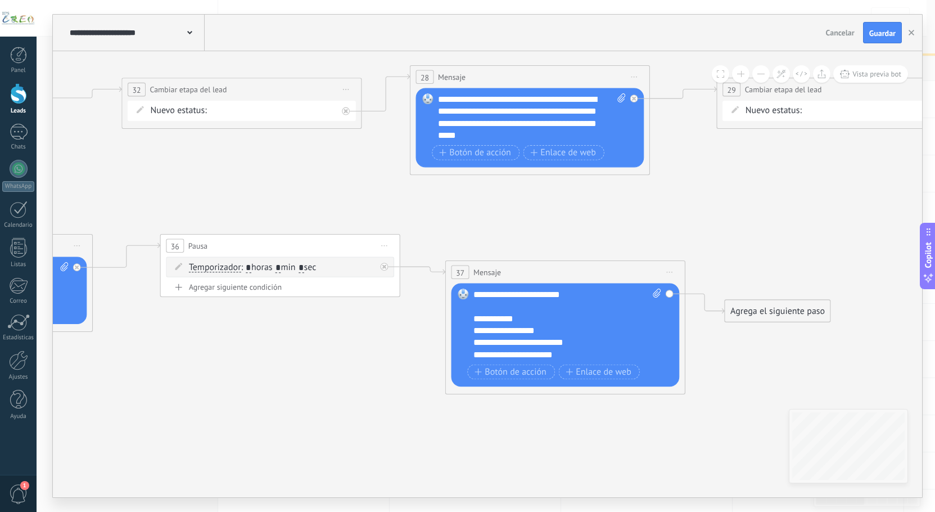
click at [572, 343] on div "**********" at bounding box center [557, 343] width 167 height 12
drag, startPoint x: 485, startPoint y: 305, endPoint x: 521, endPoint y: 308, distance: 35.5
click at [521, 308] on div "**********" at bounding box center [568, 325] width 188 height 72
drag, startPoint x: 485, startPoint y: 317, endPoint x: 547, endPoint y: 322, distance: 62.1
click at [547, 322] on div "**********" at bounding box center [557, 319] width 167 height 12
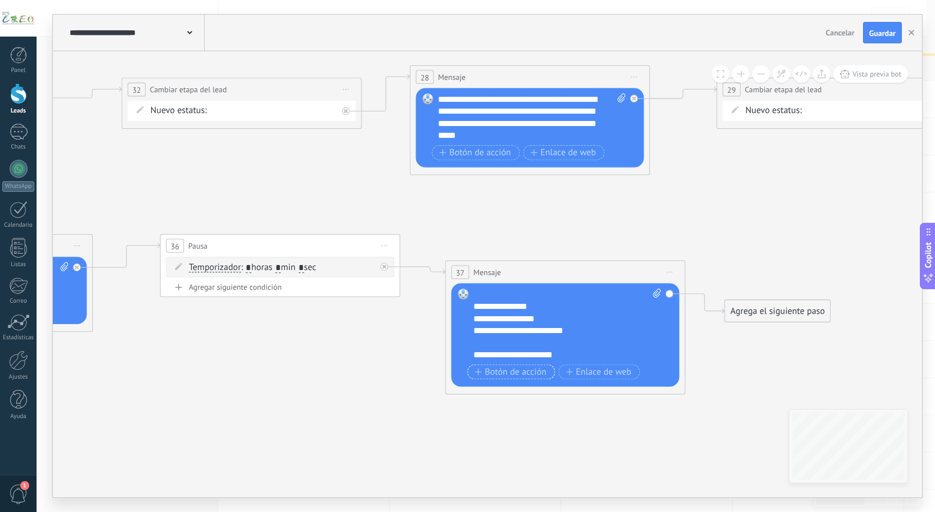
click at [505, 371] on span "Botón de acción" at bounding box center [511, 372] width 72 height 10
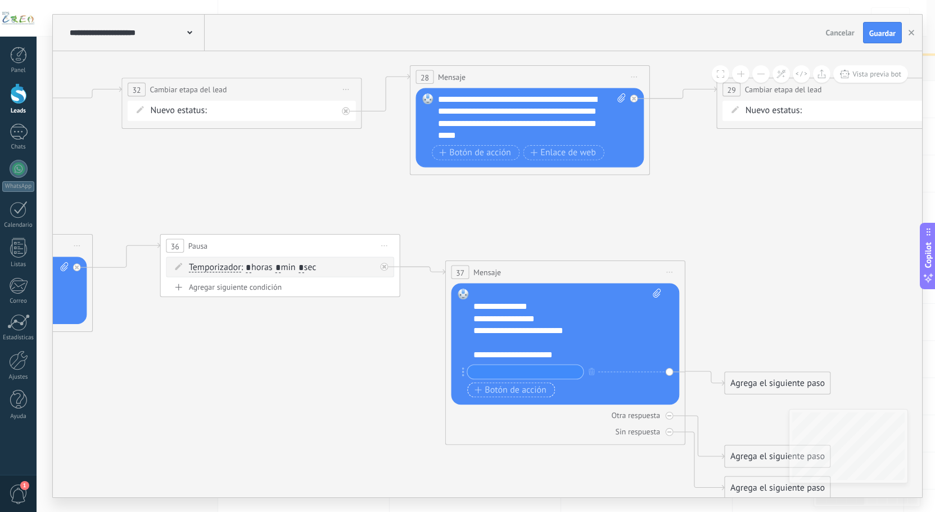
click at [491, 391] on span "Botón de acción" at bounding box center [511, 390] width 72 height 10
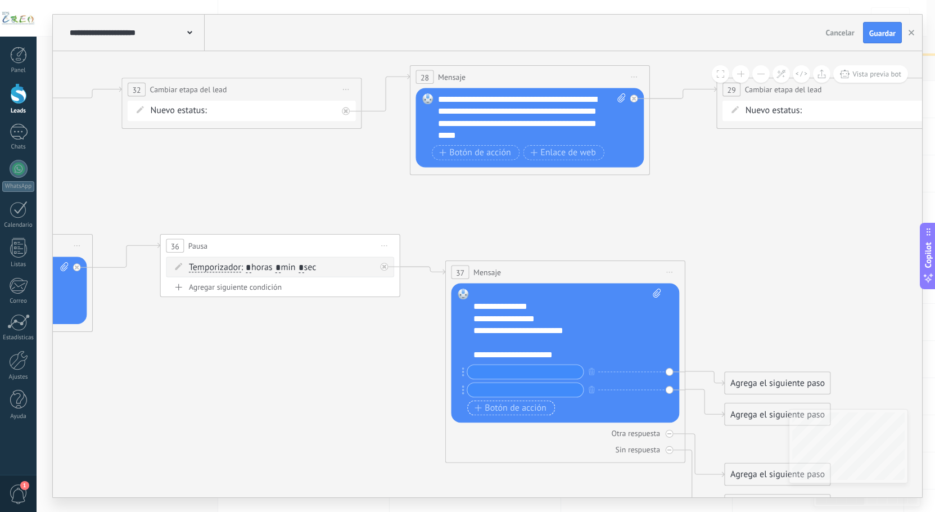
click at [484, 405] on span "Botón de acción" at bounding box center [511, 408] width 72 height 10
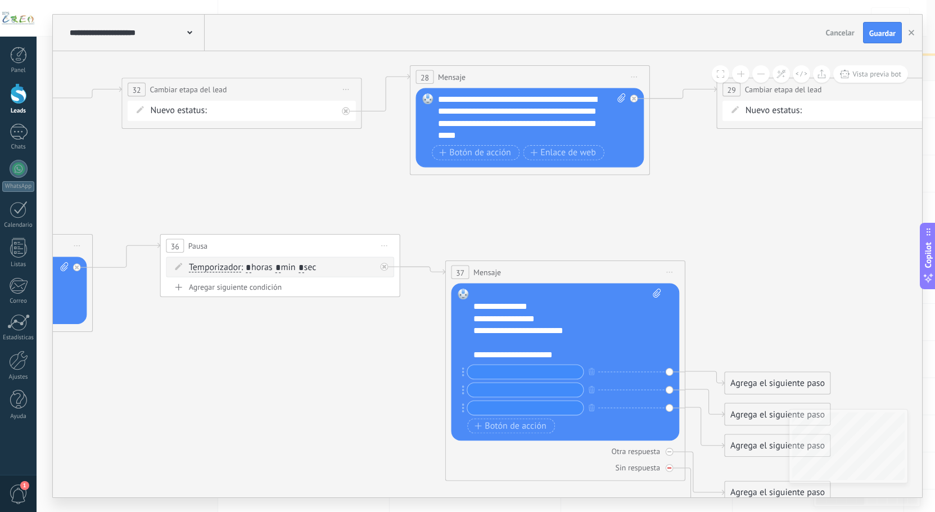
drag, startPoint x: 672, startPoint y: 450, endPoint x: 662, endPoint y: 464, distance: 17.3
click at [671, 451] on div at bounding box center [670, 452] width 8 height 8
click at [668, 470] on icon at bounding box center [670, 468] width 4 height 4
click at [496, 379] on input "text" at bounding box center [525, 372] width 116 height 14
type input "*"
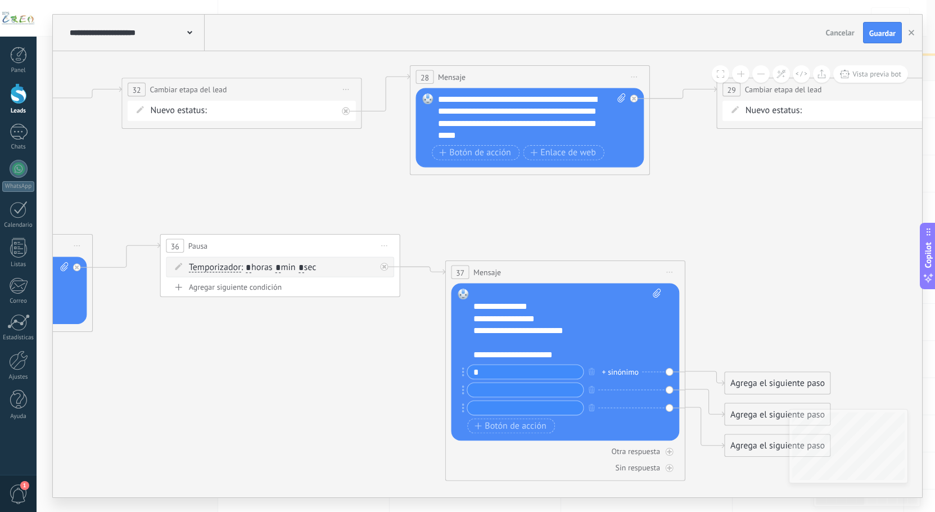
click at [492, 383] on input "text" at bounding box center [525, 390] width 116 height 14
type input "*"
click at [488, 406] on input "text" at bounding box center [525, 408] width 116 height 14
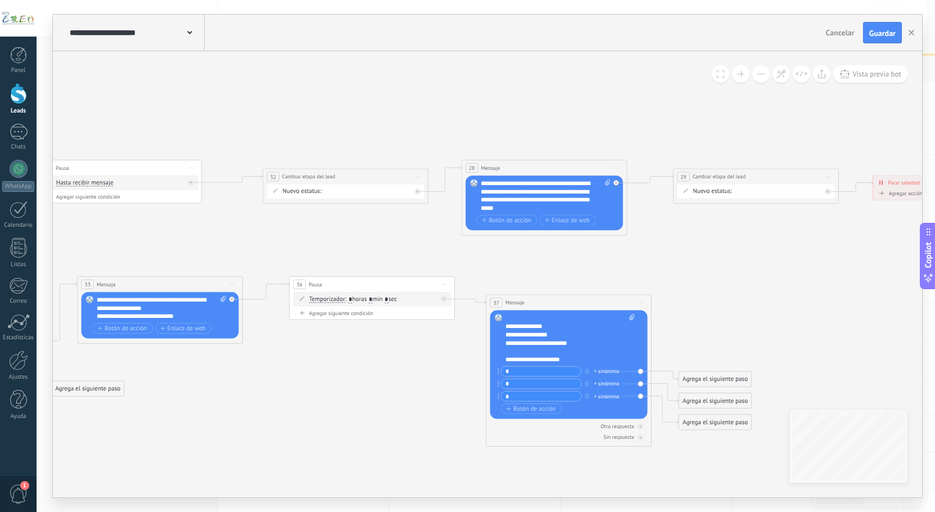
type input "*"
drag, startPoint x: 689, startPoint y: 377, endPoint x: 685, endPoint y: 358, distance: 20.2
click at [685, 358] on div "Agrega el siguiente paso" at bounding box center [710, 359] width 73 height 13
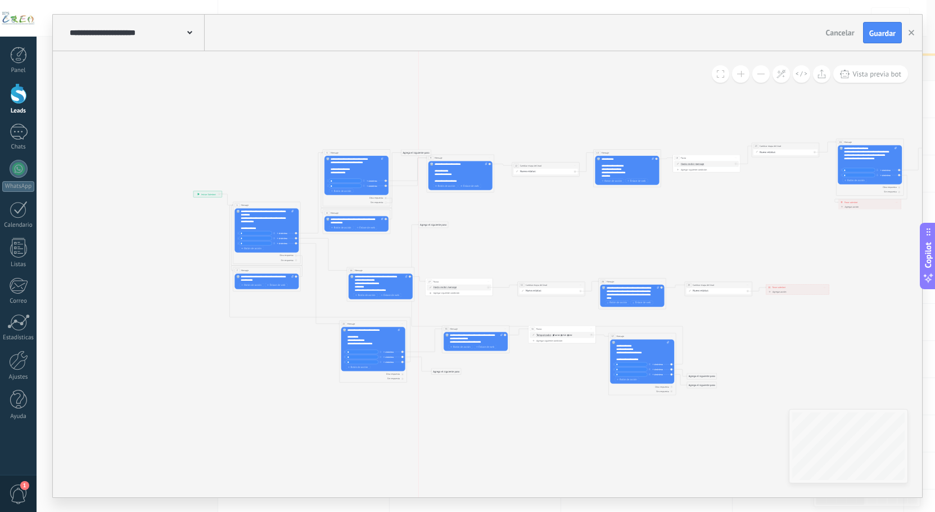
drag, startPoint x: 699, startPoint y: 361, endPoint x: 442, endPoint y: 235, distance: 286.3
click at [429, 224] on div "Agrega el siguiente paso" at bounding box center [433, 225] width 30 height 6
drag, startPoint x: 701, startPoint y: 374, endPoint x: 377, endPoint y: 251, distance: 346.1
click at [377, 251] on div "Agrega el siguiente paso" at bounding box center [379, 253] width 30 height 6
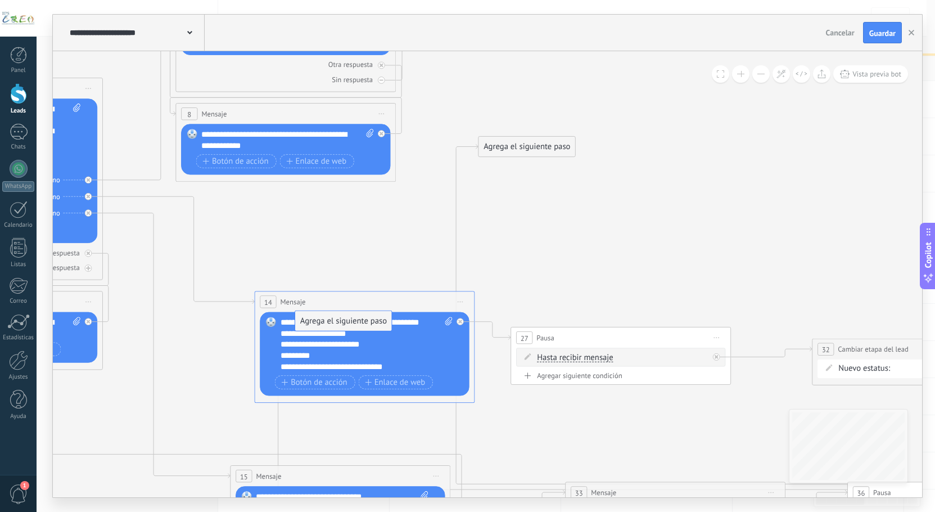
drag, startPoint x: 374, startPoint y: 247, endPoint x: 360, endPoint y: 324, distance: 77.8
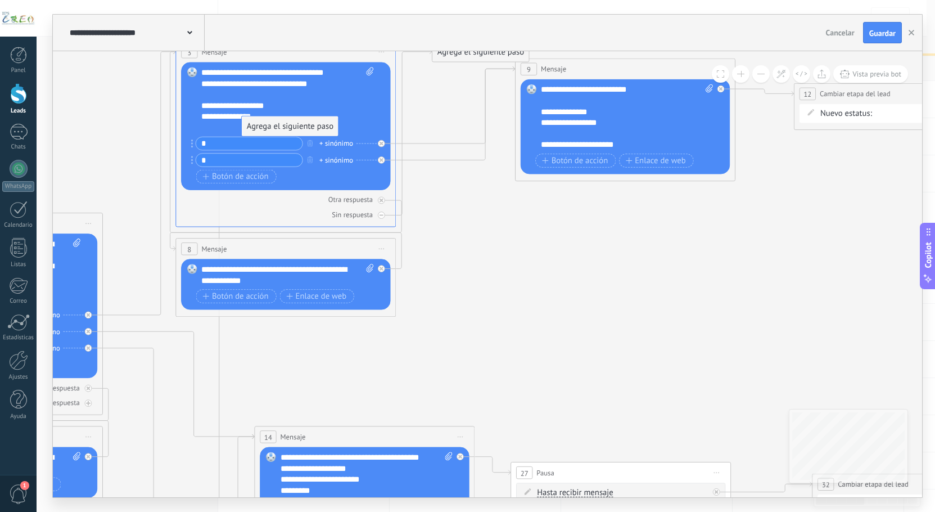
drag, startPoint x: 499, startPoint y: 282, endPoint x: 263, endPoint y: 127, distance: 283.1
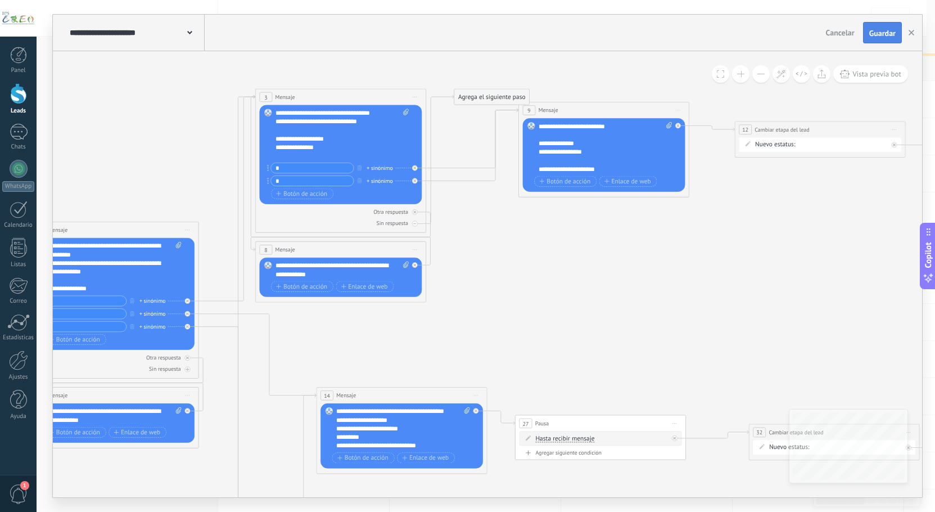
click at [883, 31] on span "Guardar" at bounding box center [883, 33] width 26 height 8
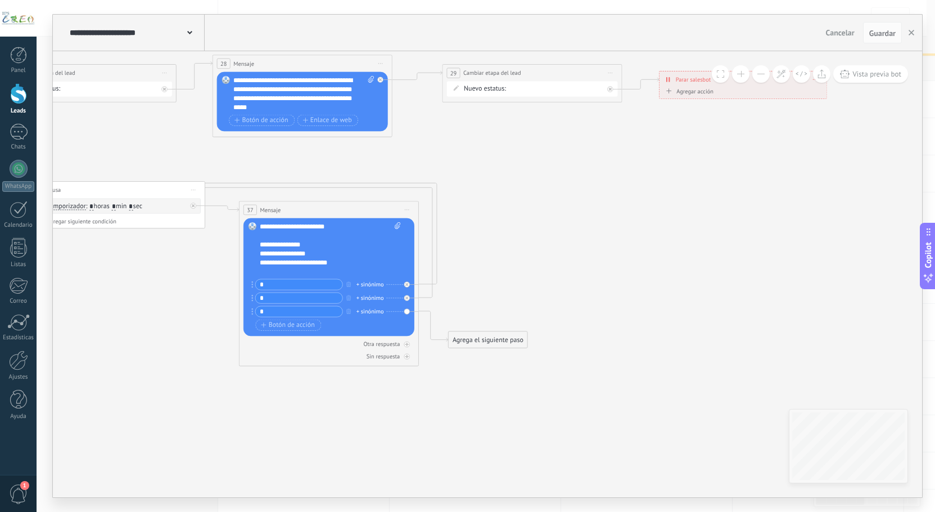
click at [488, 341] on div "Agrega el siguiente paso" at bounding box center [488, 339] width 79 height 15
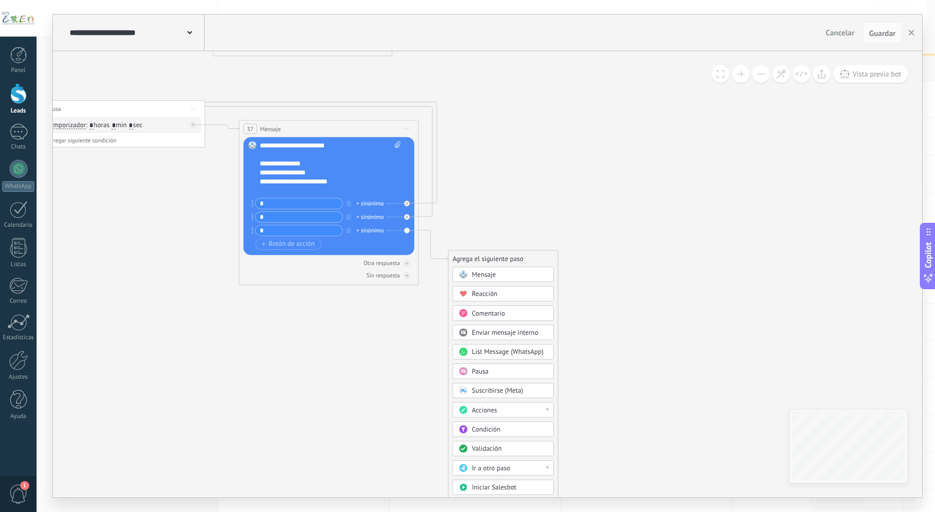
click at [490, 468] on span "Ir a otro paso" at bounding box center [491, 468] width 38 height 8
click at [490, 469] on div "1: Mensaje" at bounding box center [503, 468] width 100 height 15
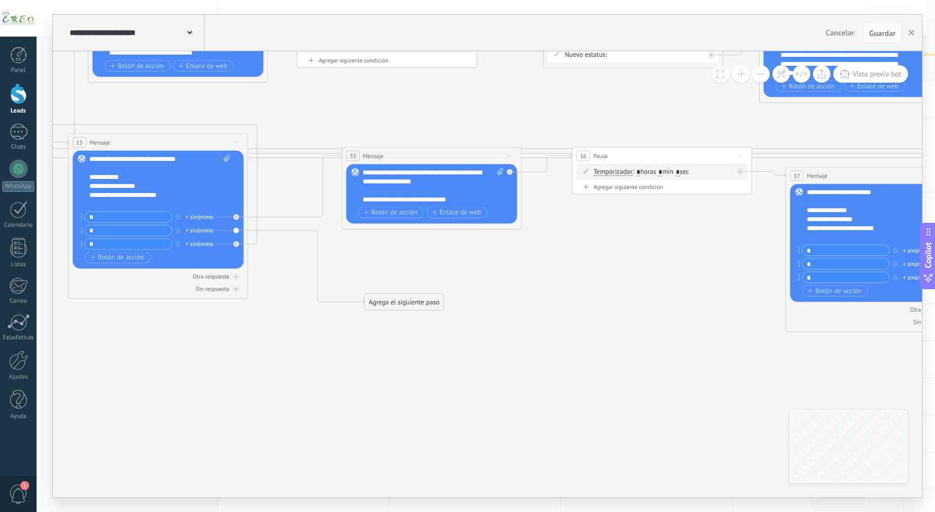
drag, startPoint x: 355, startPoint y: 271, endPoint x: 406, endPoint y: 304, distance: 61.0
click at [406, 304] on div "Agrega el siguiente paso" at bounding box center [403, 302] width 79 height 15
click at [422, 306] on div "Agrega el siguiente paso" at bounding box center [403, 302] width 79 height 15
click at [407, 319] on span "Mensaje" at bounding box center [400, 317] width 24 height 8
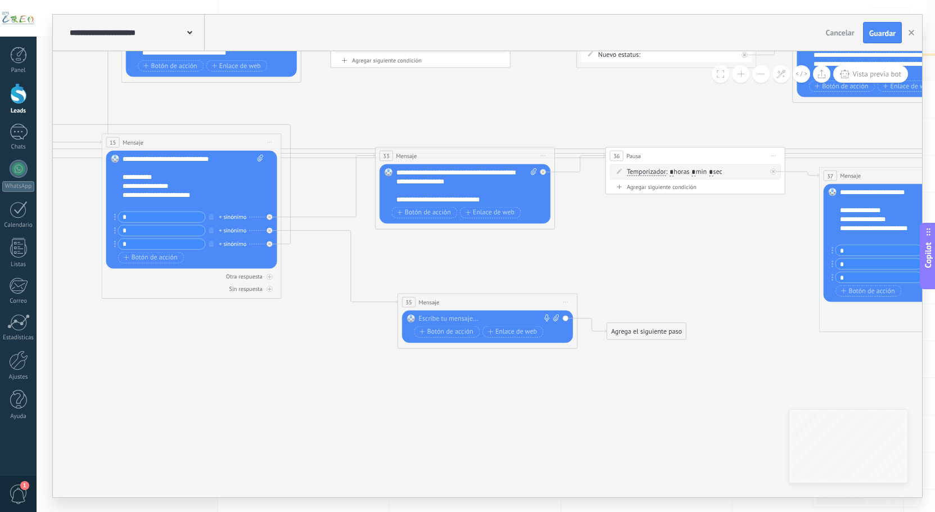
drag, startPoint x: 451, startPoint y: 313, endPoint x: 458, endPoint y: 323, distance: 12.8
click at [450, 313] on div "Reemplazar Quitar Convertir a mensaje de voz Arrastre la imagen aquí para adjun…" at bounding box center [487, 326] width 171 height 33
click at [472, 316] on div at bounding box center [486, 318] width 134 height 9
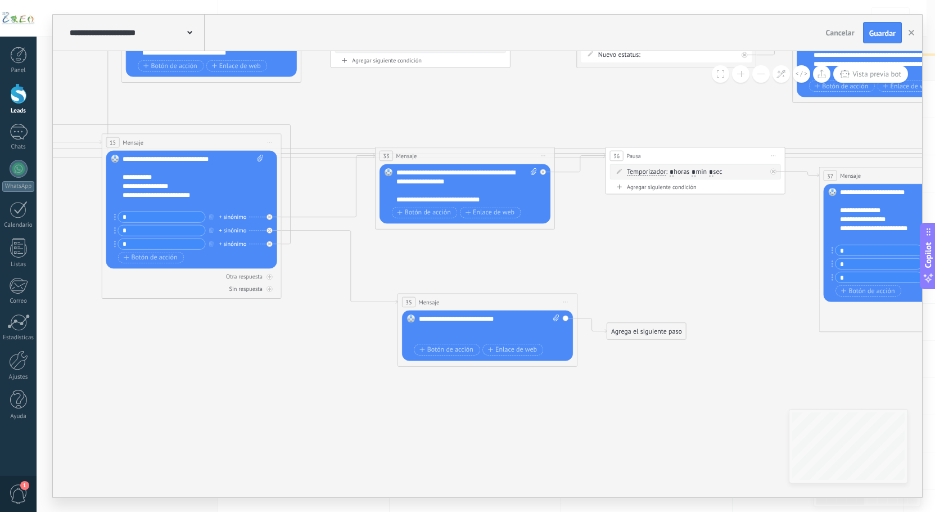
click at [422, 329] on div "**********" at bounding box center [489, 327] width 141 height 27
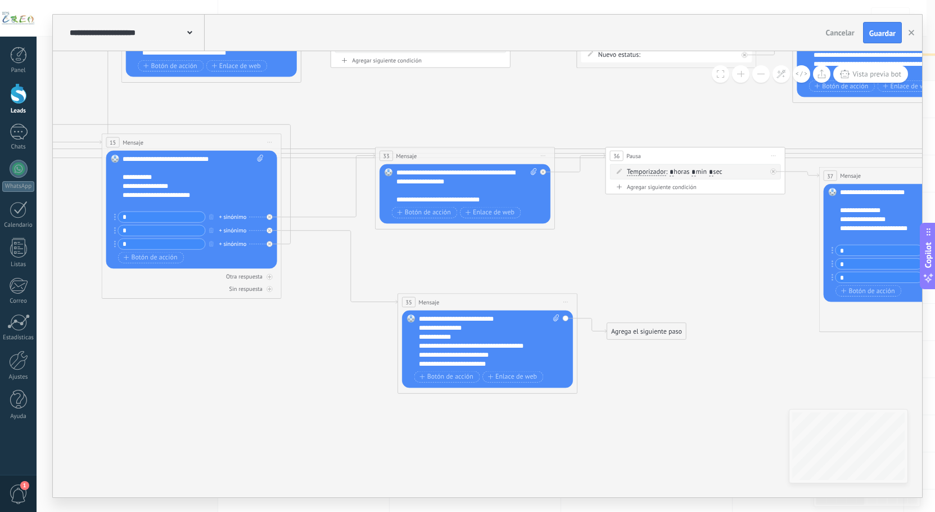
click at [507, 319] on div "**********" at bounding box center [489, 341] width 141 height 54
click at [419, 336] on div "Reemplazar Quitar Convertir a mensaje de voz Arrastre la imagen aquí para adjun…" at bounding box center [487, 349] width 171 height 78
click at [419, 336] on div "**********" at bounding box center [489, 341] width 141 height 54
click at [417, 348] on div "Reemplazar Quitar Convertir a mensaje de voz Arrastre la imagen aquí para adjun…" at bounding box center [487, 349] width 171 height 78
click at [418, 346] on div "Reemplazar Quitar Convertir a mensaje de voz Arrastre la imagen aquí para adjun…" at bounding box center [487, 349] width 171 height 78
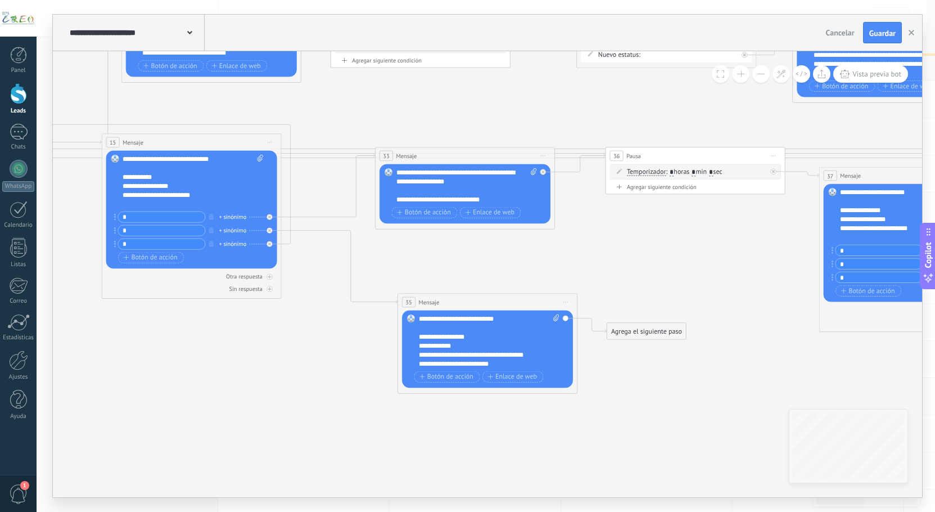
click at [419, 347] on div "**********" at bounding box center [481, 345] width 125 height 9
click at [419, 359] on div "**********" at bounding box center [481, 363] width 125 height 9
click at [419, 355] on div "**********" at bounding box center [481, 354] width 125 height 9
click at [421, 333] on div "**********" at bounding box center [481, 331] width 125 height 9
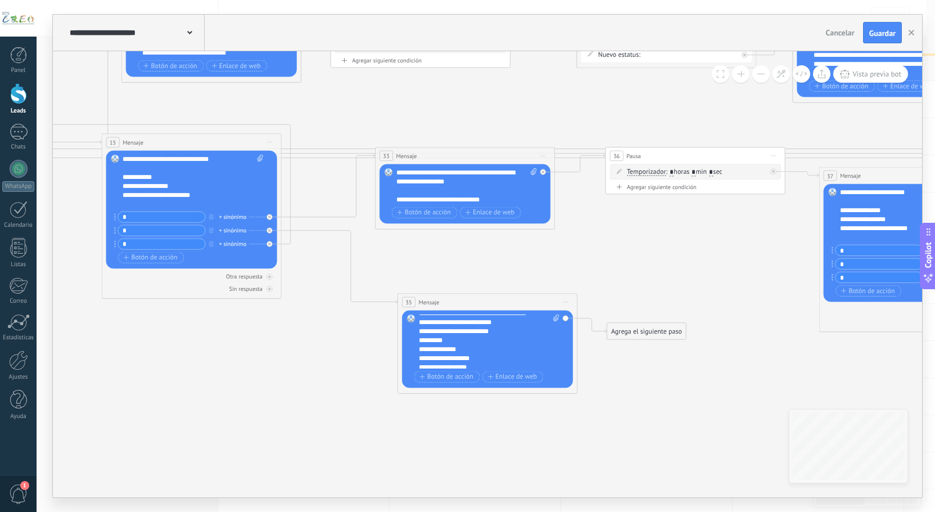
click at [419, 341] on div "*********" at bounding box center [481, 340] width 125 height 9
click at [419, 349] on div "**********" at bounding box center [481, 349] width 125 height 9
click at [419, 359] on div "**********" at bounding box center [481, 358] width 125 height 9
click at [419, 364] on div "**********" at bounding box center [481, 372] width 125 height 18
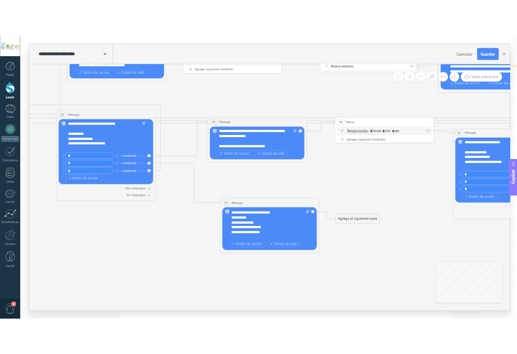
scroll to position [67, 0]
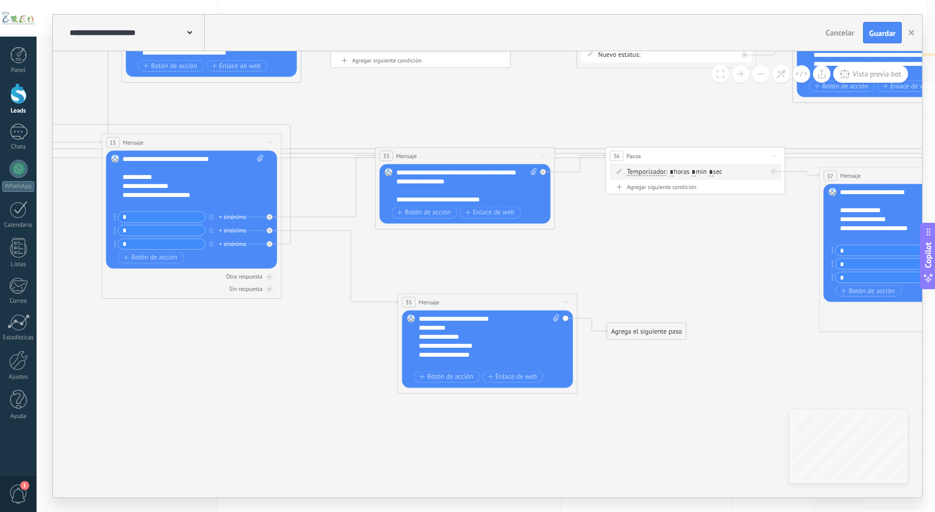
click at [628, 329] on div "Agrega el siguiente paso" at bounding box center [646, 331] width 79 height 15
drag, startPoint x: 647, startPoint y: 440, endPoint x: 642, endPoint y: 435, distance: 7.2
click at [646, 440] on span "Pausa" at bounding box center [639, 443] width 17 height 8
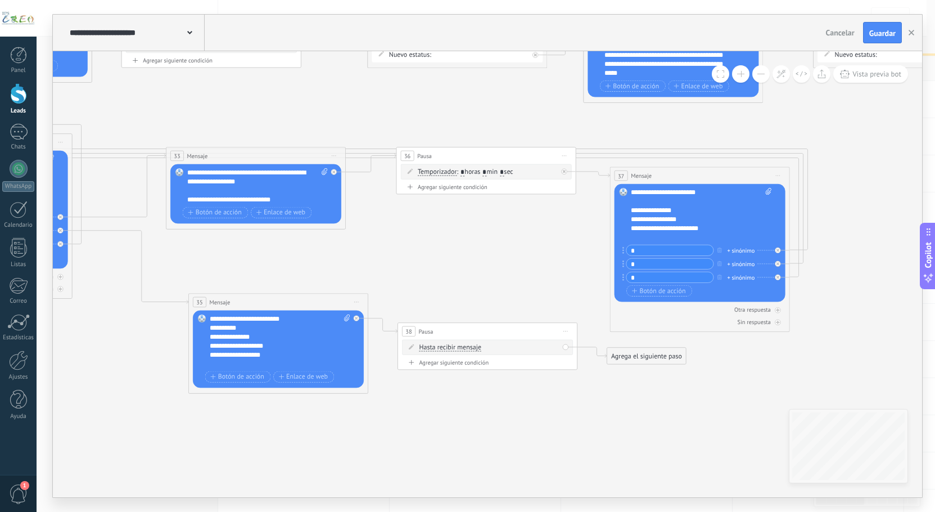
click at [445, 350] on span "Hasta recibir mensaje" at bounding box center [450, 347] width 62 height 7
click at [445, 350] on button "Hasta recibir mensaje" at bounding box center [471, 348] width 112 height 16
click at [447, 362] on span "Temporizador" at bounding box center [463, 363] width 109 height 9
click at [488, 349] on input "*" at bounding box center [486, 347] width 4 height 7
type input "*"
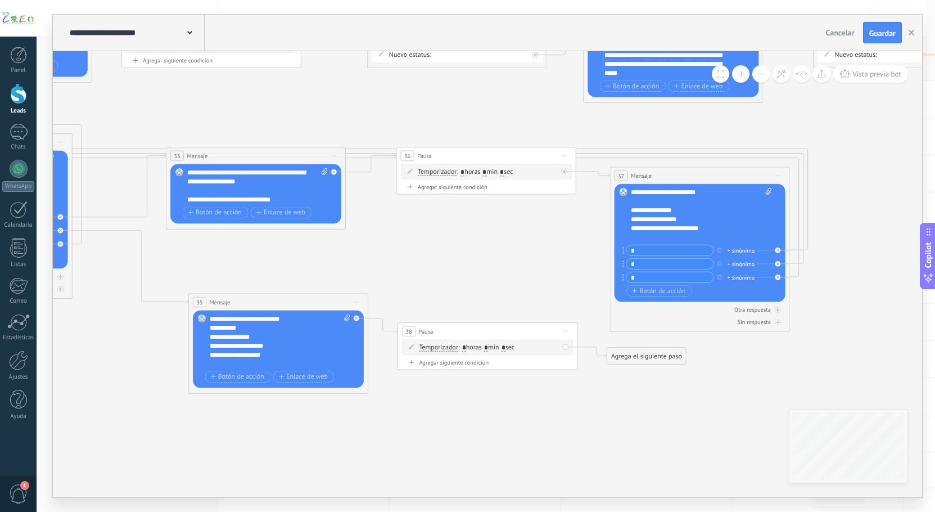
click at [665, 392] on icon at bounding box center [770, 21] width 2984 height 1195
drag, startPoint x: 640, startPoint y: 358, endPoint x: 690, endPoint y: 249, distance: 120.3
click at [629, 412] on icon at bounding box center [770, 21] width 2984 height 1195
click at [875, 32] on span "Guardar" at bounding box center [883, 33] width 26 height 8
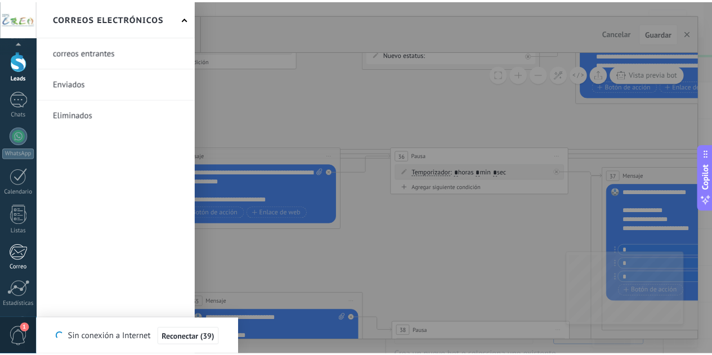
scroll to position [112, 0]
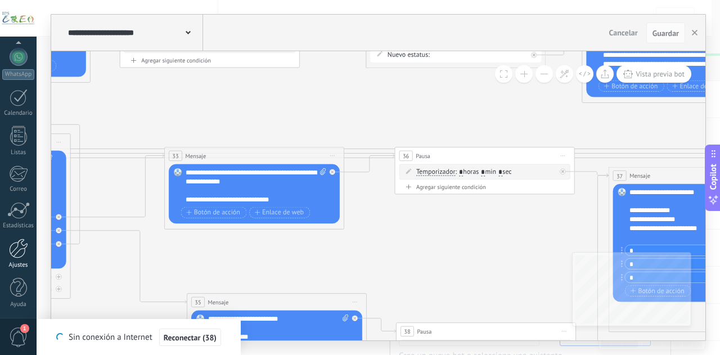
click at [16, 256] on div at bounding box center [18, 248] width 19 height 20
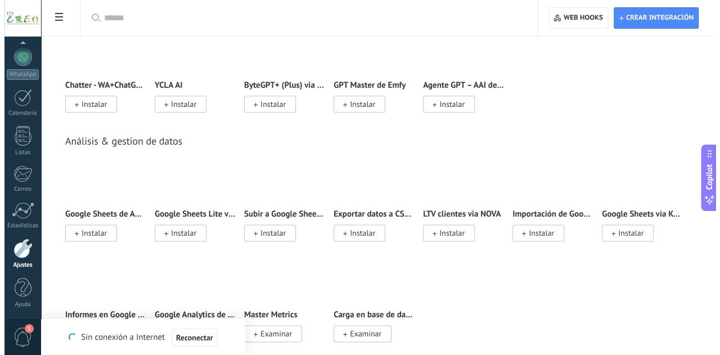
scroll to position [2763, 0]
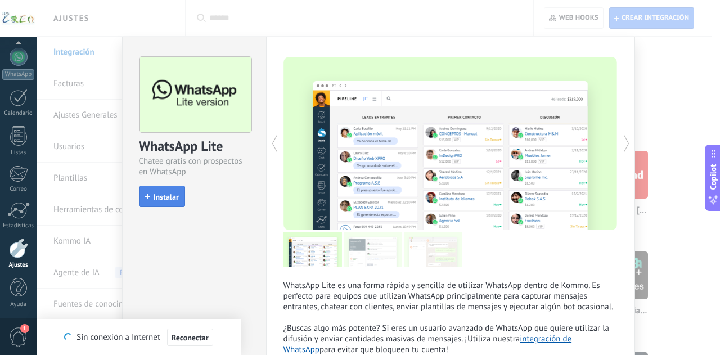
click at [170, 200] on span "Instalar" at bounding box center [166, 197] width 25 height 8
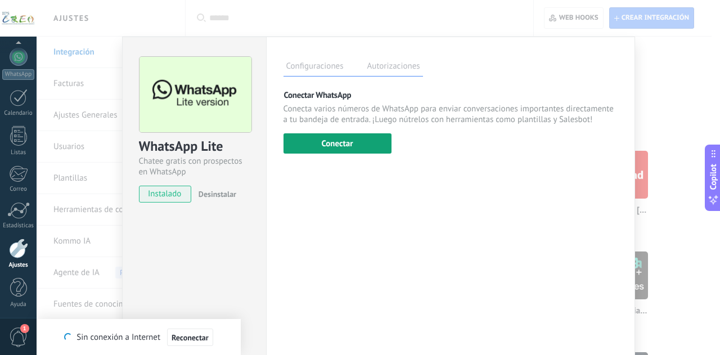
click at [325, 147] on button "Conectar" at bounding box center [337, 143] width 108 height 20
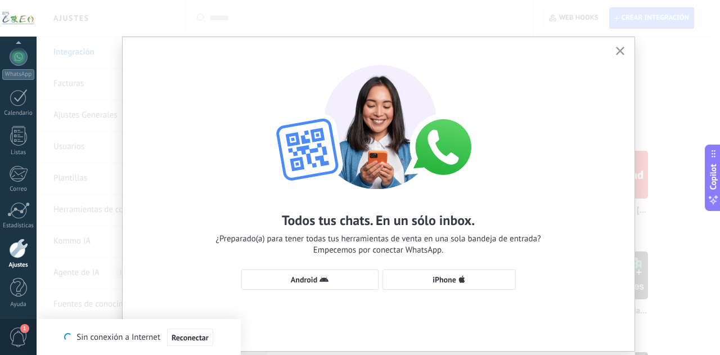
click at [335, 290] on div "Todos tus chats. En un sólo inbox. ¿Preparado(a) para tener todas tus herramien…" at bounding box center [379, 171] width 512 height 269
click at [337, 285] on button "Android" at bounding box center [309, 279] width 137 height 20
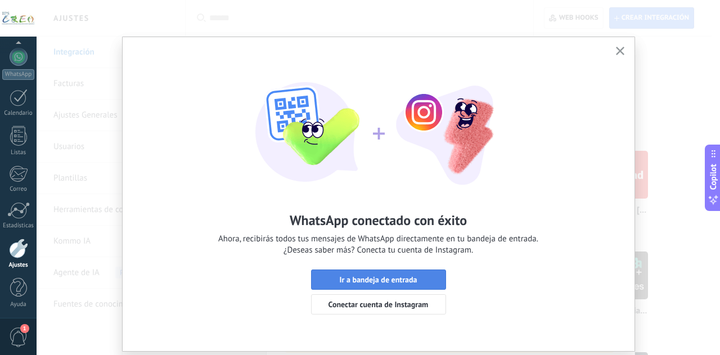
click at [397, 283] on span "Ir a bandeja de entrada" at bounding box center [378, 280] width 78 height 8
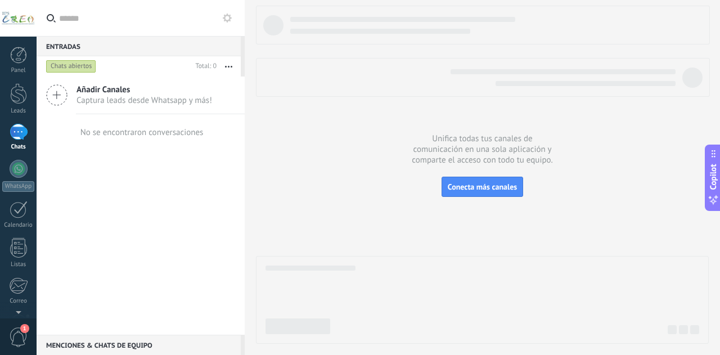
click at [235, 20] on label at bounding box center [141, 18] width 208 height 37
click at [235, 20] on input "text" at bounding box center [147, 18] width 177 height 36
click at [228, 20] on use at bounding box center [227, 17] width 9 height 9
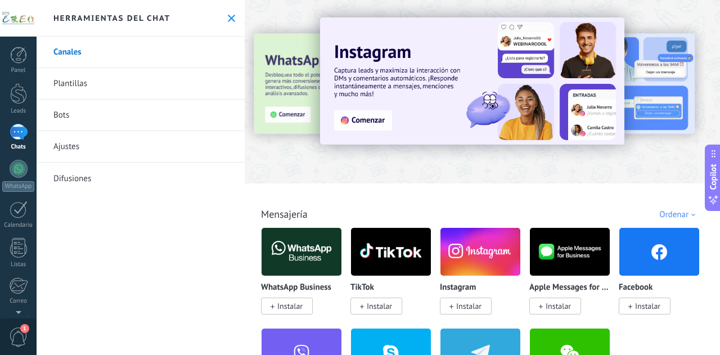
click at [115, 116] on link "Bots" at bounding box center [141, 115] width 208 height 31
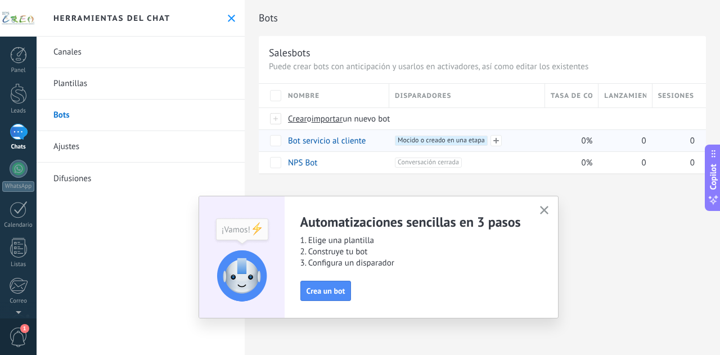
click at [430, 138] on span "Mocido o creado en una etapa +0" at bounding box center [441, 141] width 93 height 10
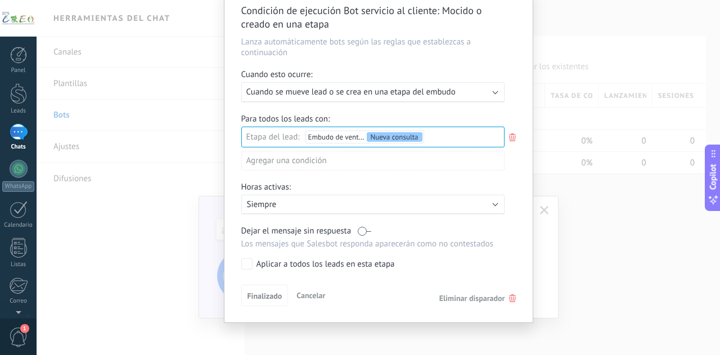
scroll to position [48, 0]
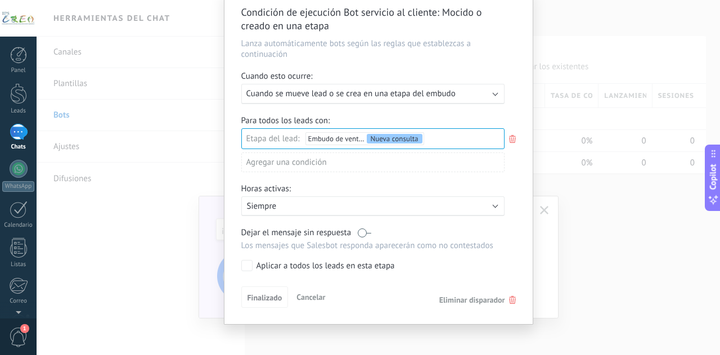
click at [412, 93] on span "Cuando se mueve lead o se crea en una etapa del embudo" at bounding box center [350, 93] width 209 height 11
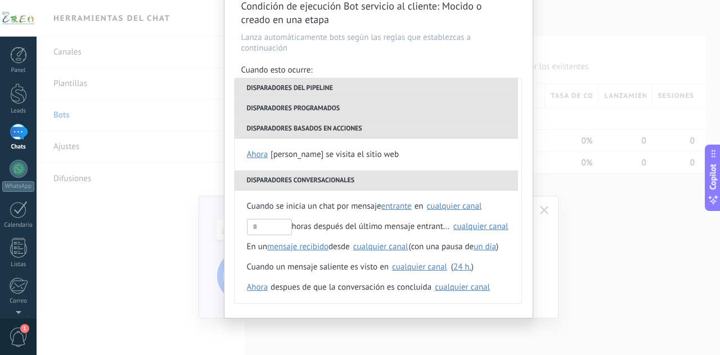
scroll to position [54, 0]
click at [449, 205] on div "cualquier canal" at bounding box center [454, 206] width 55 height 8
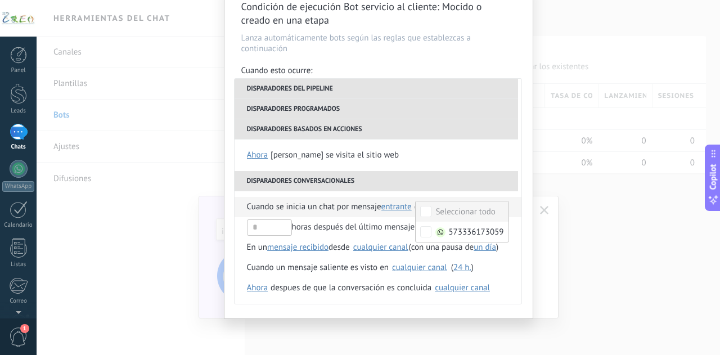
click at [436, 208] on div "Seleccionar todo" at bounding box center [465, 211] width 60 height 11
click at [436, 208] on div "Ninguno" at bounding box center [450, 211] width 31 height 11
click at [124, 222] on div "Condición de ejecución Bot servicio al cliente : Mocido o creado en una etapa L…" at bounding box center [378, 177] width 683 height 355
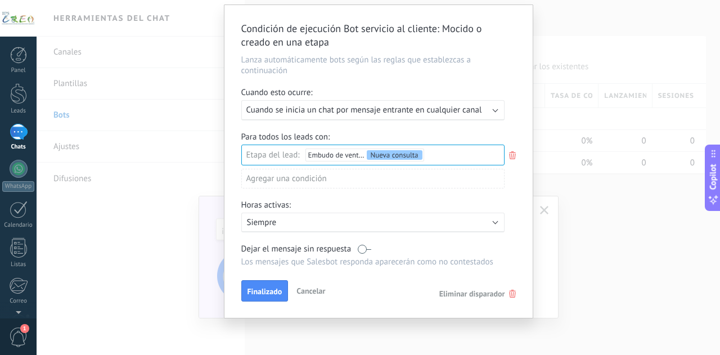
click at [301, 287] on span "Cancelar" at bounding box center [310, 291] width 29 height 10
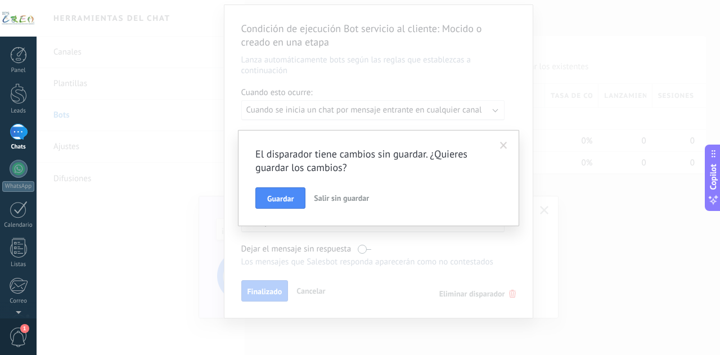
click at [313, 204] on button "Salir sin guardar" at bounding box center [341, 197] width 64 height 21
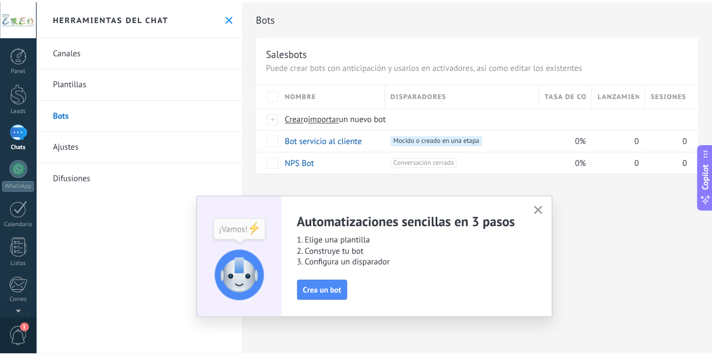
scroll to position [0, 0]
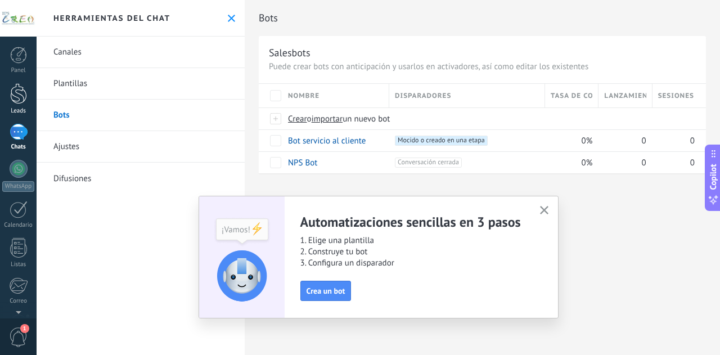
click at [17, 91] on div at bounding box center [18, 93] width 17 height 21
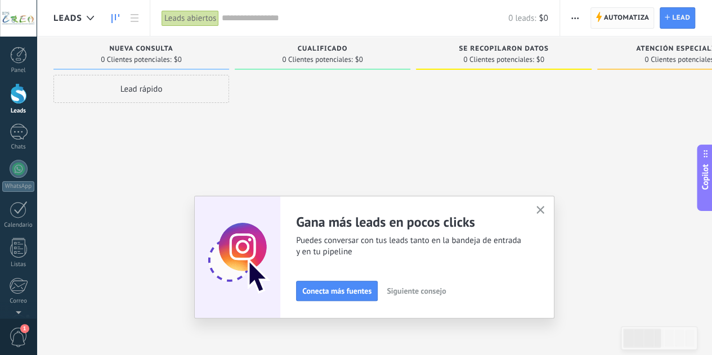
click at [613, 15] on span "Automatiza" at bounding box center [627, 18] width 46 height 20
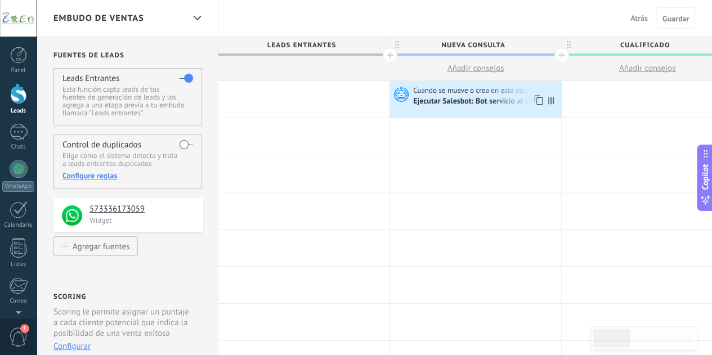
click at [467, 93] on span "Cuando se mueve o crea en esta etapa" at bounding box center [473, 90] width 121 height 10
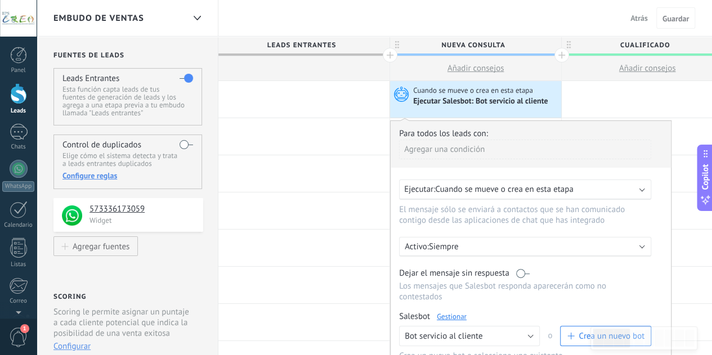
click at [516, 187] on span "Cuando se mueve o crea en esta etapa" at bounding box center [504, 189] width 138 height 11
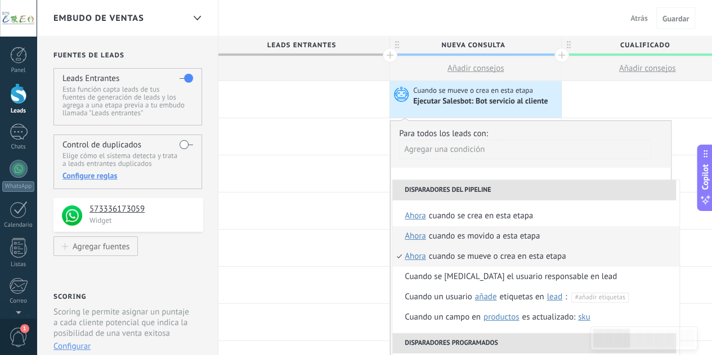
click at [507, 236] on div "Cuando es movido a esta etapa" at bounding box center [484, 236] width 111 height 20
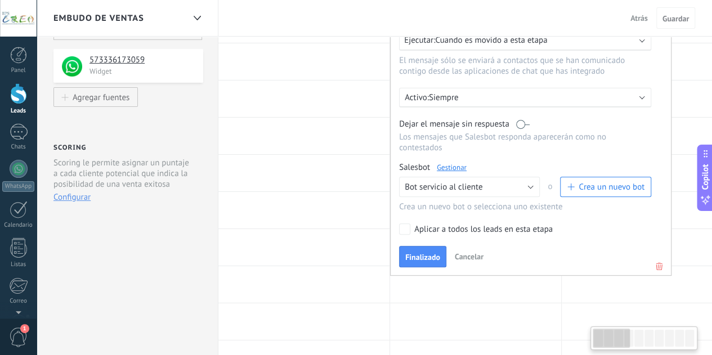
scroll to position [156, 0]
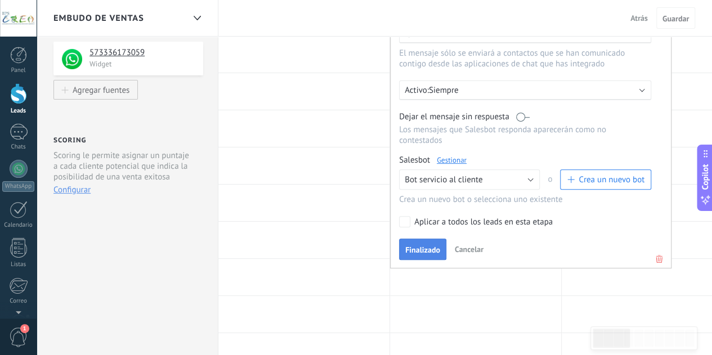
click at [424, 246] on span "Finalizado" at bounding box center [422, 250] width 35 height 8
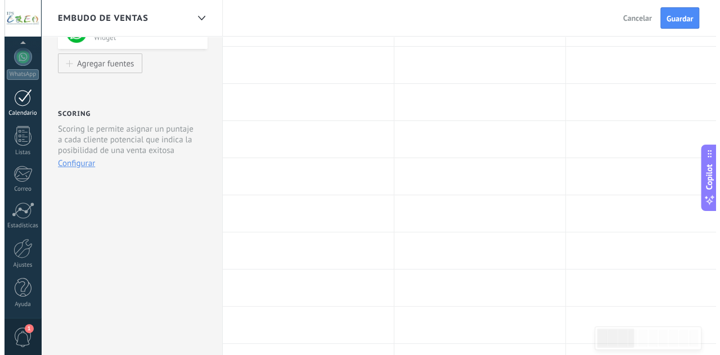
scroll to position [185, 0]
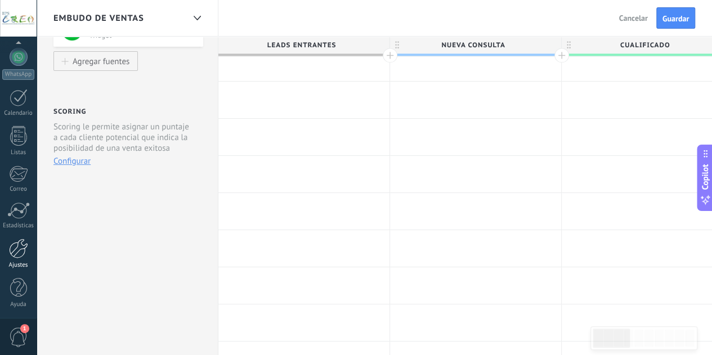
click at [13, 244] on div at bounding box center [18, 248] width 19 height 20
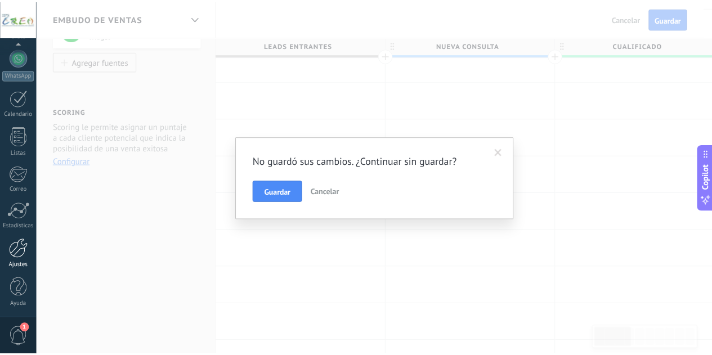
scroll to position [0, 0]
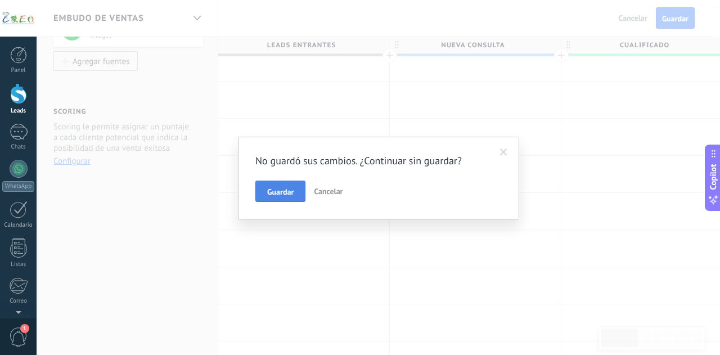
click at [280, 188] on span "Guardar" at bounding box center [280, 192] width 26 height 8
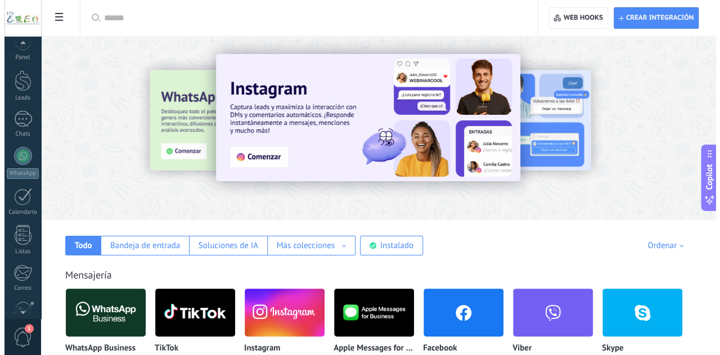
scroll to position [13, 0]
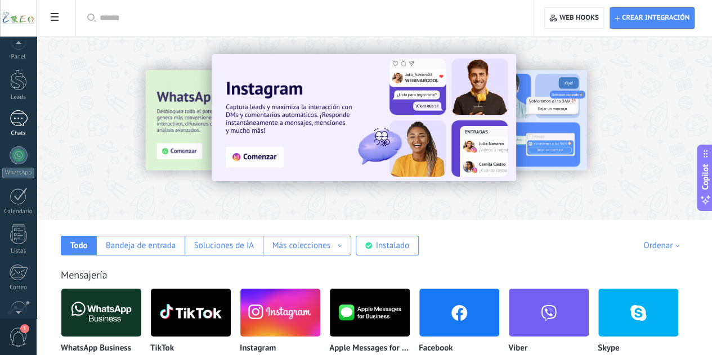
click at [19, 113] on div at bounding box center [19, 118] width 18 height 16
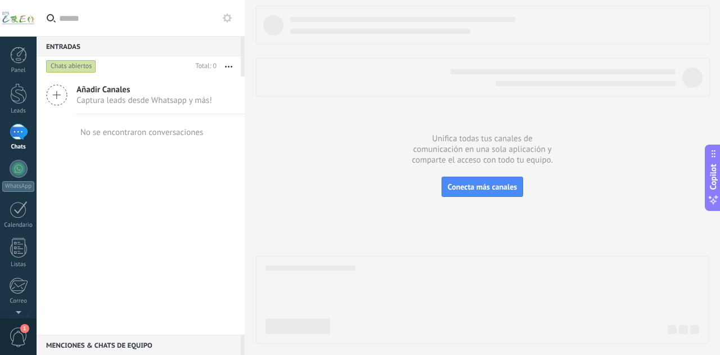
click at [160, 94] on span "Añadir Canales" at bounding box center [144, 89] width 136 height 11
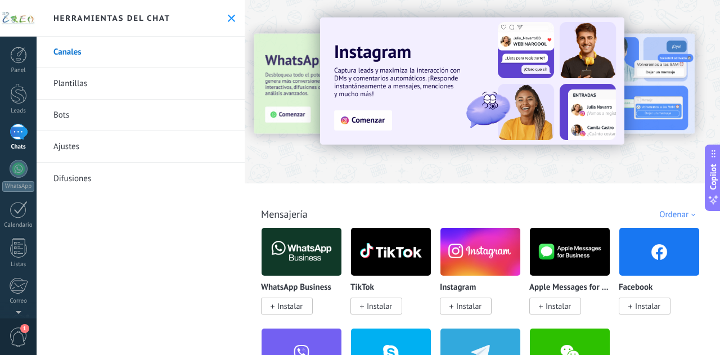
click at [159, 59] on link "Canales" at bounding box center [141, 52] width 208 height 31
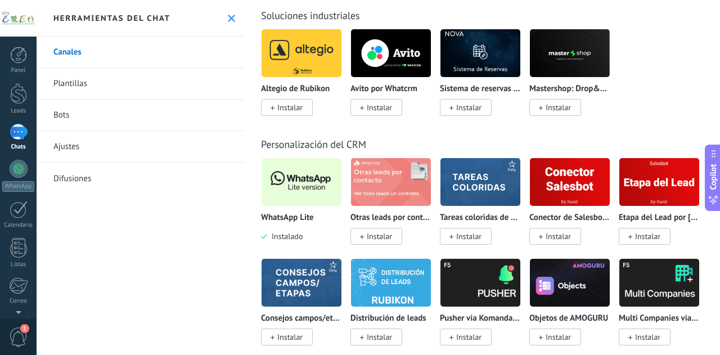
scroll to position [2717, 0]
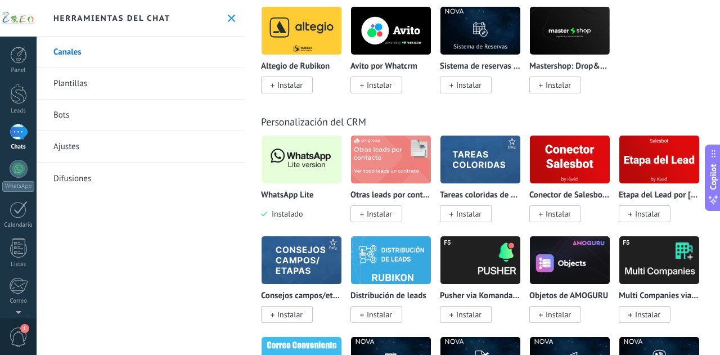
click at [318, 163] on img at bounding box center [302, 159] width 80 height 55
click at [6, 102] on link "Leads" at bounding box center [18, 98] width 37 height 31
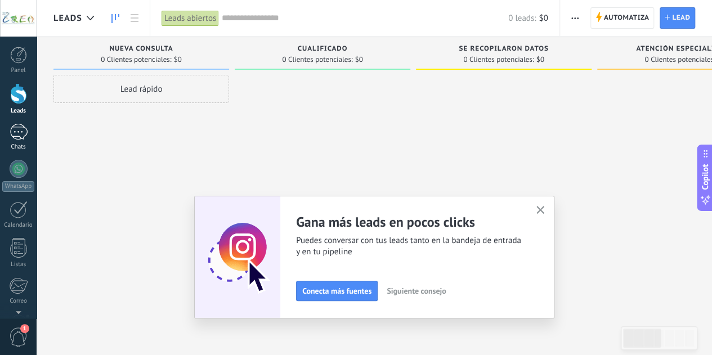
click at [20, 127] on div at bounding box center [19, 132] width 18 height 16
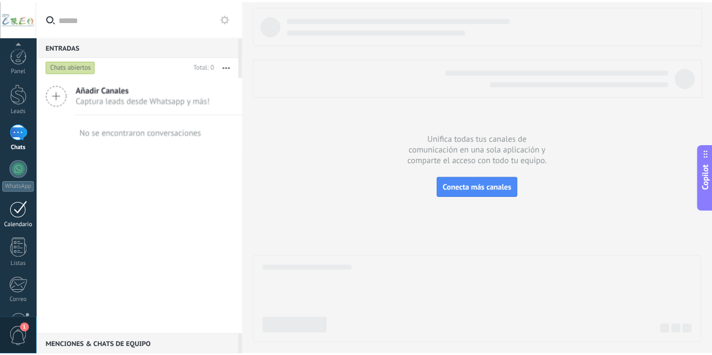
scroll to position [112, 0]
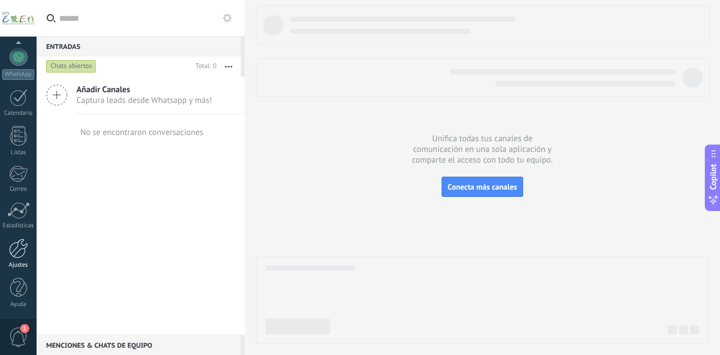
click at [20, 247] on div at bounding box center [18, 248] width 19 height 20
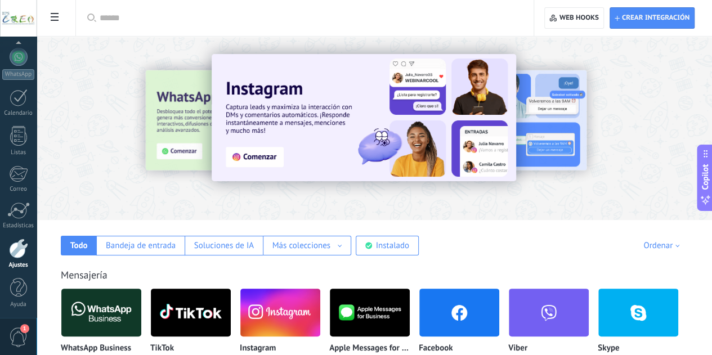
scroll to position [8, 0]
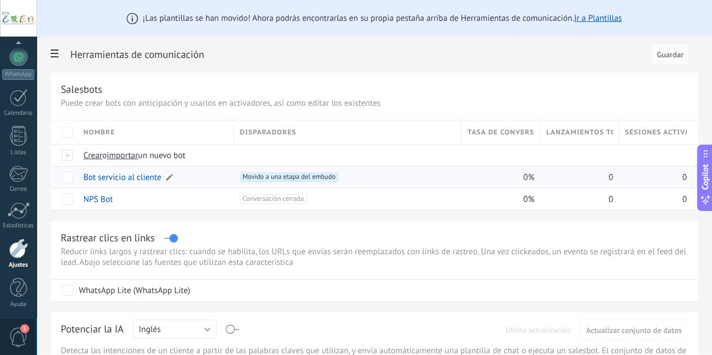
click at [161, 177] on link "Bot servicio al cliente" at bounding box center [122, 177] width 78 height 11
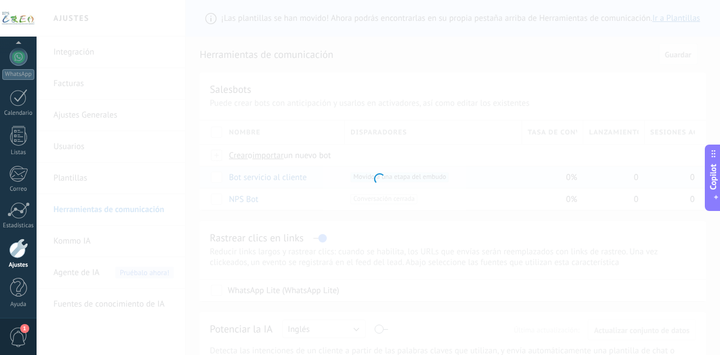
type input "**********"
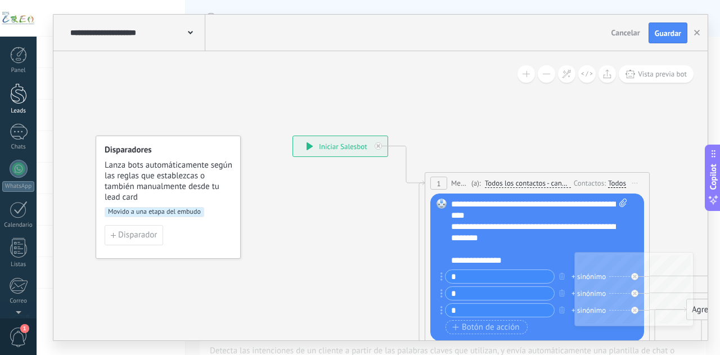
click at [19, 103] on div at bounding box center [18, 93] width 17 height 21
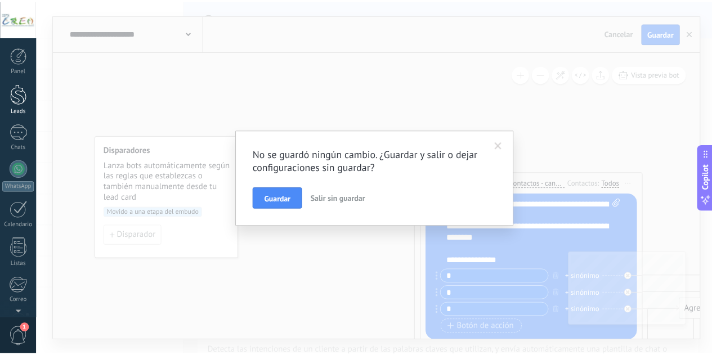
scroll to position [112, 0]
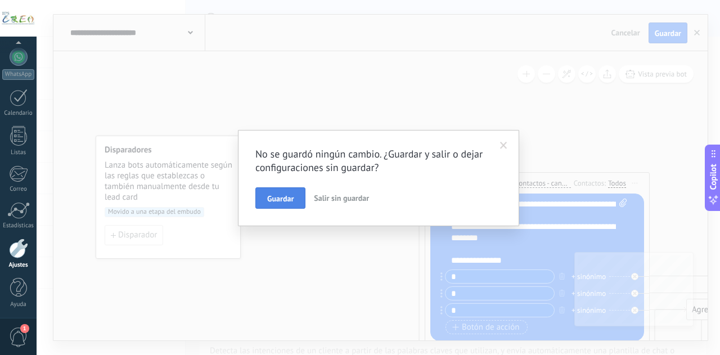
click at [287, 201] on span "Guardar" at bounding box center [280, 199] width 26 height 8
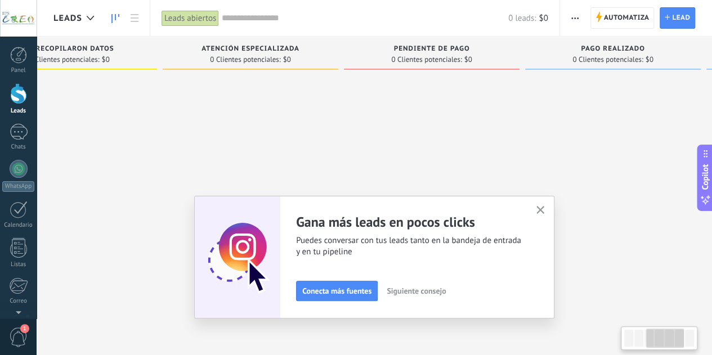
scroll to position [0, 440]
click at [544, 205] on button "button" at bounding box center [540, 210] width 14 height 15
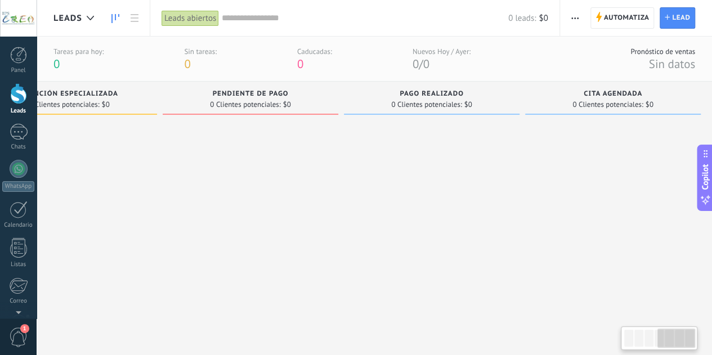
scroll to position [0, 614]
drag, startPoint x: 386, startPoint y: 143, endPoint x: 301, endPoint y: 146, distance: 85.0
click at [301, 146] on div at bounding box center [251, 224] width 175 height 208
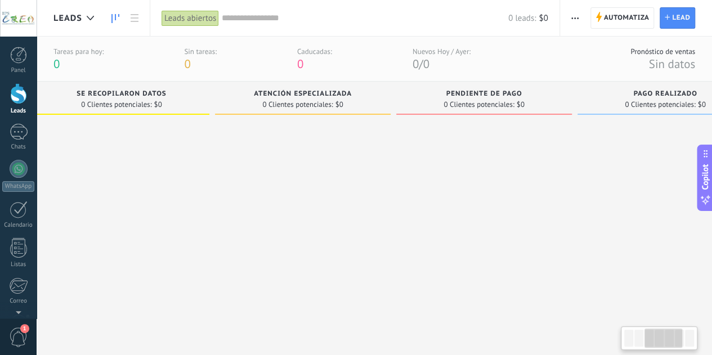
scroll to position [0, 393]
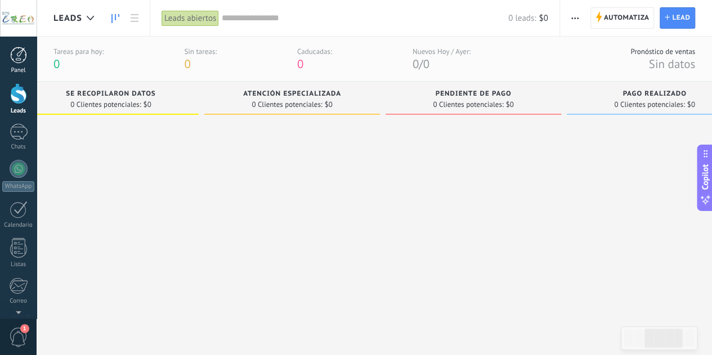
click at [16, 65] on link "Panel" at bounding box center [18, 61] width 37 height 28
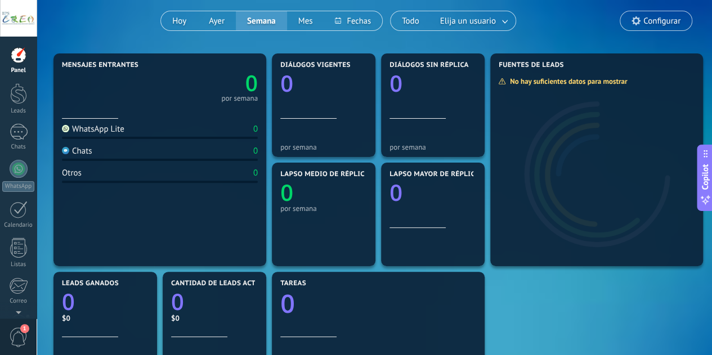
scroll to position [91, 0]
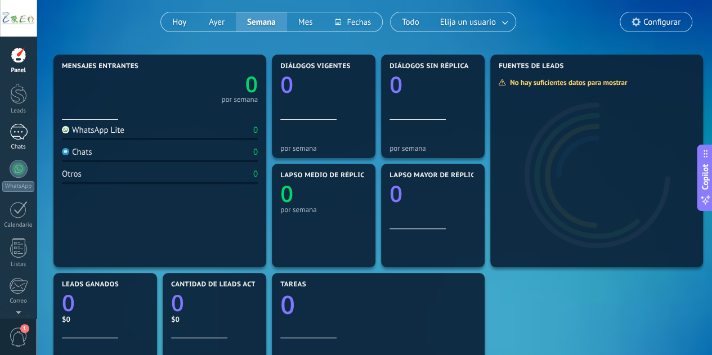
click at [22, 132] on div at bounding box center [19, 132] width 18 height 16
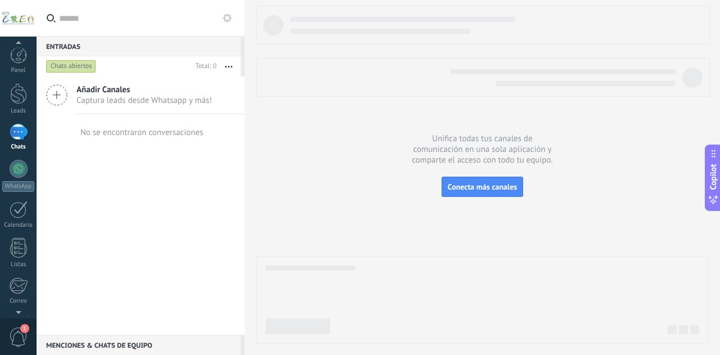
scroll to position [112, 0]
click at [26, 220] on link "Estadísticas" at bounding box center [18, 216] width 37 height 28
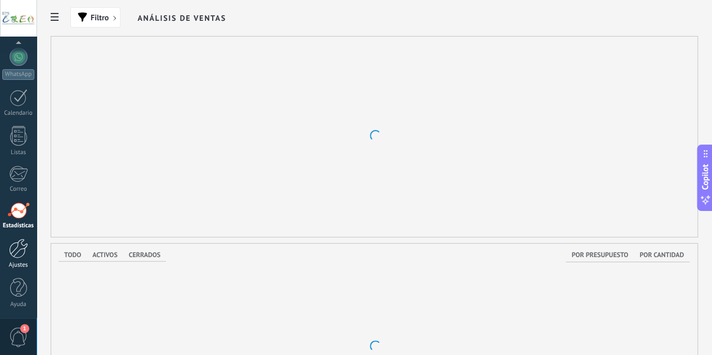
click at [29, 262] on div "Ajustes" at bounding box center [18, 265] width 33 height 7
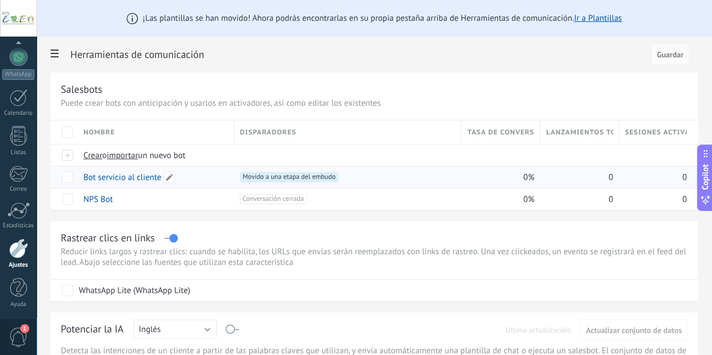
click at [161, 177] on link "Bot servicio al cliente" at bounding box center [122, 177] width 78 height 11
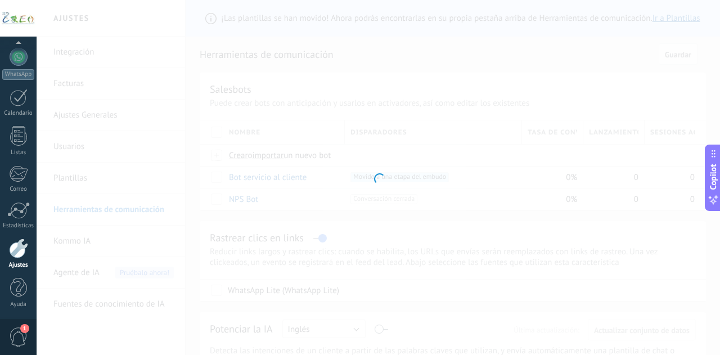
type input "**********"
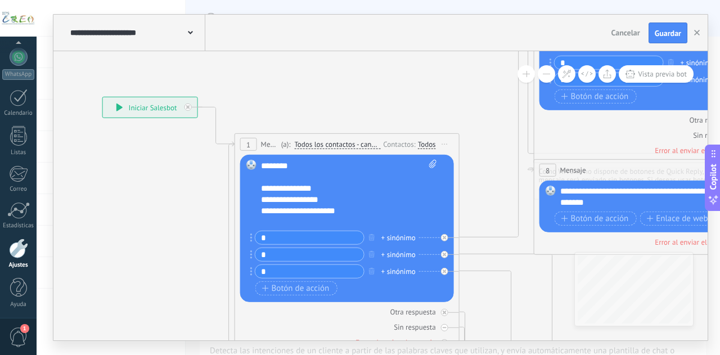
scroll to position [32, 0]
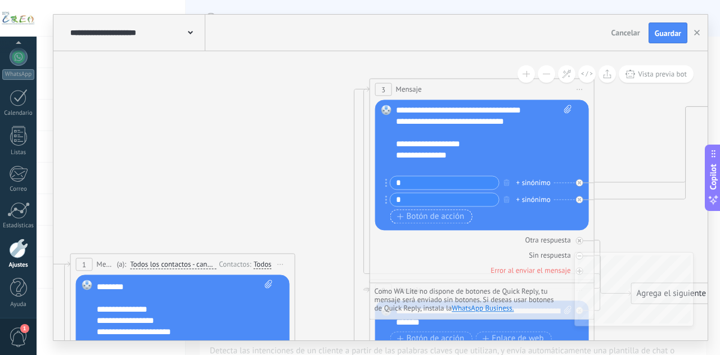
click at [417, 212] on span "Botón de acción" at bounding box center [430, 216] width 67 height 9
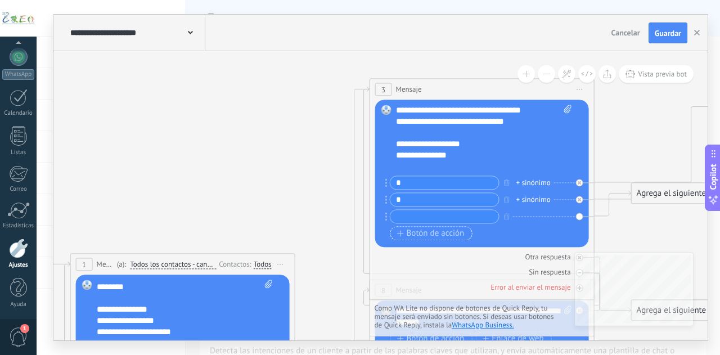
type input "*"
drag, startPoint x: 104, startPoint y: 331, endPoint x: 98, endPoint y: 329, distance: 6.6
click at [98, 329] on div "**********" at bounding box center [185, 313] width 177 height 67
copy div "**"
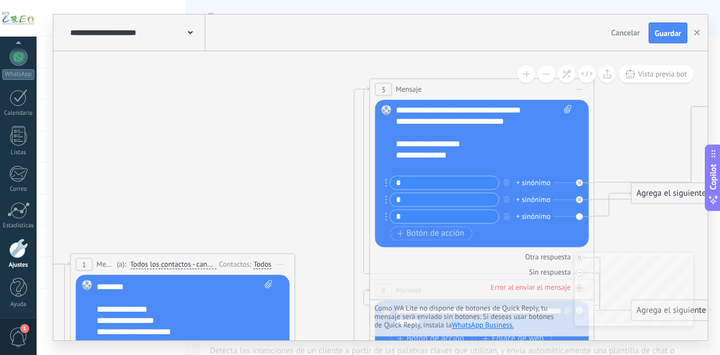
click at [449, 158] on div "**********" at bounding box center [484, 138] width 177 height 67
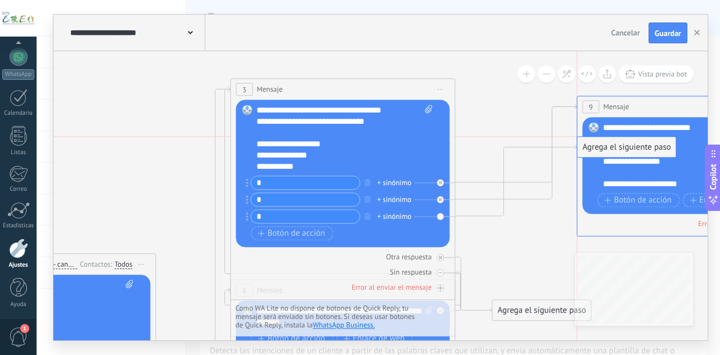
drag, startPoint x: 560, startPoint y: 193, endPoint x: 651, endPoint y: 144, distance: 103.4
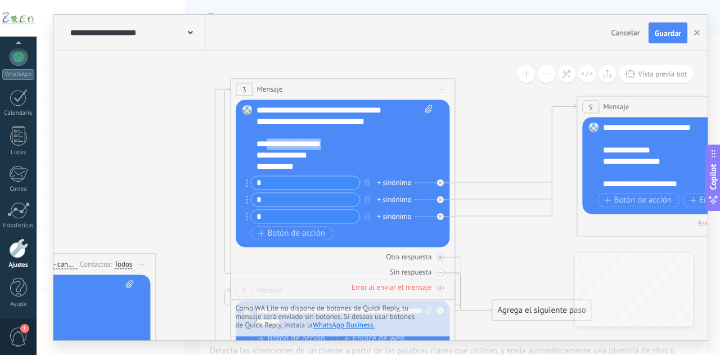
drag, startPoint x: 330, startPoint y: 144, endPoint x: 268, endPoint y: 145, distance: 61.9
click at [268, 145] on div "**********" at bounding box center [344, 138] width 177 height 67
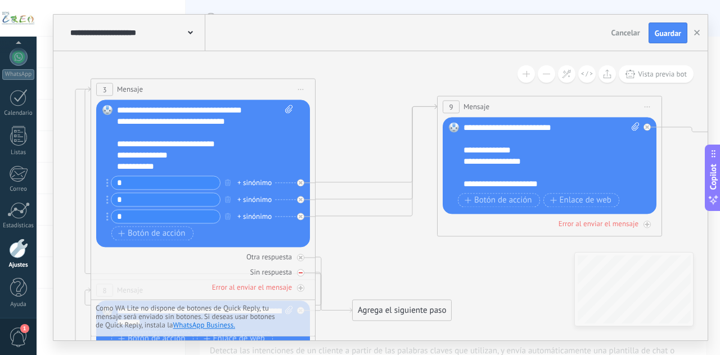
click at [300, 271] on icon at bounding box center [301, 273] width 4 height 4
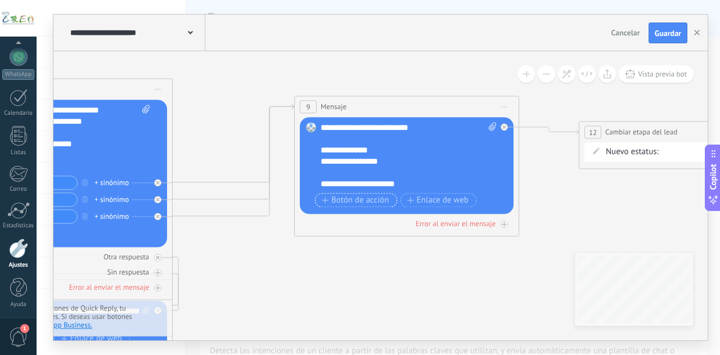
click at [357, 199] on span "Botón de acción" at bounding box center [355, 200] width 67 height 9
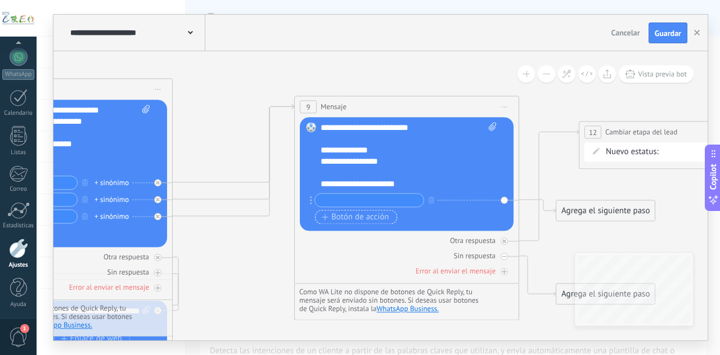
click at [353, 218] on span "Botón de acción" at bounding box center [355, 217] width 67 height 9
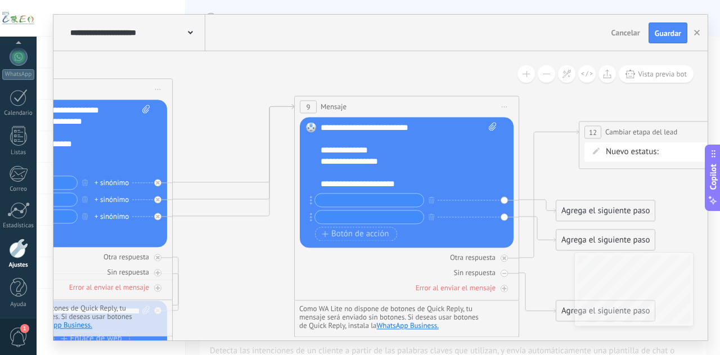
click at [339, 201] on input "text" at bounding box center [369, 200] width 109 height 13
type input "*"
click at [335, 219] on input "text" at bounding box center [369, 217] width 109 height 13
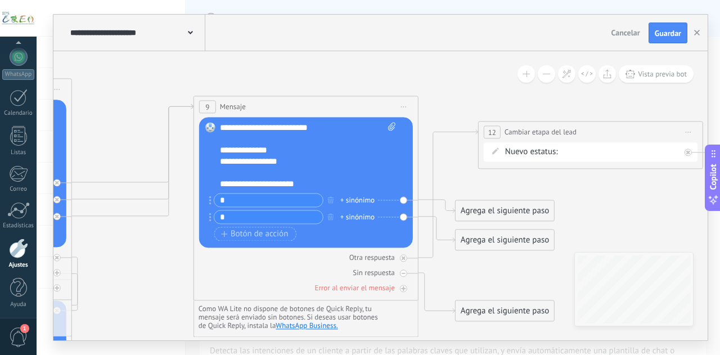
type input "*"
drag, startPoint x: 533, startPoint y: 211, endPoint x: 564, endPoint y: 134, distance: 82.8
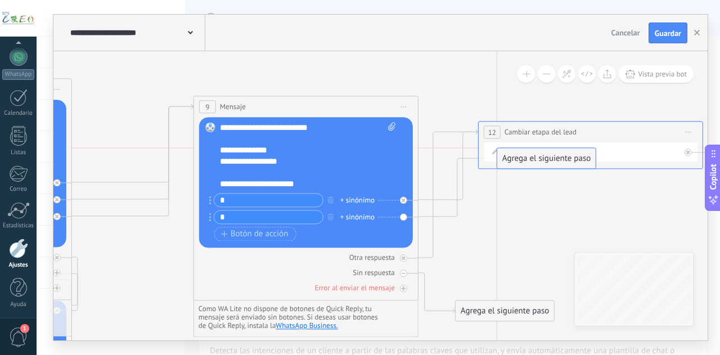
drag, startPoint x: 494, startPoint y: 236, endPoint x: 540, endPoint y: 145, distance: 101.4
click at [403, 275] on div at bounding box center [403, 273] width 7 height 7
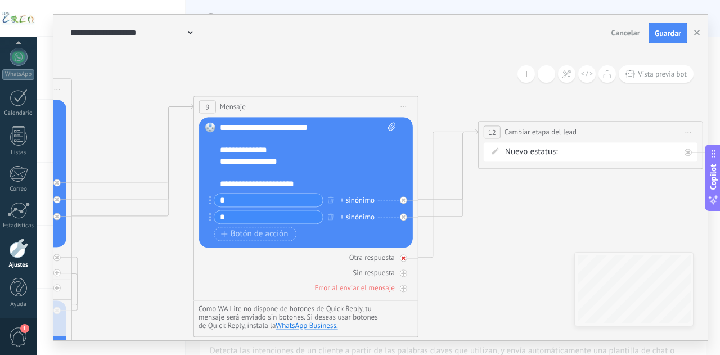
click at [399, 256] on div "Otra respuesta" at bounding box center [306, 258] width 214 height 11
drag, startPoint x: 489, startPoint y: 187, endPoint x: 490, endPoint y: 256, distance: 69.2
click at [490, 249] on div "Agrega el siguiente paso" at bounding box center [506, 239] width 98 height 19
click at [403, 258] on icon at bounding box center [404, 258] width 4 height 4
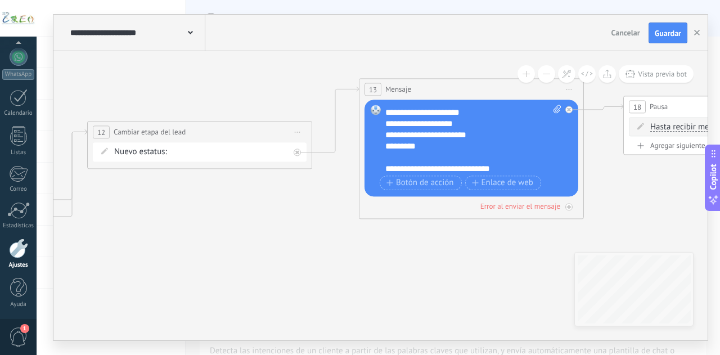
scroll to position [22, 0]
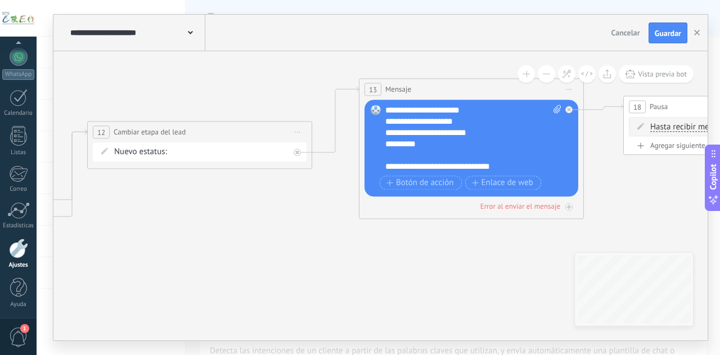
click at [449, 143] on div "**********" at bounding box center [473, 138] width 177 height 67
click at [472, 115] on div "**********" at bounding box center [473, 138] width 177 height 67
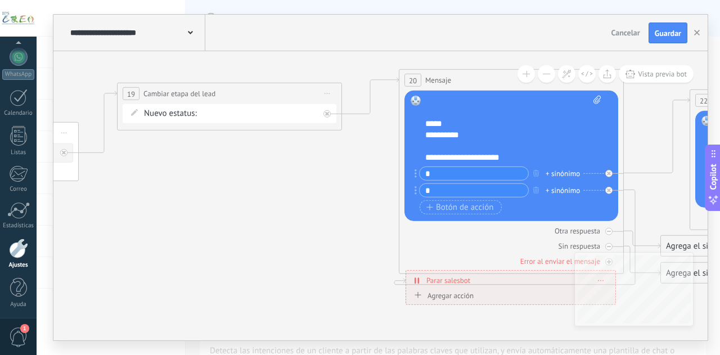
scroll to position [56, 0]
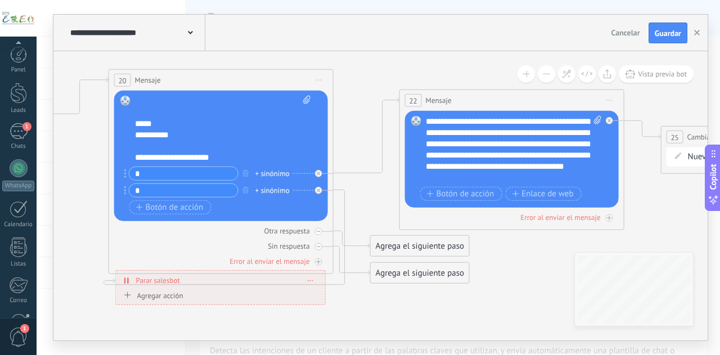
scroll to position [112, 0]
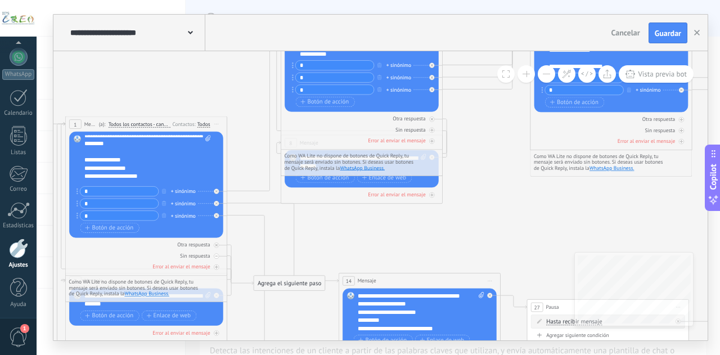
scroll to position [32, 0]
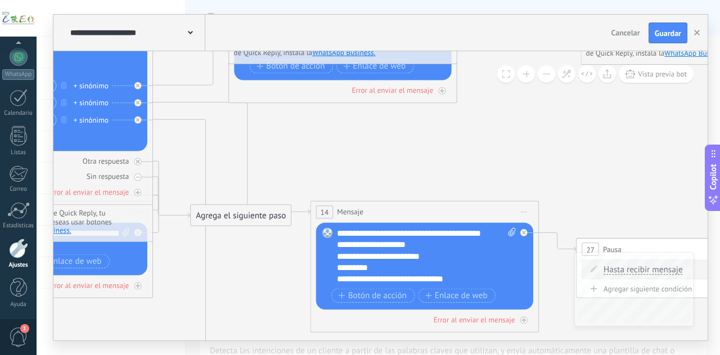
click at [389, 266] on div "**********" at bounding box center [426, 256] width 179 height 57
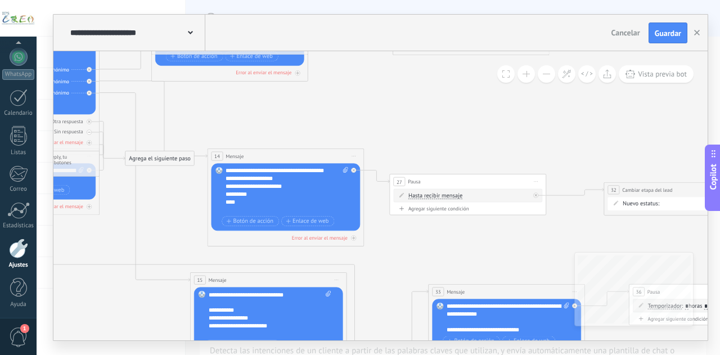
drag, startPoint x: 503, startPoint y: 232, endPoint x: 397, endPoint y: 249, distance: 107.2
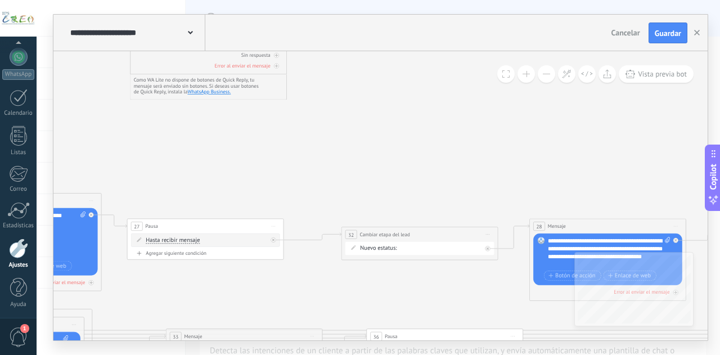
drag, startPoint x: 585, startPoint y: 233, endPoint x: 345, endPoint y: 271, distance: 243.1
click at [345, 271] on icon at bounding box center [692, 224] width 2598 height 1050
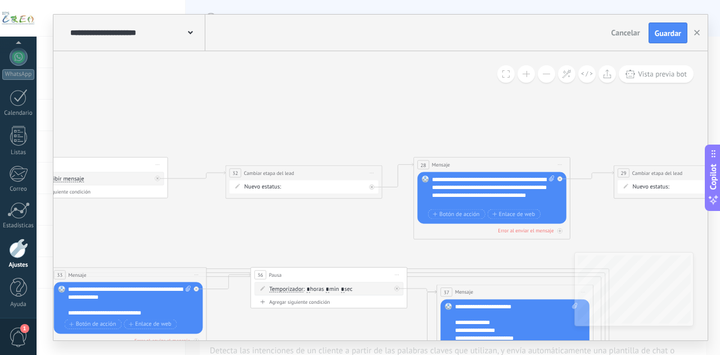
drag, startPoint x: 494, startPoint y: 260, endPoint x: 382, endPoint y: 203, distance: 125.8
click at [382, 203] on icon at bounding box center [576, 163] width 2598 height 1050
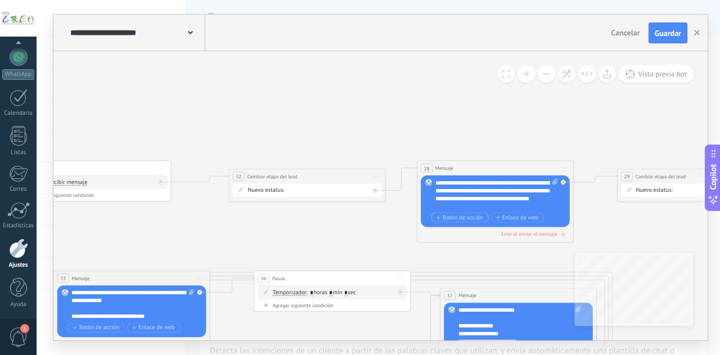
drag, startPoint x: 433, startPoint y: 218, endPoint x: 381, endPoint y: 214, distance: 51.9
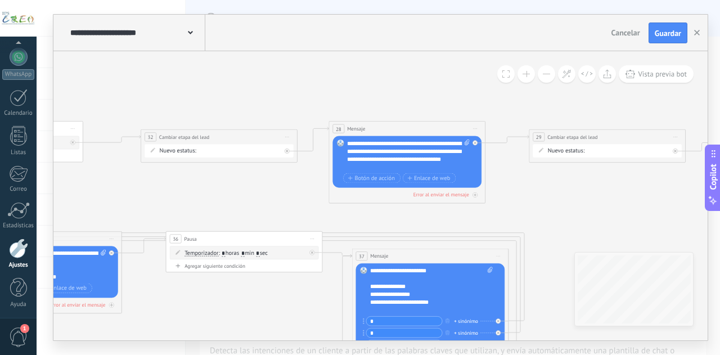
drag, startPoint x: 381, startPoint y: 214, endPoint x: 295, endPoint y: 176, distance: 94.7
click at [295, 176] on icon at bounding box center [491, 127] width 2598 height 1050
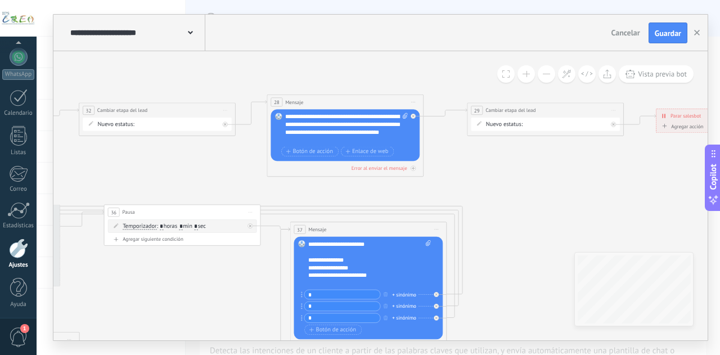
drag, startPoint x: 295, startPoint y: 176, endPoint x: 229, endPoint y: 148, distance: 71.6
click at [229, 148] on icon at bounding box center [429, 100] width 2598 height 1050
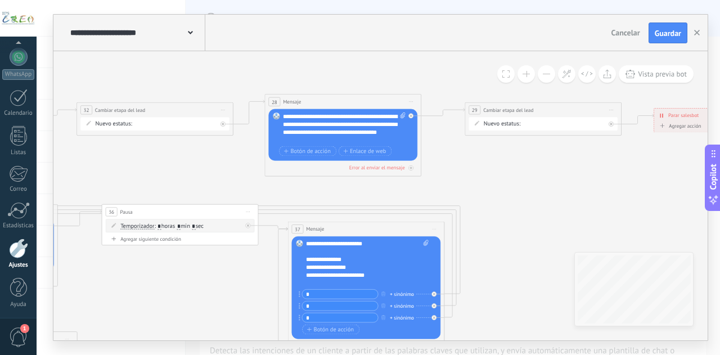
drag, startPoint x: 229, startPoint y: 148, endPoint x: 385, endPoint y: 132, distance: 156.6
click at [385, 132] on icon at bounding box center [427, 100] width 2598 height 1050
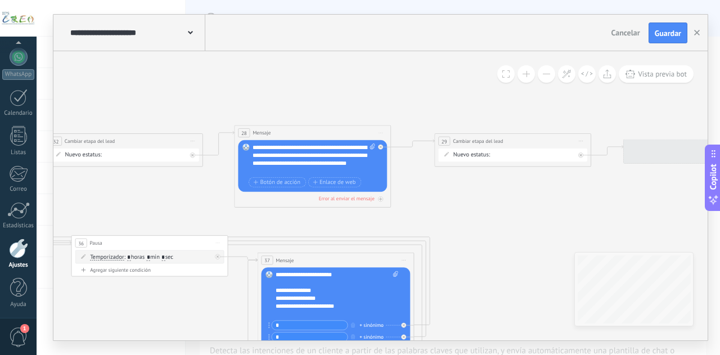
drag, startPoint x: 319, startPoint y: 158, endPoint x: 134, endPoint y: 201, distance: 190.6
click at [134, 201] on icon at bounding box center [396, 131] width 2598 height 1050
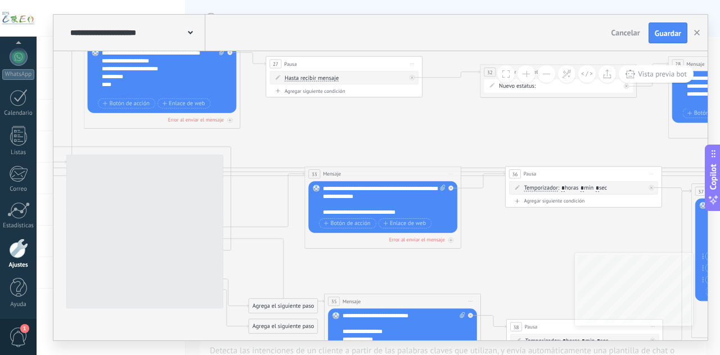
drag, startPoint x: 134, startPoint y: 201, endPoint x: 567, endPoint y: 136, distance: 438.1
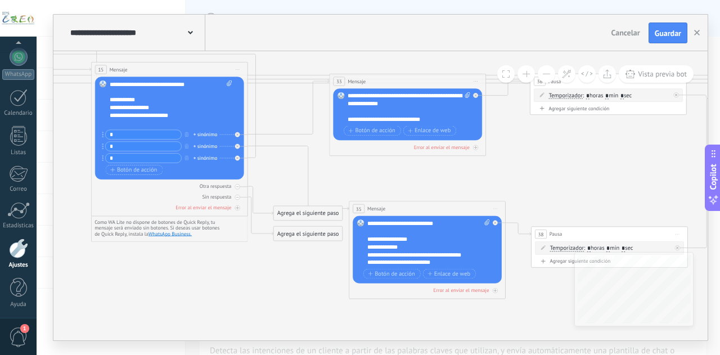
drag, startPoint x: 237, startPoint y: 276, endPoint x: 263, endPoint y: 181, distance: 97.8
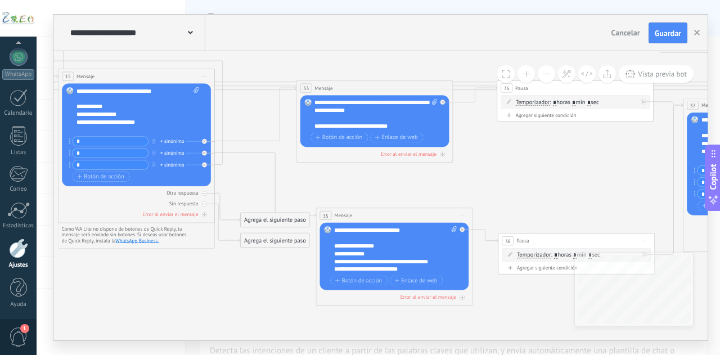
drag, startPoint x: 263, startPoint y: 181, endPoint x: 226, endPoint y: 190, distance: 37.7
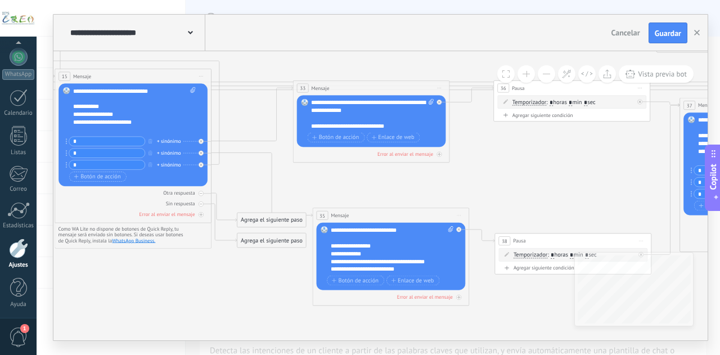
drag, startPoint x: 359, startPoint y: 193, endPoint x: 319, endPoint y: 214, distance: 45.5
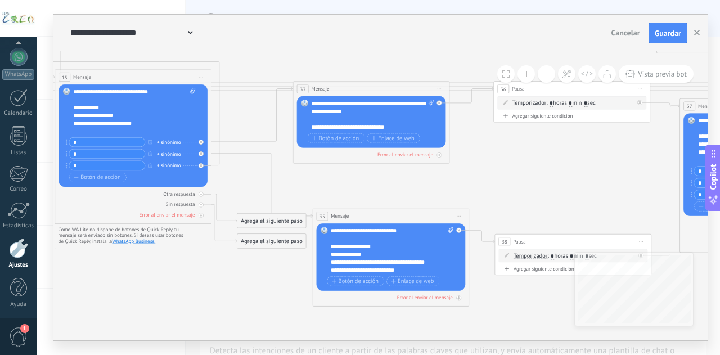
drag, startPoint x: 319, startPoint y: 214, endPoint x: 259, endPoint y: 186, distance: 66.7
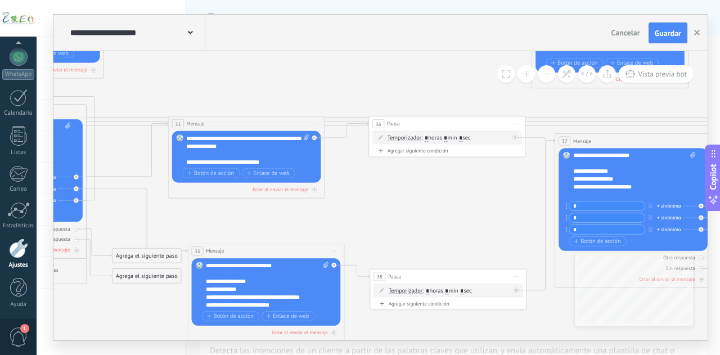
drag, startPoint x: 408, startPoint y: 170, endPoint x: 283, endPoint y: 202, distance: 128.4
click at [283, 202] on icon at bounding box center [694, 11] width 2598 height 1050
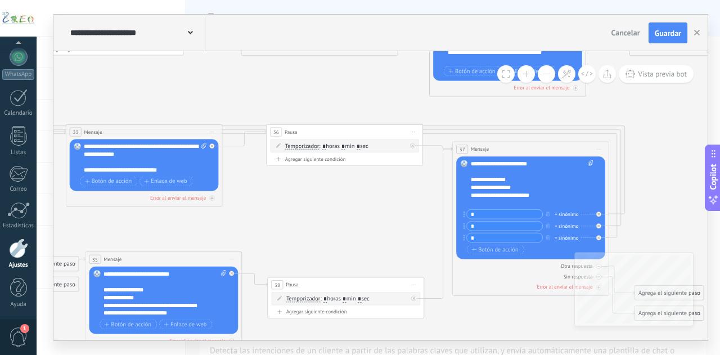
drag, startPoint x: 430, startPoint y: 180, endPoint x: 327, endPoint y: 192, distance: 103.6
click at [327, 192] on icon at bounding box center [591, 20] width 2598 height 1050
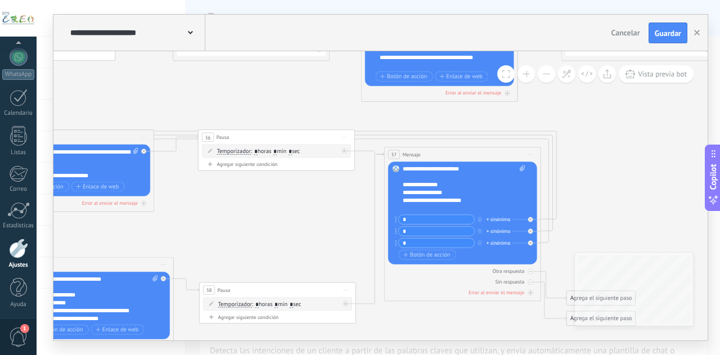
drag, startPoint x: 327, startPoint y: 192, endPoint x: 259, endPoint y: 196, distance: 68.2
click at [259, 196] on icon at bounding box center [523, 25] width 2598 height 1050
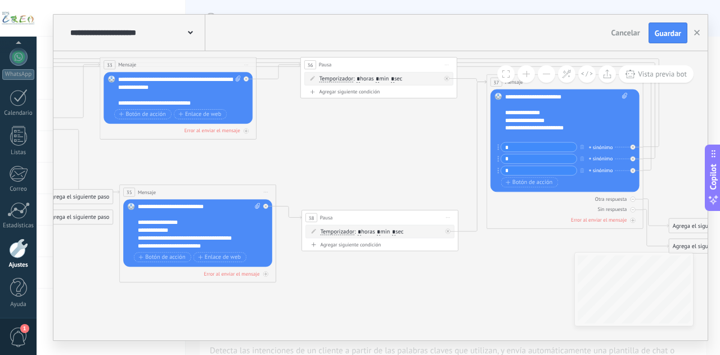
drag, startPoint x: 252, startPoint y: 211, endPoint x: 355, endPoint y: 136, distance: 128.0
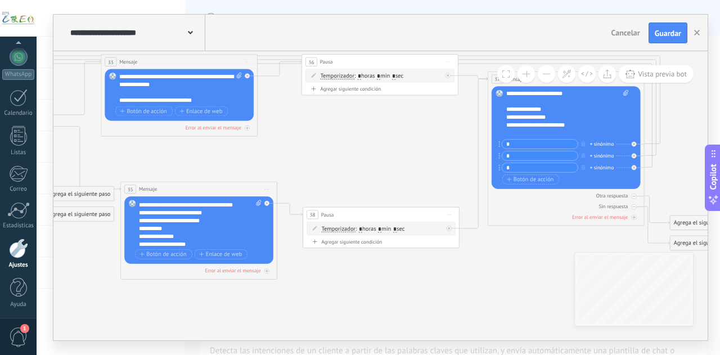
scroll to position [56, 0]
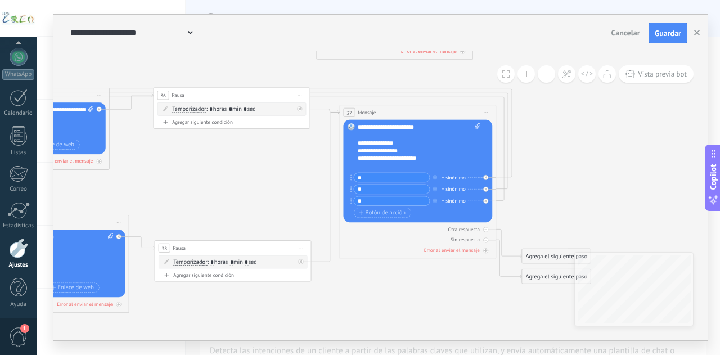
drag, startPoint x: 415, startPoint y: 261, endPoint x: 264, endPoint y: 295, distance: 154.0
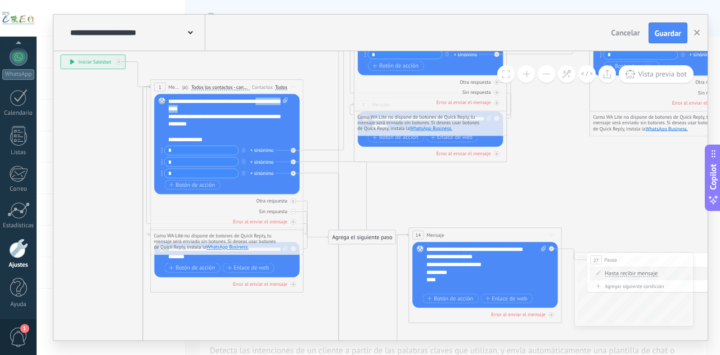
drag, startPoint x: 215, startPoint y: 109, endPoint x: 162, endPoint y: 111, distance: 52.9
click at [162, 111] on div "Reemplazar Quitar Convertir a mensaje de voz Arrastre la imagen aquí para adjun…" at bounding box center [226, 144] width 145 height 100
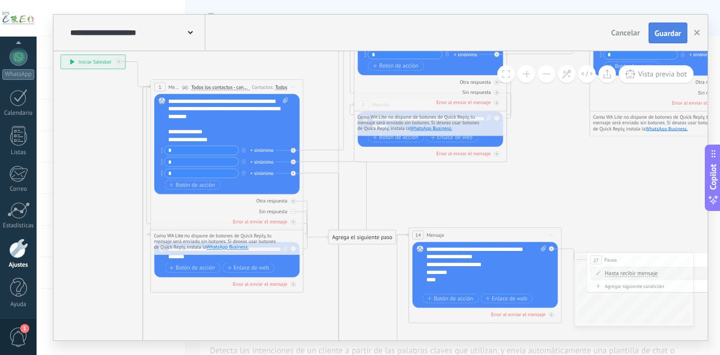
click at [658, 31] on span "Guardar" at bounding box center [668, 33] width 26 height 8
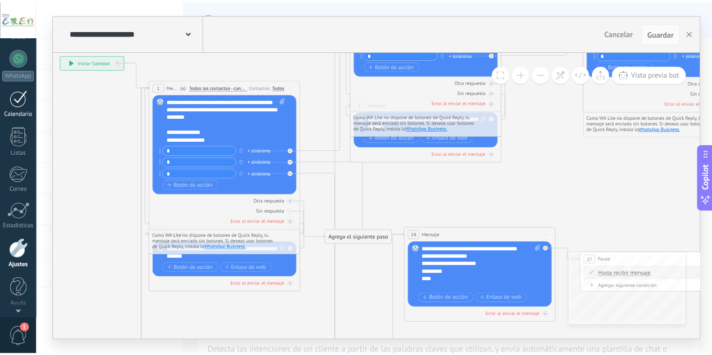
scroll to position [0, 0]
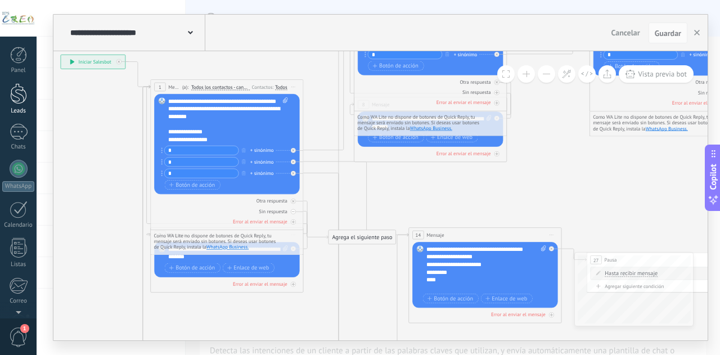
click at [17, 97] on div at bounding box center [18, 93] width 17 height 21
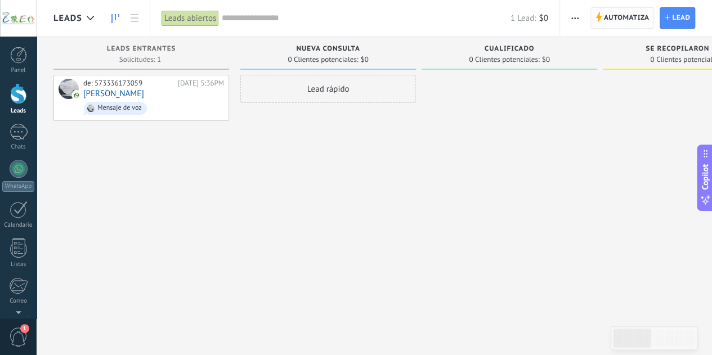
click at [628, 17] on span "Automatiza" at bounding box center [627, 18] width 46 height 20
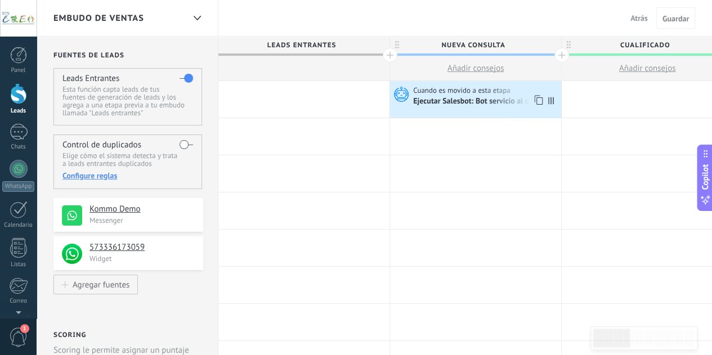
click at [448, 101] on div "Ejecutar Salesbot: Bot servicio al cliente" at bounding box center [481, 102] width 136 height 10
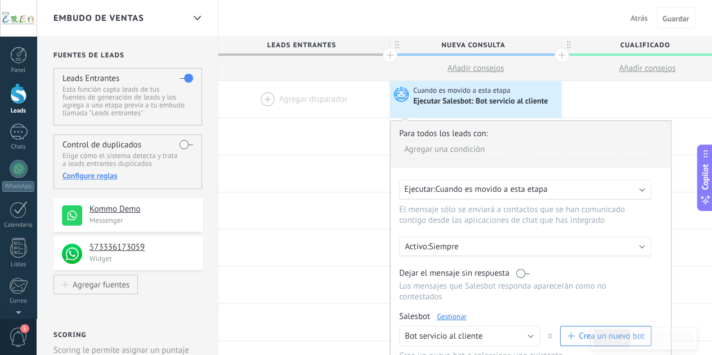
click at [181, 75] on label at bounding box center [185, 78] width 13 height 18
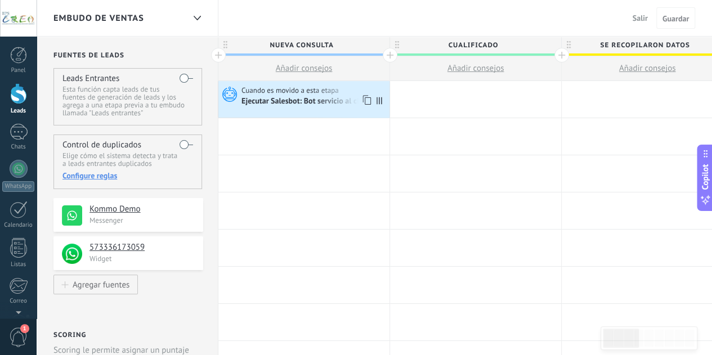
click at [312, 96] on div "Ejecutar Salesbot: Bot servicio al cliente" at bounding box center [313, 101] width 145 height 11
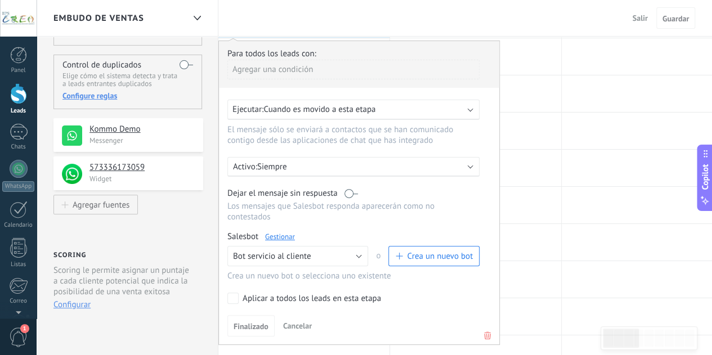
scroll to position [89, 0]
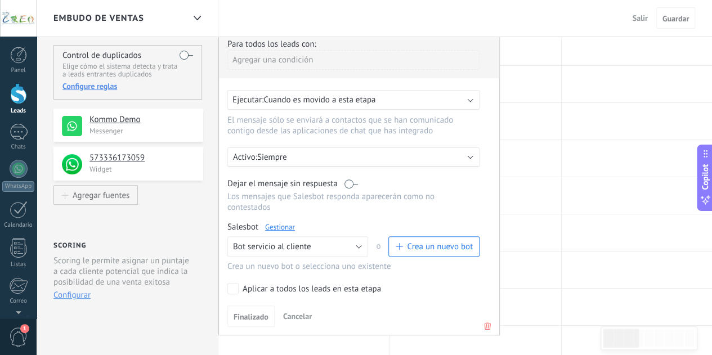
click at [332, 102] on span "Cuando es movido a esta etapa" at bounding box center [319, 99] width 112 height 11
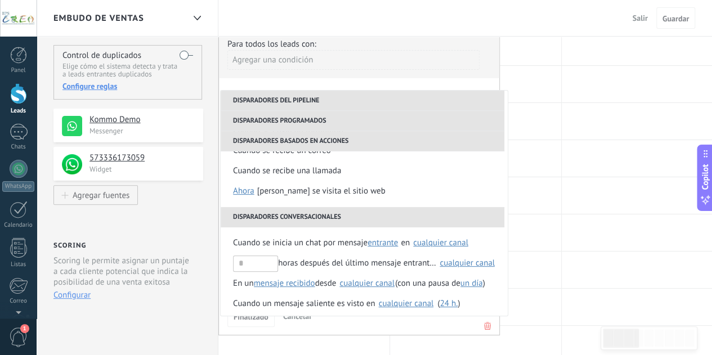
scroll to position [224, 0]
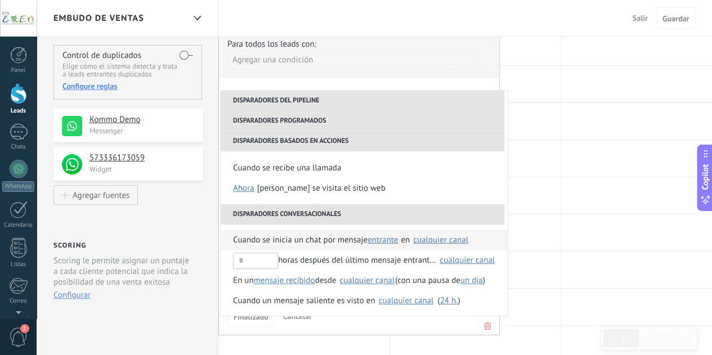
click at [442, 239] on div "cualquier canal" at bounding box center [440, 240] width 55 height 8
click at [444, 260] on span "573336173059" at bounding box center [462, 265] width 55 height 11
click at [366, 82] on div "**********" at bounding box center [358, 183] width 281 height 304
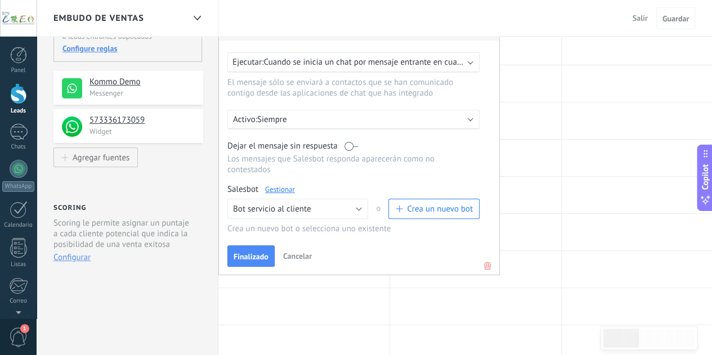
scroll to position [133, 0]
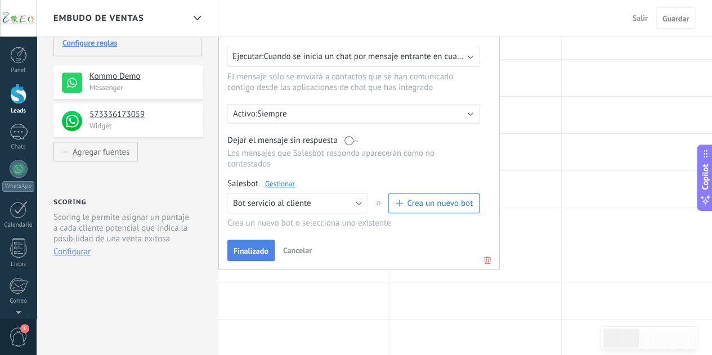
click at [247, 247] on span "Finalizado" at bounding box center [250, 251] width 35 height 8
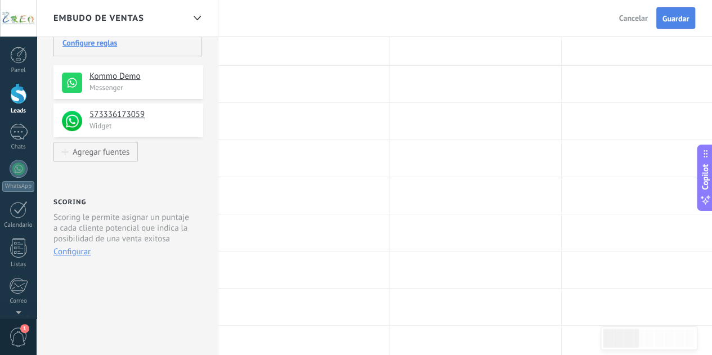
click at [678, 20] on span "Guardar" at bounding box center [675, 19] width 26 height 8
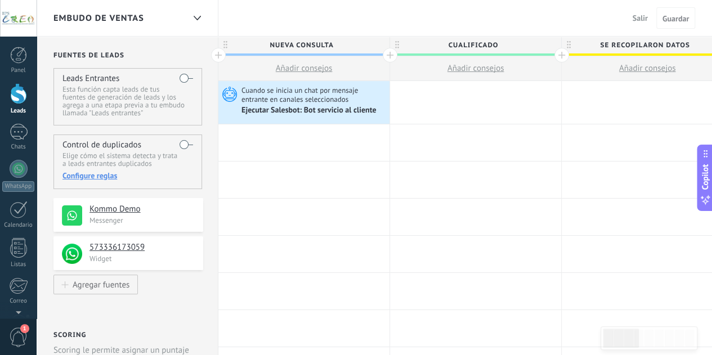
click at [678, 20] on span "Guardar" at bounding box center [675, 19] width 26 height 8
click at [670, 17] on span "Guardar" at bounding box center [675, 19] width 26 height 8
click at [645, 19] on span "Salir" at bounding box center [639, 18] width 15 height 10
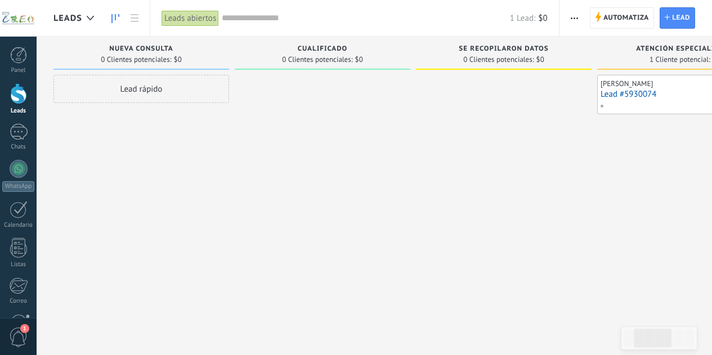
click at [600, 87] on div "[PERSON_NAME]" at bounding box center [664, 83] width 129 height 9
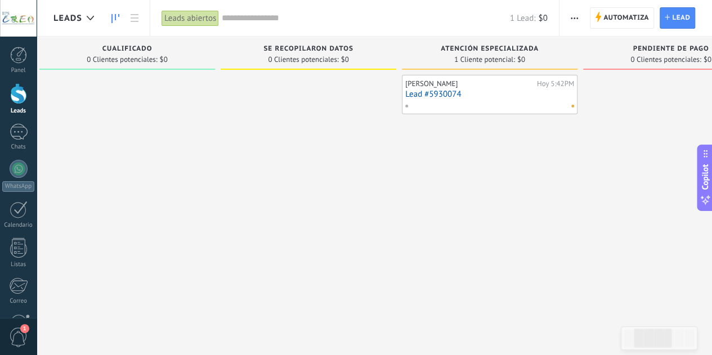
click at [420, 91] on link "Lead #5930074" at bounding box center [489, 94] width 169 height 10
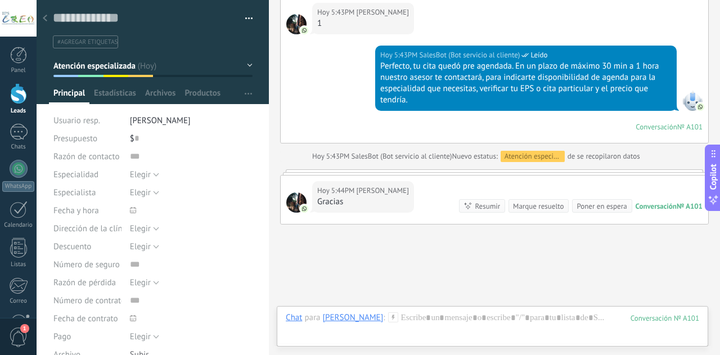
scroll to position [1114, 0]
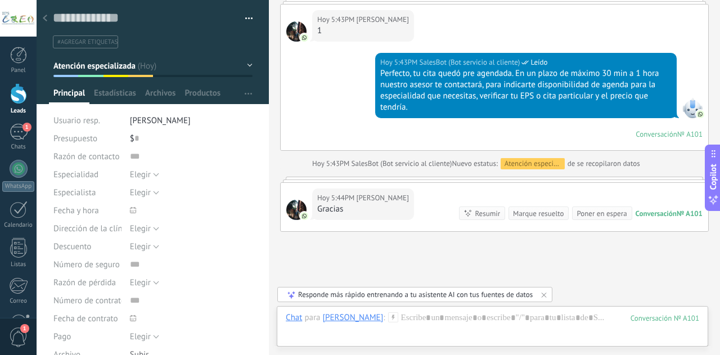
click at [541, 209] on div "Marque resuelto" at bounding box center [538, 213] width 51 height 11
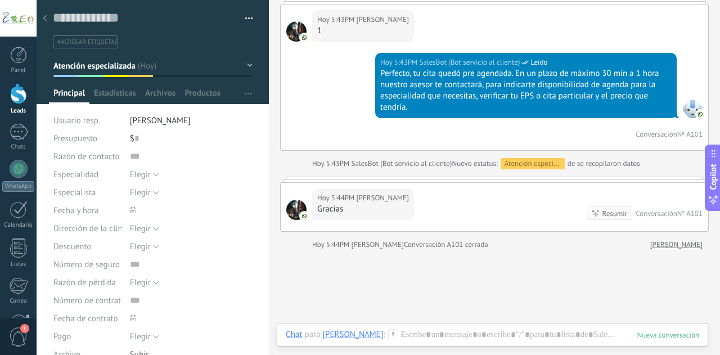
scroll to position [1132, 0]
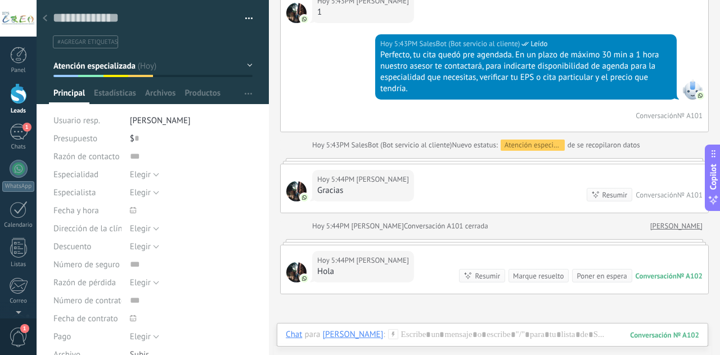
click at [40, 15] on div at bounding box center [45, 19] width 16 height 22
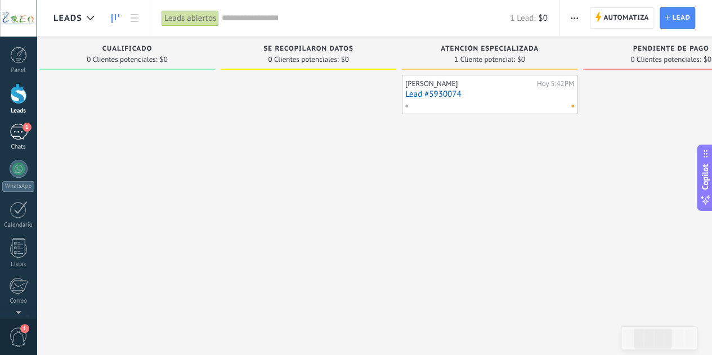
click at [11, 132] on div "1" at bounding box center [19, 132] width 18 height 16
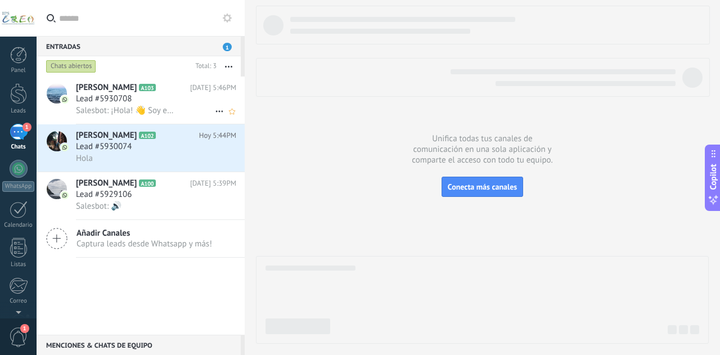
click at [129, 104] on span "Lead #5930708" at bounding box center [104, 98] width 56 height 11
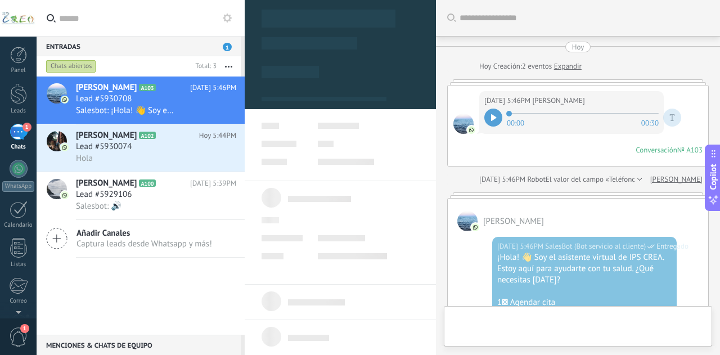
scroll to position [112, 0]
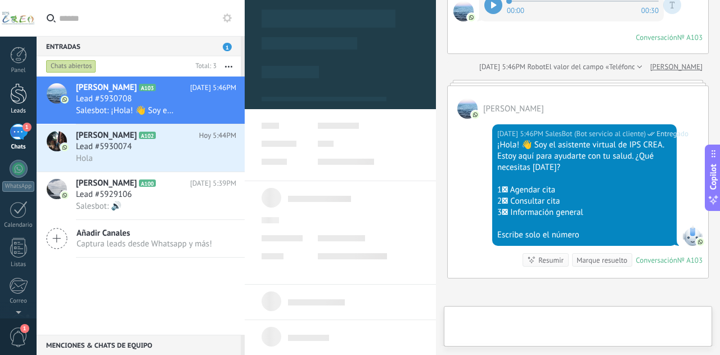
type textarea "**********"
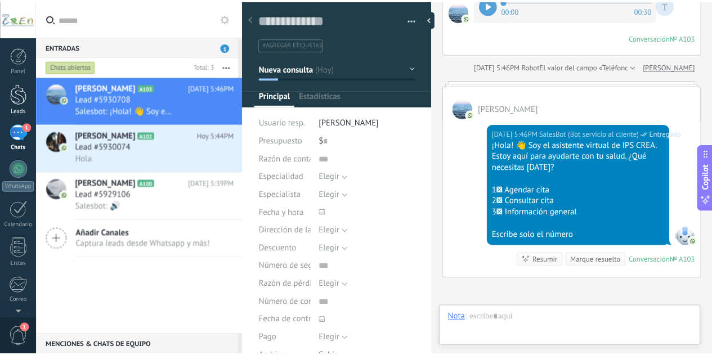
scroll to position [17, 0]
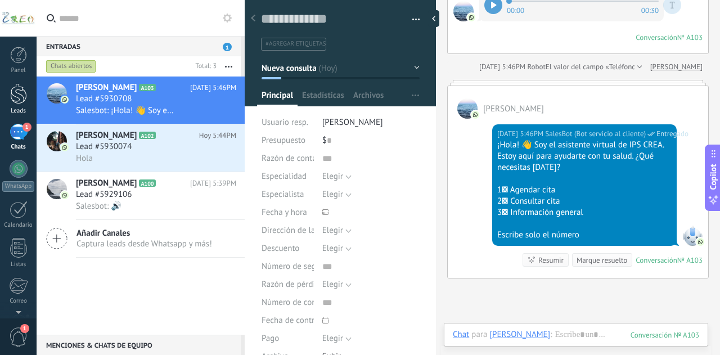
click at [19, 92] on div at bounding box center [18, 93] width 17 height 21
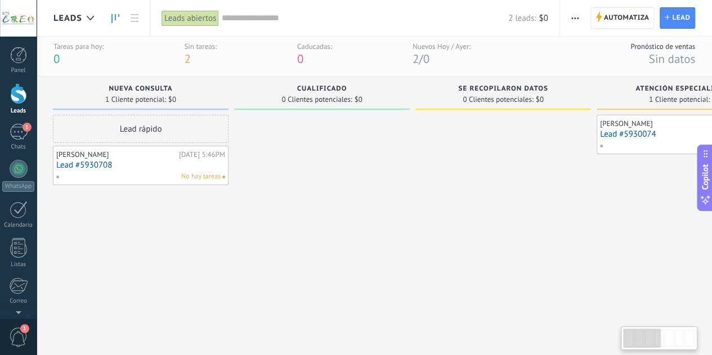
scroll to position [6, 0]
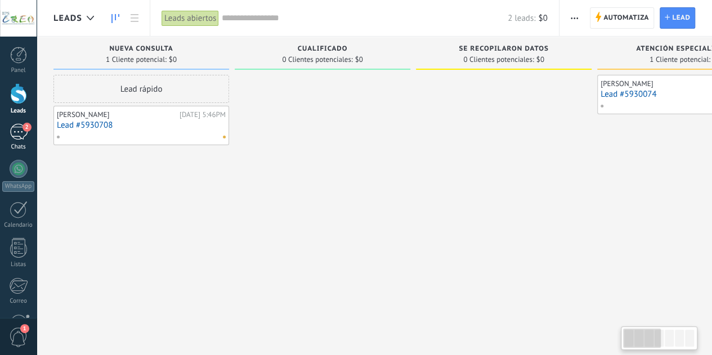
click at [17, 139] on div "2" at bounding box center [19, 132] width 18 height 16
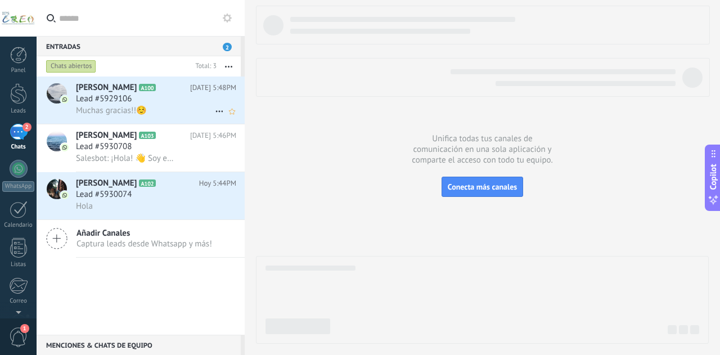
click at [188, 102] on div "Lead #5929106" at bounding box center [156, 98] width 160 height 11
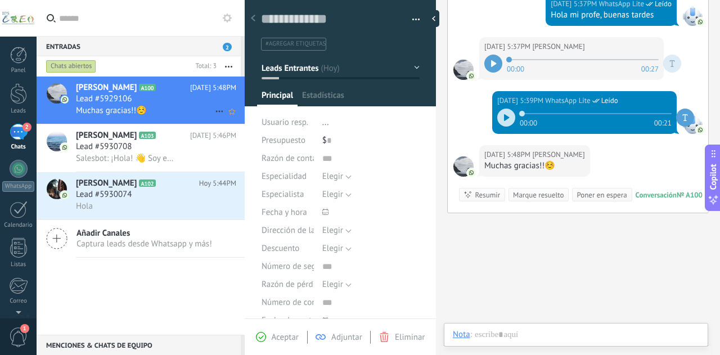
scroll to position [17, 0]
click at [164, 149] on div "Lead #5930708" at bounding box center [156, 146] width 160 height 11
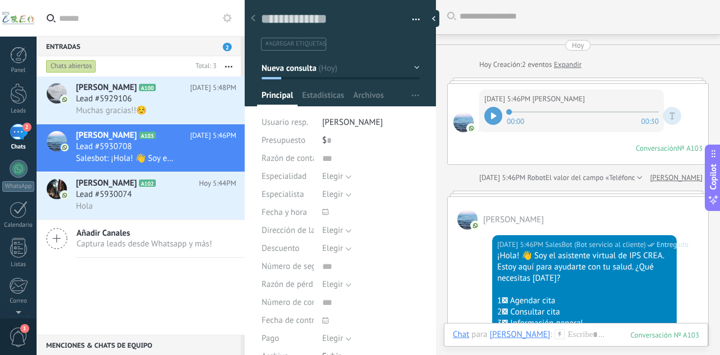
scroll to position [1, 0]
drag, startPoint x: 496, startPoint y: 119, endPoint x: 502, endPoint y: 123, distance: 7.7
click at [502, 123] on div "00:00 00:30" at bounding box center [582, 116] width 197 height 22
click at [496, 116] on icon at bounding box center [494, 116] width 6 height 7
click at [496, 116] on div at bounding box center [493, 116] width 18 height 18
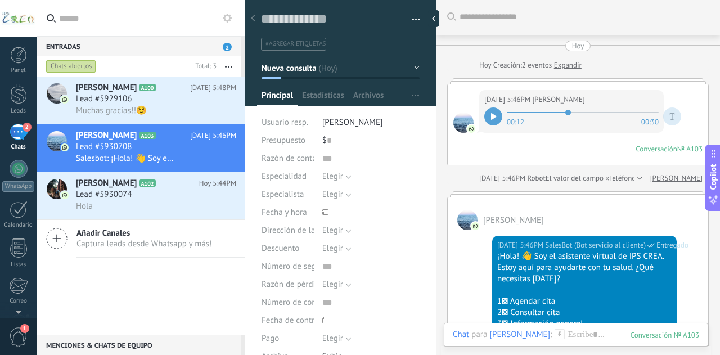
click at [116, 284] on div "[PERSON_NAME] A100 [DATE] 5:48PM Lead #5929106 Muchas gracias!!☺️ [PERSON_NAME]…" at bounding box center [141, 205] width 208 height 258
click at [253, 15] on icon at bounding box center [253, 18] width 4 height 7
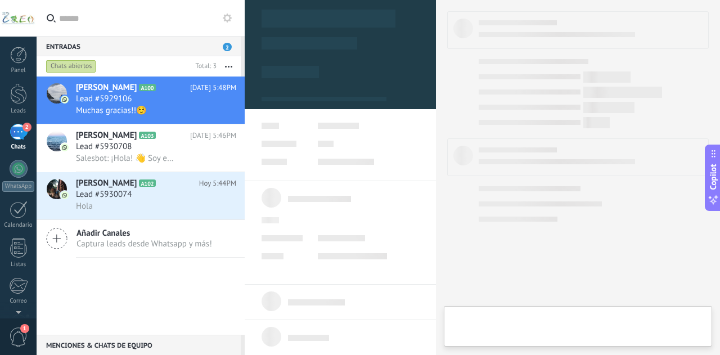
type textarea "**********"
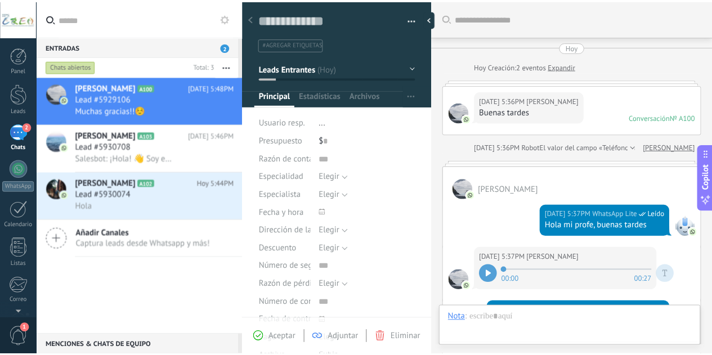
scroll to position [263, 0]
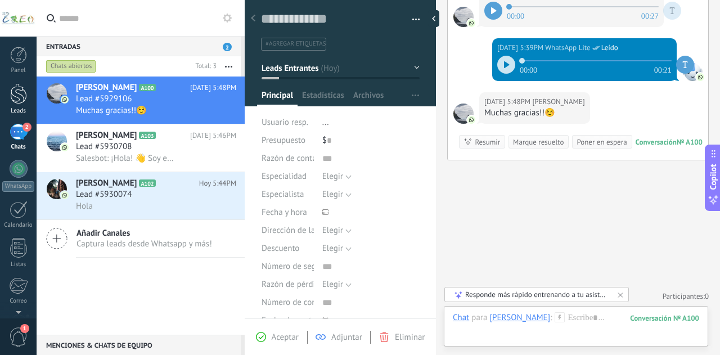
click at [23, 95] on div at bounding box center [18, 93] width 17 height 21
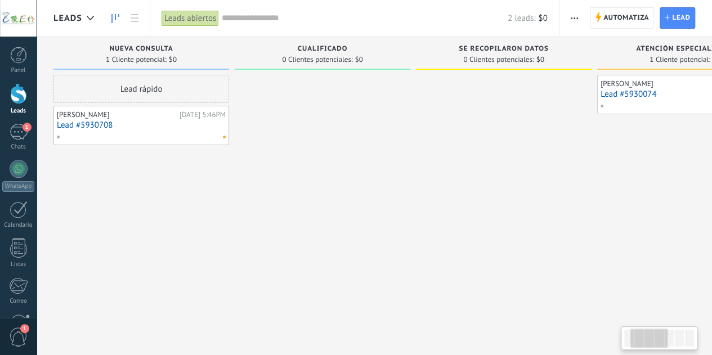
click at [600, 93] on link "Lead #5930074" at bounding box center [684, 94] width 169 height 10
